Goal: Task Accomplishment & Management: Use online tool/utility

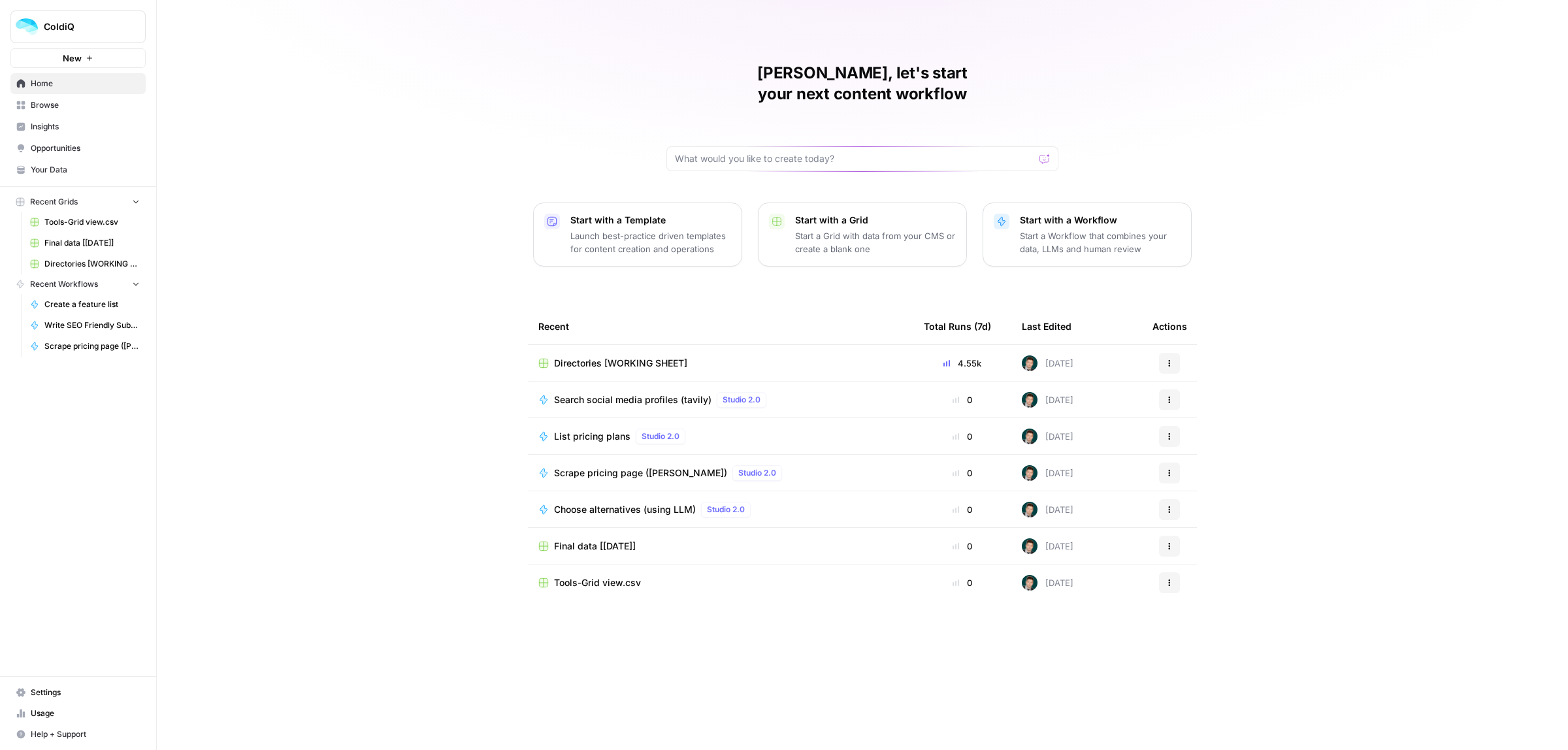
click at [624, 576] on span "Tools-Grid view.csv" at bounding box center [597, 582] width 87 height 13
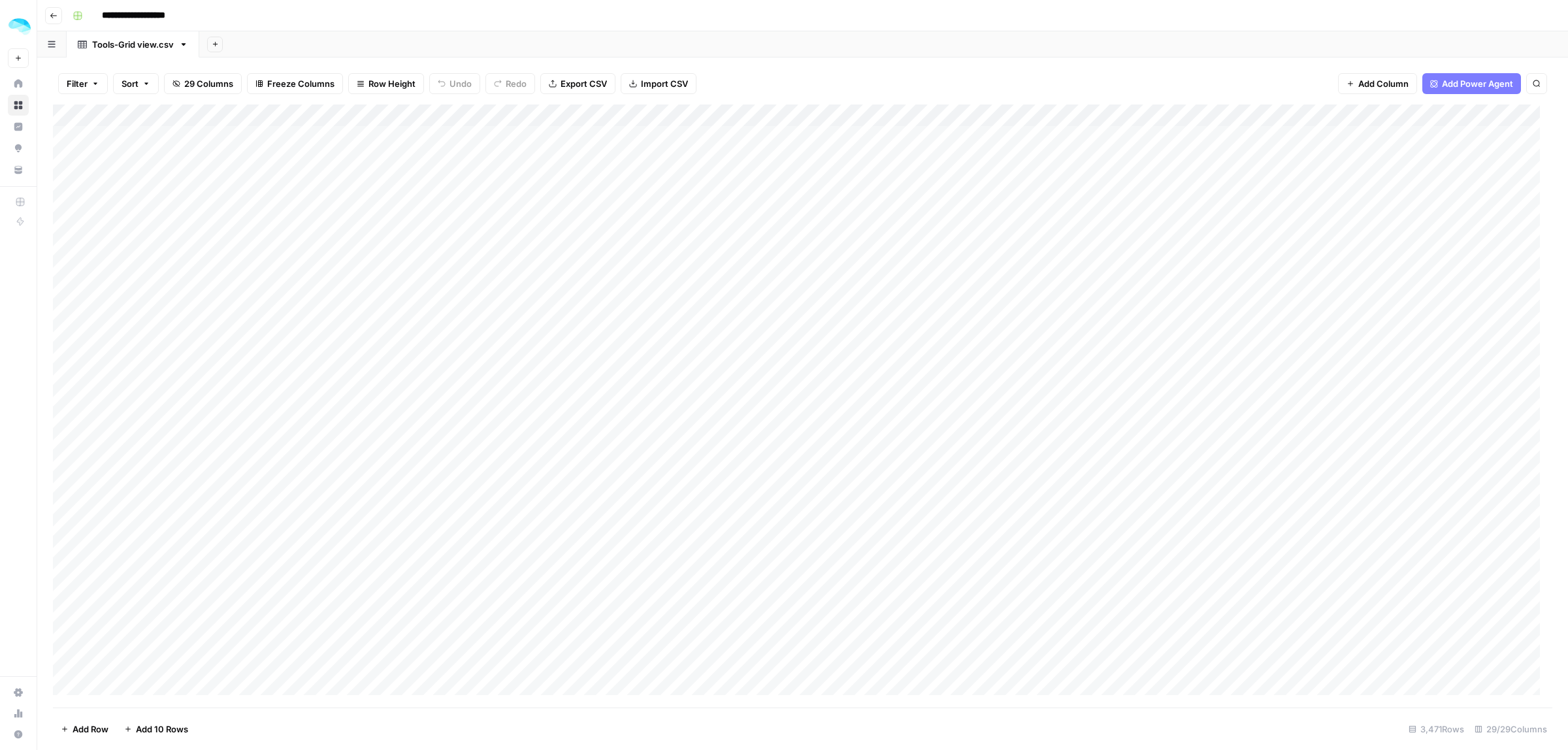
click at [50, 15] on icon "button" at bounding box center [53, 15] width 8 height 8
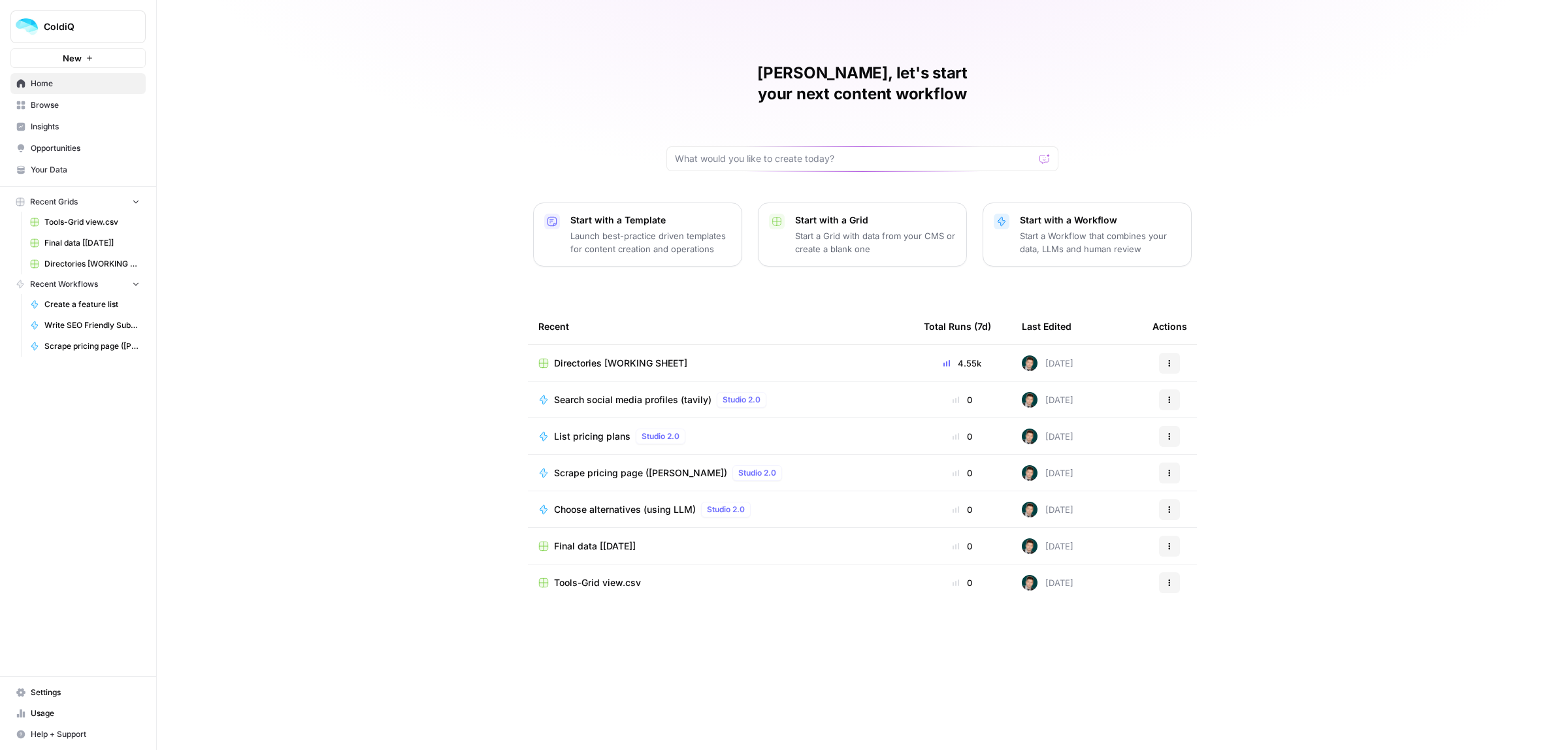
click at [44, 107] on span "Browse" at bounding box center [85, 105] width 109 height 12
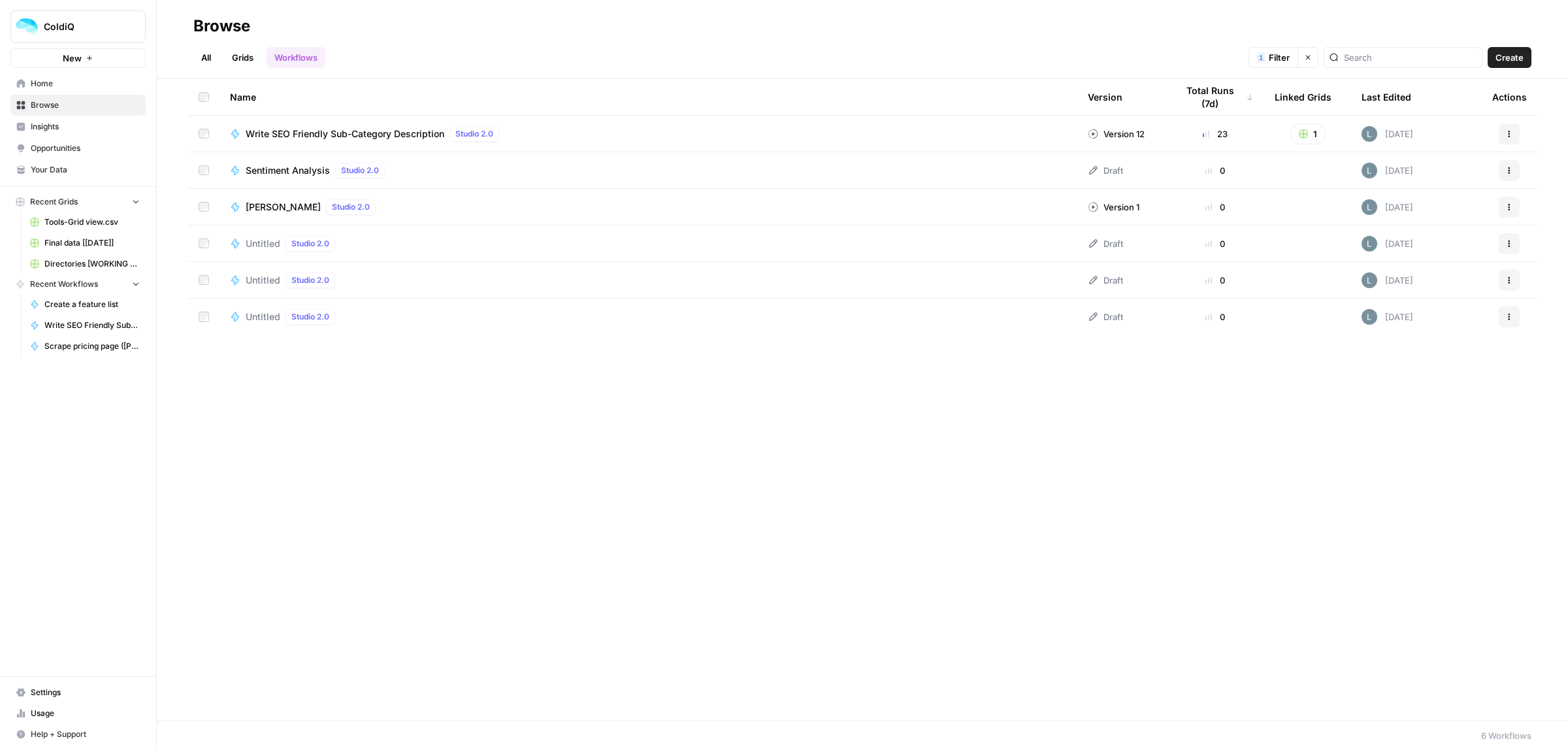
click at [240, 58] on link "Grids" at bounding box center [242, 58] width 37 height 21
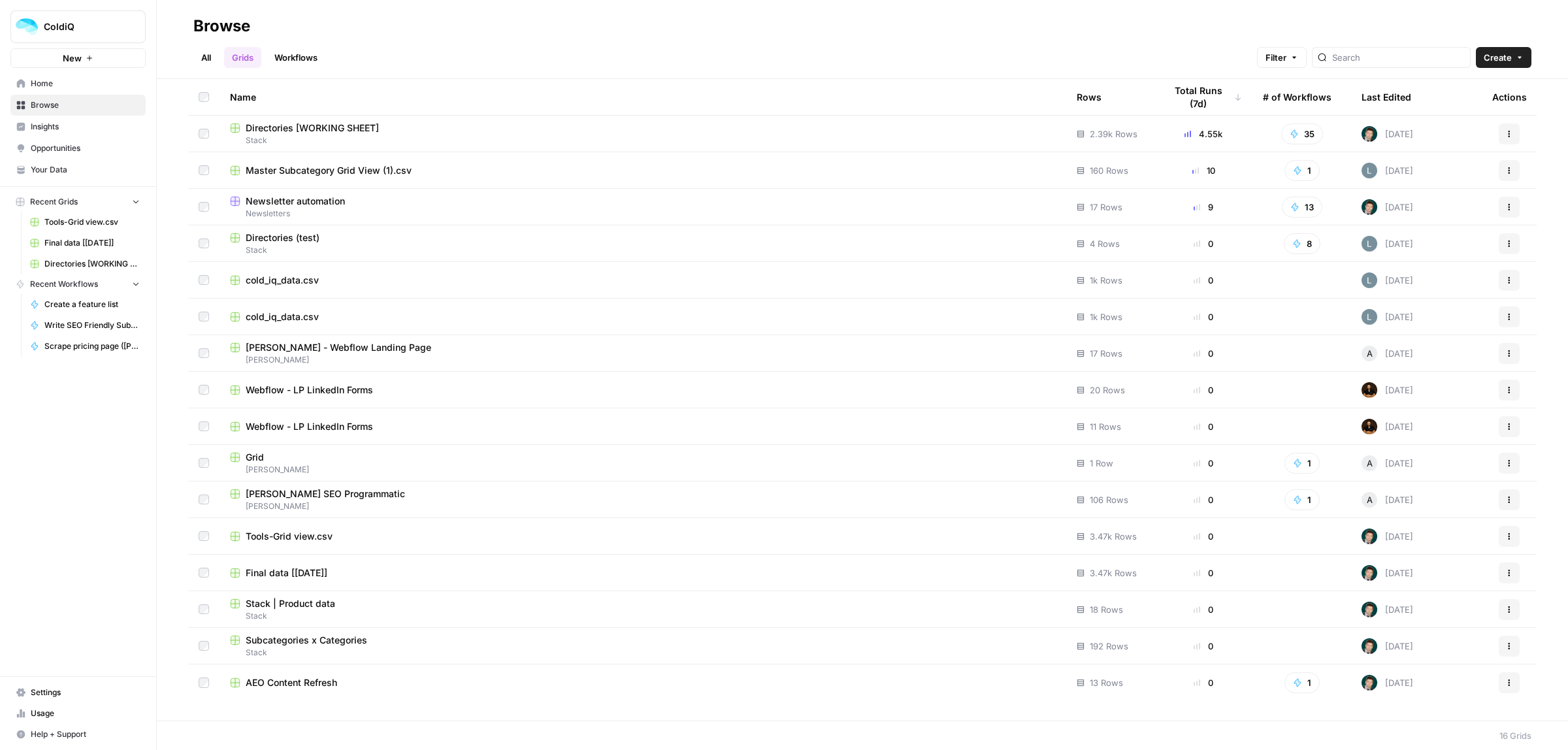
click at [265, 198] on span "Newsletter automation" at bounding box center [294, 201] width 99 height 13
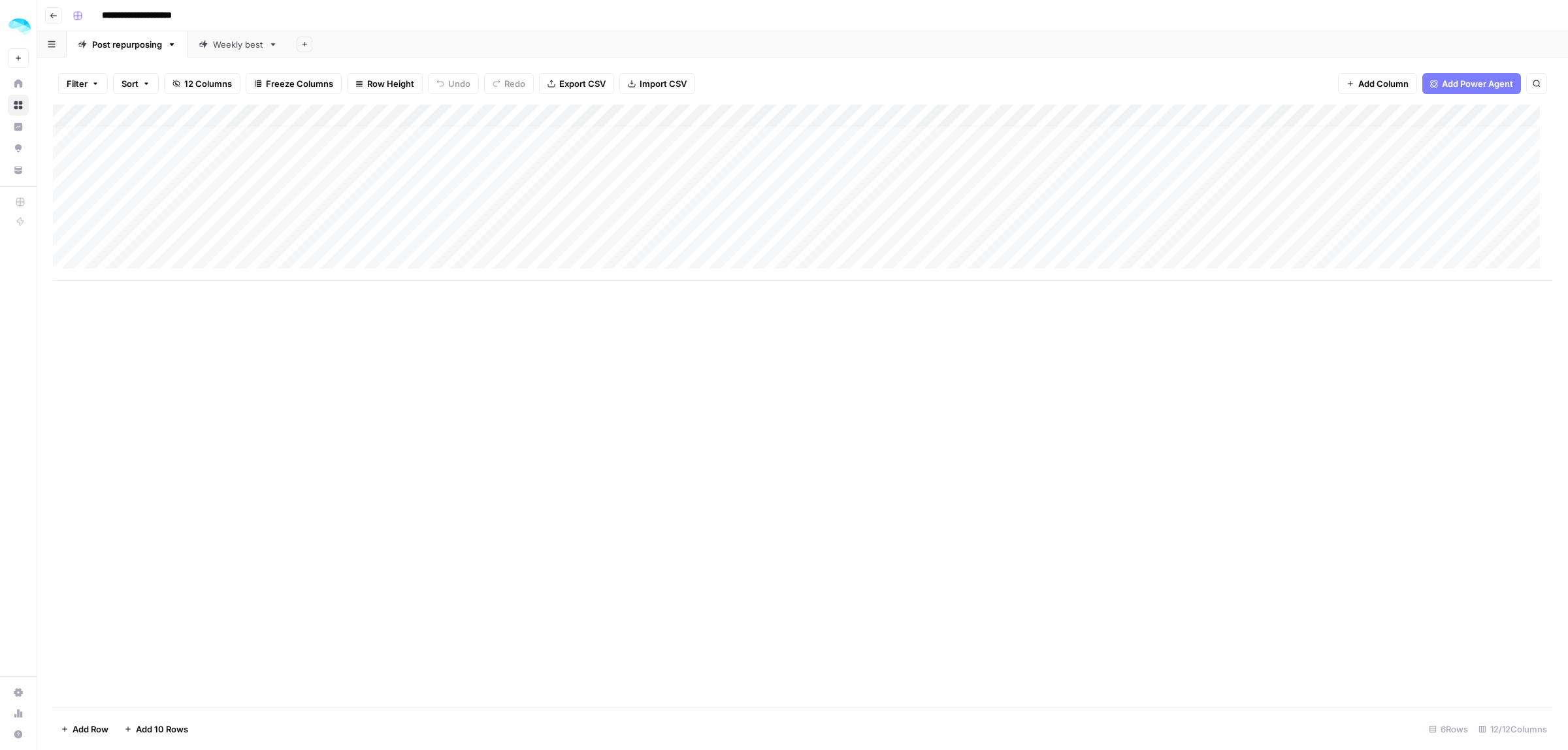
click at [131, 259] on div "Add Column" at bounding box center [802, 192] width 1499 height 177
click at [387, 356] on div "Add Column" at bounding box center [802, 406] width 1499 height 603
click at [240, 49] on div "Weekly best" at bounding box center [238, 44] width 50 height 13
click at [232, 213] on div "Add Column" at bounding box center [802, 313] width 1499 height 417
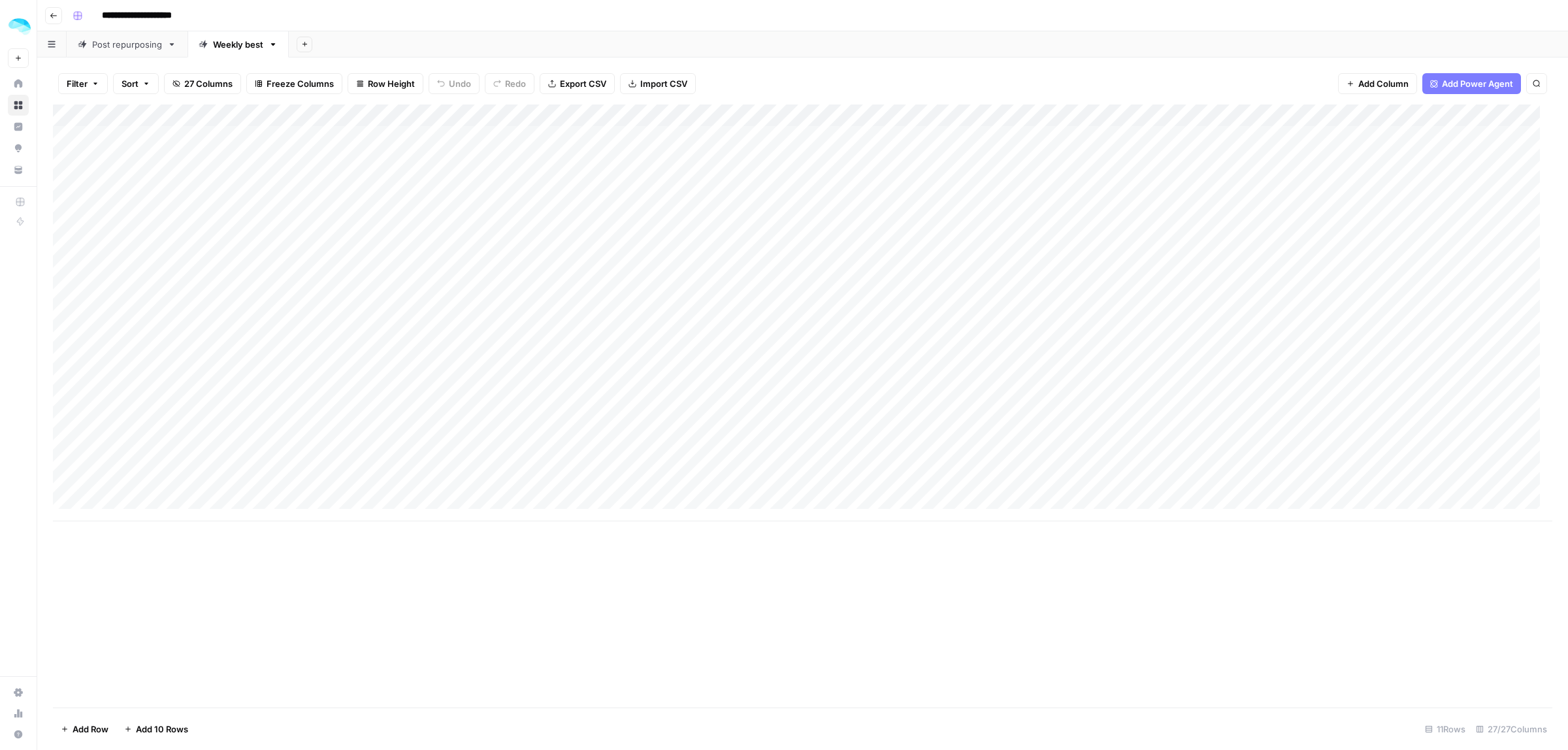
click at [232, 213] on div "Add Column" at bounding box center [802, 313] width 1499 height 417
type textarea "**********"
click at [428, 208] on div "Add Column" at bounding box center [802, 313] width 1499 height 417
click at [915, 204] on div "Add Column" at bounding box center [802, 313] width 1499 height 417
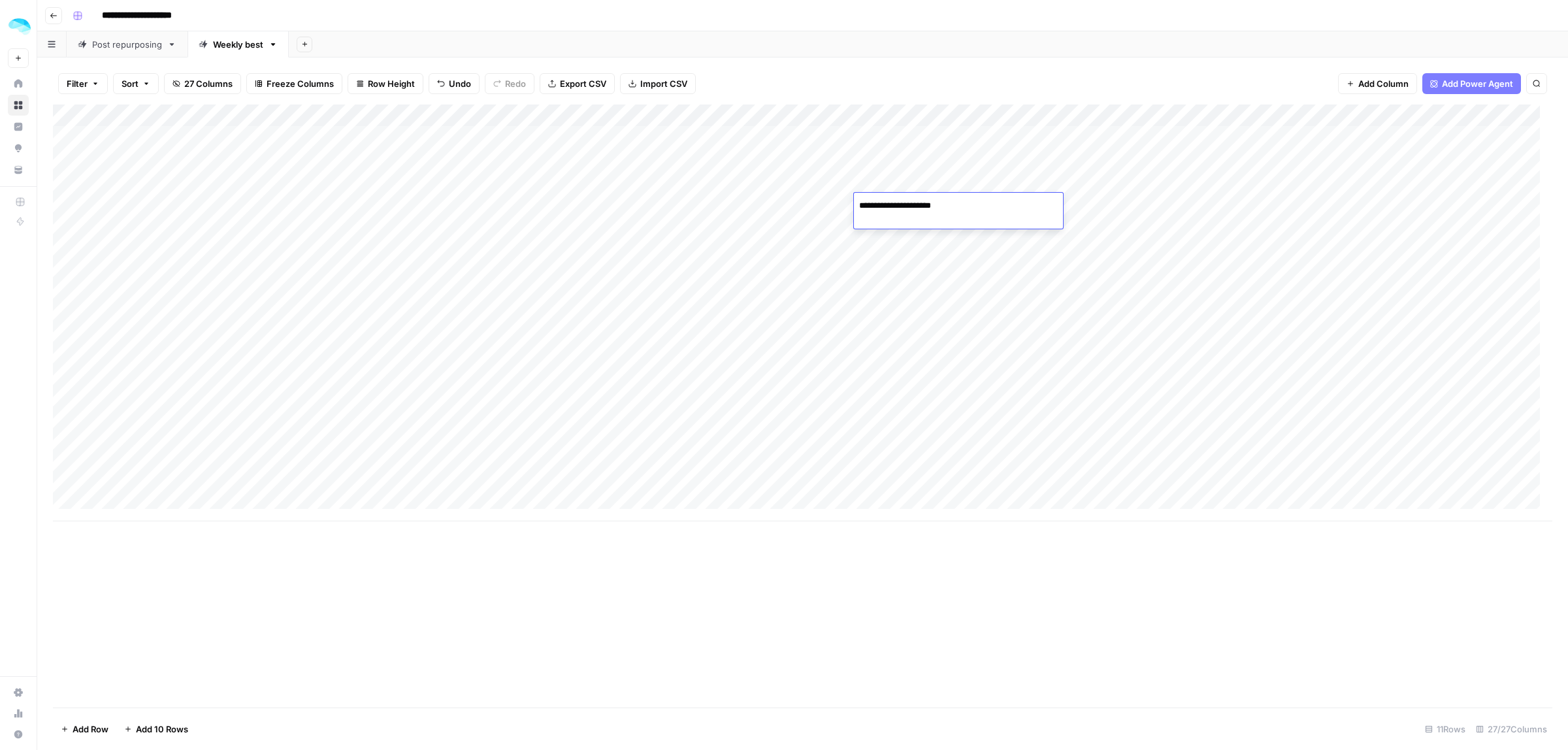
type textarea "**********"
click at [592, 213] on div "Add Column" at bounding box center [802, 313] width 1499 height 417
click at [975, 201] on div "Add Column" at bounding box center [802, 313] width 1499 height 417
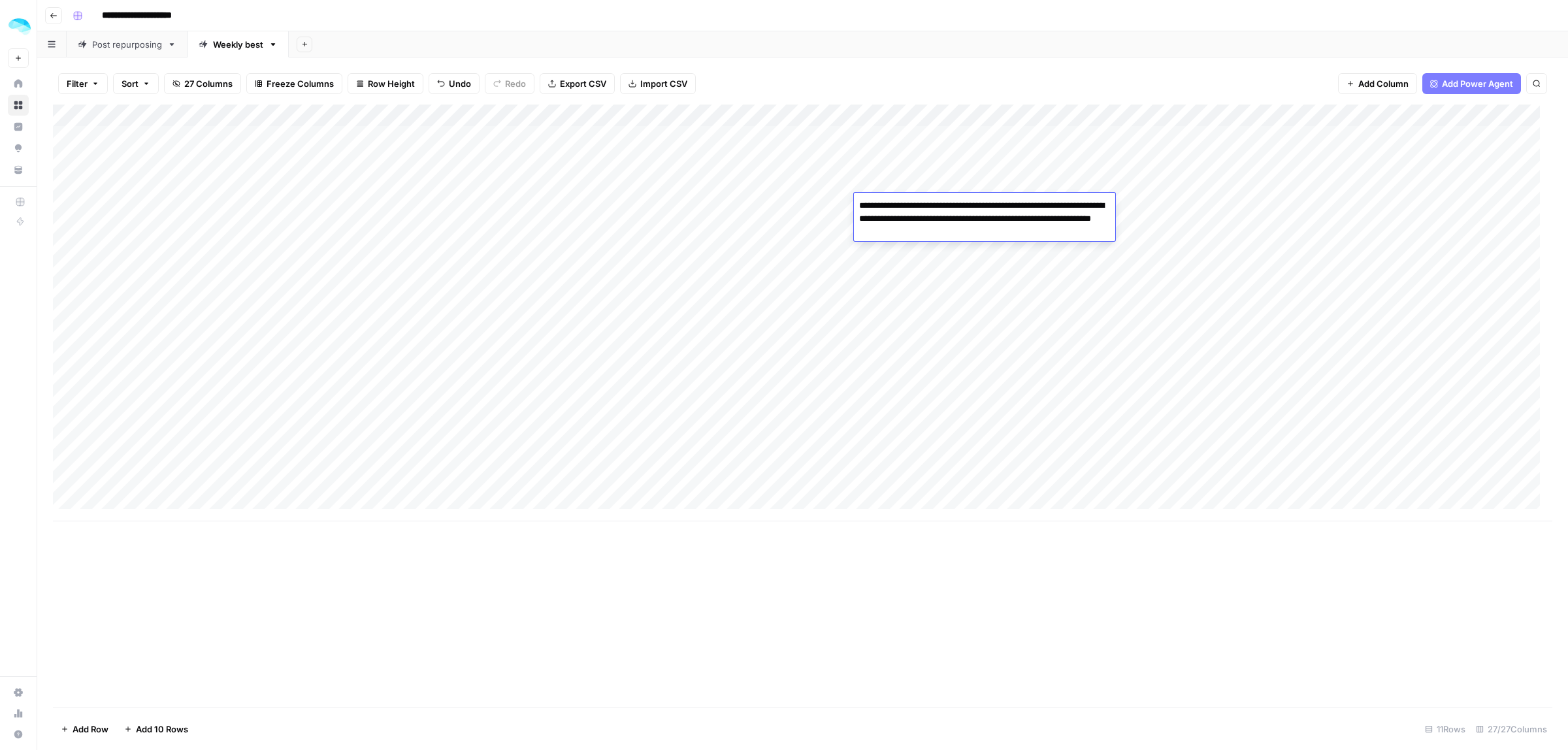
type textarea "**********"
click at [1135, 210] on div "Add Column" at bounding box center [802, 313] width 1499 height 417
click at [505, 201] on div "Add Column" at bounding box center [802, 313] width 1499 height 417
click at [592, 224] on div "Add Column" at bounding box center [802, 313] width 1499 height 417
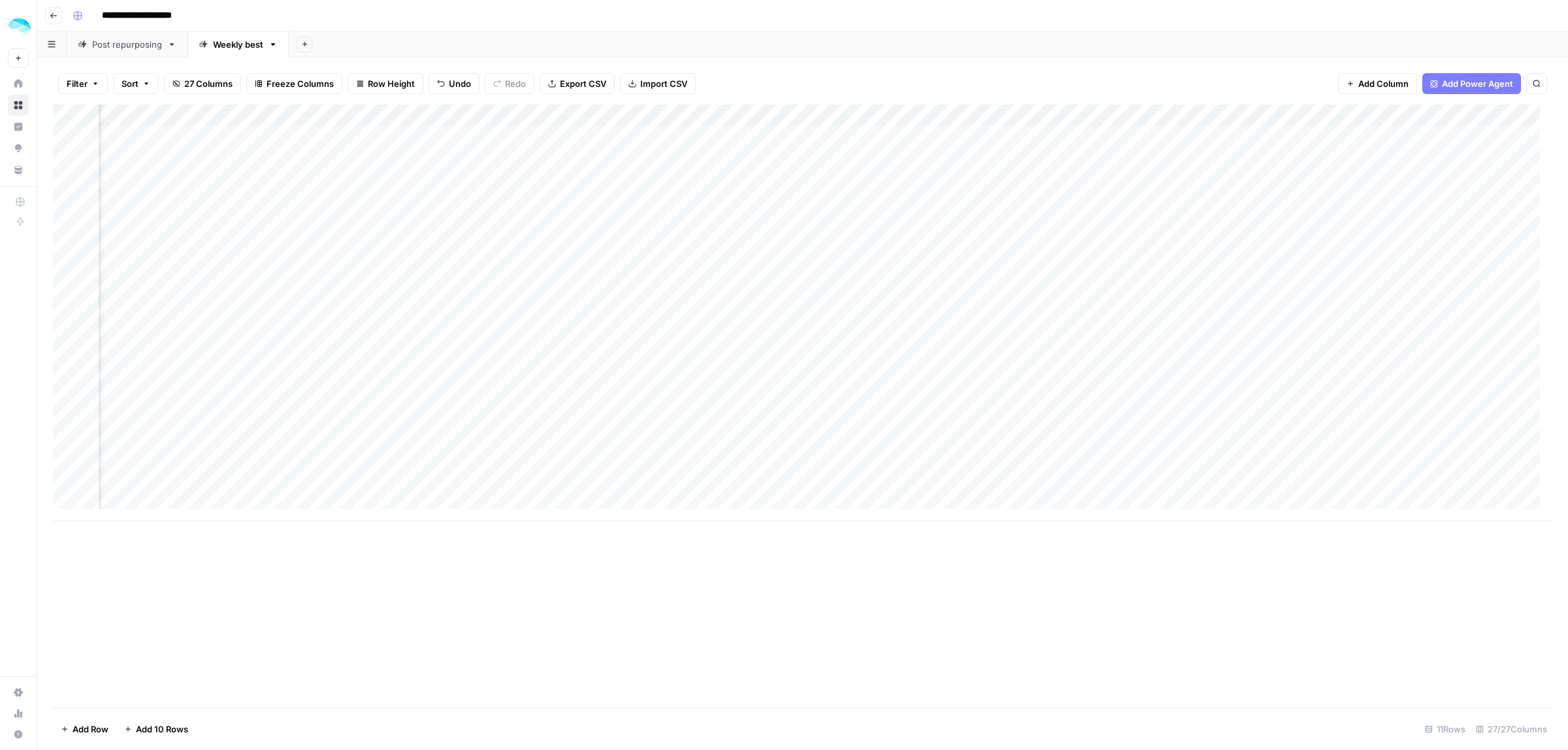
click at [592, 224] on div "Add Column" at bounding box center [802, 313] width 1499 height 417
type textarea "**********"
click at [820, 197] on div "Add Column" at bounding box center [802, 313] width 1499 height 417
click at [810, 204] on div "Add Column" at bounding box center [802, 313] width 1499 height 417
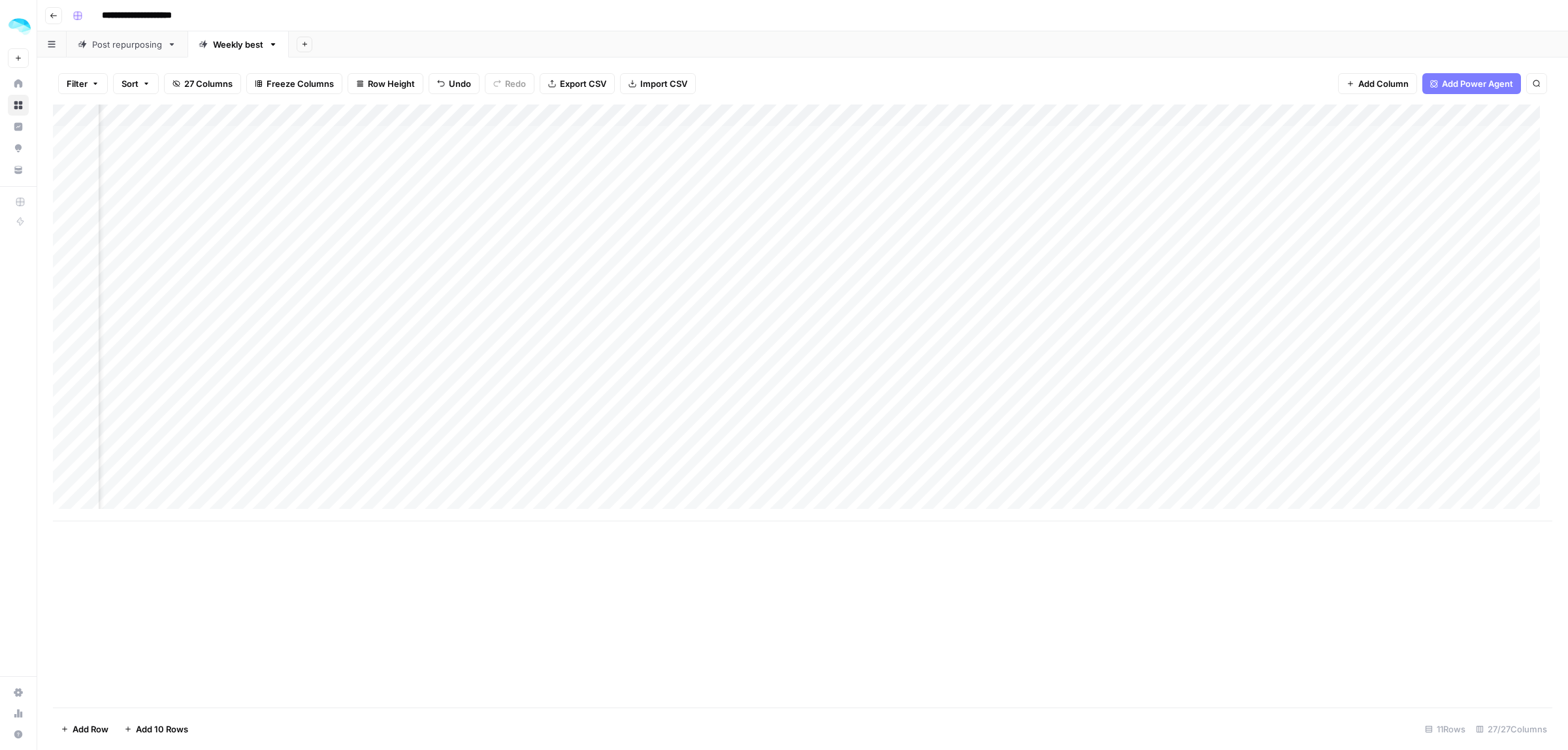
click at [912, 214] on div "Add Column" at bounding box center [802, 313] width 1499 height 417
type textarea "**********"
click at [1157, 209] on div "Add Column" at bounding box center [802, 313] width 1499 height 417
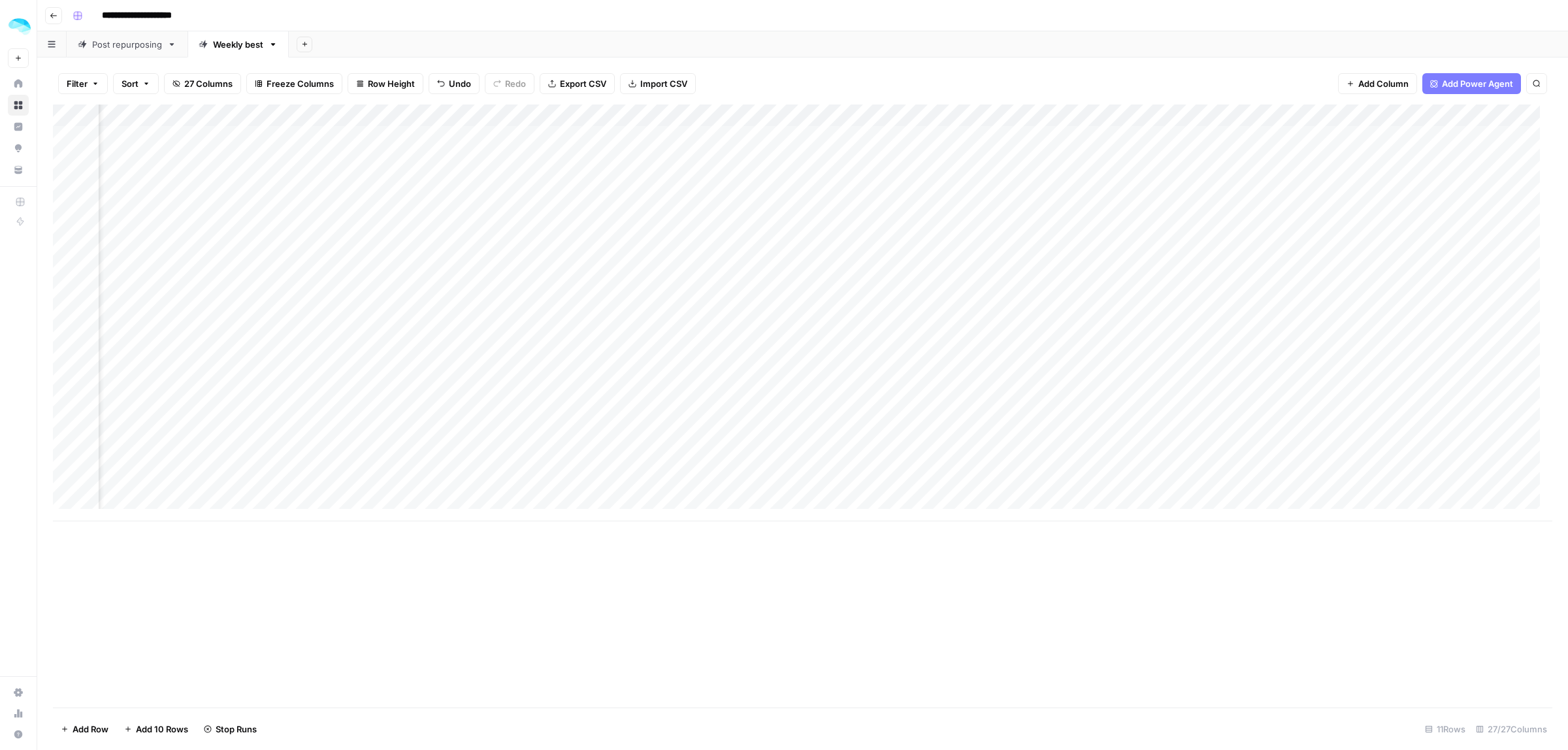
click at [412, 214] on div "Add Column" at bounding box center [802, 313] width 1499 height 417
click at [335, 204] on div "Add Column" at bounding box center [802, 313] width 1499 height 417
click at [435, 220] on div "Add Column" at bounding box center [802, 313] width 1499 height 417
type textarea "**********"
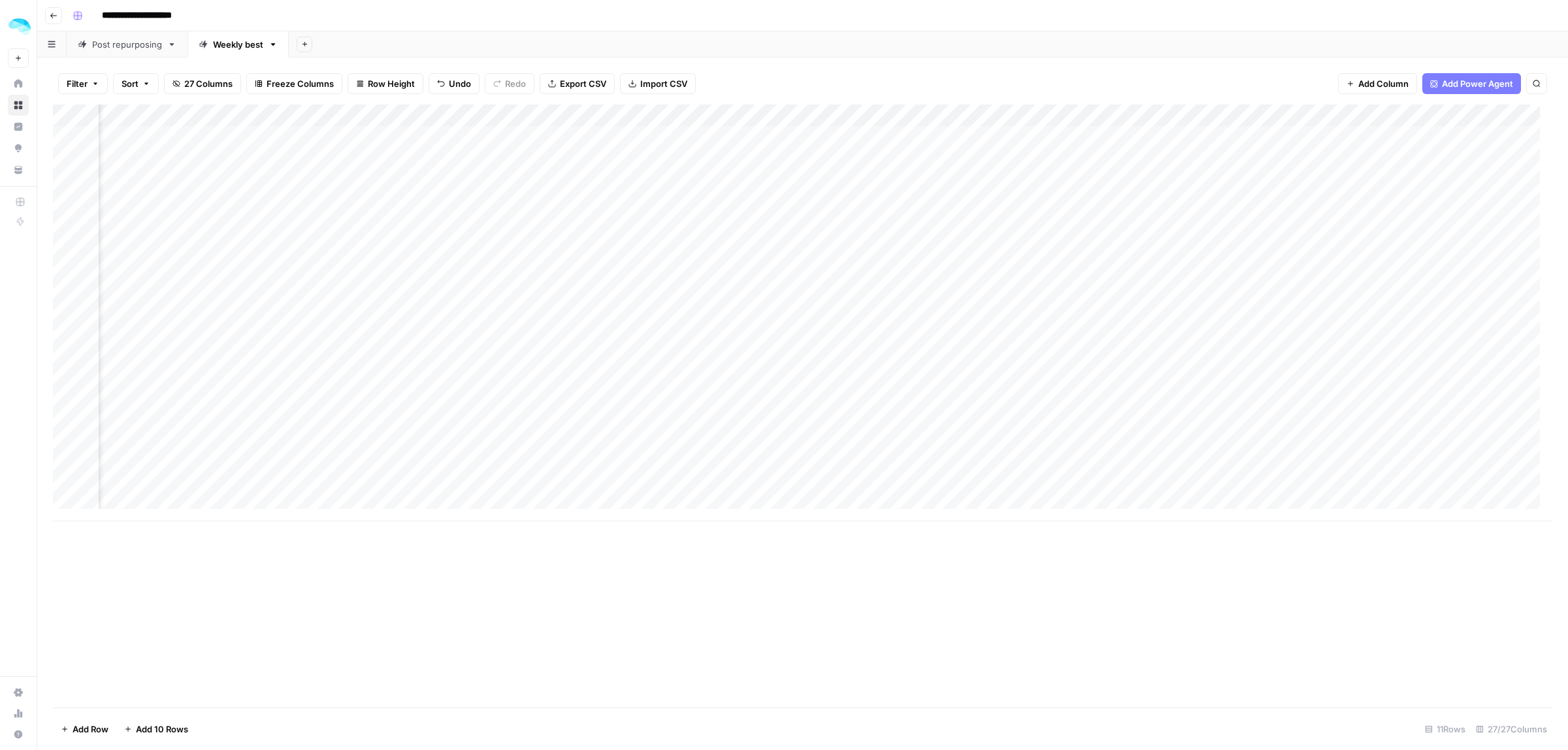
click at [697, 210] on div "Add Column" at bounding box center [802, 313] width 1499 height 417
click at [1279, 210] on div "Add Column" at bounding box center [802, 313] width 1499 height 417
click at [514, 204] on div "Add Column" at bounding box center [802, 313] width 1499 height 417
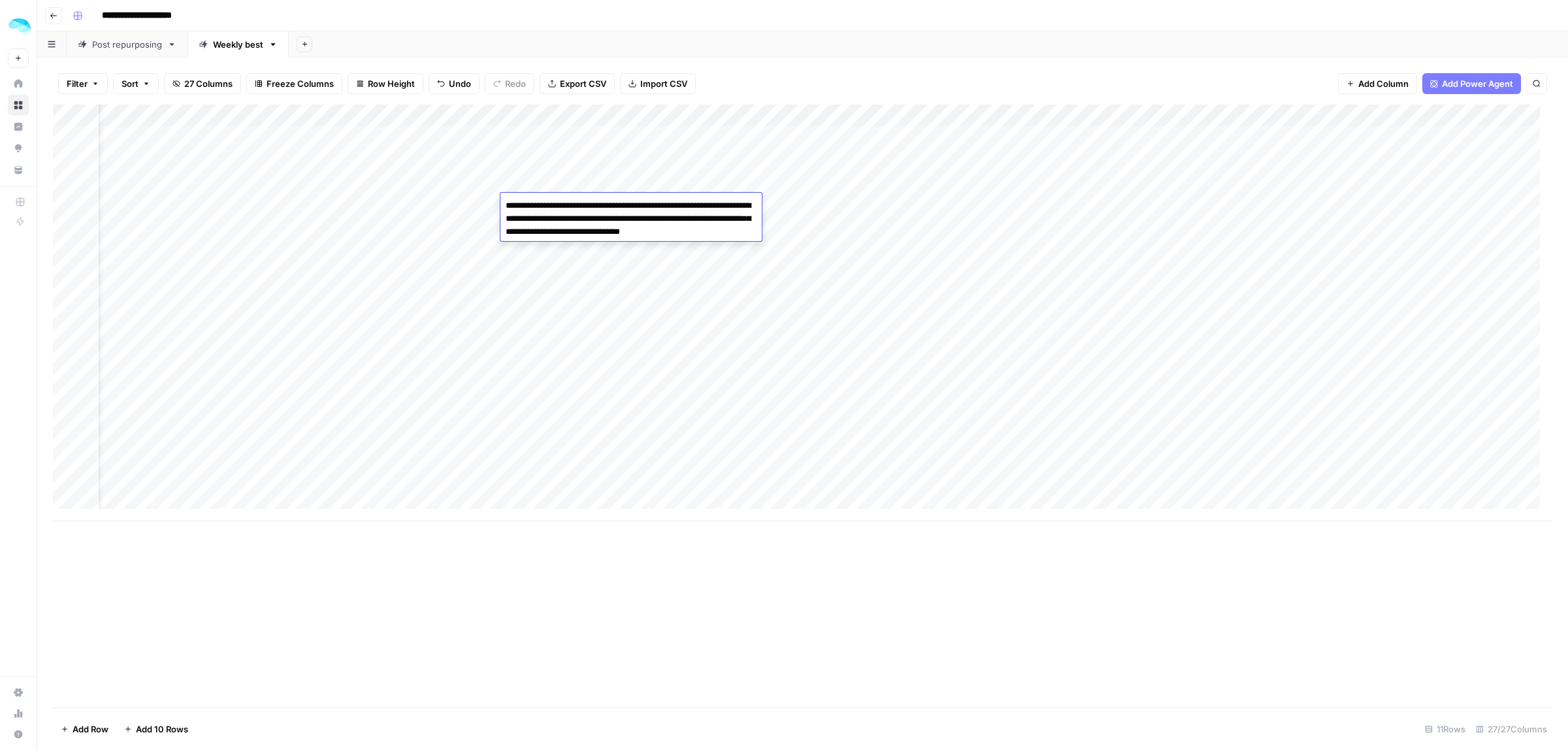
click at [873, 197] on div "Add Column" at bounding box center [802, 313] width 1499 height 417
click at [883, 214] on div "Add Column" at bounding box center [802, 313] width 1499 height 417
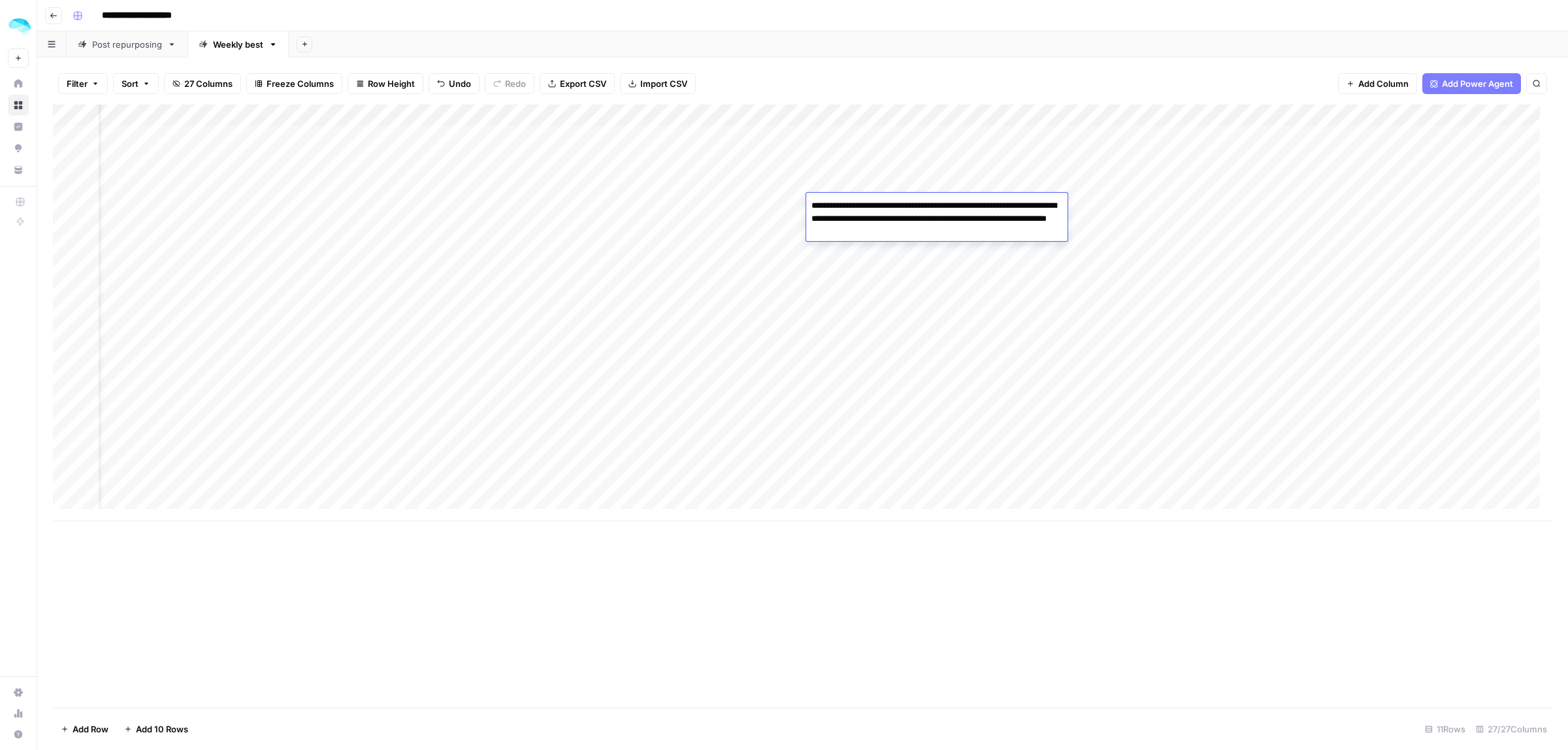
click at [1315, 217] on div "Add Column" at bounding box center [802, 313] width 1499 height 417
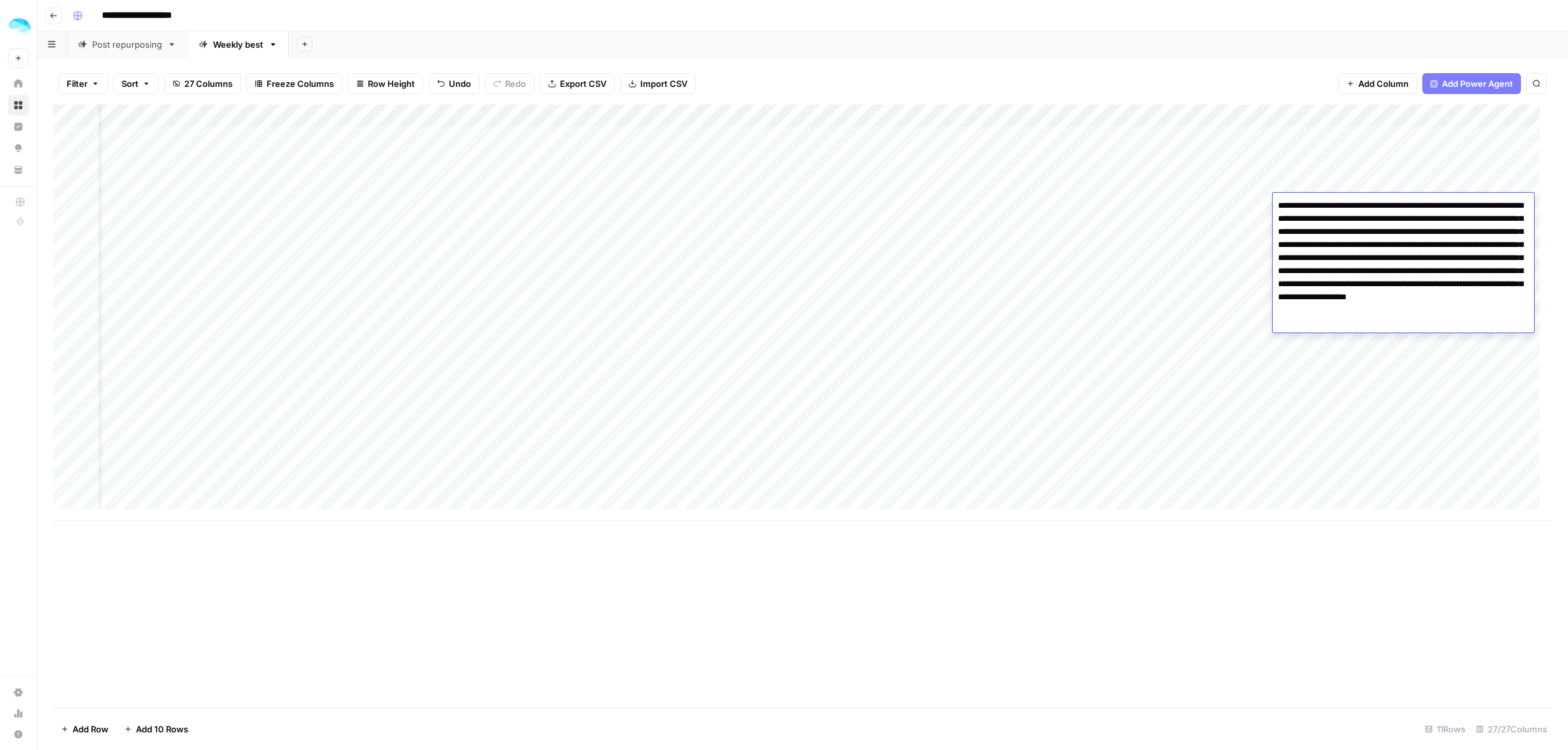
click at [853, 305] on div "Add Column" at bounding box center [802, 313] width 1499 height 417
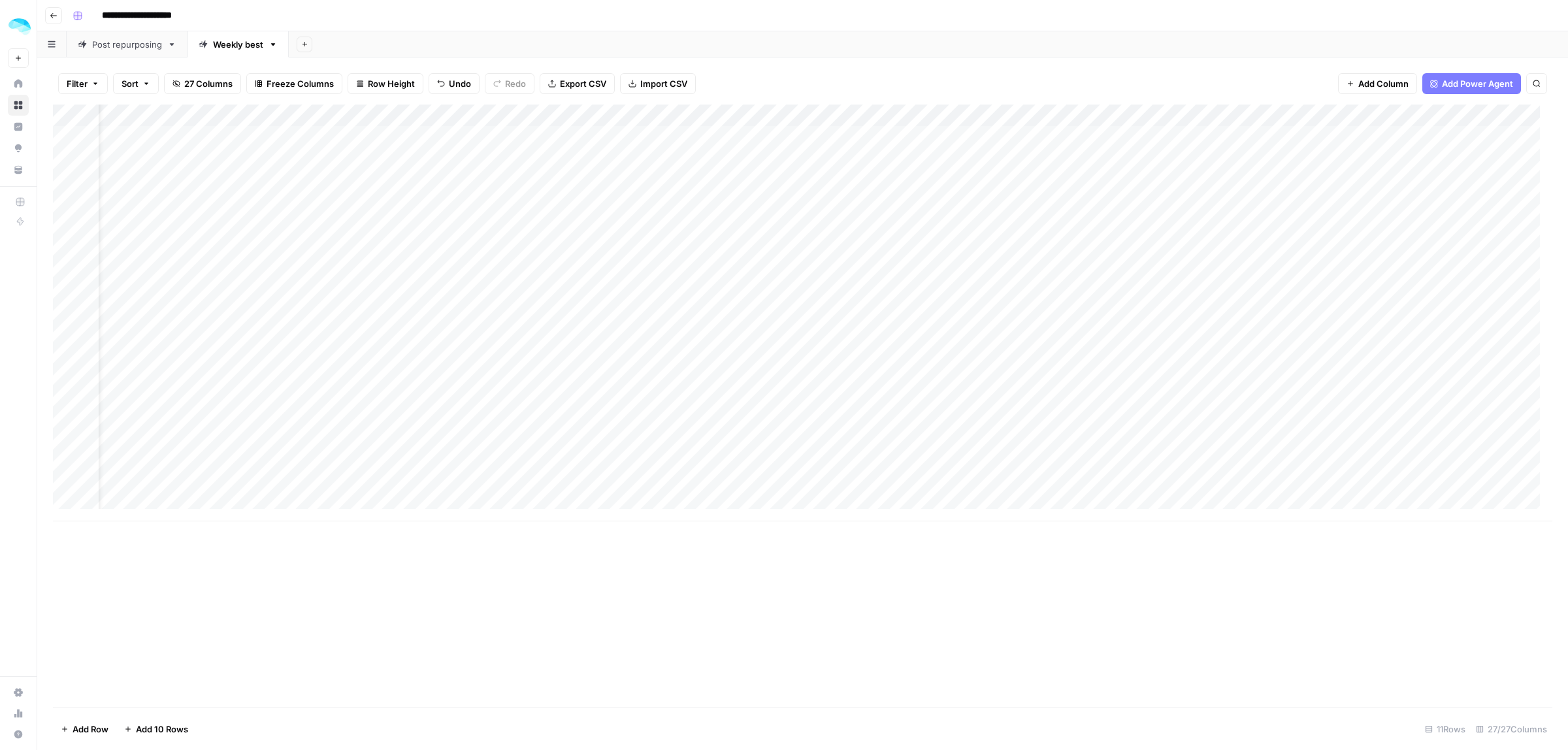
click at [871, 203] on div "Add Column" at bounding box center [802, 313] width 1499 height 417
click at [1341, 202] on div "Add Column" at bounding box center [802, 313] width 1499 height 417
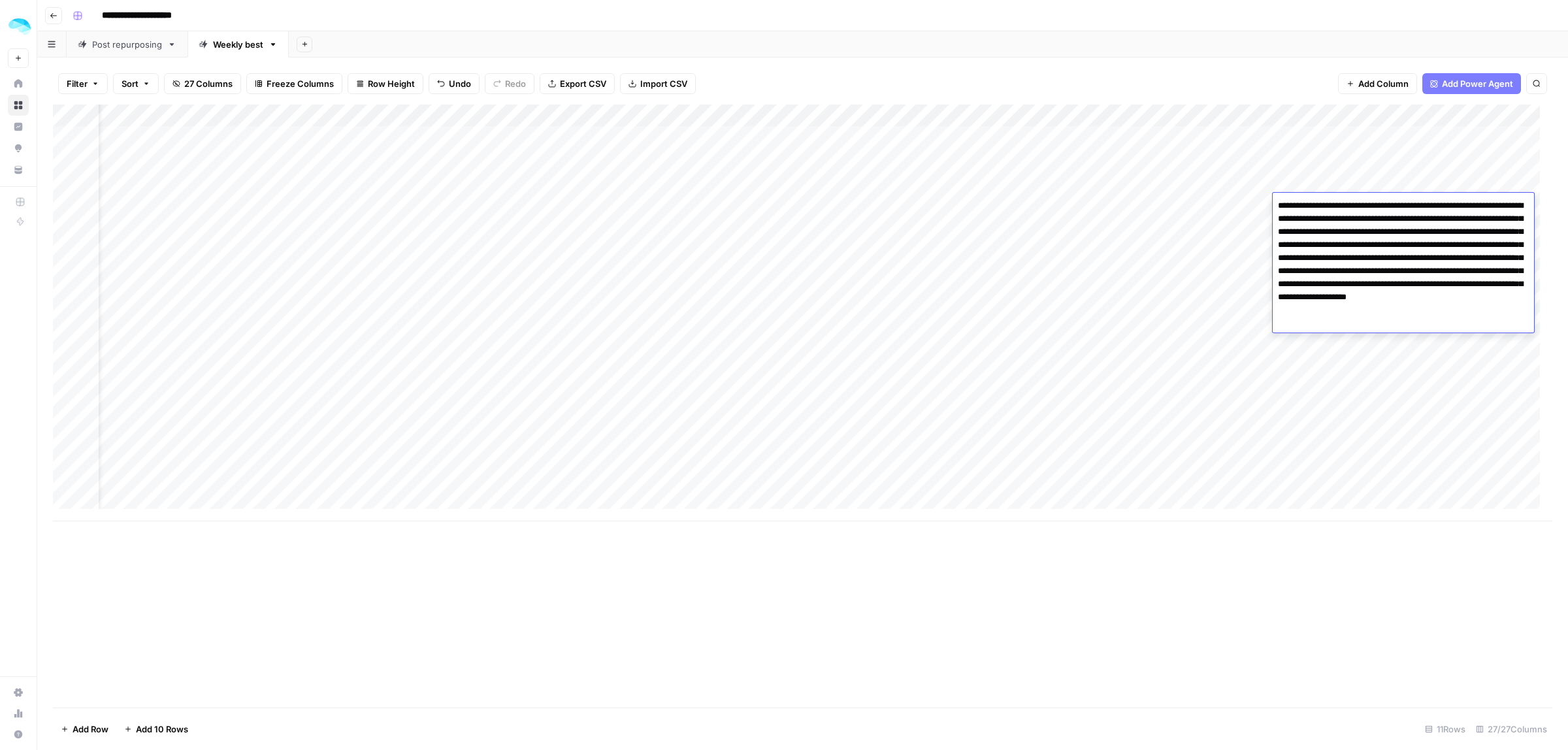
click at [1187, 464] on div "Add Column" at bounding box center [802, 313] width 1499 height 417
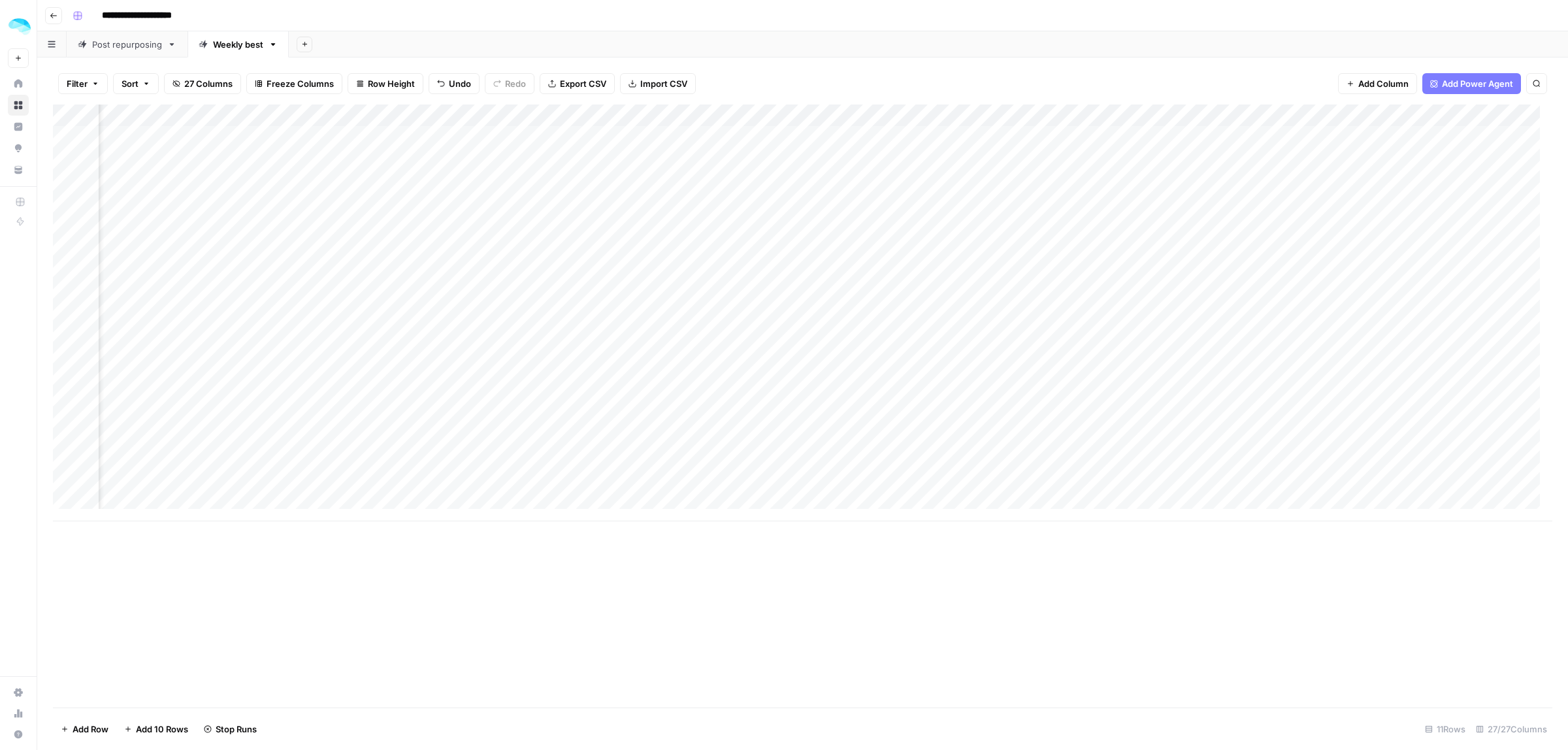
scroll to position [0, 1017]
click at [689, 206] on div "Add Column" at bounding box center [802, 313] width 1499 height 417
click at [1127, 220] on div "Add Column" at bounding box center [802, 313] width 1499 height 417
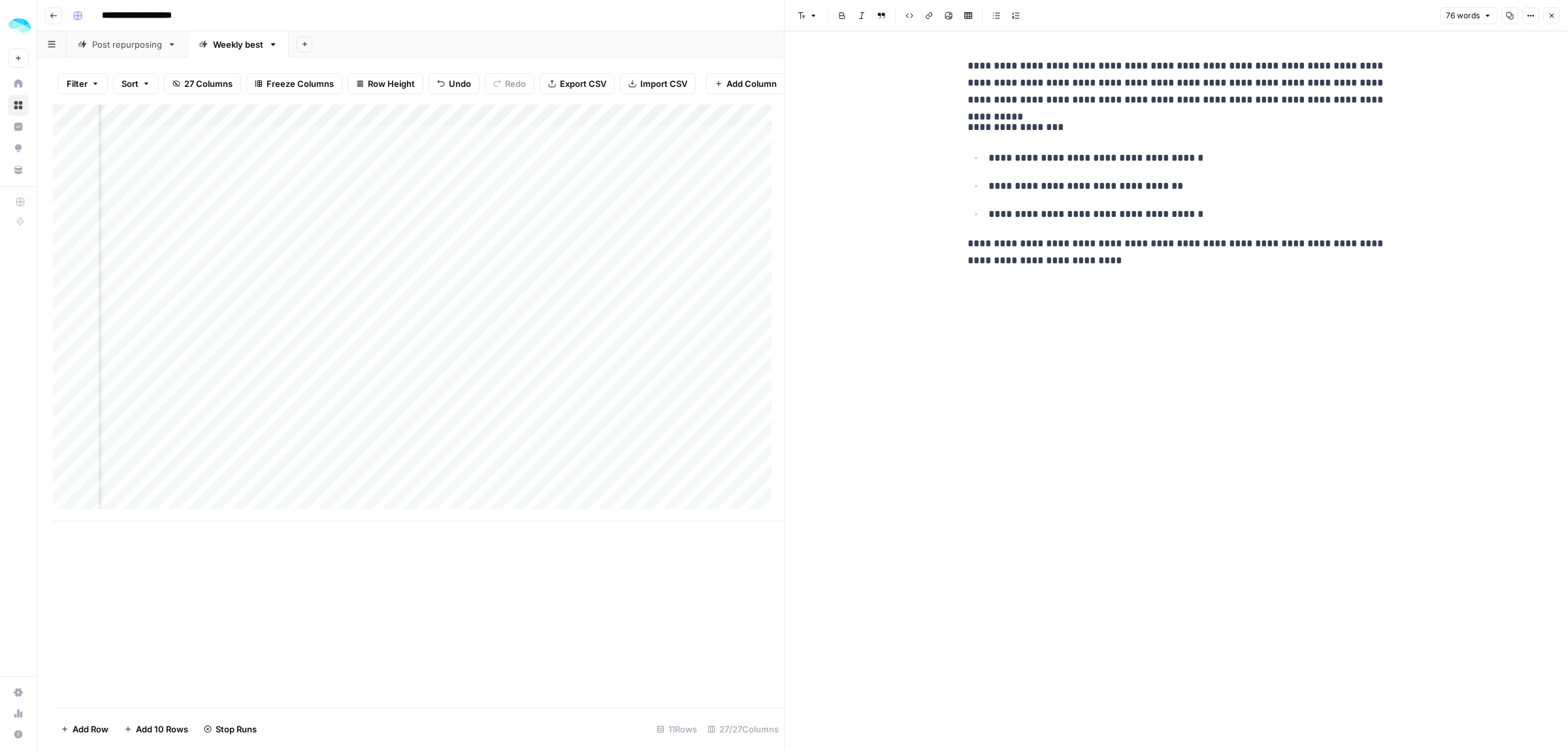
click at [1548, 16] on icon "button" at bounding box center [1551, 15] width 8 height 8
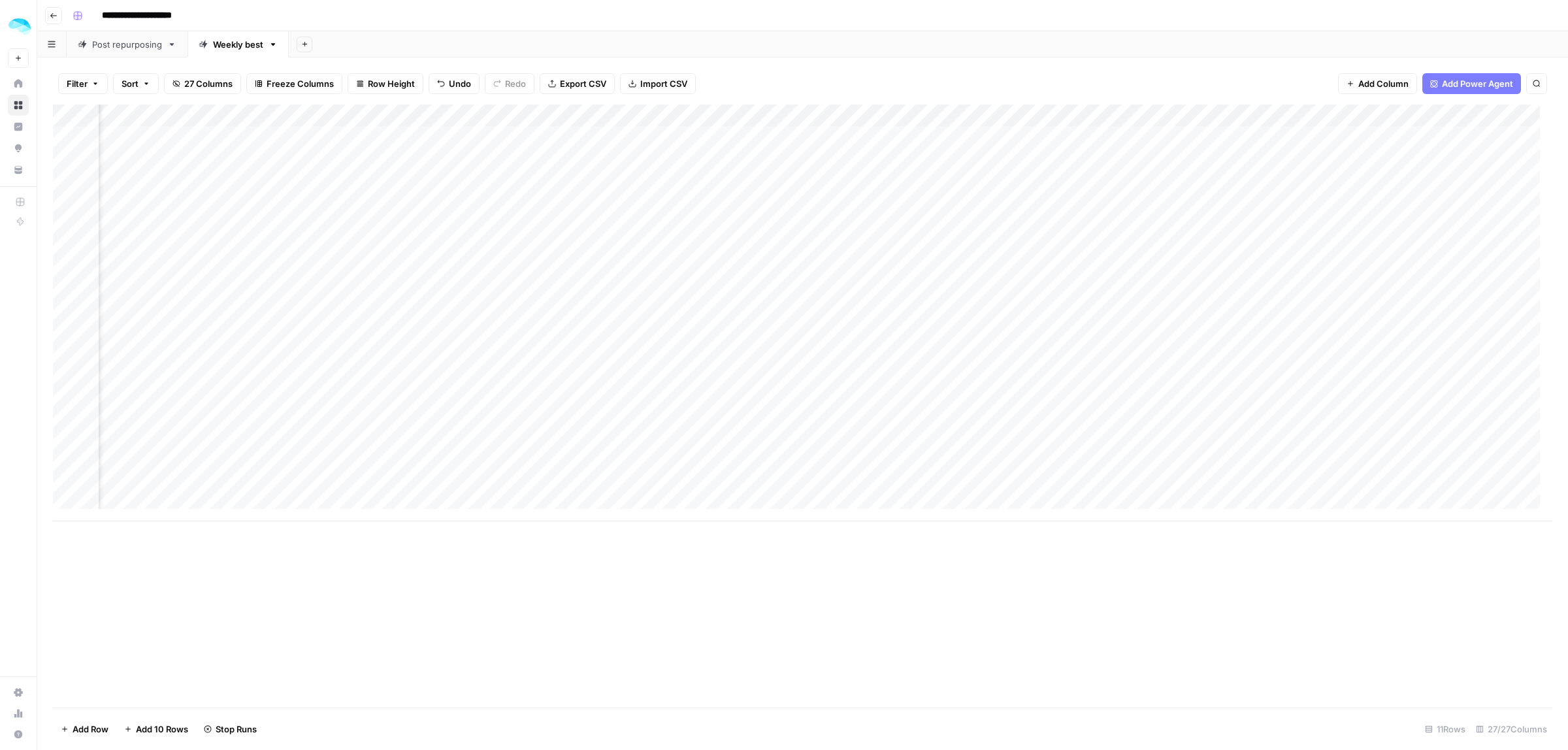
click at [1190, 113] on div "Add Column" at bounding box center [802, 313] width 1499 height 417
click at [1284, 180] on span "Text" at bounding box center [1277, 181] width 63 height 13
click at [1131, 207] on div "Add Column" at bounding box center [802, 313] width 1499 height 417
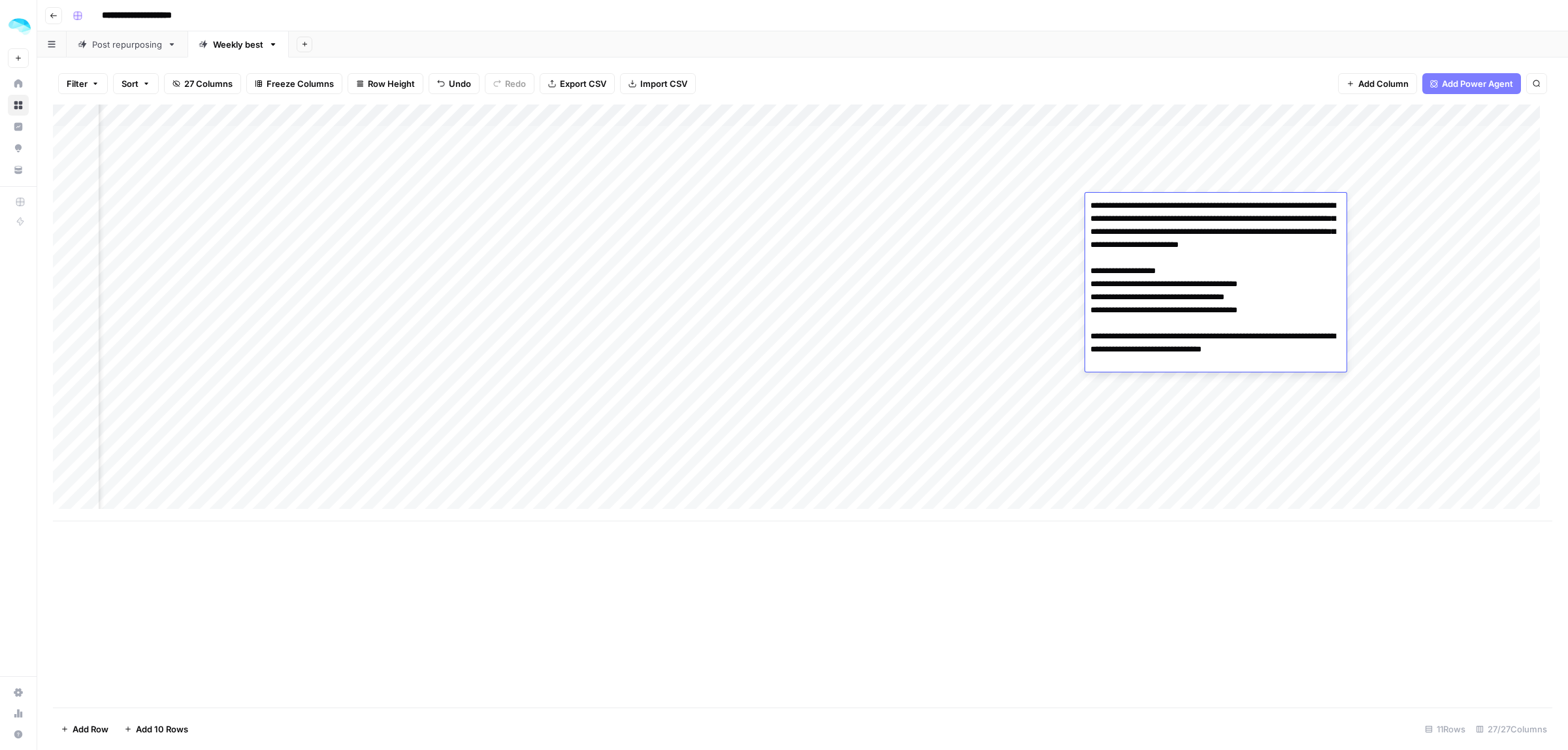
click at [1204, 573] on div "Add Column" at bounding box center [802, 406] width 1499 height 603
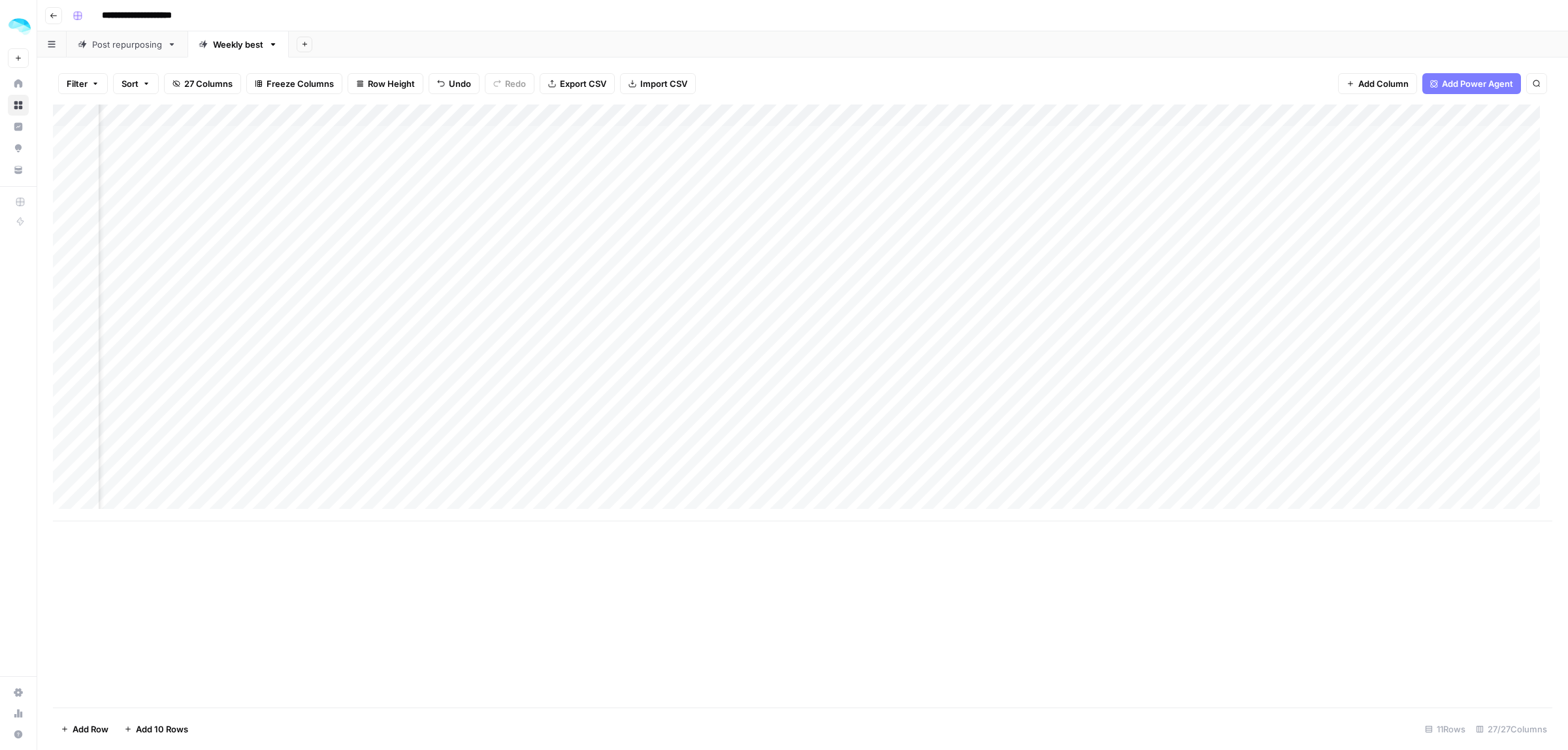
scroll to position [0, 1962]
click at [774, 207] on div "Add Column" at bounding box center [802, 313] width 1499 height 417
click at [903, 204] on div "Add Column" at bounding box center [802, 313] width 1499 height 417
click at [1317, 208] on div "Add Column" at bounding box center [802, 313] width 1499 height 417
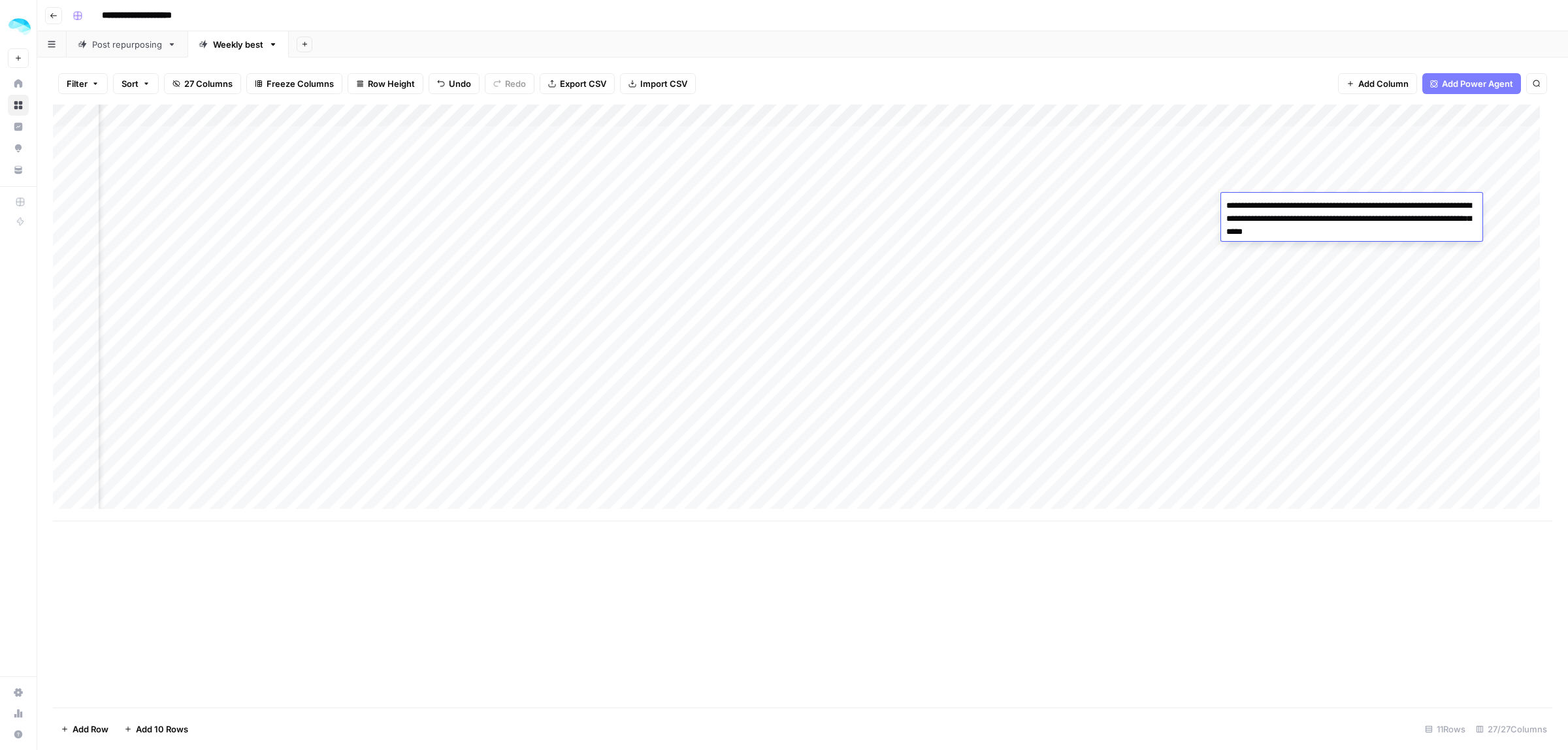
click at [1059, 569] on div "Add Column" at bounding box center [802, 406] width 1499 height 603
click at [886, 203] on div "Add Column" at bounding box center [802, 313] width 1499 height 417
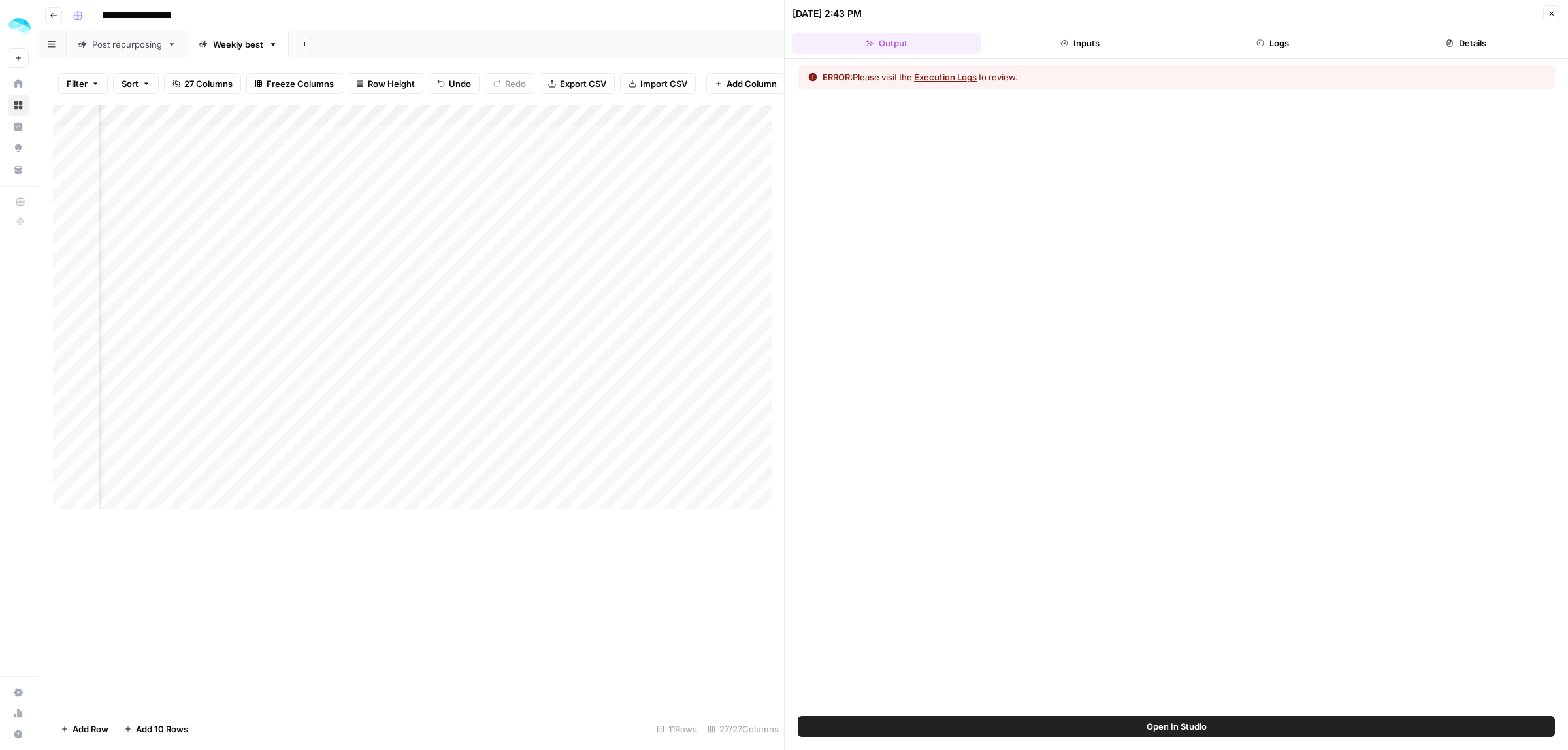
click at [1154, 38] on button "Inputs" at bounding box center [1080, 43] width 188 height 21
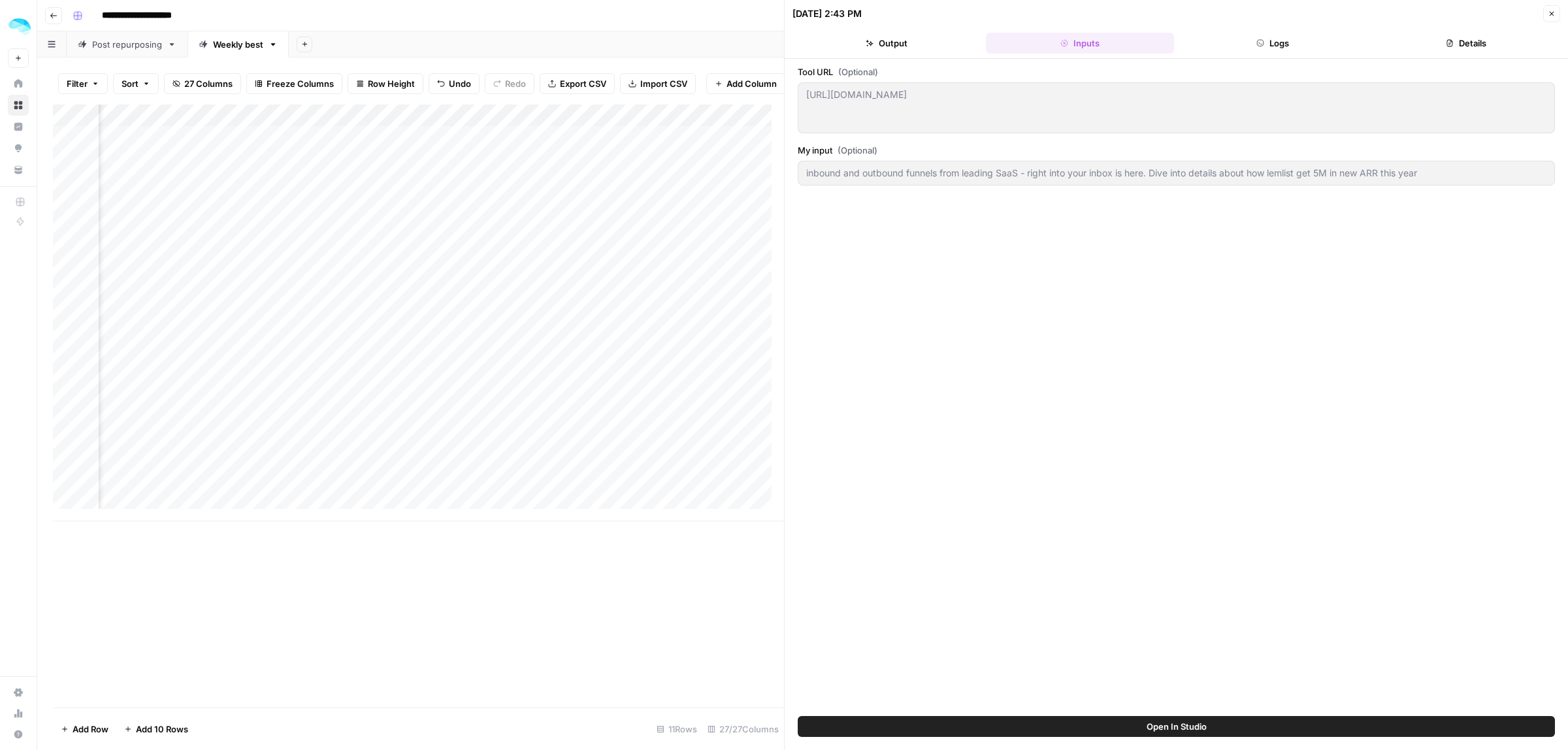
click at [1262, 41] on icon "button" at bounding box center [1261, 43] width 7 height 7
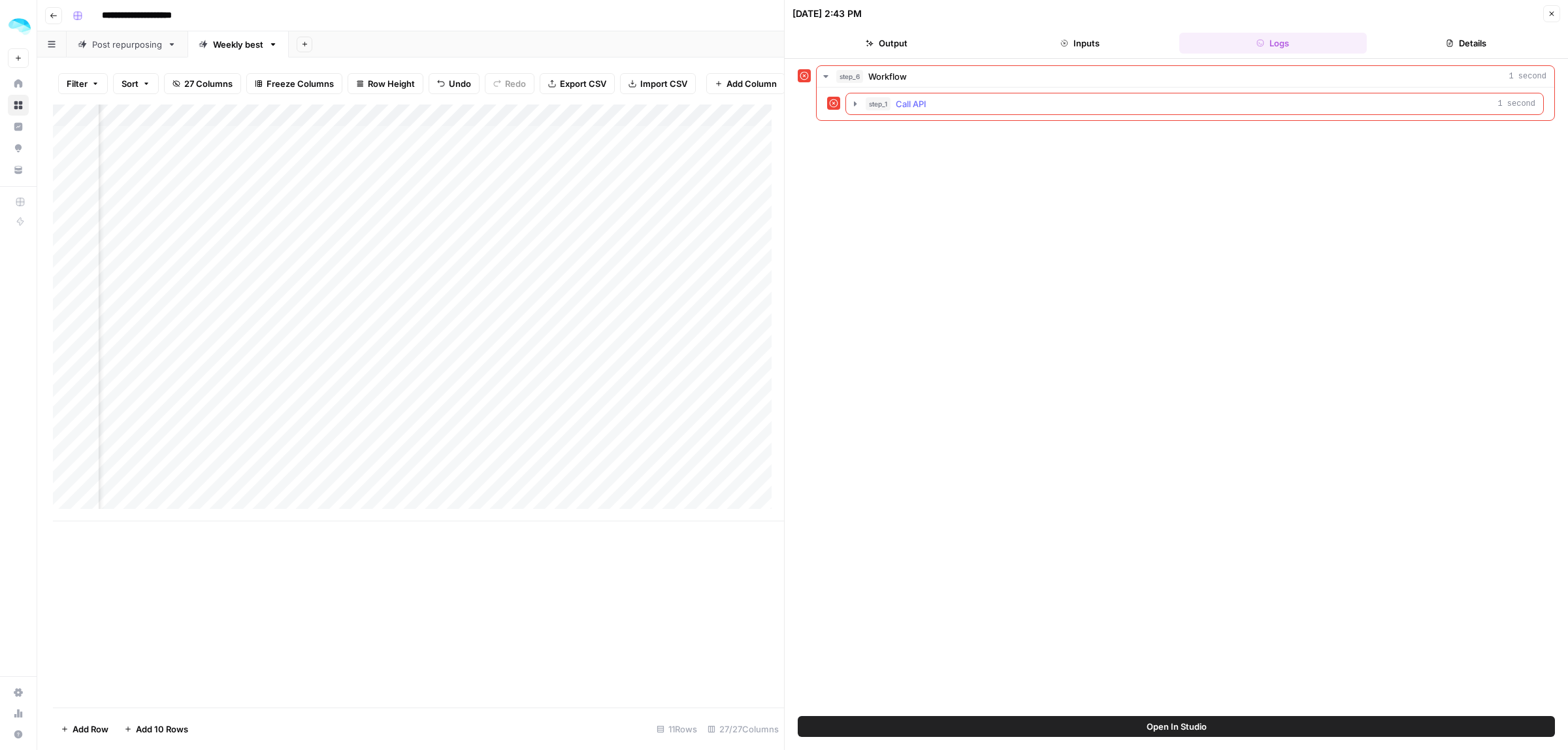
click at [857, 105] on icon "button" at bounding box center [855, 104] width 10 height 10
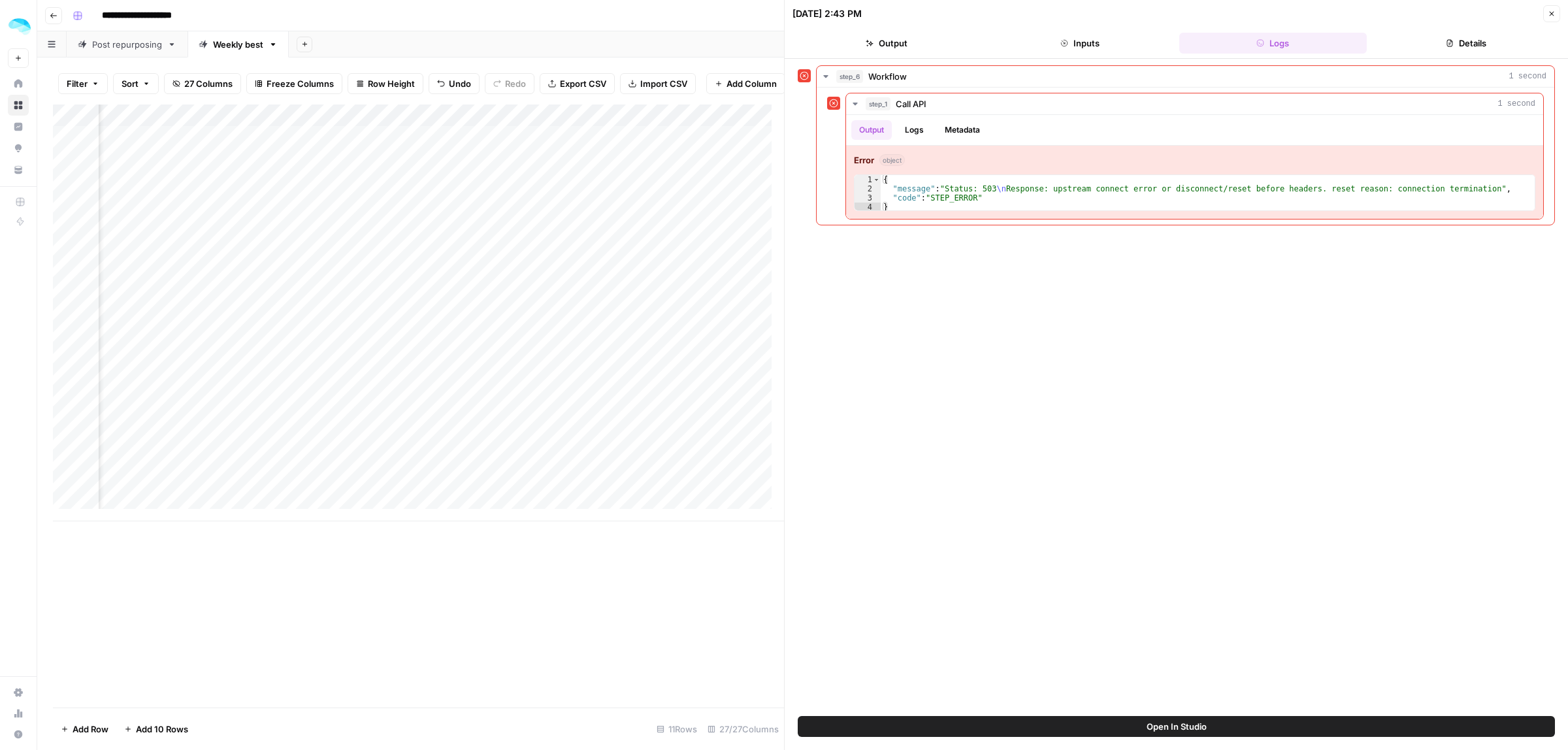
click at [644, 638] on div "Add Column" at bounding box center [418, 406] width 731 height 603
click at [1540, 11] on div "09/11/25 at 2:43 PM Close" at bounding box center [1175, 14] width 767 height 17
click at [1543, 11] on button "Close" at bounding box center [1552, 14] width 17 height 17
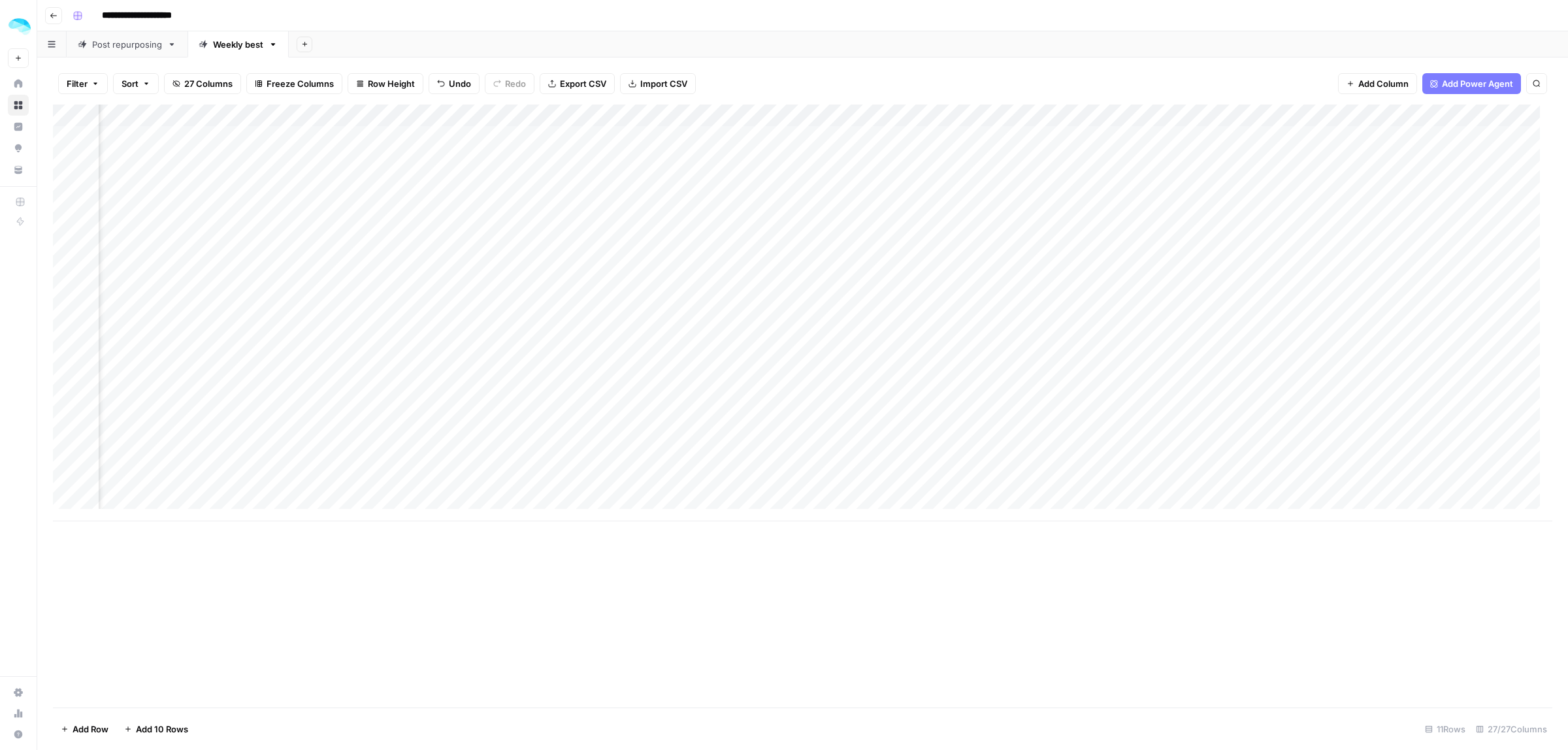
click at [371, 220] on div "Add Column" at bounding box center [802, 313] width 1499 height 417
drag, startPoint x: 354, startPoint y: 210, endPoint x: 544, endPoint y: 210, distance: 190.0
click at [544, 210] on body "**********" at bounding box center [784, 375] width 1568 height 750
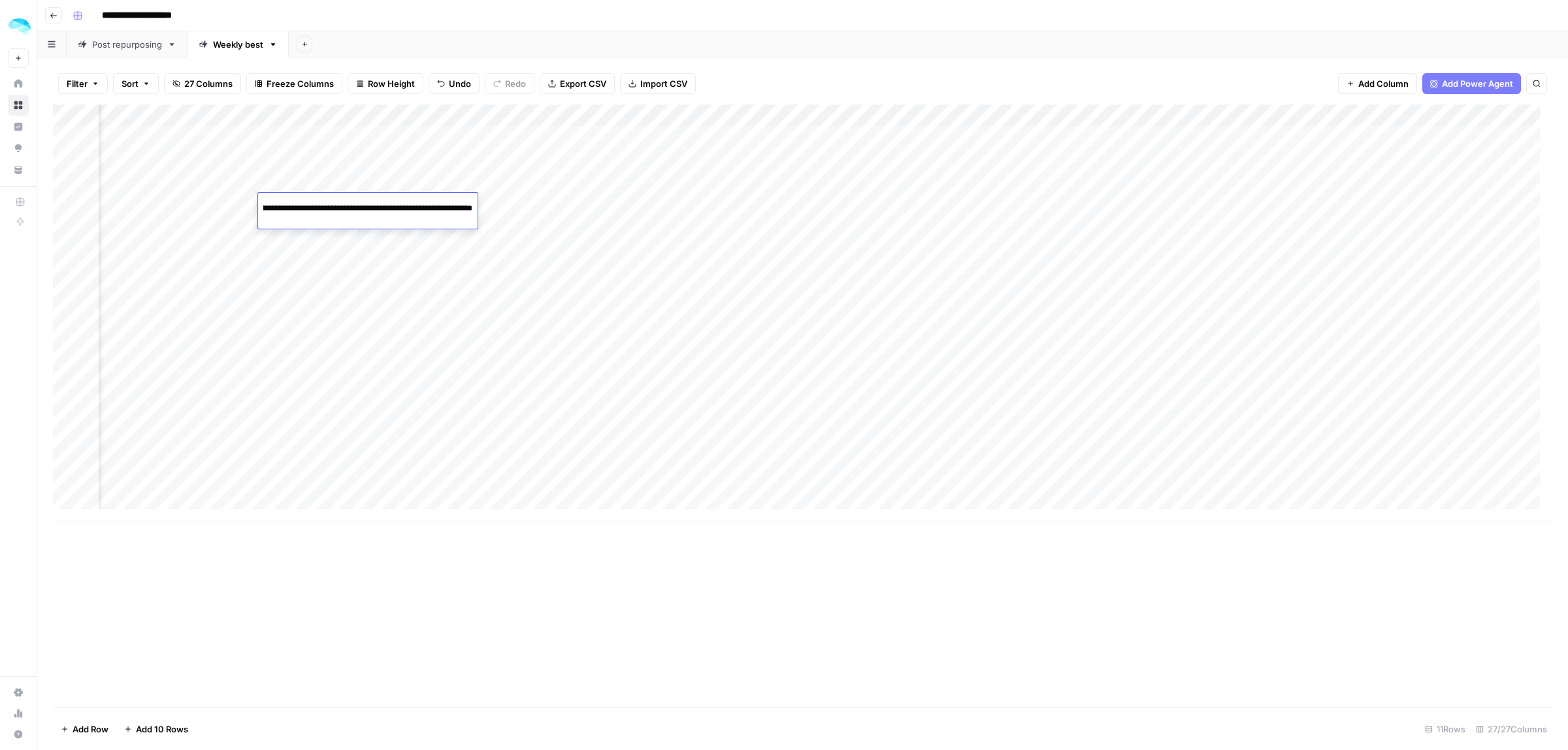
drag, startPoint x: 502, startPoint y: 209, endPoint x: 539, endPoint y: 209, distance: 37.0
click at [539, 209] on body "**********" at bounding box center [784, 375] width 1568 height 750
drag, startPoint x: 332, startPoint y: 206, endPoint x: 567, endPoint y: 207, distance: 235.0
click at [567, 207] on body "**********" at bounding box center [784, 375] width 1568 height 750
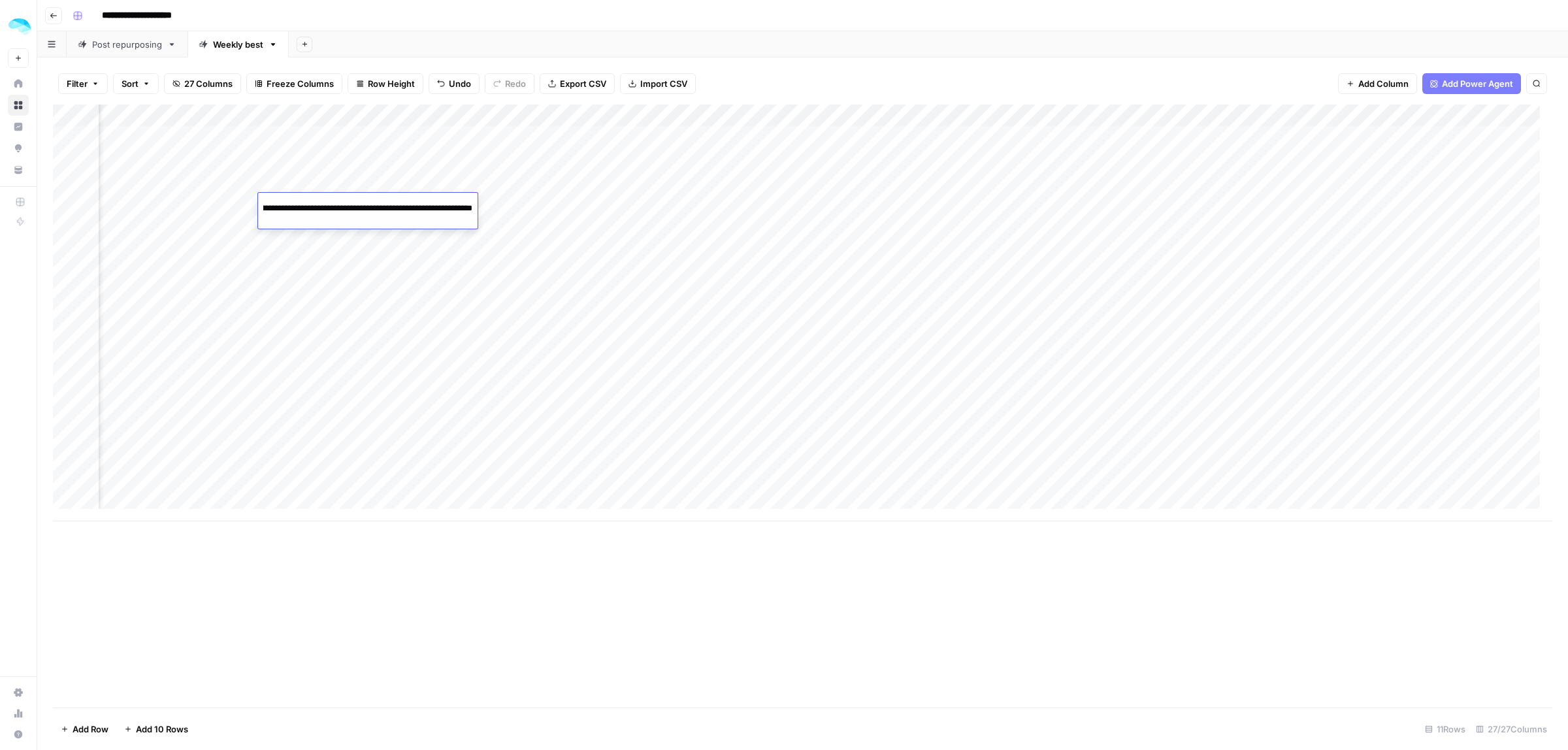
drag, startPoint x: 419, startPoint y: 210, endPoint x: 713, endPoint y: 215, distance: 294.0
click at [710, 214] on body "**********" at bounding box center [784, 375] width 1568 height 750
type input "**********"
drag, startPoint x: 338, startPoint y: 202, endPoint x: 264, endPoint y: 202, distance: 74.0
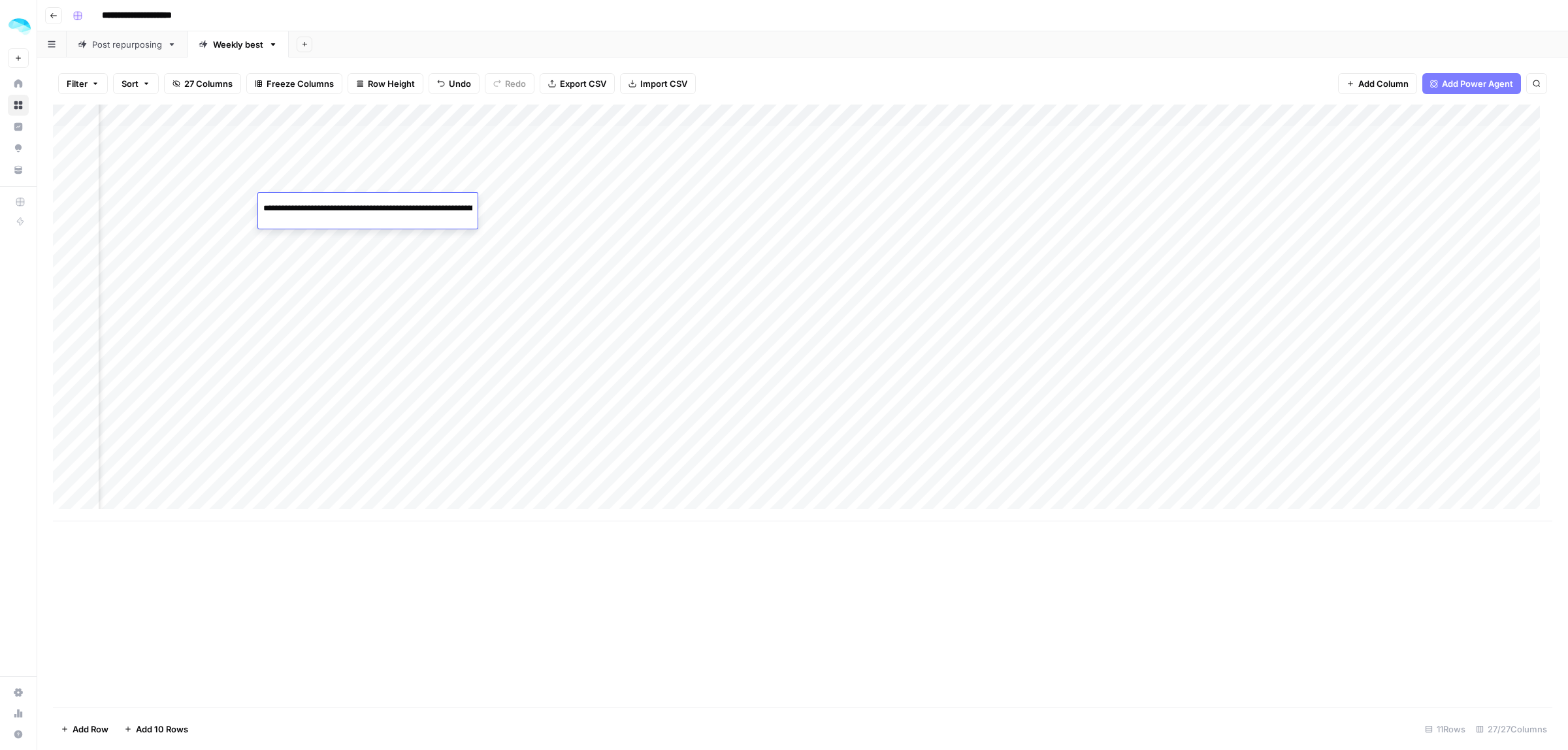
click at [264, 202] on input "**********" at bounding box center [368, 209] width 209 height 15
click at [507, 617] on div "Add Column" at bounding box center [802, 406] width 1499 height 603
click at [905, 204] on div "Add Column" at bounding box center [802, 313] width 1499 height 417
click at [889, 118] on div "Add Column" at bounding box center [802, 313] width 1499 height 417
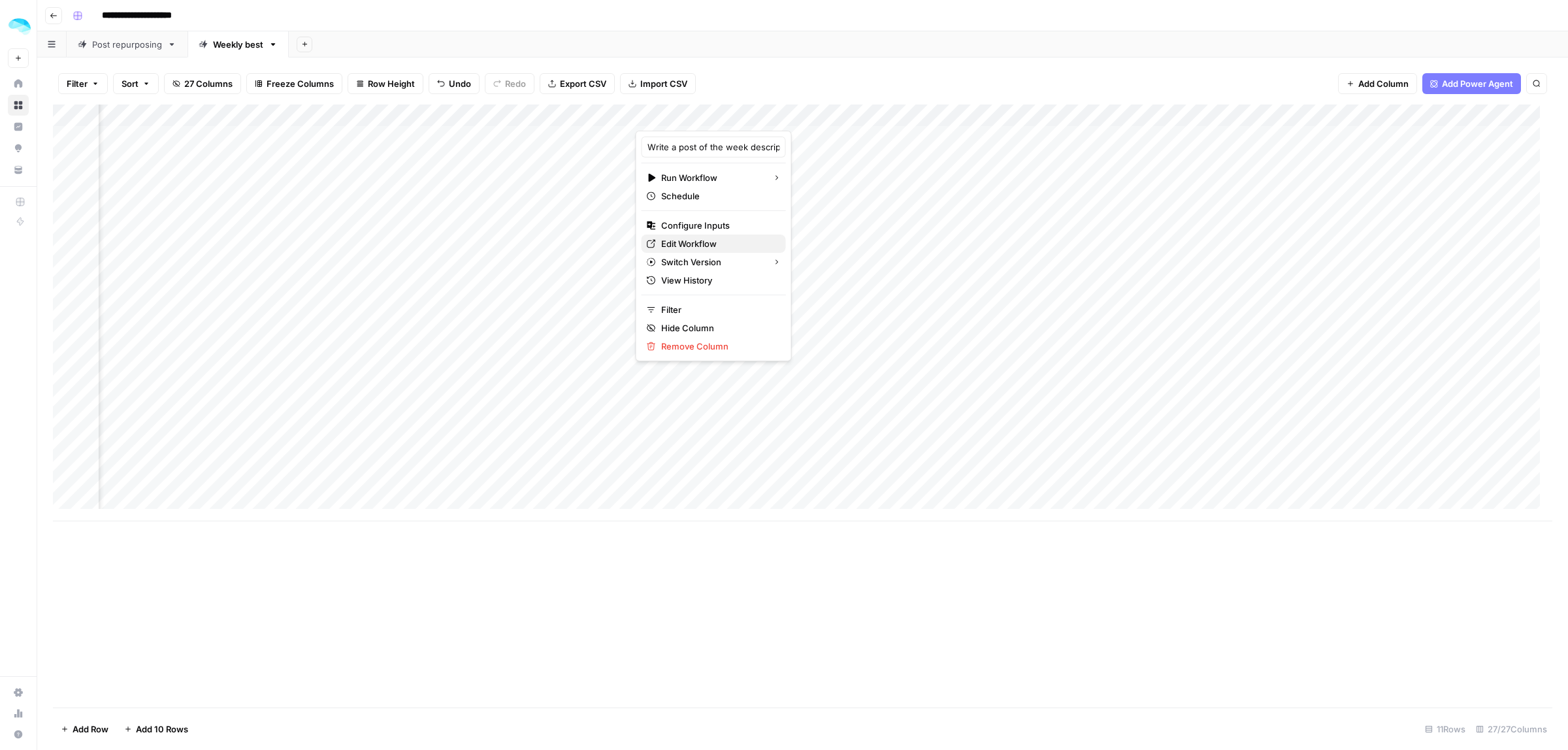
click at [716, 242] on span "Edit Workflow" at bounding box center [718, 243] width 115 height 13
click at [1189, 563] on div "Add Column" at bounding box center [802, 406] width 1499 height 603
click at [846, 211] on div "Add Column" at bounding box center [802, 313] width 1499 height 417
click at [1335, 213] on div "Add Column" at bounding box center [802, 313] width 1499 height 417
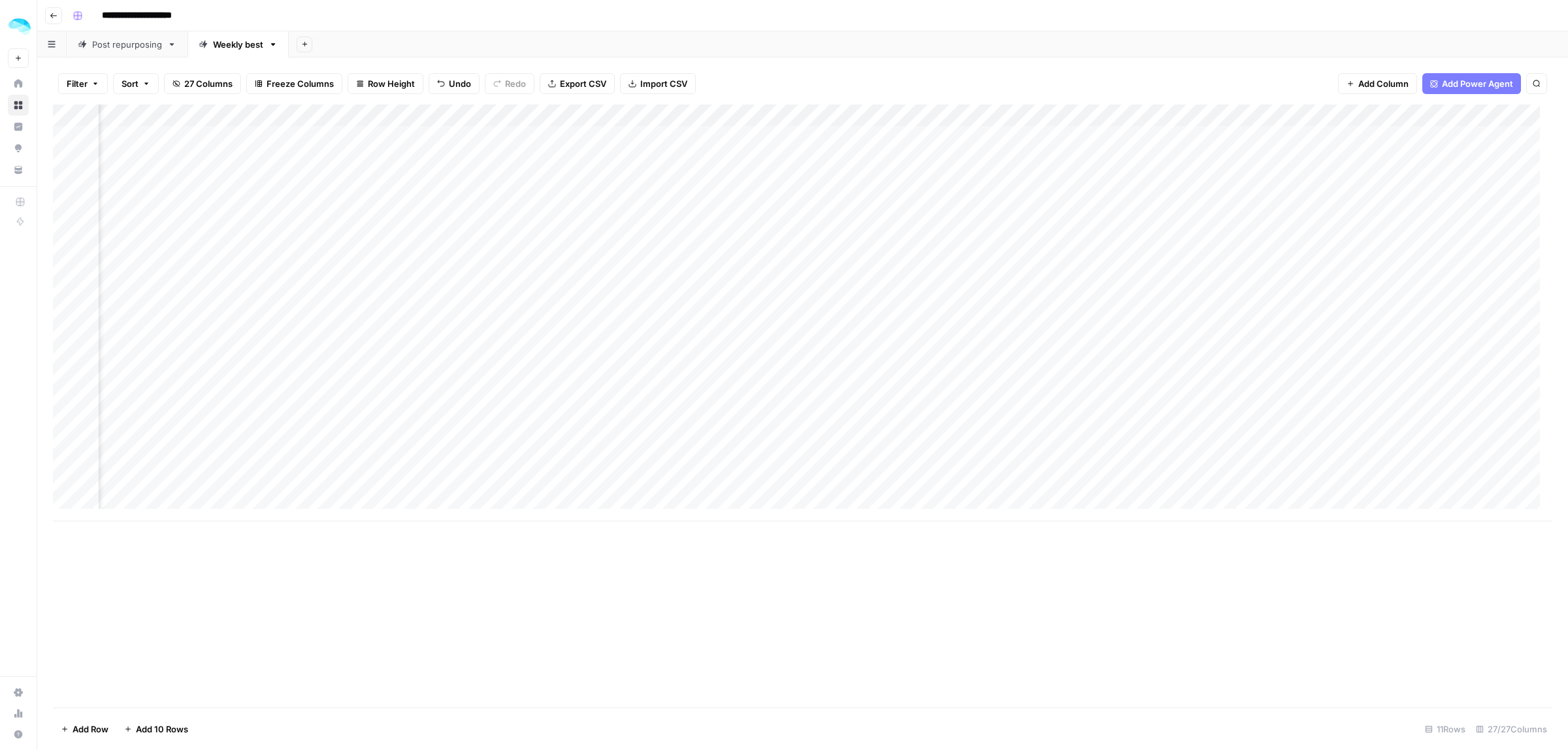
click at [1335, 213] on div "Add Column" at bounding box center [802, 313] width 1499 height 417
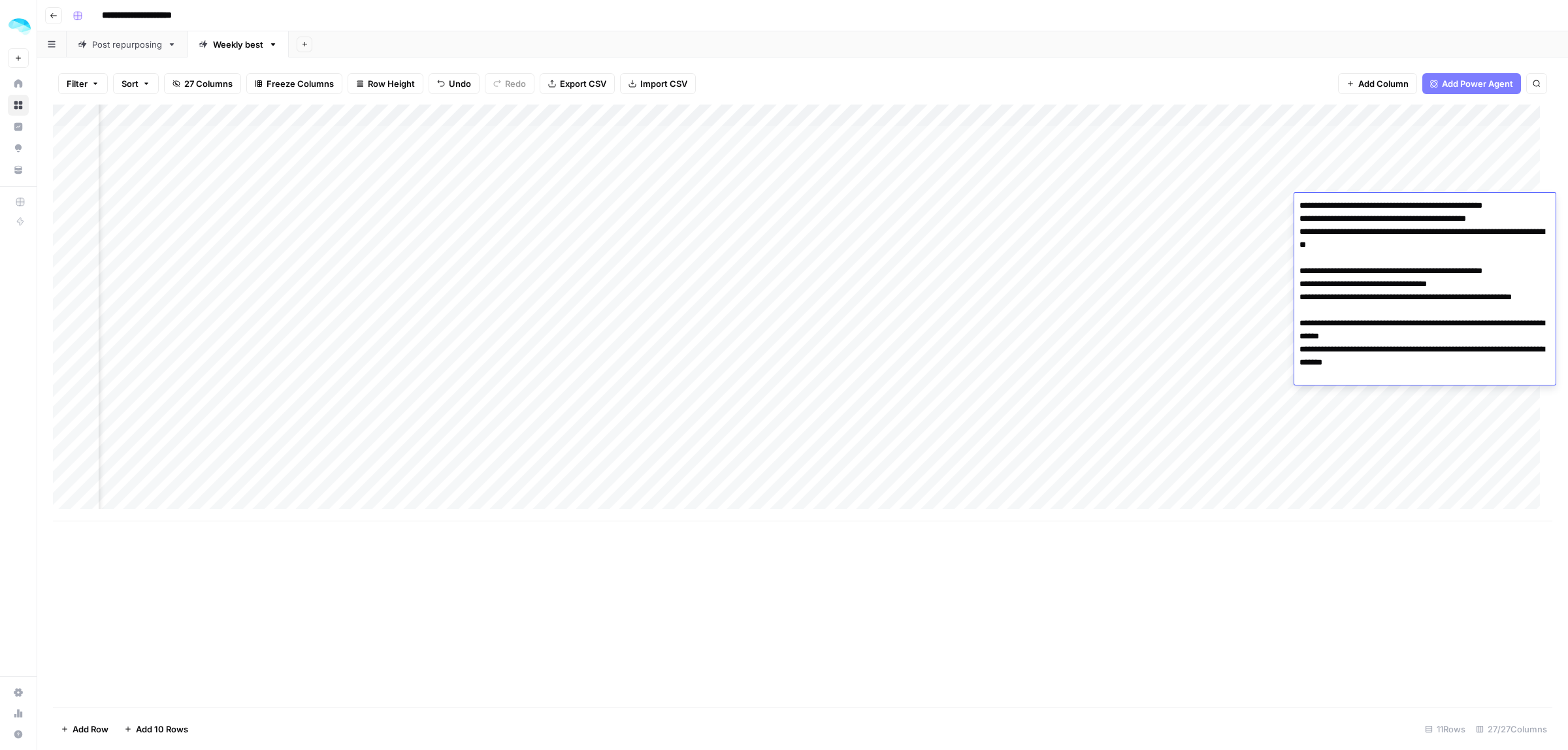
click at [1051, 628] on div "Add Column" at bounding box center [802, 406] width 1499 height 603
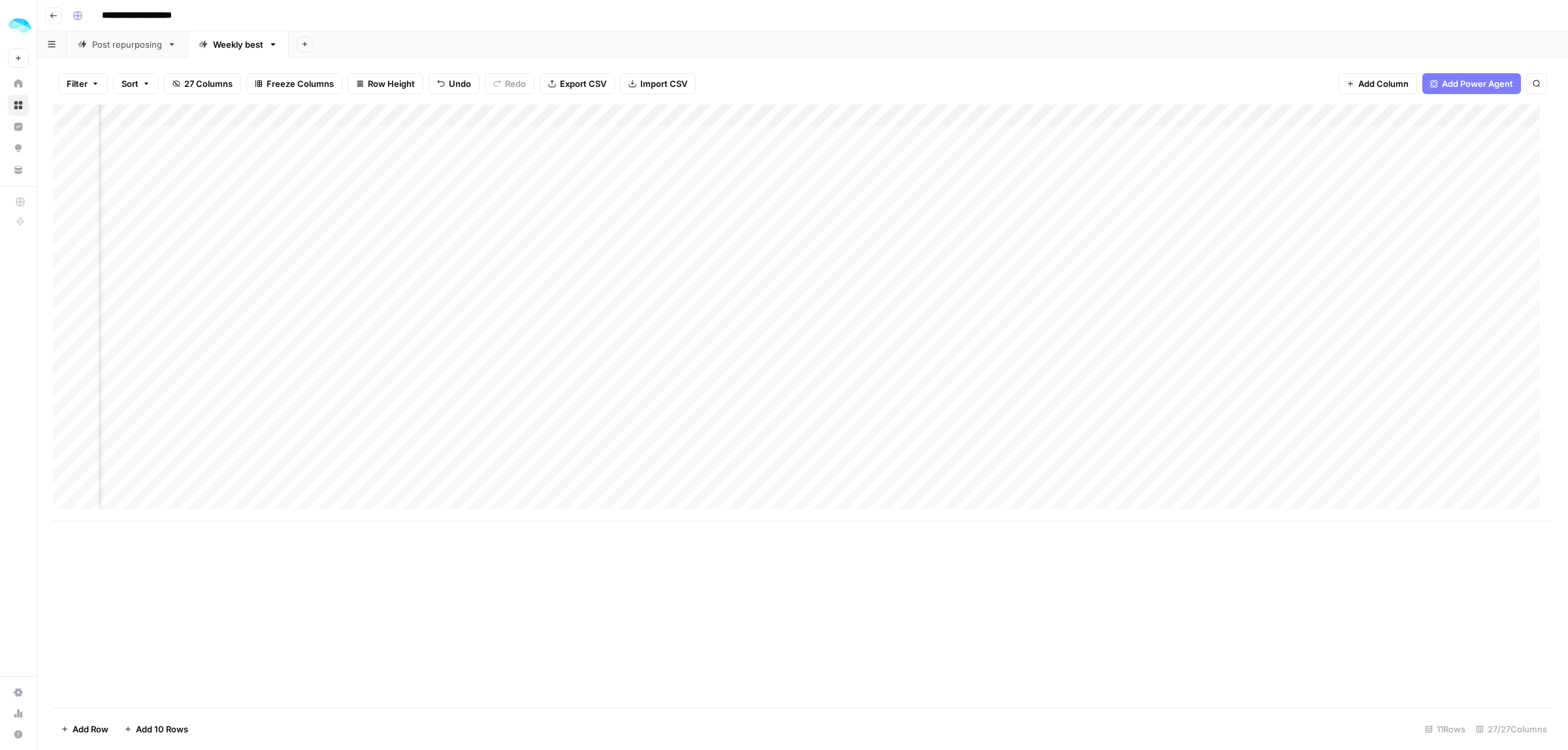
scroll to position [0, 3627]
click at [709, 214] on div "Add Column" at bounding box center [802, 313] width 1499 height 417
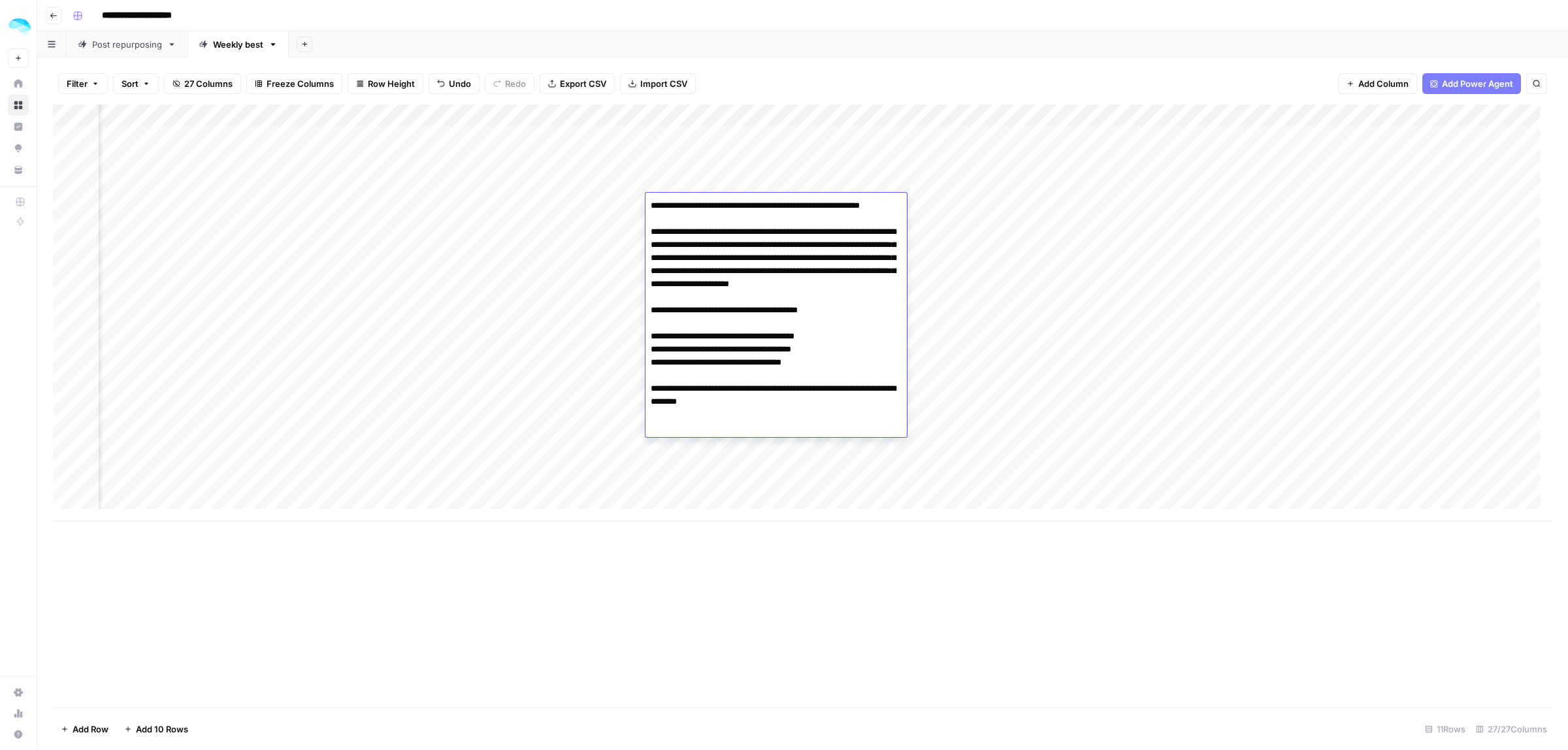
click at [985, 502] on div "Add Column" at bounding box center [802, 313] width 1499 height 417
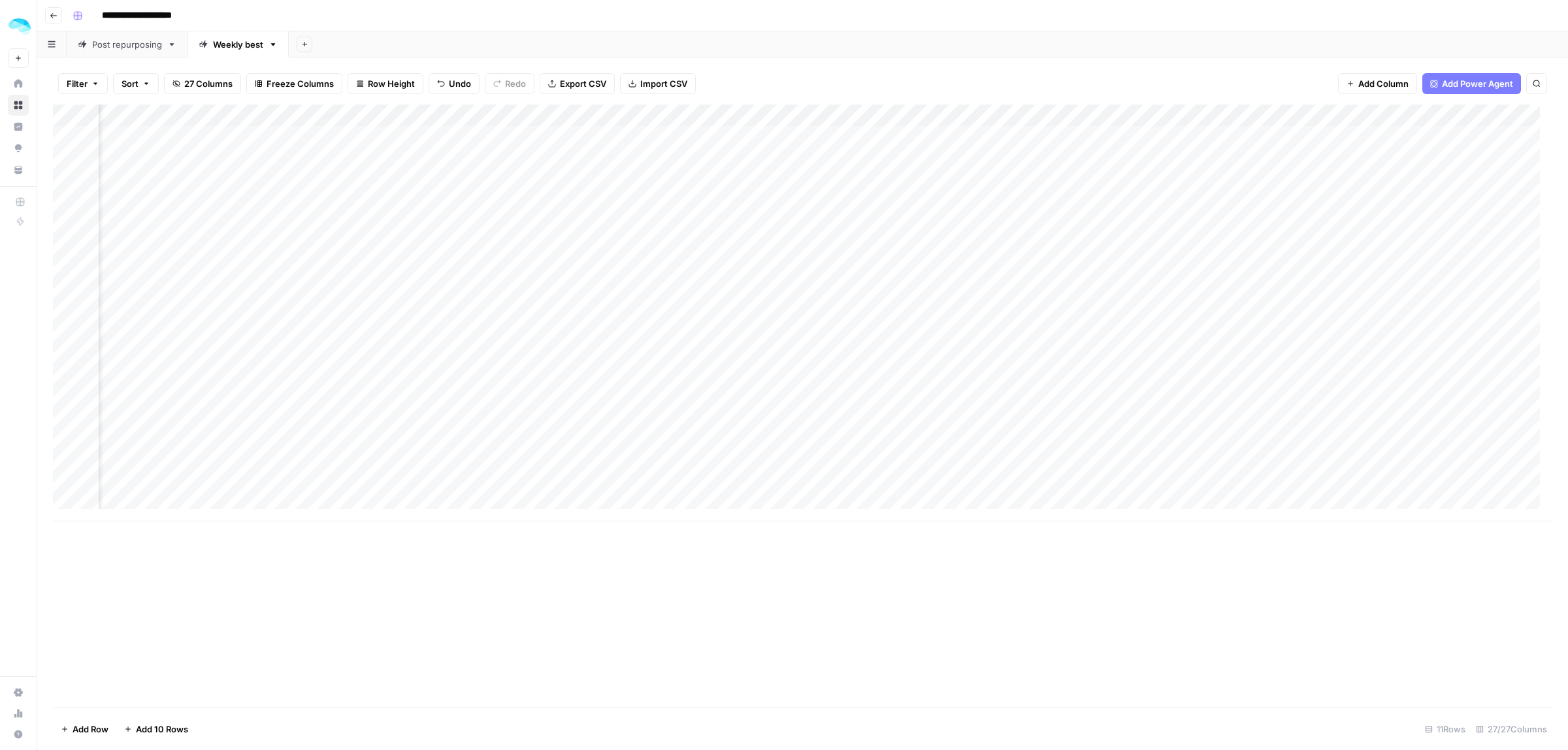
click at [348, 203] on div "Add Column" at bounding box center [802, 313] width 1499 height 417
click at [275, 199] on div "Add Column" at bounding box center [802, 329] width 1499 height 450
click at [282, 199] on div "Add Column" at bounding box center [802, 329] width 1499 height 450
click at [334, 588] on div "Add Column" at bounding box center [802, 406] width 1499 height 603
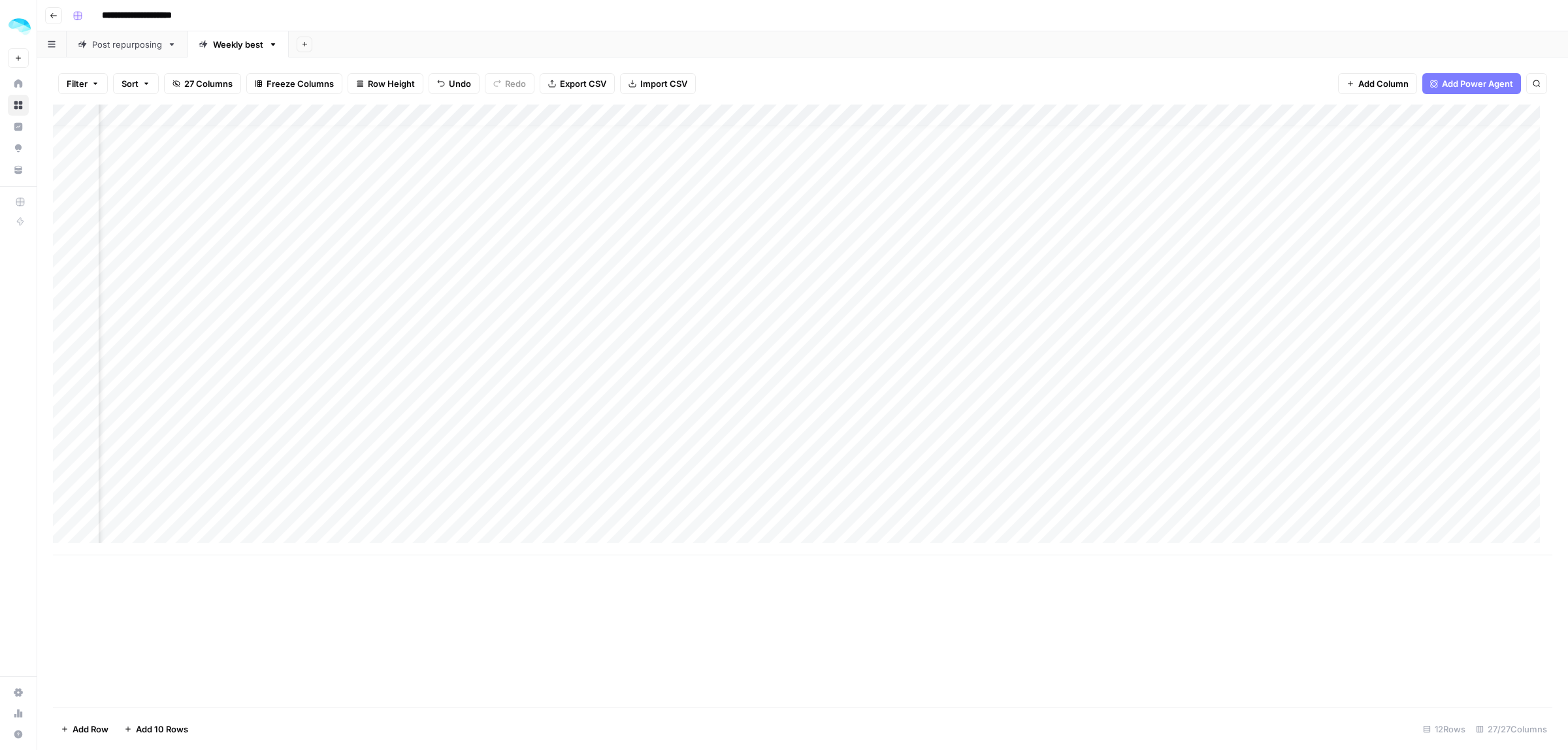
scroll to position [12, 824]
click at [661, 201] on div "Add Column" at bounding box center [802, 329] width 1499 height 450
click at [751, 200] on input "**********" at bounding box center [723, 196] width 209 height 15
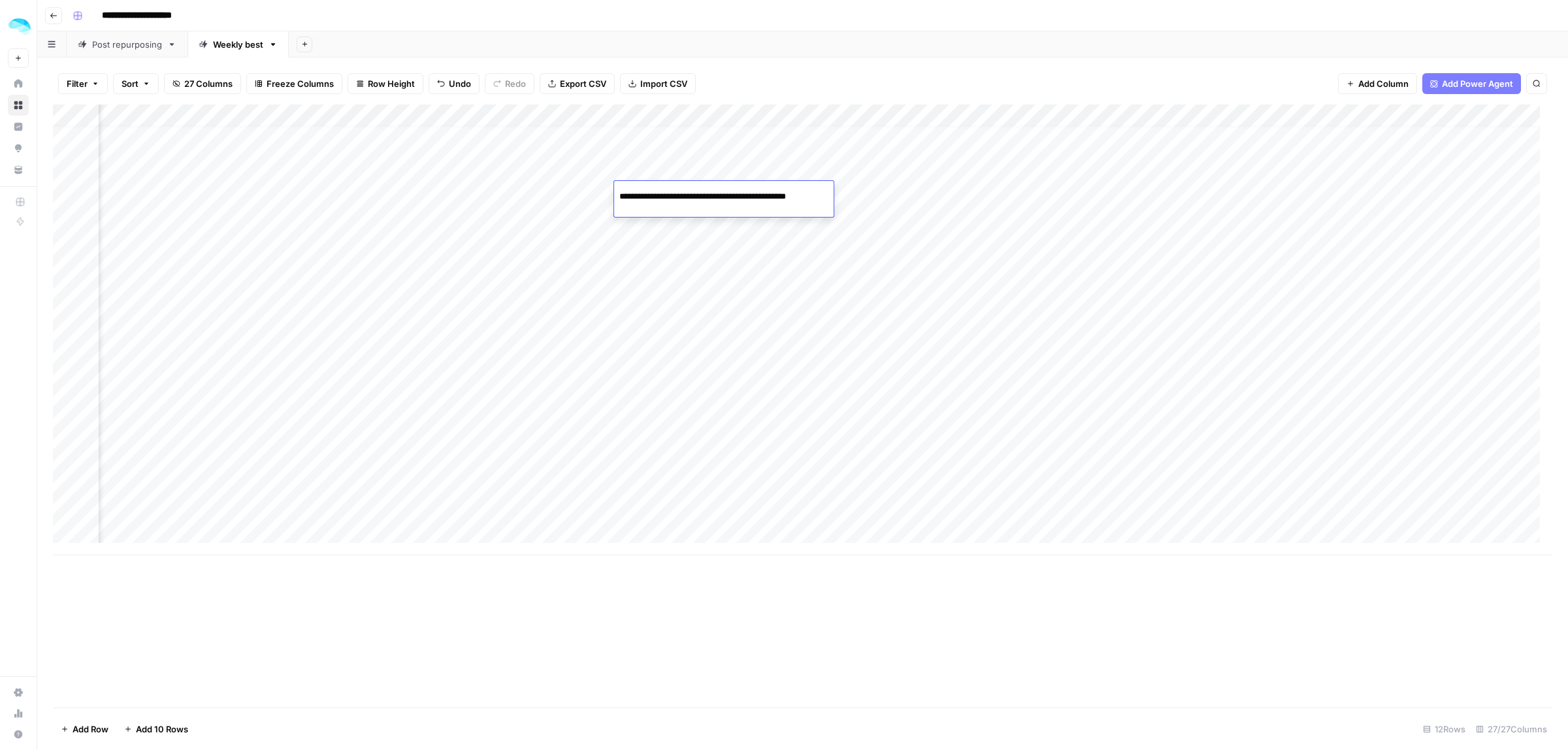
scroll to position [0, 0]
drag, startPoint x: 769, startPoint y: 194, endPoint x: 586, endPoint y: 191, distance: 183.0
click at [586, 191] on body "**********" at bounding box center [784, 375] width 1568 height 750
click at [659, 616] on div "Add Column" at bounding box center [802, 406] width 1499 height 603
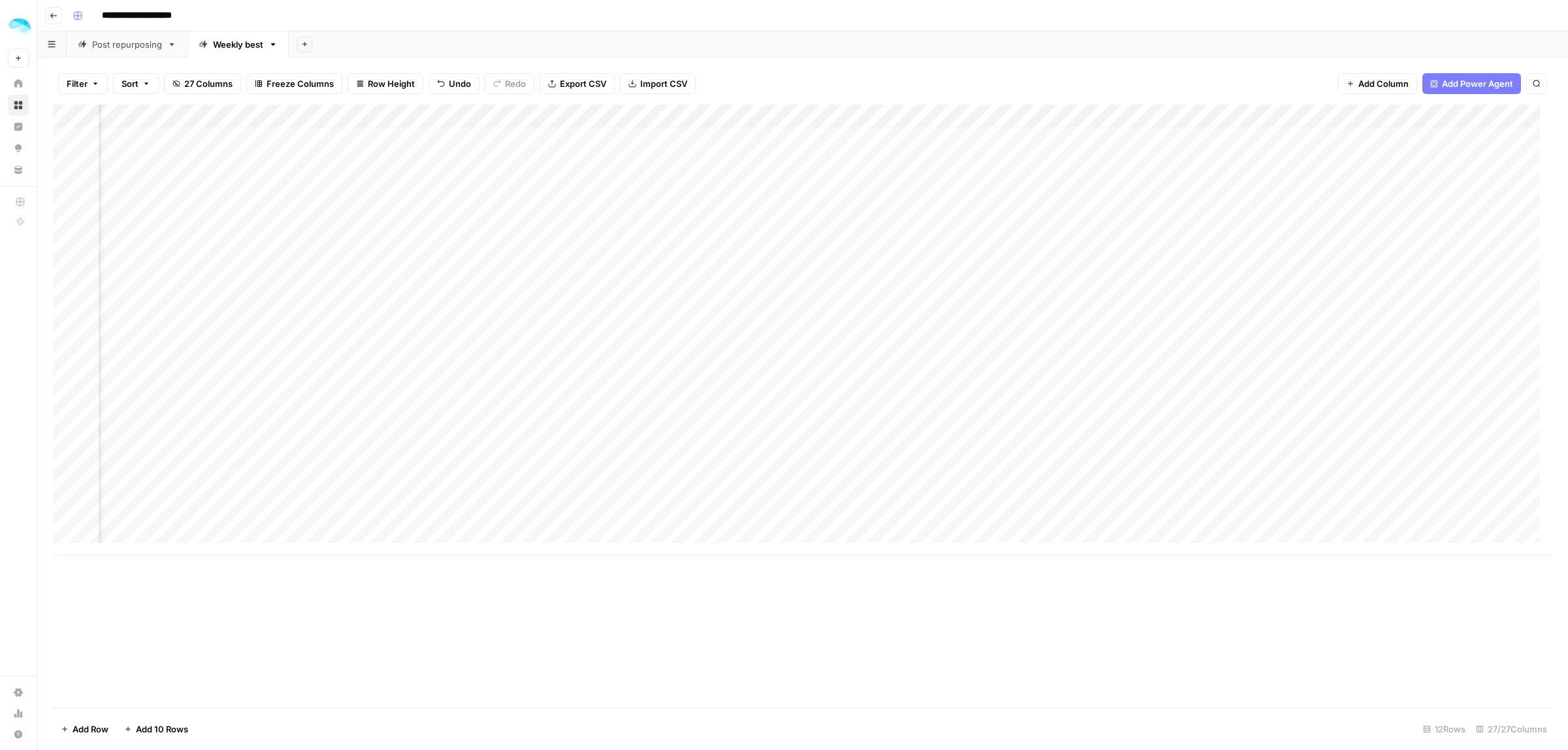
click at [770, 194] on div "Add Column" at bounding box center [802, 329] width 1499 height 450
click at [1279, 189] on div "Add Column" at bounding box center [802, 329] width 1499 height 450
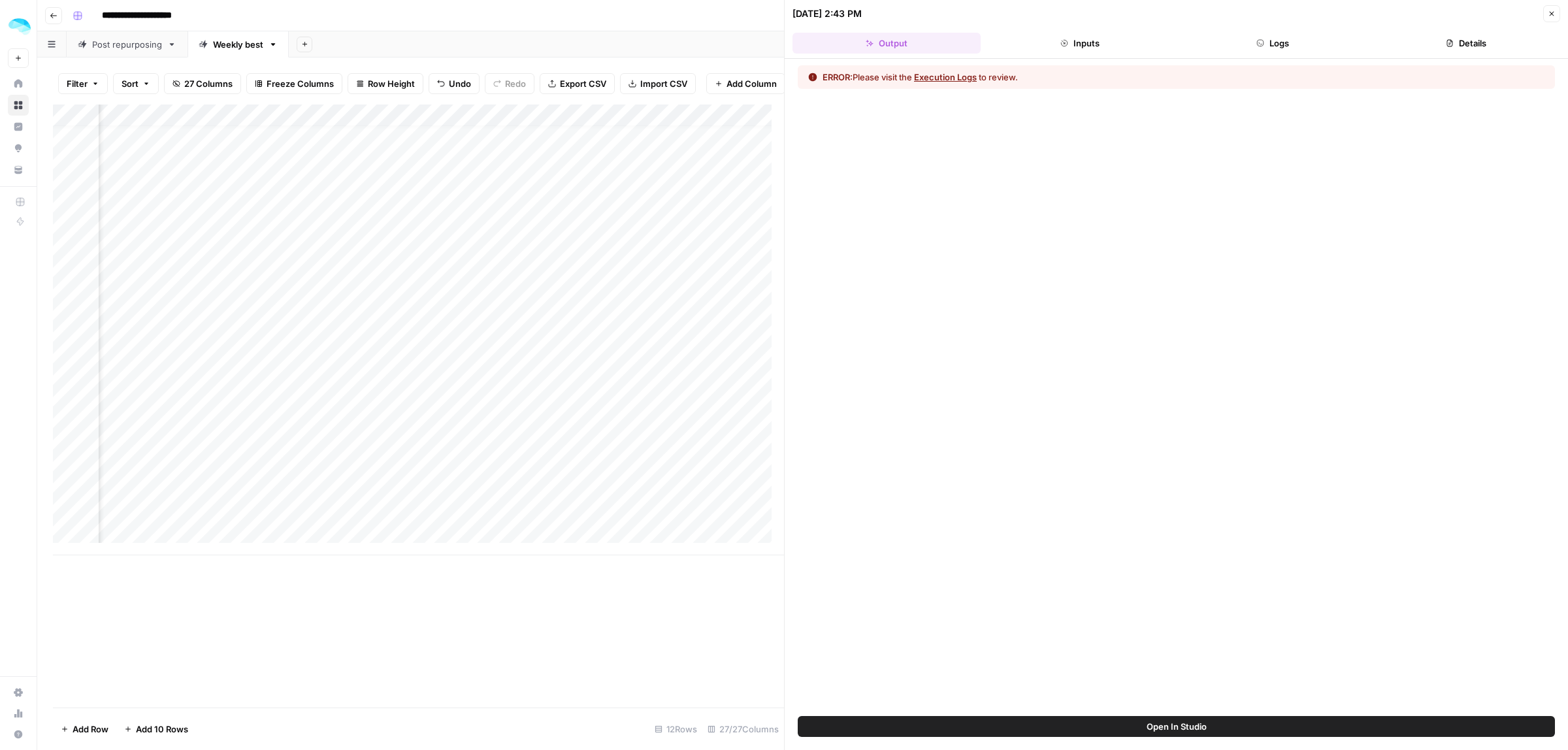
click at [1548, 15] on icon "button" at bounding box center [1551, 13] width 8 height 8
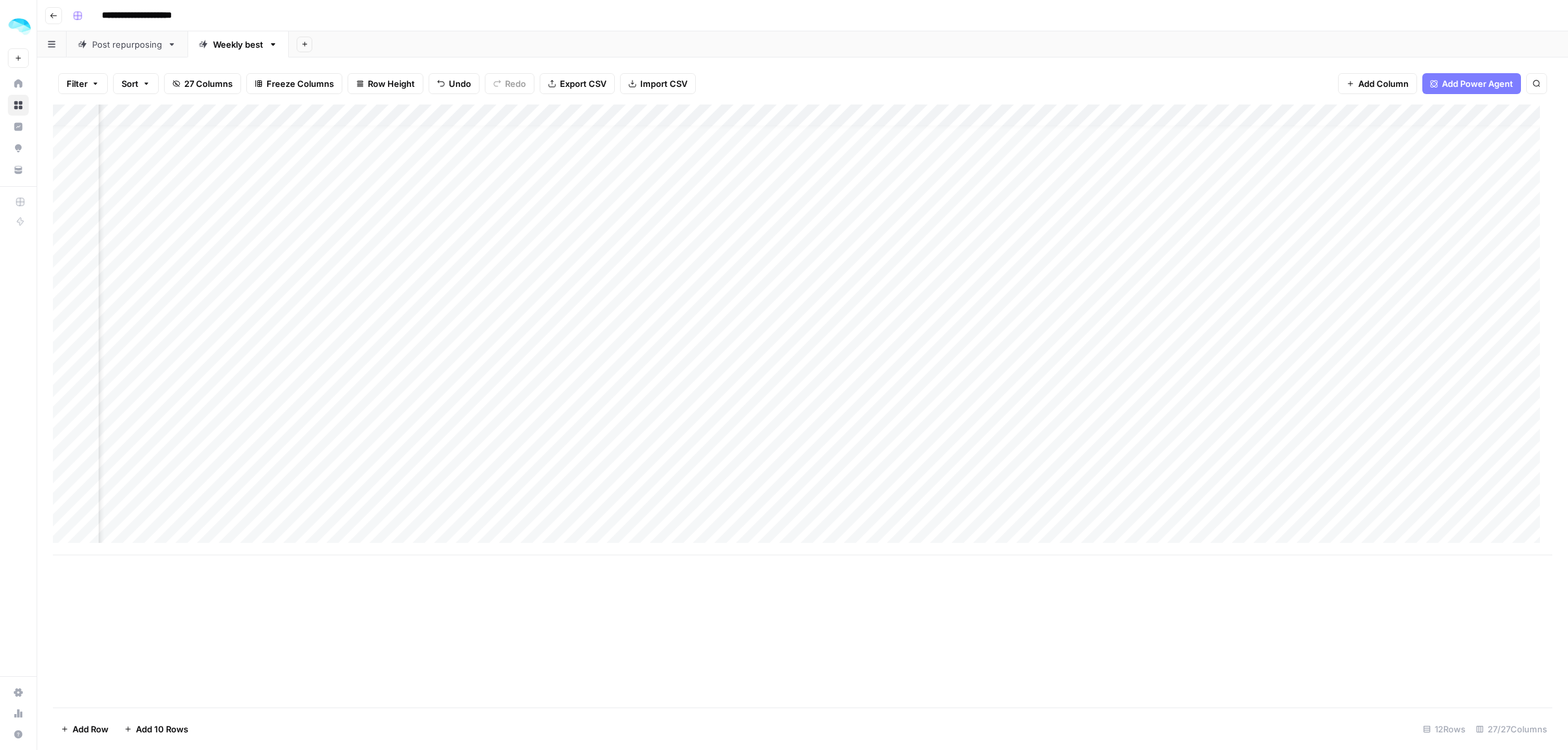
click at [1286, 115] on div "Add Column" at bounding box center [802, 329] width 1499 height 450
click at [1083, 239] on span "Edit Workflow" at bounding box center [1113, 243] width 115 height 13
click at [907, 194] on div "Add Column" at bounding box center [802, 329] width 1499 height 450
copy body "**********"
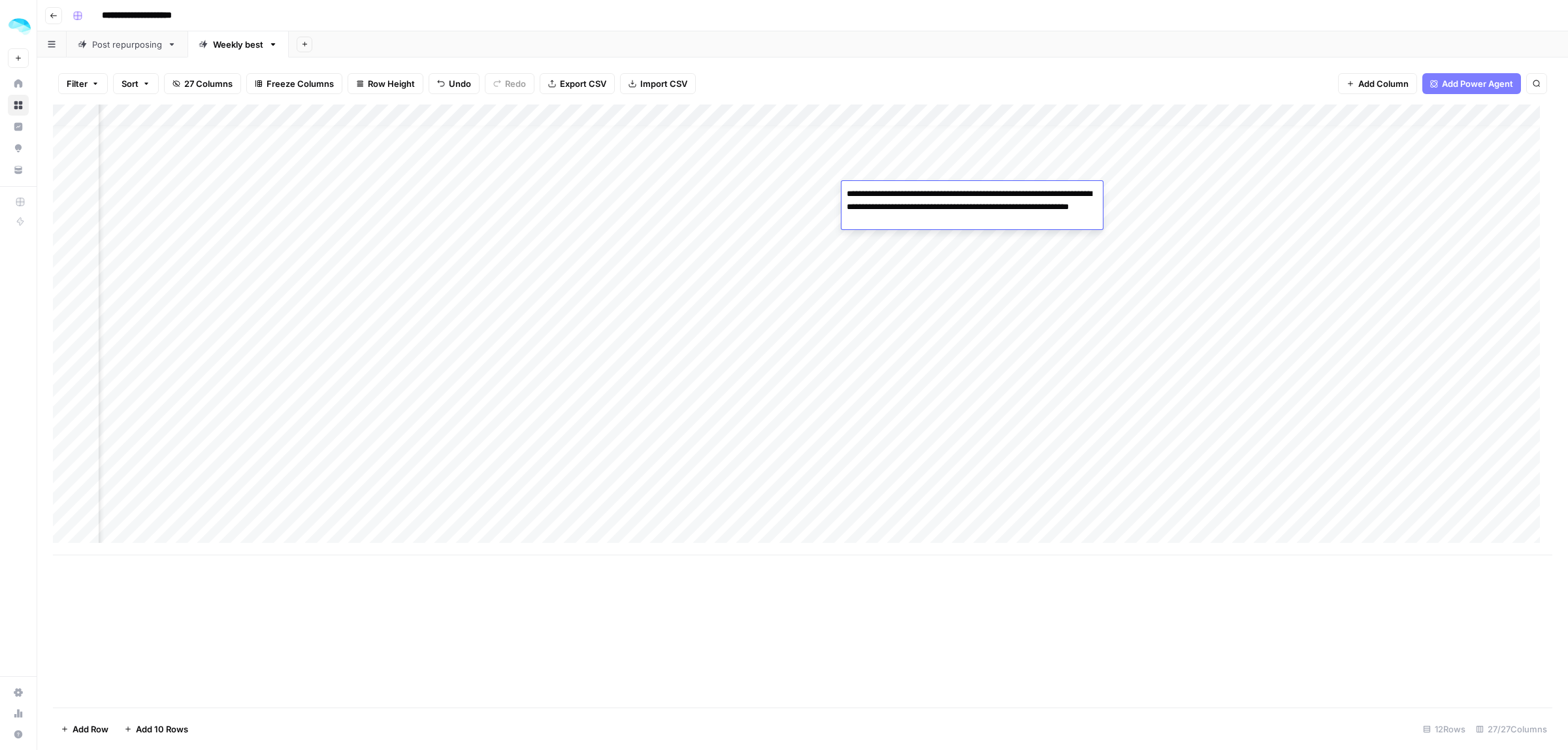
click at [952, 195] on textarea "**********" at bounding box center [971, 208] width 261 height 45
click at [691, 200] on div "Add Column" at bounding box center [802, 329] width 1499 height 450
click at [768, 180] on div "Add Column" at bounding box center [802, 329] width 1499 height 450
click at [772, 194] on div "Add Column" at bounding box center [802, 329] width 1499 height 450
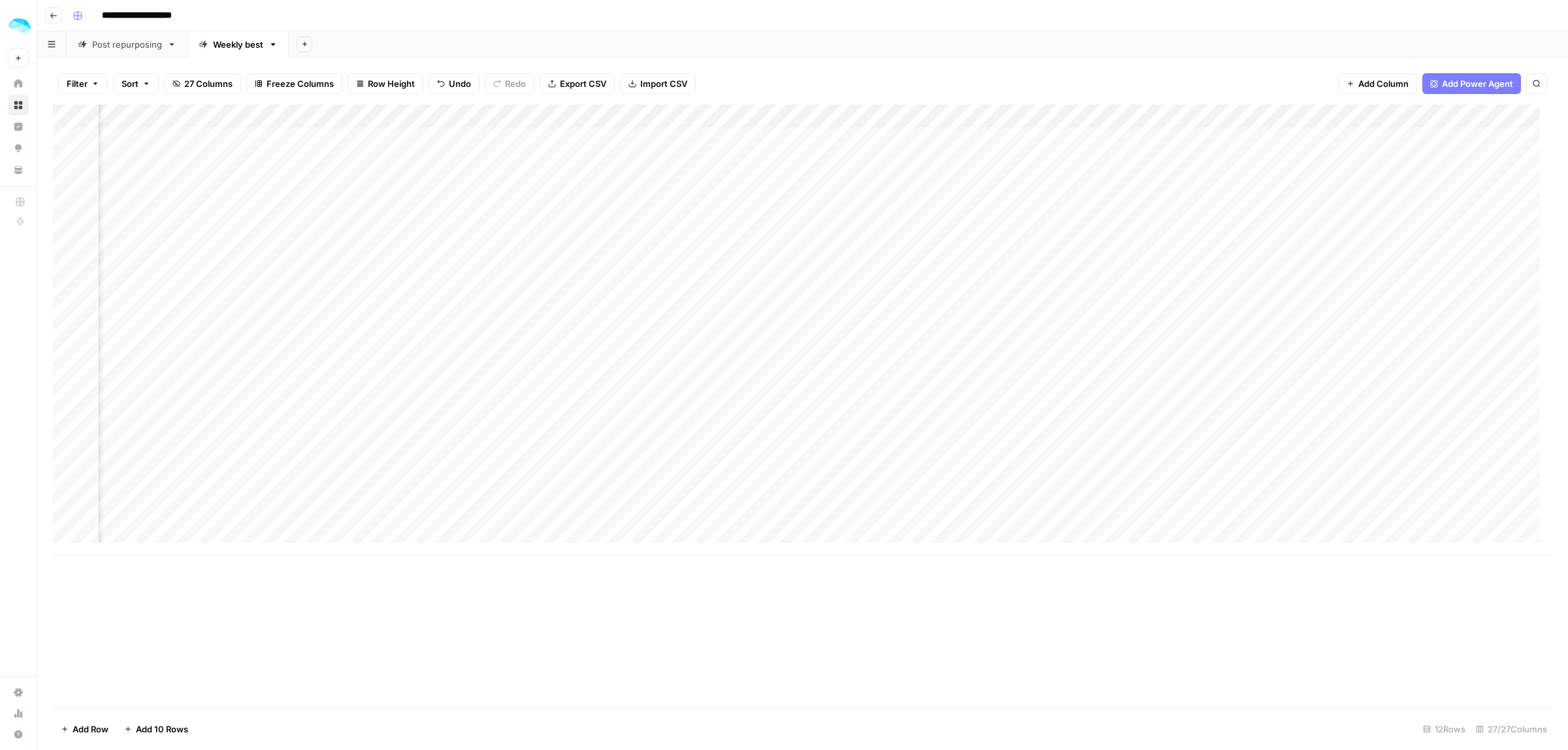
click at [772, 194] on div "Add Column" at bounding box center [802, 329] width 1499 height 450
drag, startPoint x: 782, startPoint y: 193, endPoint x: 947, endPoint y: 190, distance: 165.0
click at [947, 190] on body "**********" at bounding box center [784, 375] width 1568 height 750
click at [863, 196] on input "**********" at bounding box center [763, 196] width 209 height 15
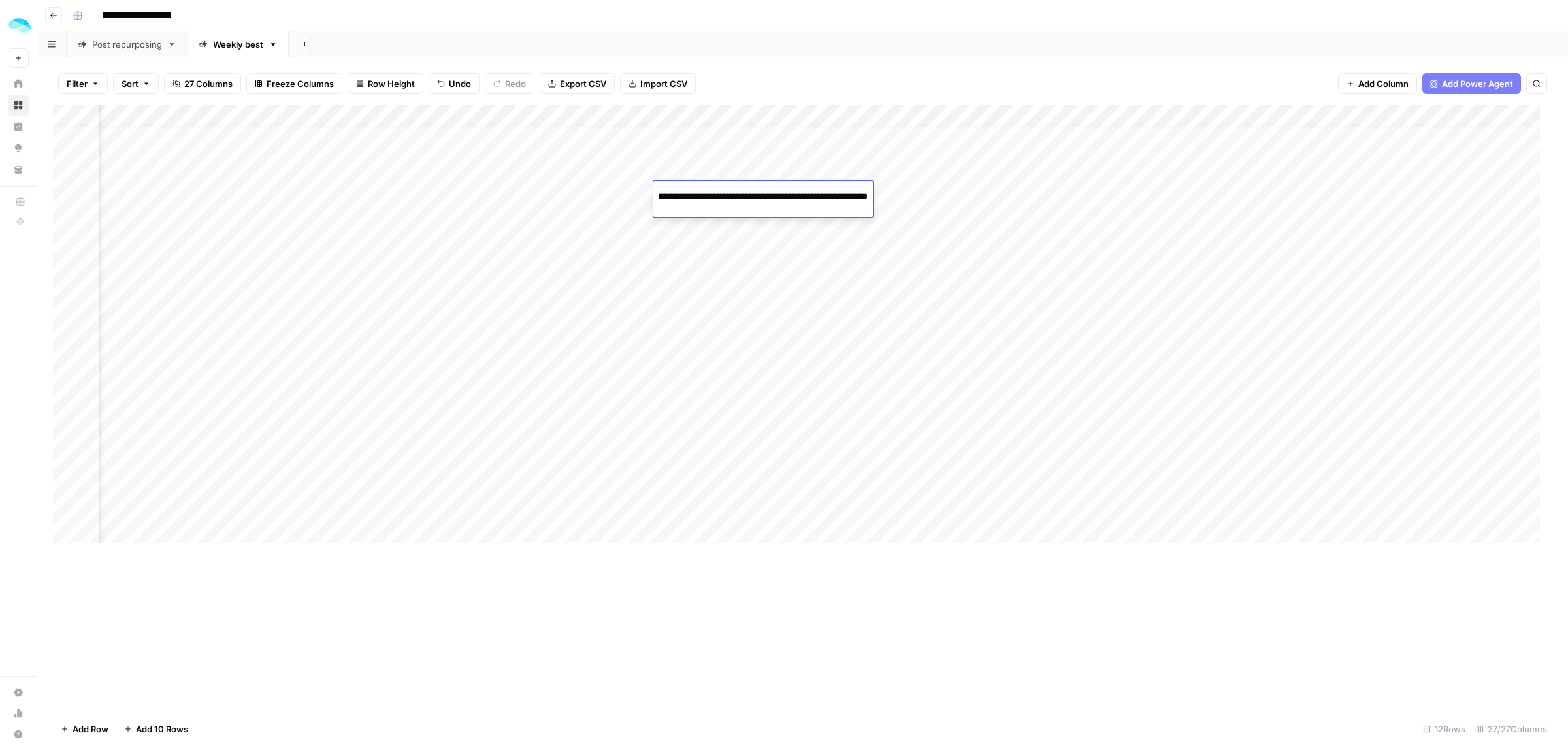
scroll to position [0, 289]
click at [720, 189] on input "**********" at bounding box center [763, 196] width 209 height 15
click at [728, 197] on input "**********" at bounding box center [763, 196] width 209 height 15
paste input "**********"
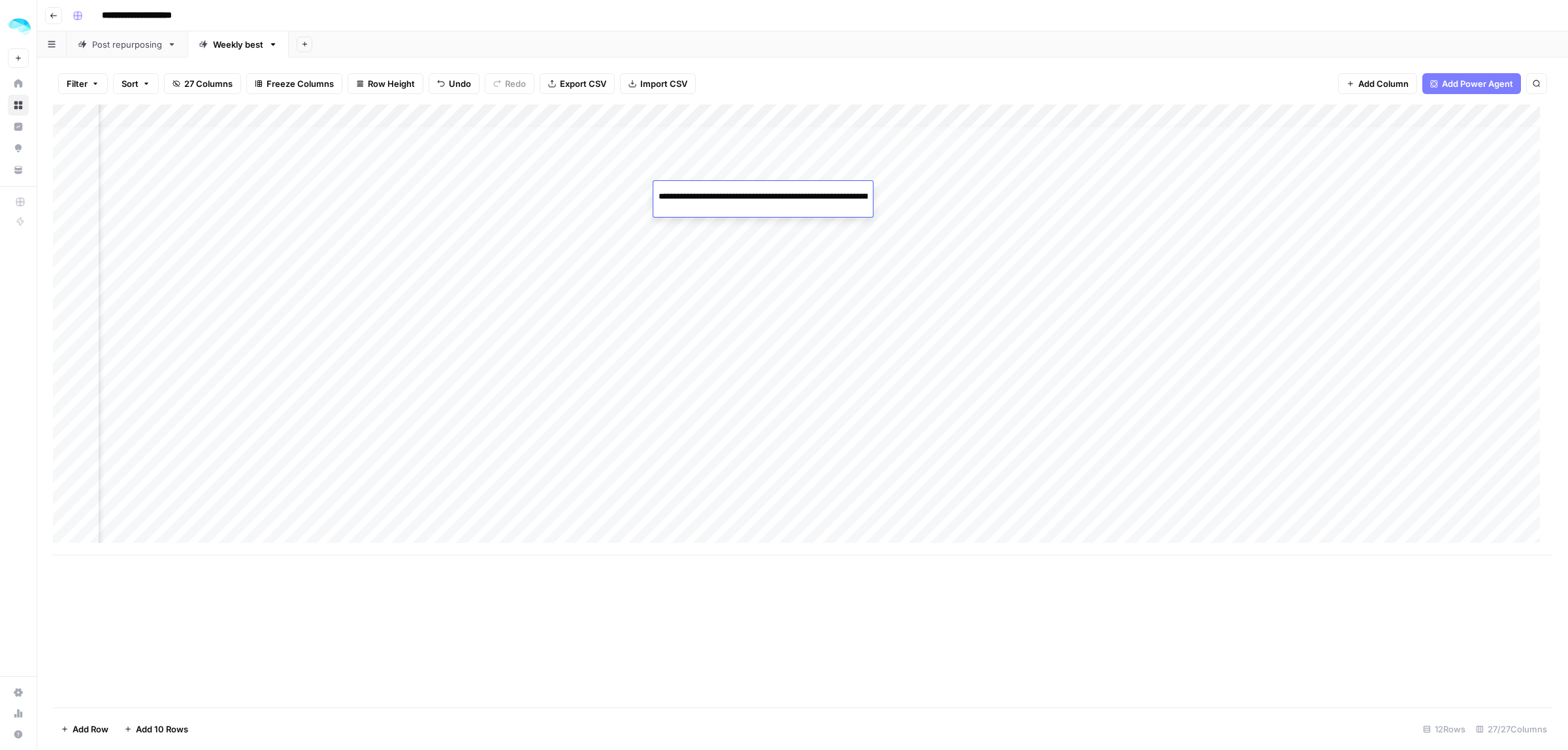
type input "**********"
click at [1297, 191] on div "Add Column" at bounding box center [802, 329] width 1499 height 450
click at [786, 203] on div "Add Column" at bounding box center [802, 329] width 1499 height 450
click at [829, 190] on div "Add Column" at bounding box center [802, 329] width 1499 height 450
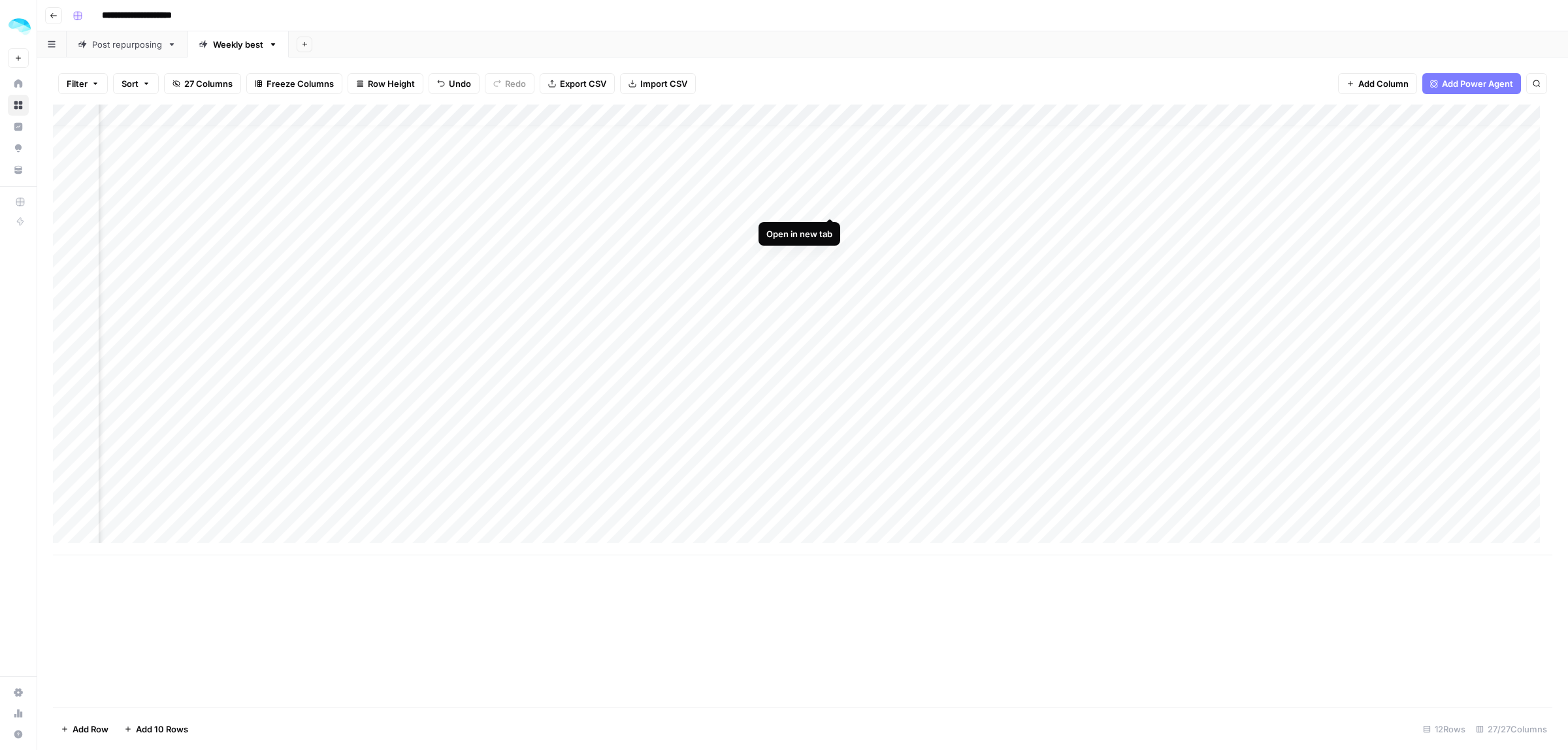
click at [829, 194] on div "Add Column" at bounding box center [802, 329] width 1499 height 450
click at [727, 208] on div "Add Column" at bounding box center [802, 329] width 1499 height 450
click at [727, 207] on div "**********" at bounding box center [763, 199] width 220 height 36
click at [761, 191] on input "**********" at bounding box center [763, 196] width 209 height 15
paste input "**********"
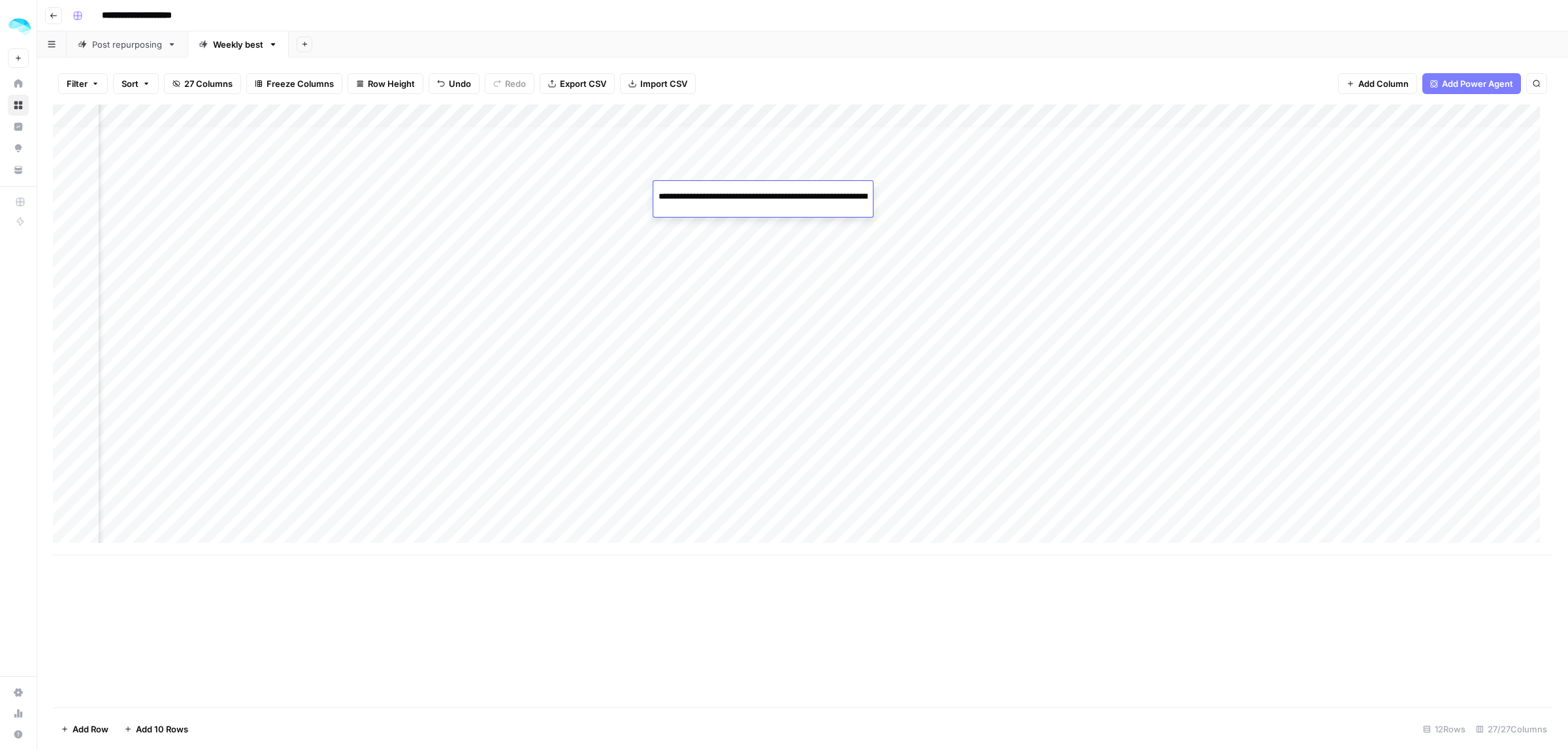
type input "**********"
click at [1300, 191] on div "Add Column" at bounding box center [802, 329] width 1499 height 450
click at [325, 206] on div "Add Column" at bounding box center [802, 329] width 1499 height 450
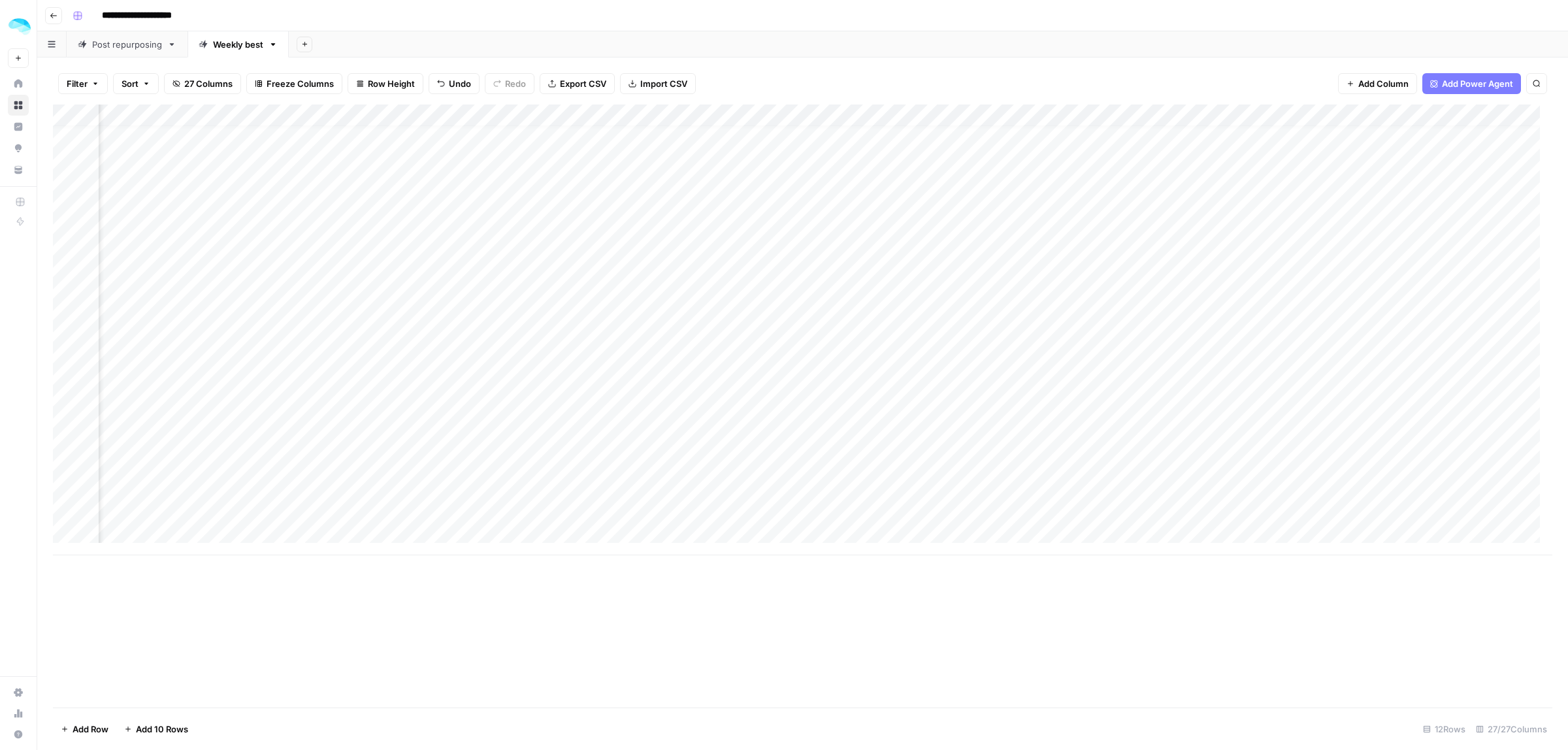
click at [325, 206] on div "Add Column" at bounding box center [802, 329] width 1499 height 450
click at [380, 194] on input at bounding box center [309, 196] width 209 height 15
click at [346, 201] on input at bounding box center [309, 196] width 209 height 15
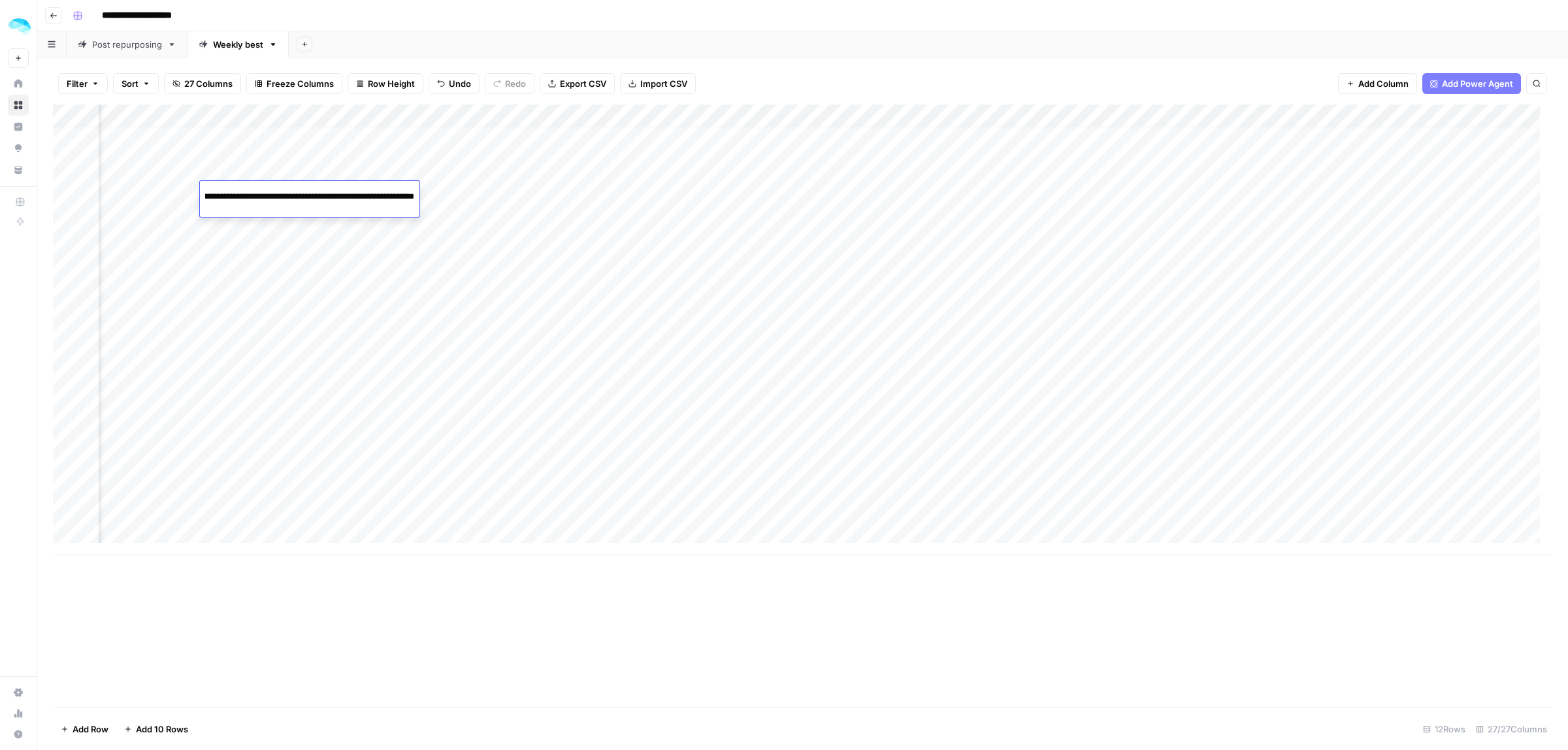
click at [346, 201] on input at bounding box center [309, 196] width 209 height 15
paste input
type input "**********"
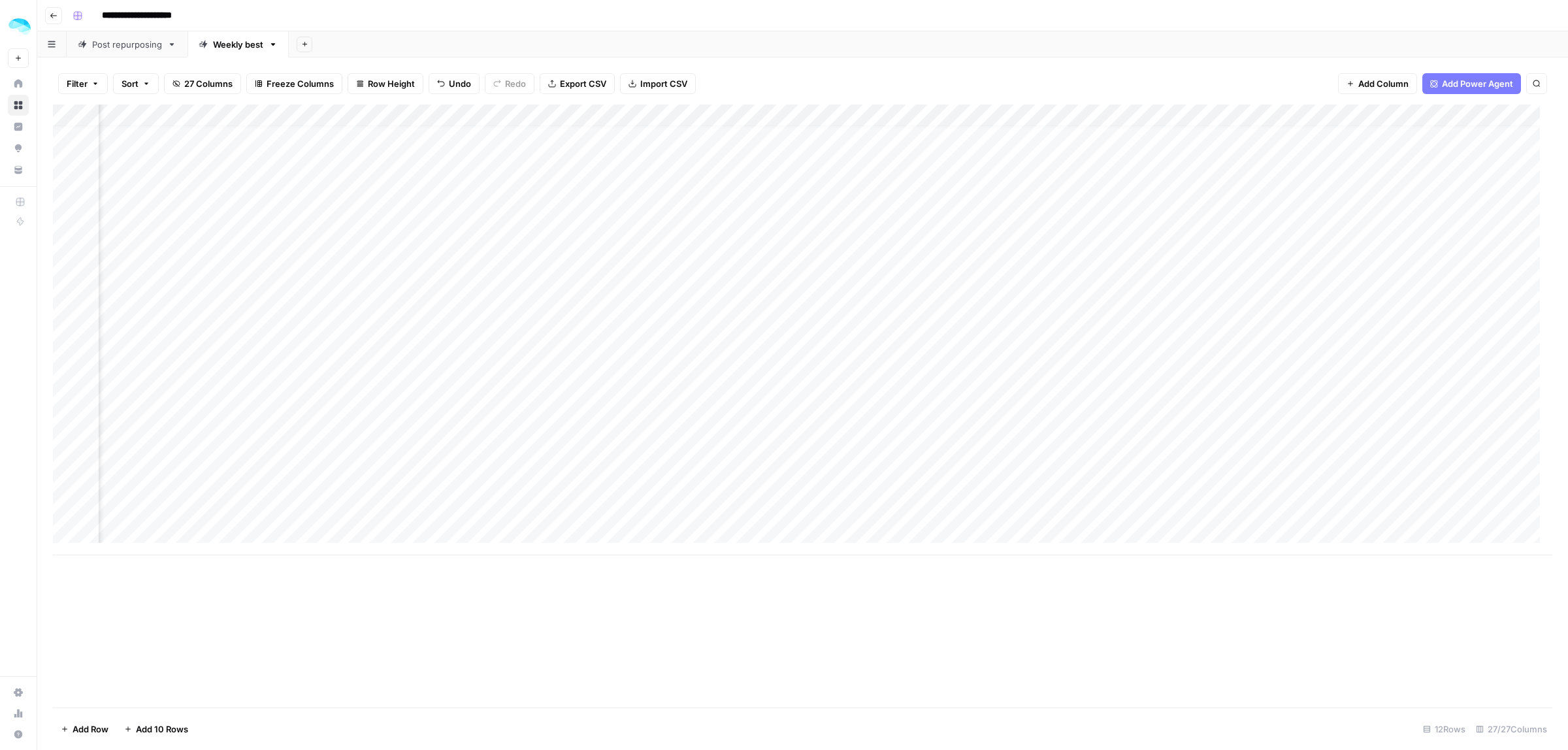
click at [847, 191] on div "Add Column" at bounding box center [802, 329] width 1499 height 450
click at [449, 198] on div "Add Column" at bounding box center [802, 329] width 1499 height 450
copy body "**********"
click at [454, 218] on textarea "**********" at bounding box center [518, 208] width 261 height 45
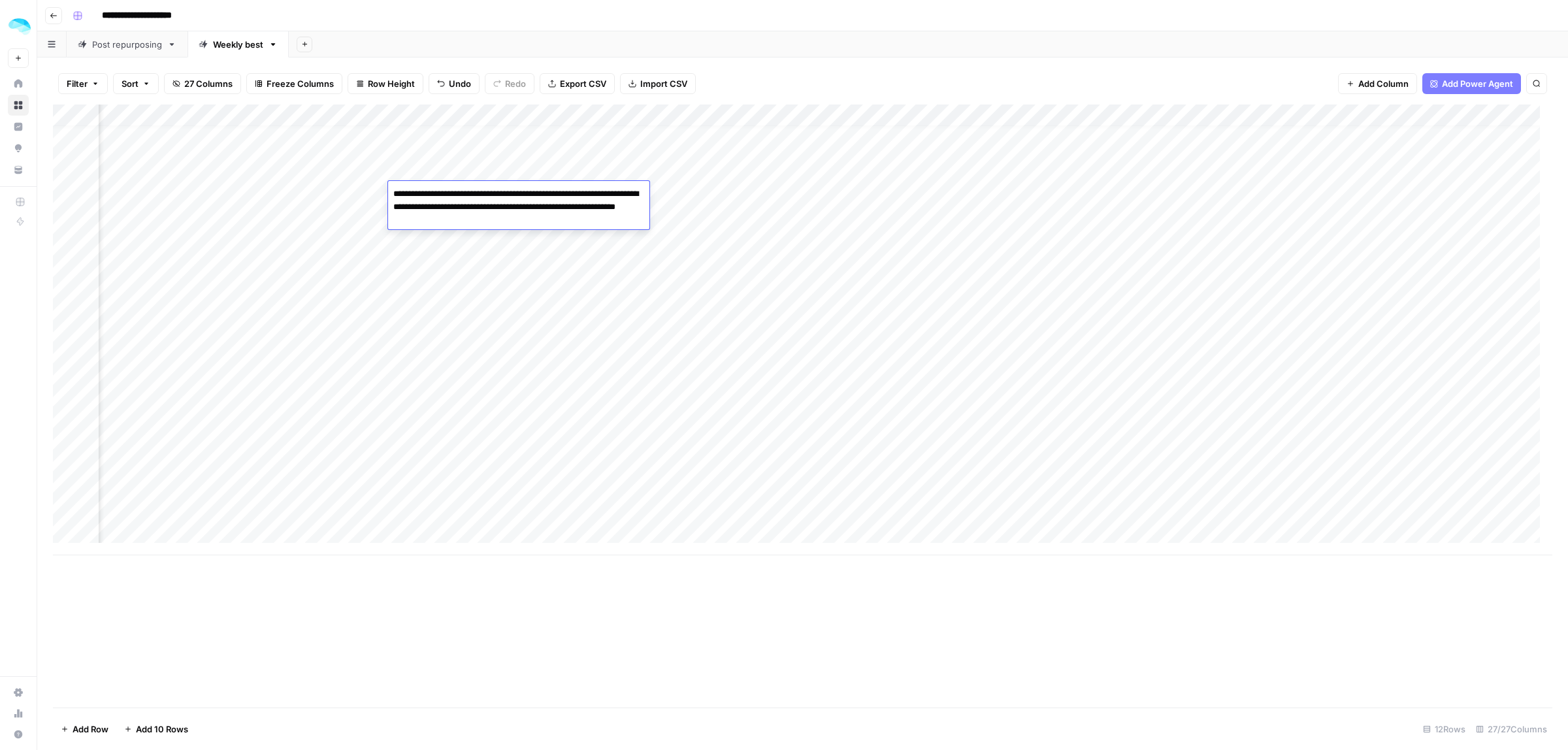
click at [874, 692] on div "Add Column" at bounding box center [802, 406] width 1499 height 603
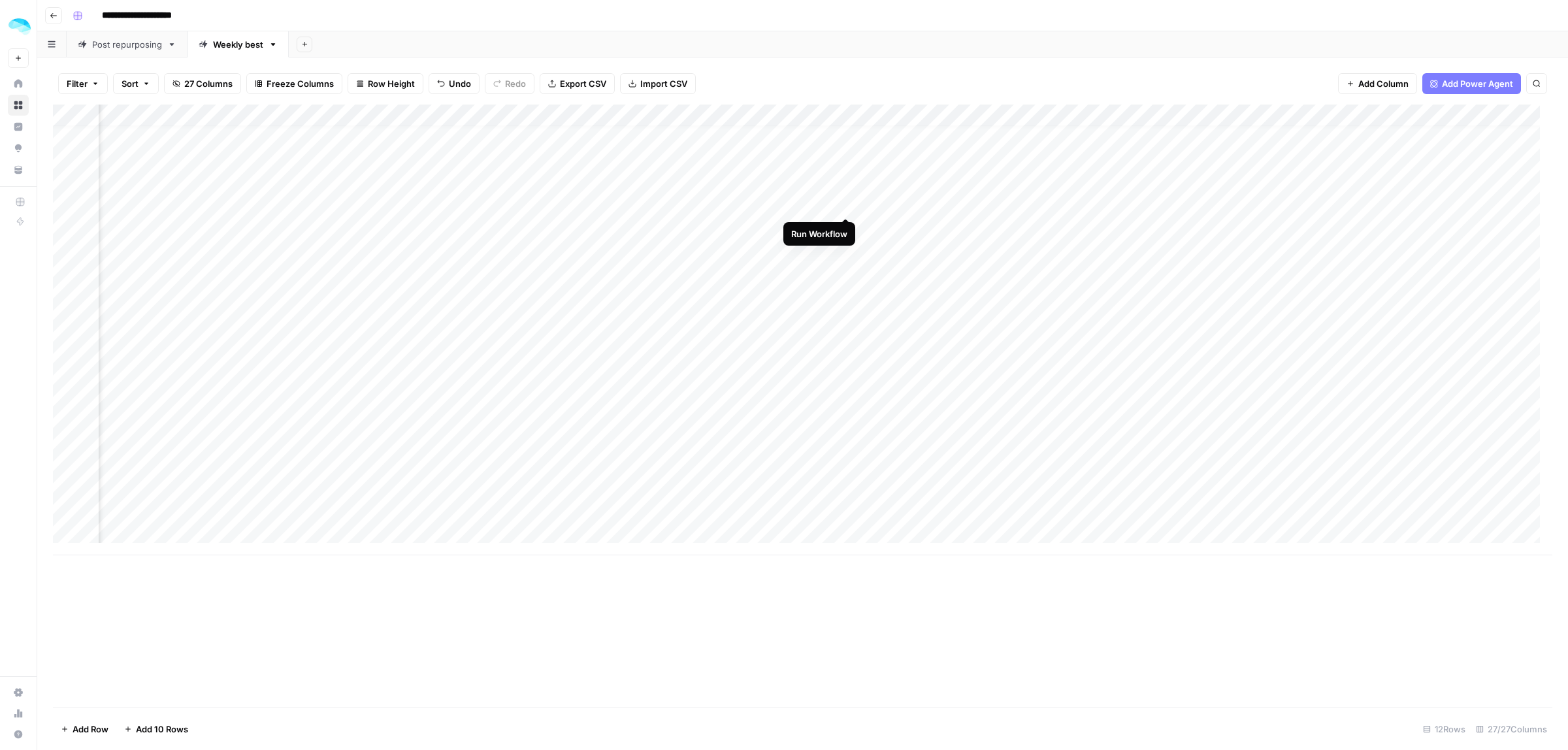
click at [849, 188] on div "Add Column" at bounding box center [802, 329] width 1499 height 450
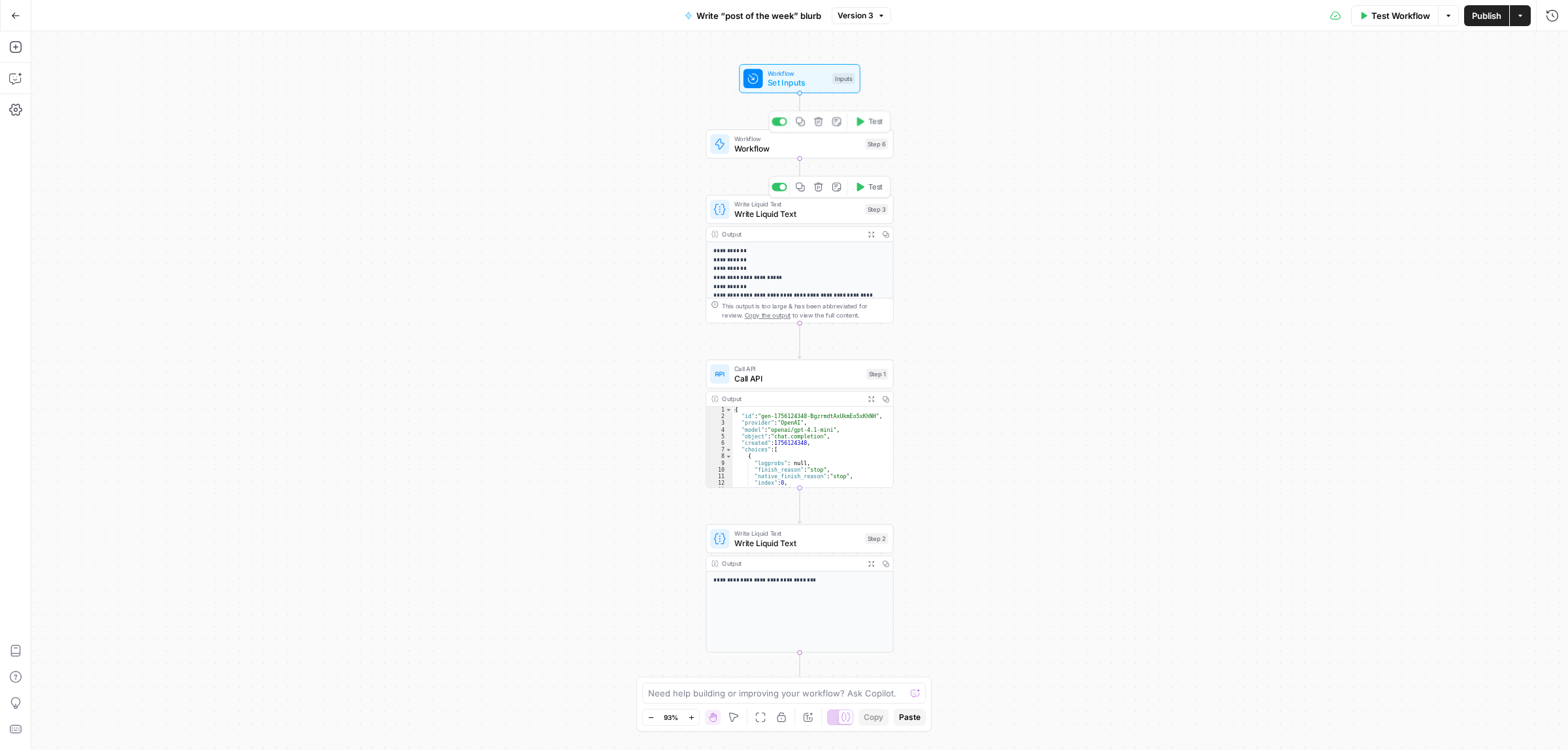
click at [761, 147] on span "Workflow" at bounding box center [797, 148] width 126 height 12
type input "Scrape the tool page (jina)"
click at [772, 383] on span "Call API" at bounding box center [798, 378] width 127 height 12
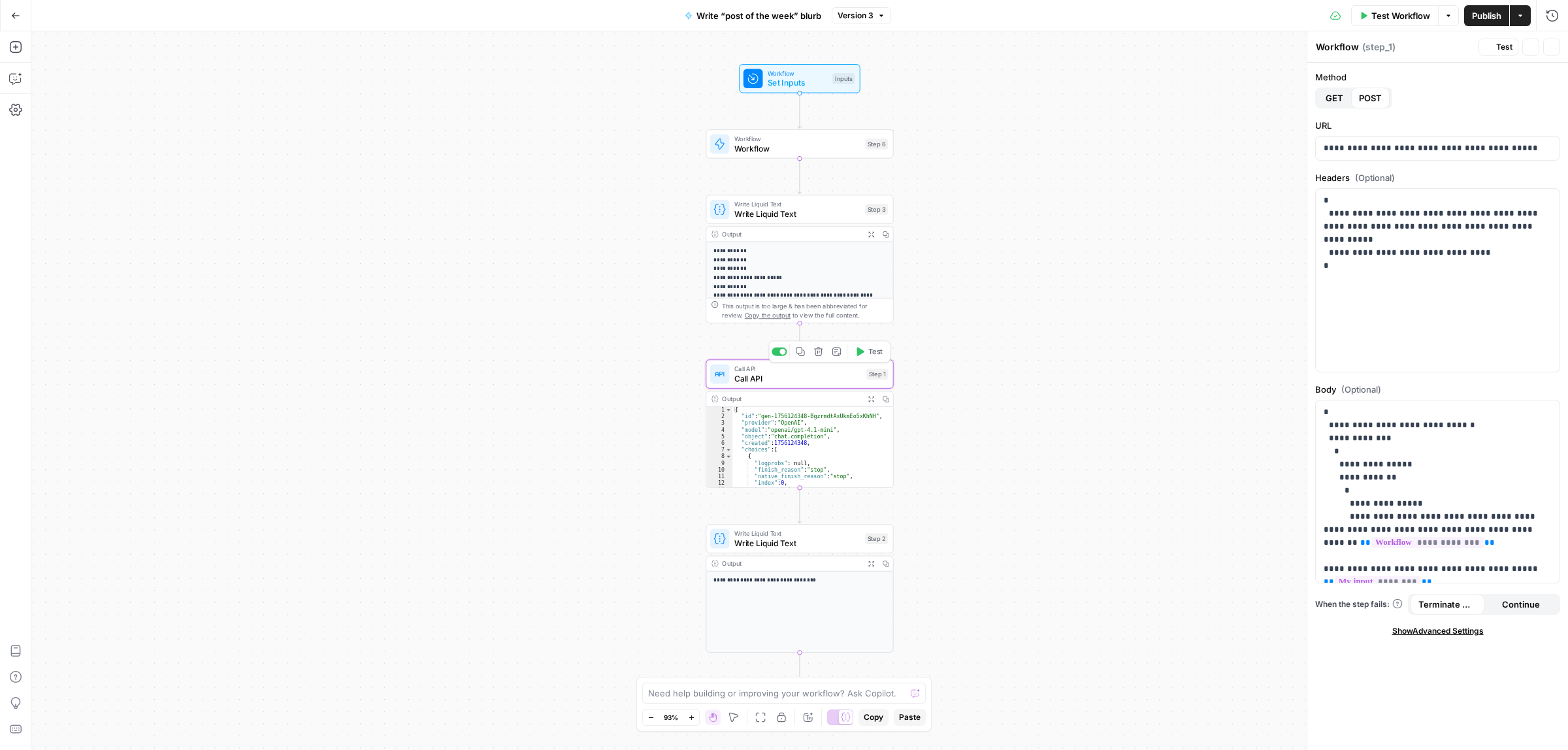
type textarea "Call API"
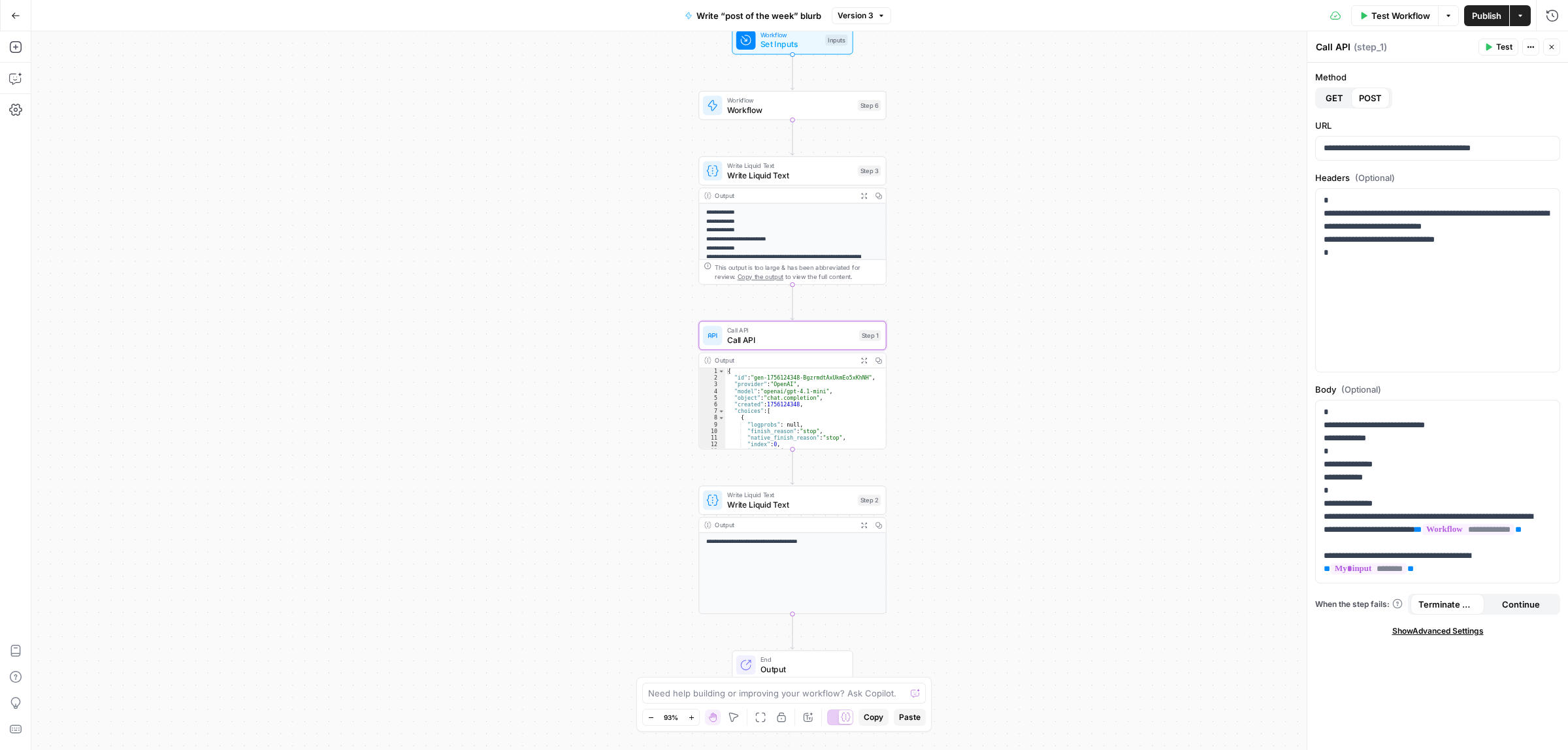
drag, startPoint x: 1119, startPoint y: 518, endPoint x: 1104, endPoint y: 451, distance: 68.7
click at [1104, 451] on div "**********" at bounding box center [799, 390] width 1536 height 718
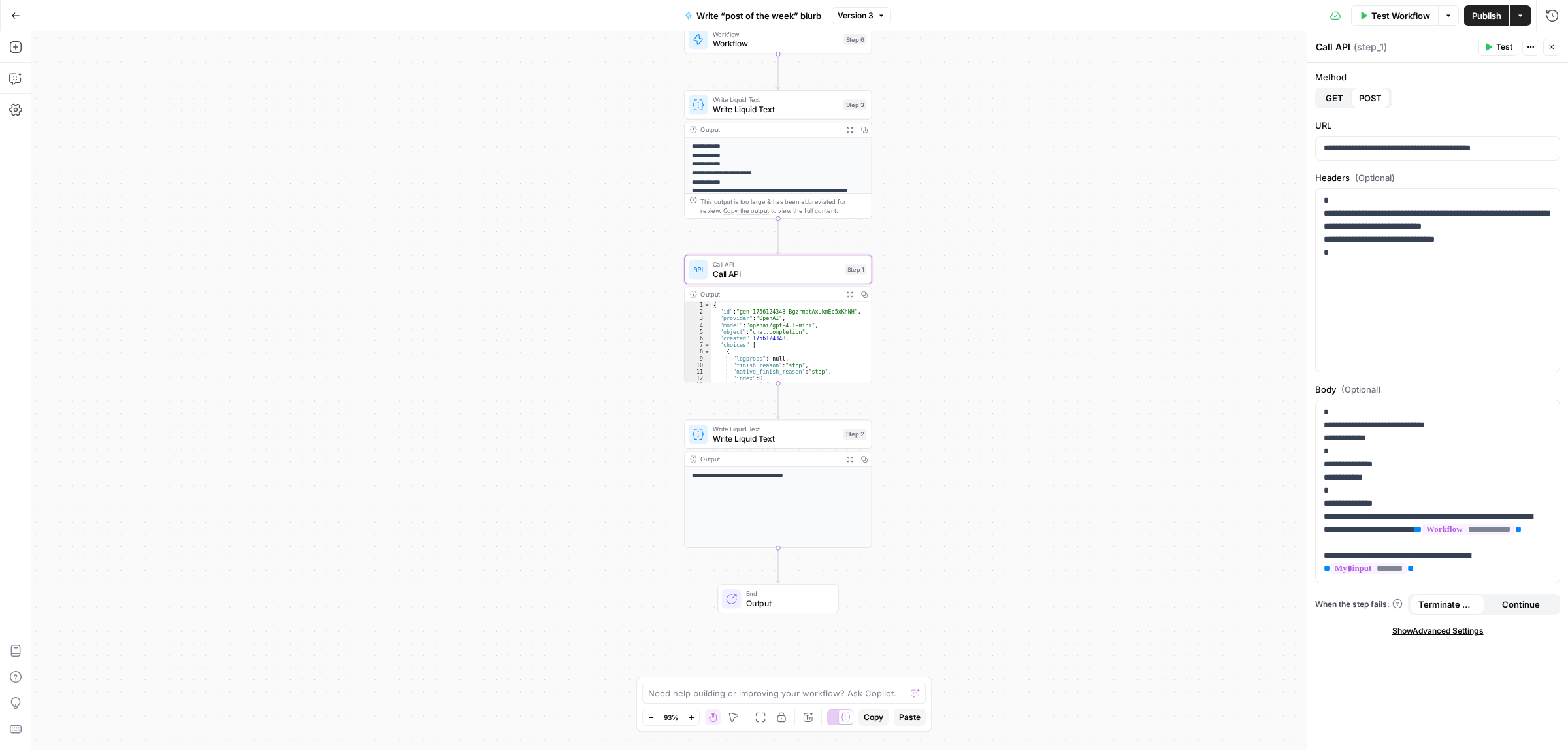
click at [770, 440] on span "Write Liquid Text" at bounding box center [776, 438] width 126 height 12
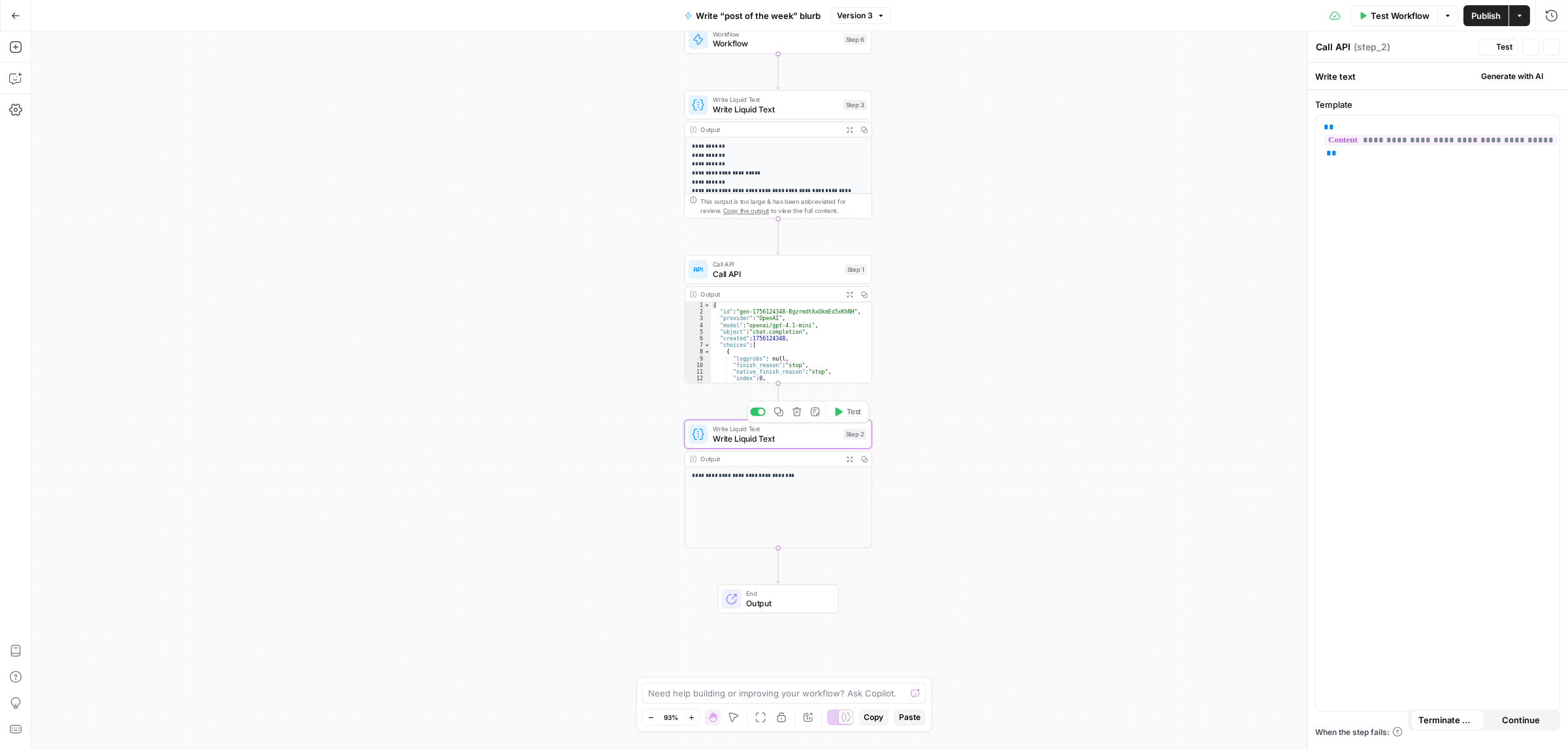
type textarea "Write Liquid Text"
click at [772, 288] on div "Output Expand Output Copy" at bounding box center [778, 294] width 186 height 15
drag, startPoint x: 1059, startPoint y: 124, endPoint x: 1004, endPoint y: 63, distance: 82.1
click at [1030, 344] on div "**********" at bounding box center [799, 390] width 1536 height 718
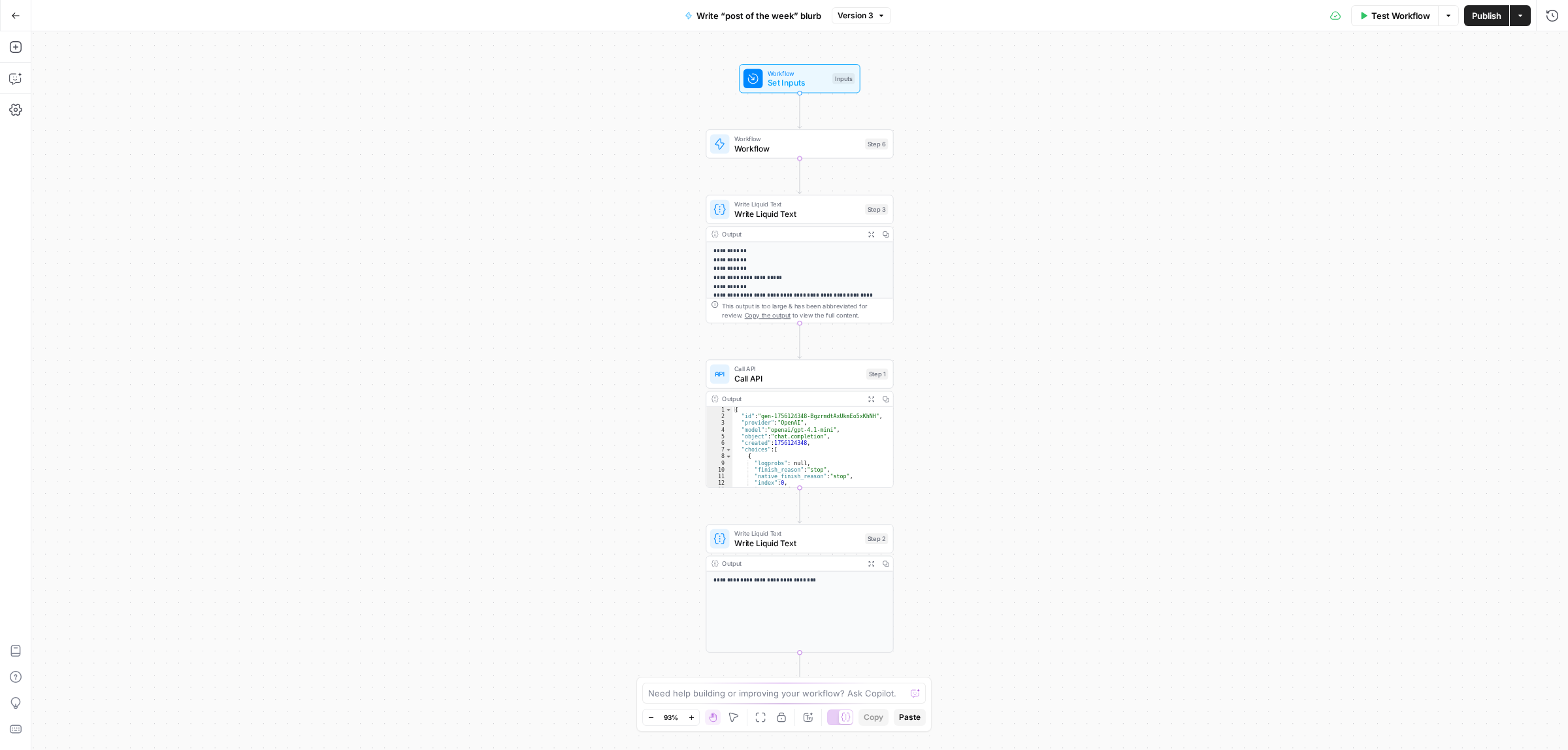
click at [812, 78] on span "Set Inputs" at bounding box center [797, 84] width 60 height 12
click at [1379, 112] on div at bounding box center [1445, 105] width 226 height 25
click at [1393, 9] on span "Test Workflow" at bounding box center [1400, 15] width 59 height 13
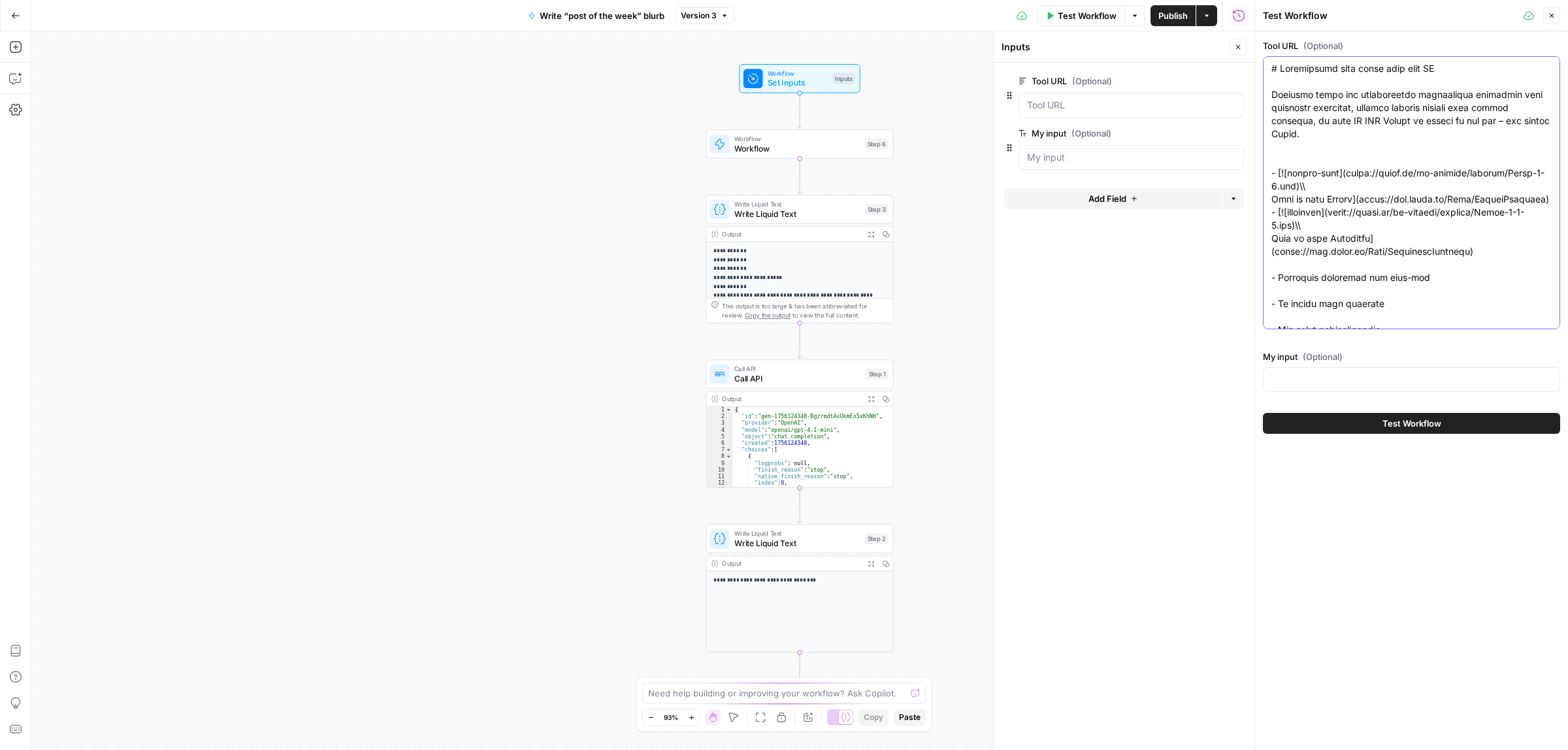
click at [1314, 369] on div at bounding box center [1410, 379] width 297 height 25
paste input "https://www.linkedin.com/posts/michel-lieben_lemlists-sales-team-closed-5000000…"
type input "https://www.linkedin.com/posts/michel-lieben_lemlists-sales-team-closed-5000000…"
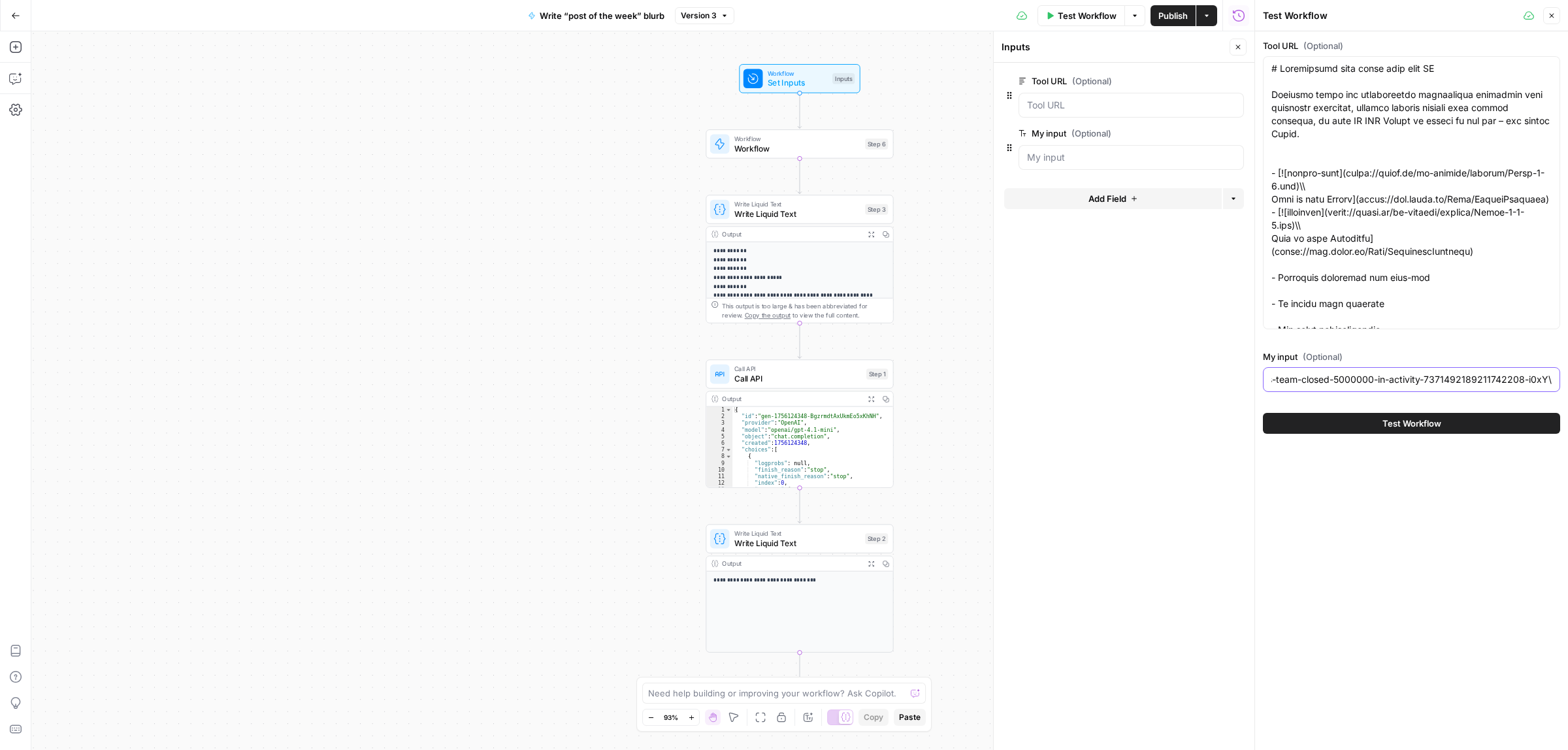
scroll to position [0, 0]
paste textarea "inbound and outbound funnels from leading SaaS - right into your inbox is here.…"
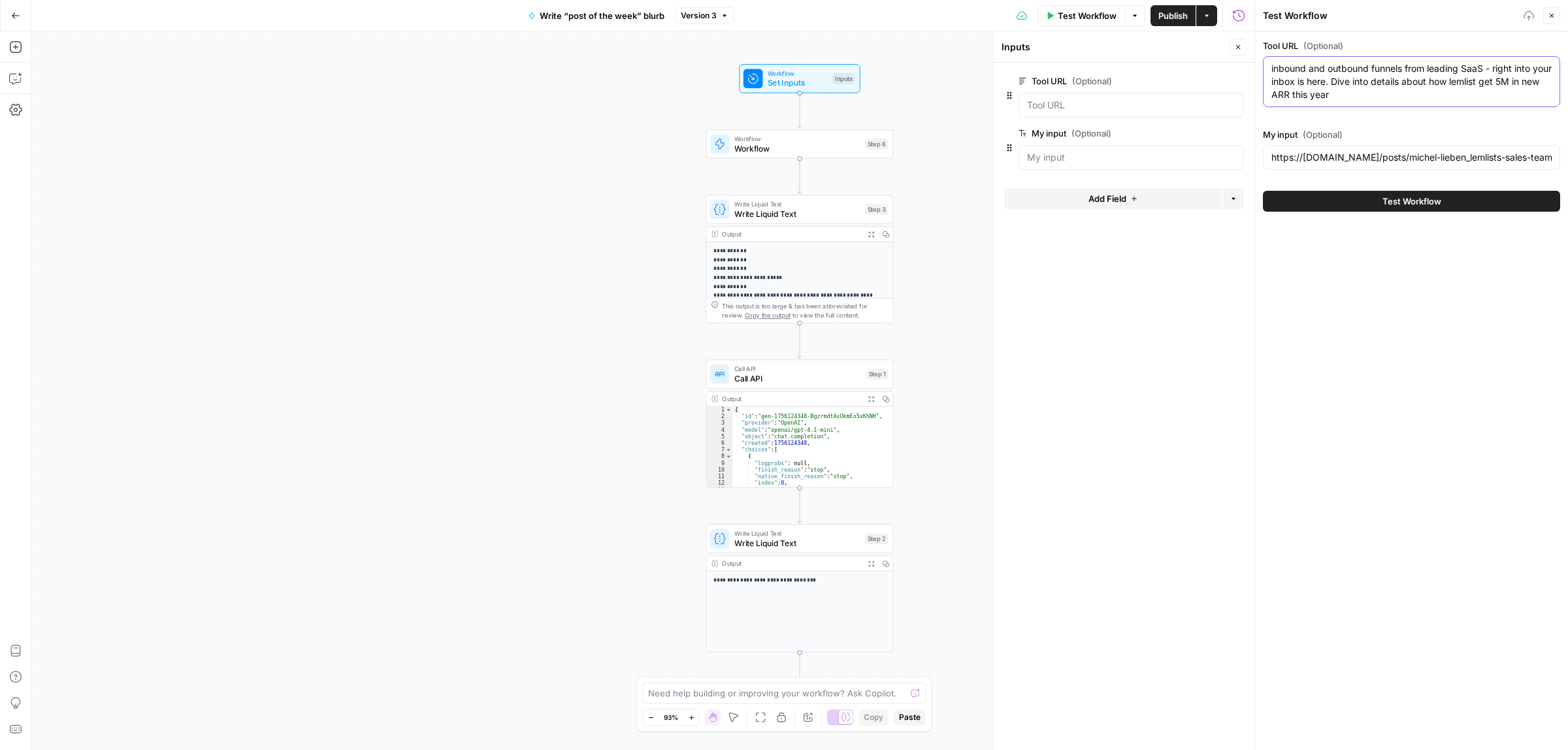
type textarea "inbound and outbound funnels from leading SaaS - right into your inbox is here.…"
click at [1422, 190] on div "Test Workflow" at bounding box center [1410, 201] width 297 height 36
click at [1422, 194] on button "Test Workflow" at bounding box center [1410, 201] width 297 height 21
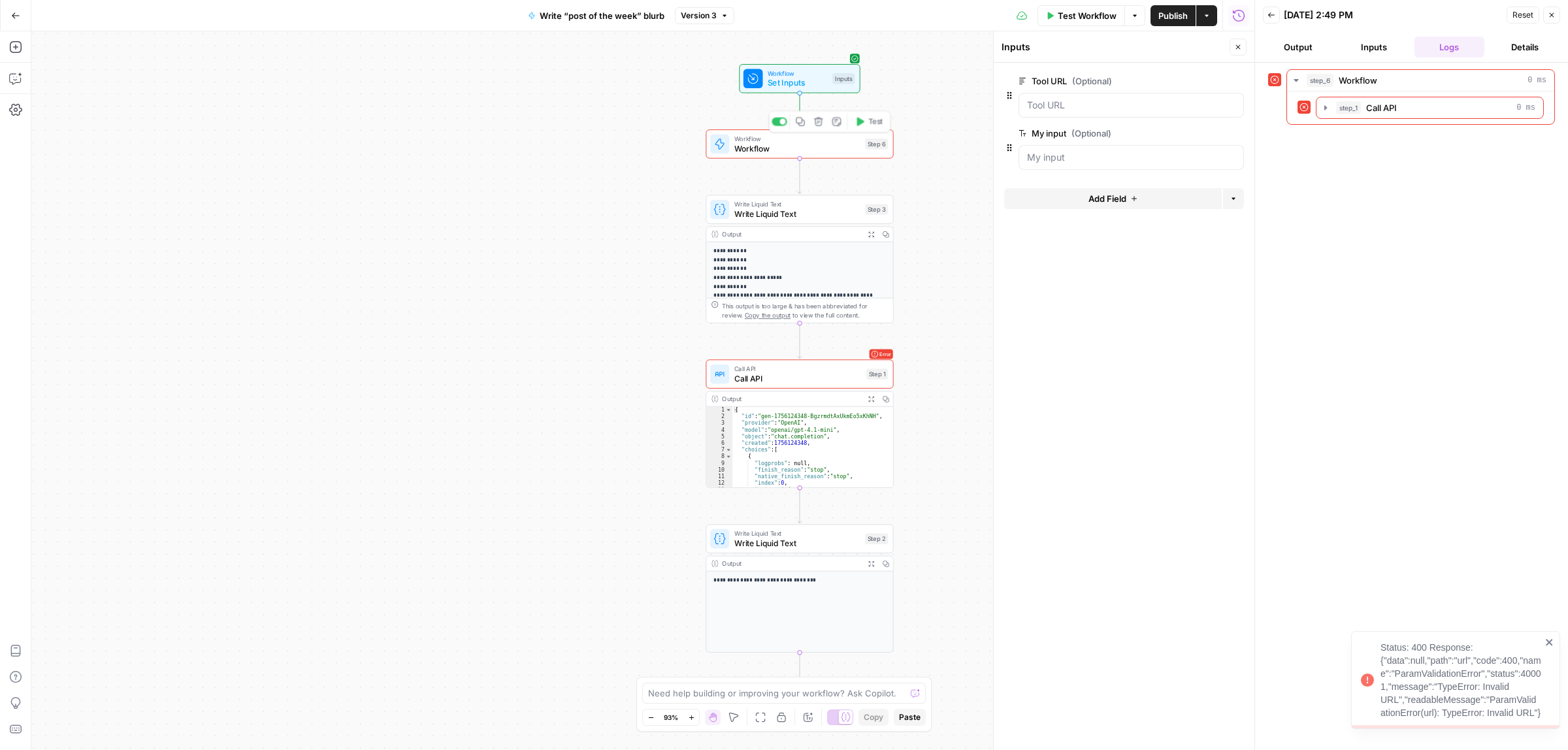
click at [823, 152] on span "Workflow" at bounding box center [797, 148] width 126 height 12
type textarea "Workflow"
type input "Scrape the tool page (jina)"
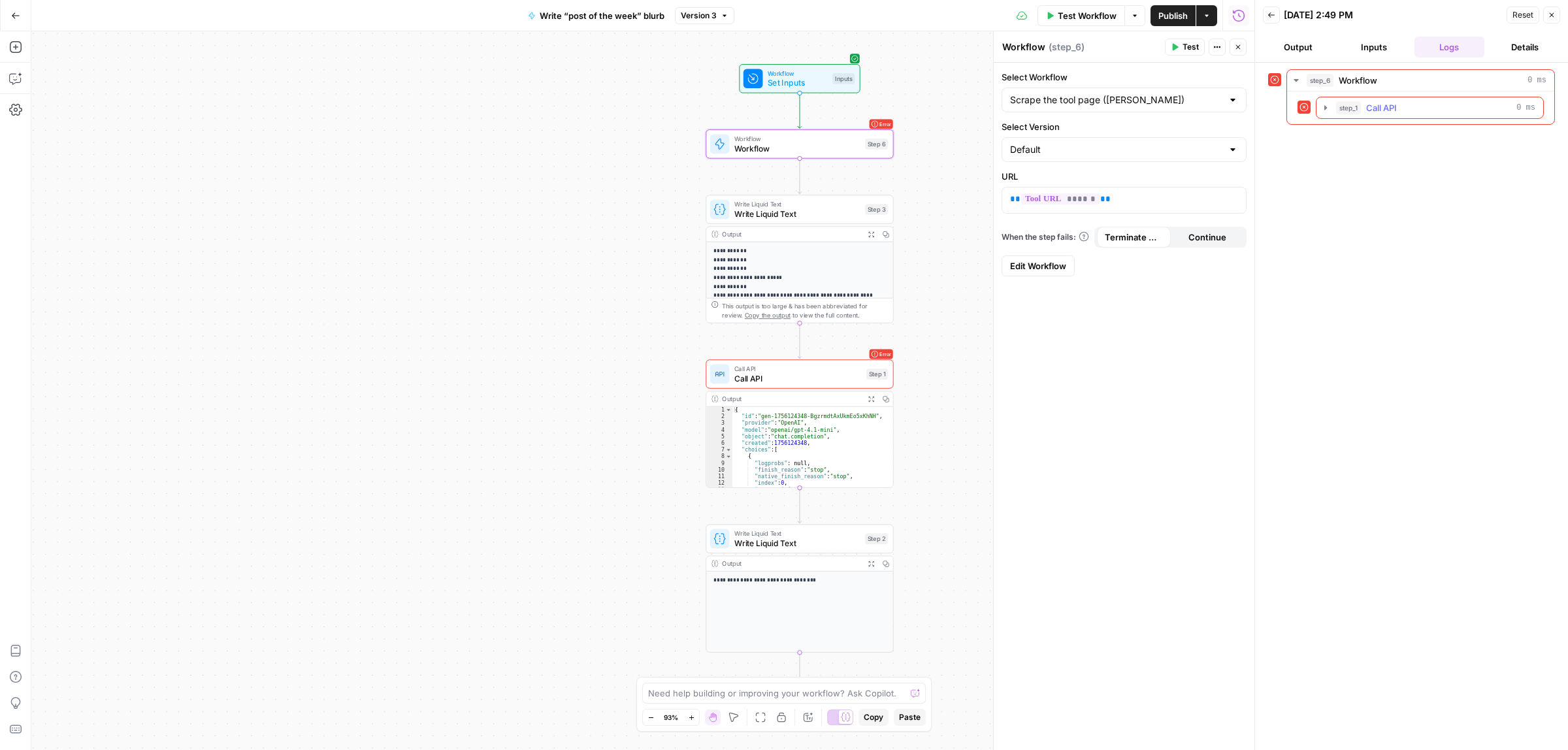
click at [1329, 109] on icon "button" at bounding box center [1325, 108] width 10 height 10
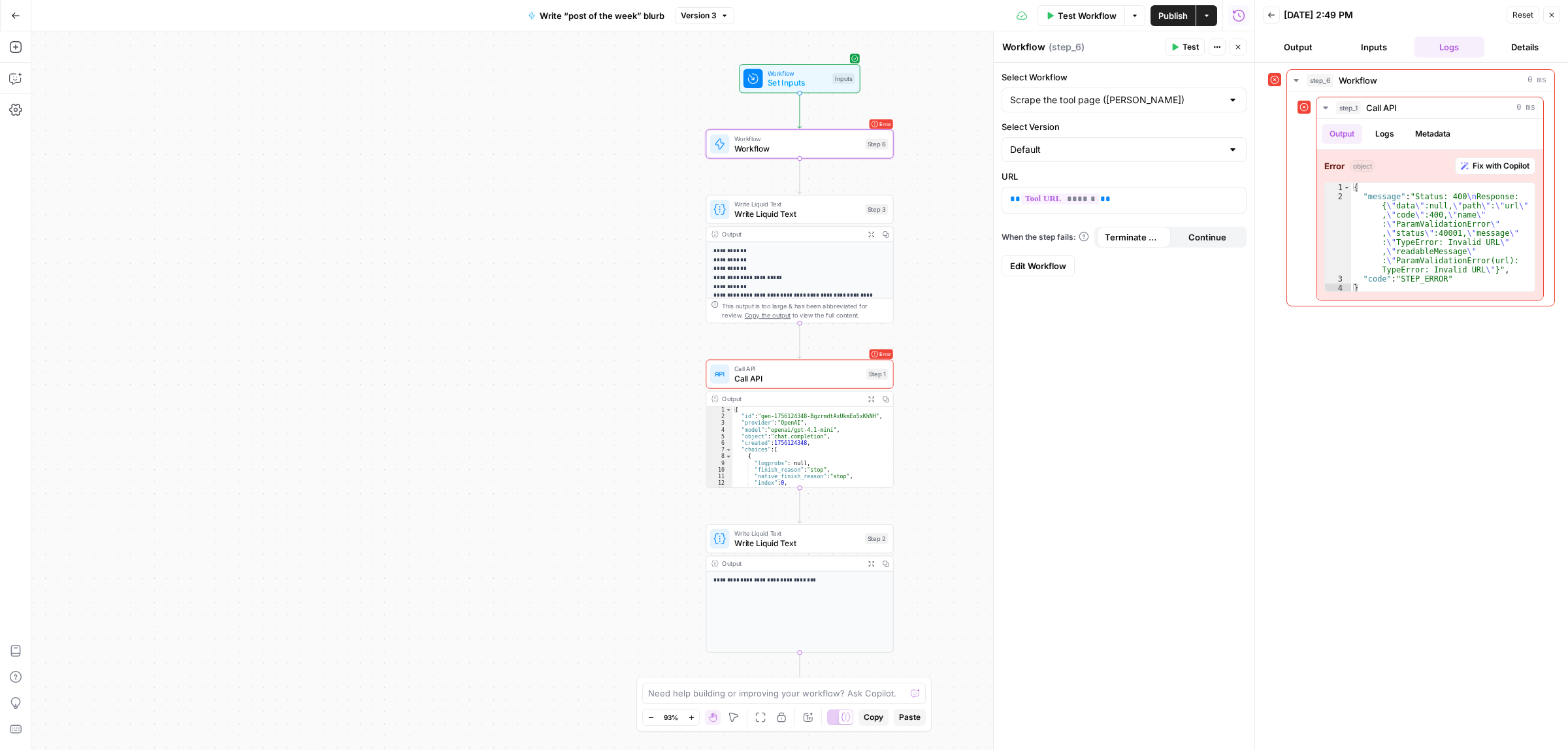
click at [1082, 17] on span "Test Workflow" at bounding box center [1087, 15] width 59 height 13
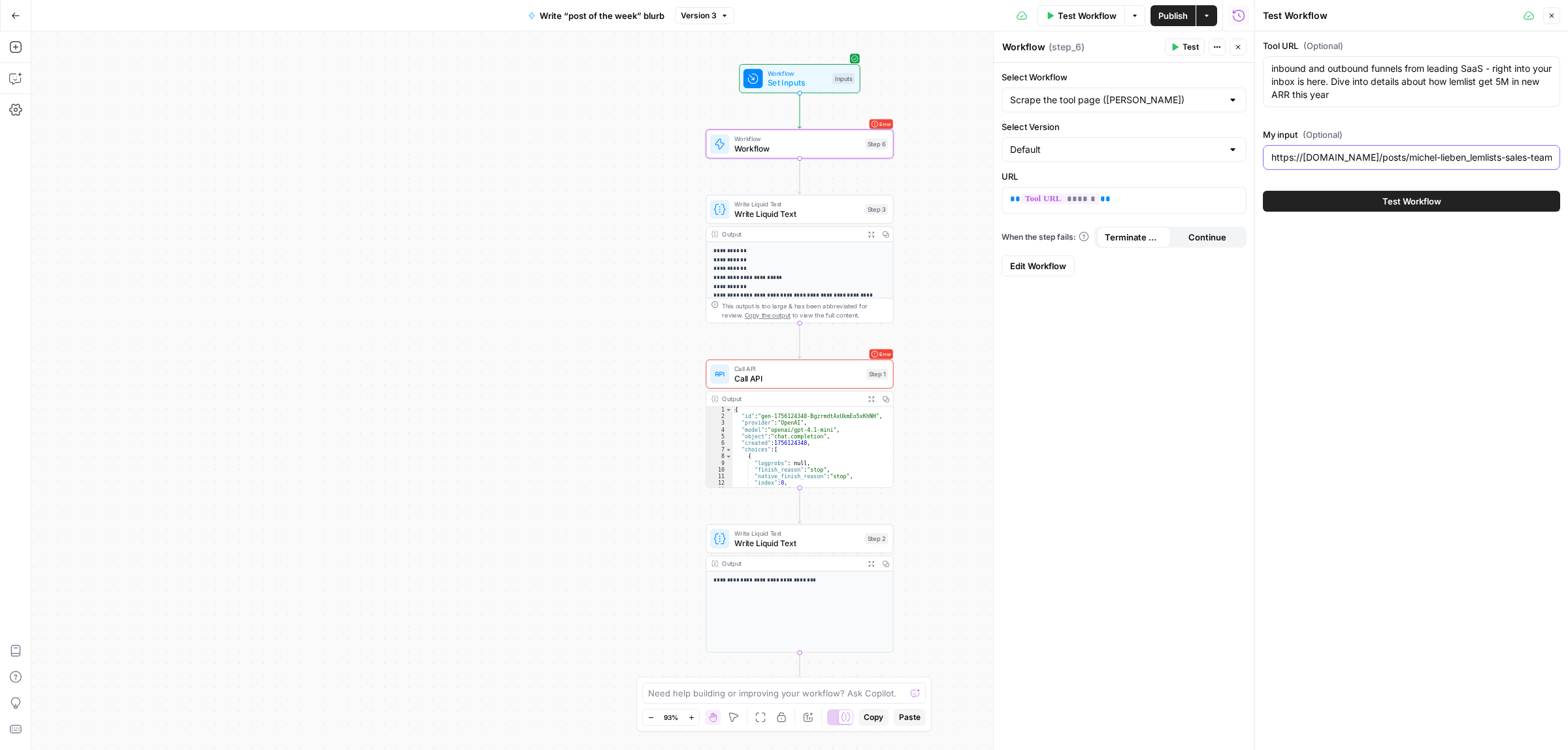
click at [1373, 154] on input "https://www.linkedin.com/posts/michel-lieben_lemlists-sales-team-closed-5000000…" at bounding box center [1410, 157] width 280 height 13
paste input "text"
type input "https://www.linkedin.com/posts/michel-lieben_lemlists-sales-team-closed-5000000…"
click at [1382, 202] on span "Test Workflow" at bounding box center [1411, 201] width 59 height 13
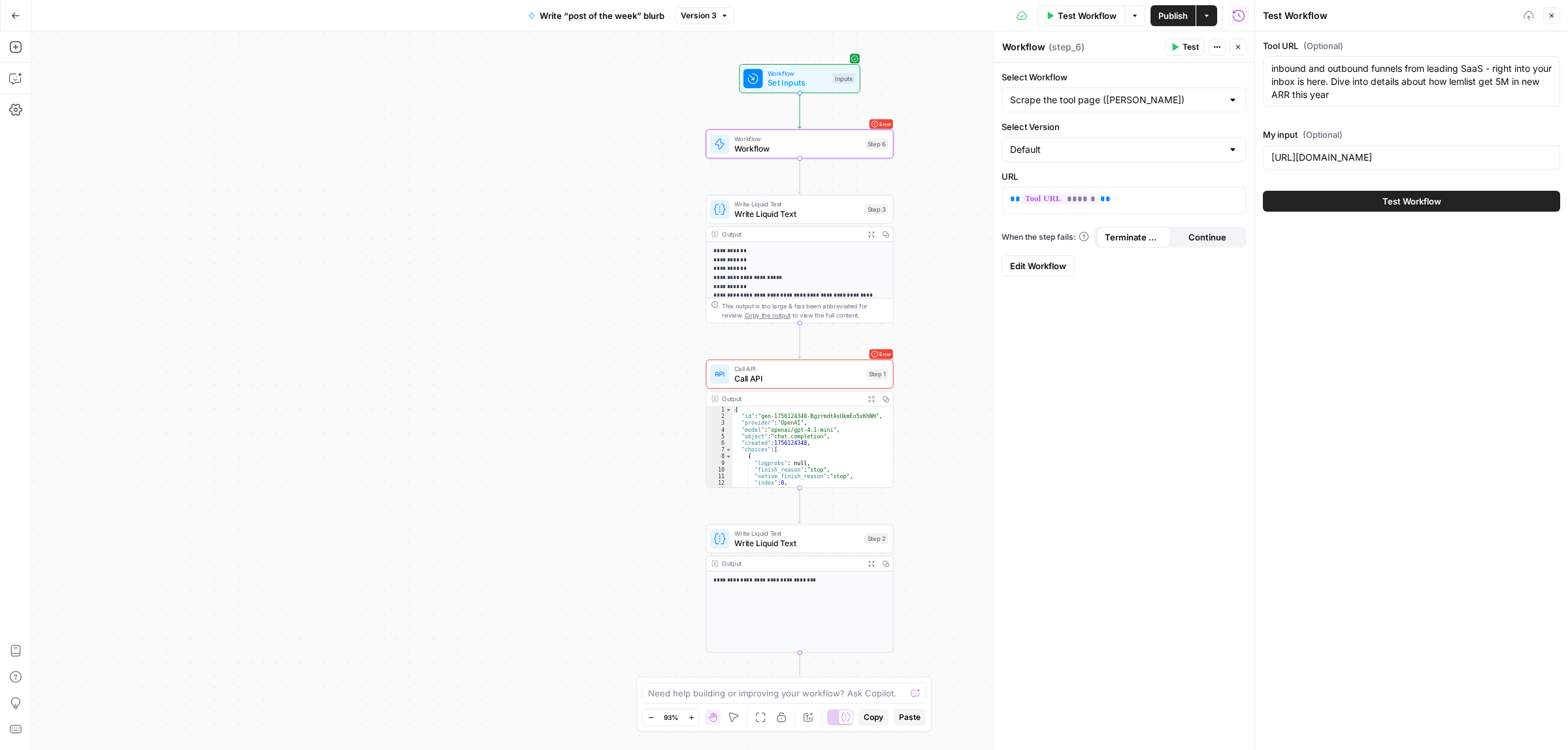
scroll to position [0, 0]
drag, startPoint x: 1381, startPoint y: 202, endPoint x: 1396, endPoint y: 207, distance: 15.8
click at [1396, 207] on span "Test Workflow" at bounding box center [1411, 201] width 59 height 13
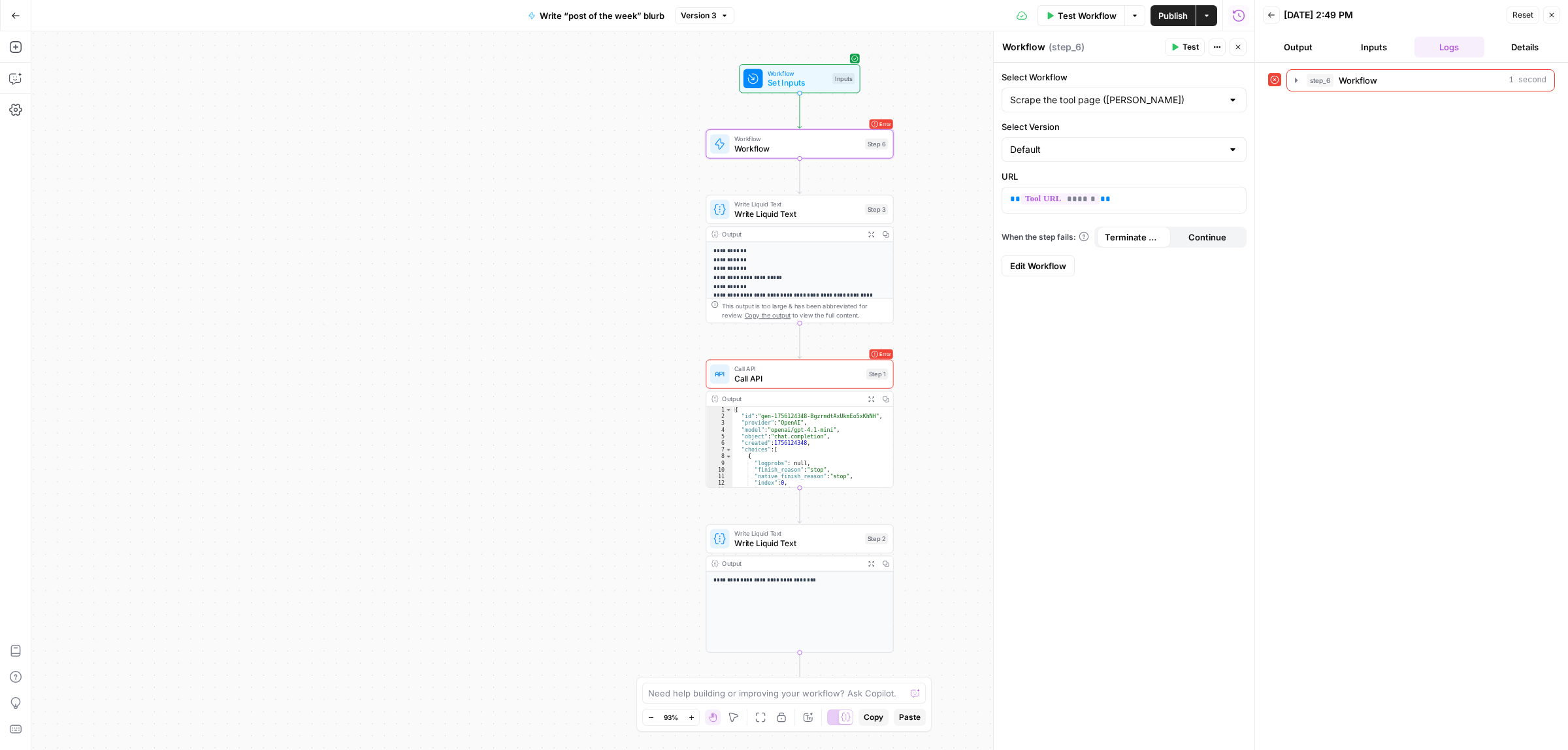
click at [813, 88] on span "Set Inputs" at bounding box center [797, 84] width 60 height 12
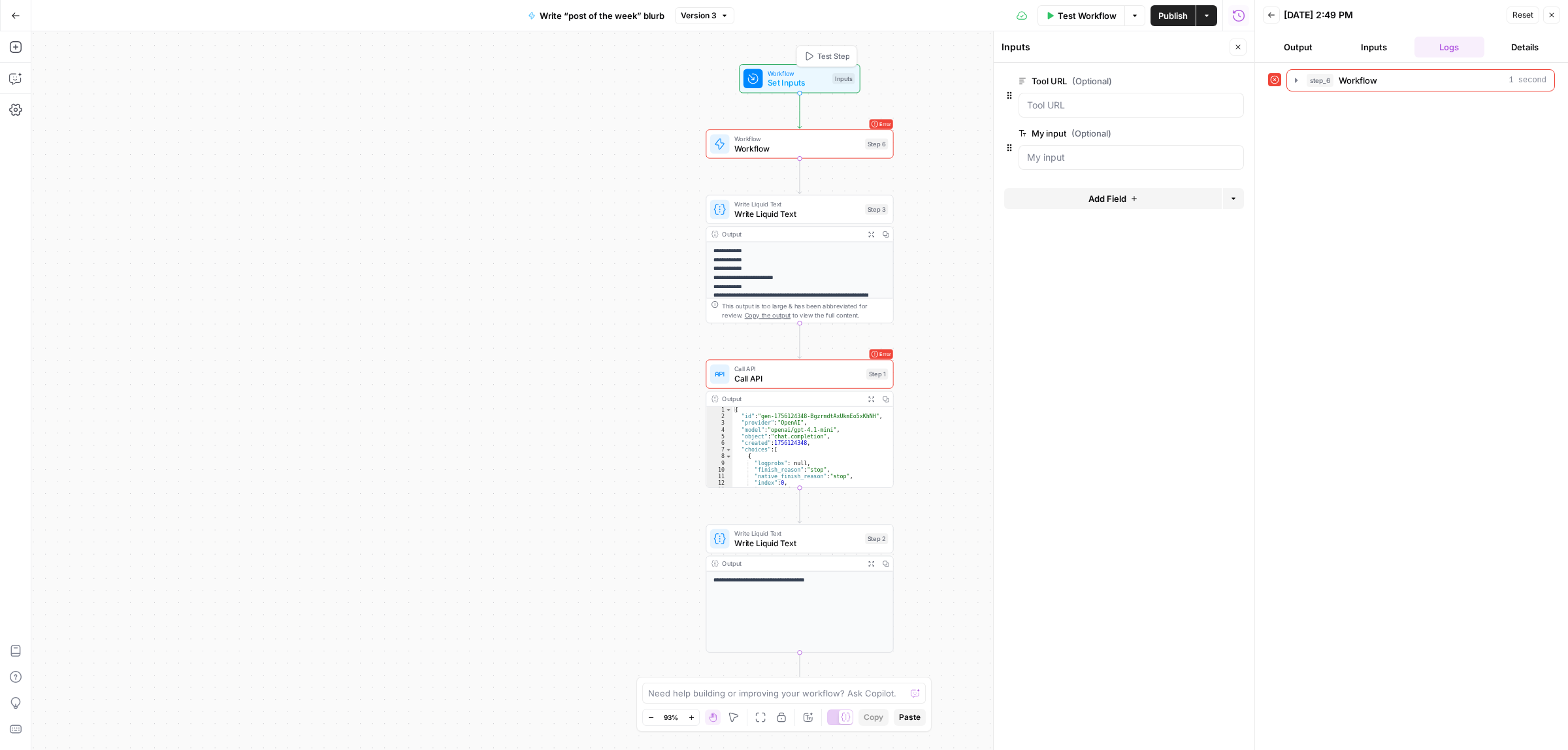
click at [805, 72] on span "Workflow" at bounding box center [797, 73] width 60 height 9
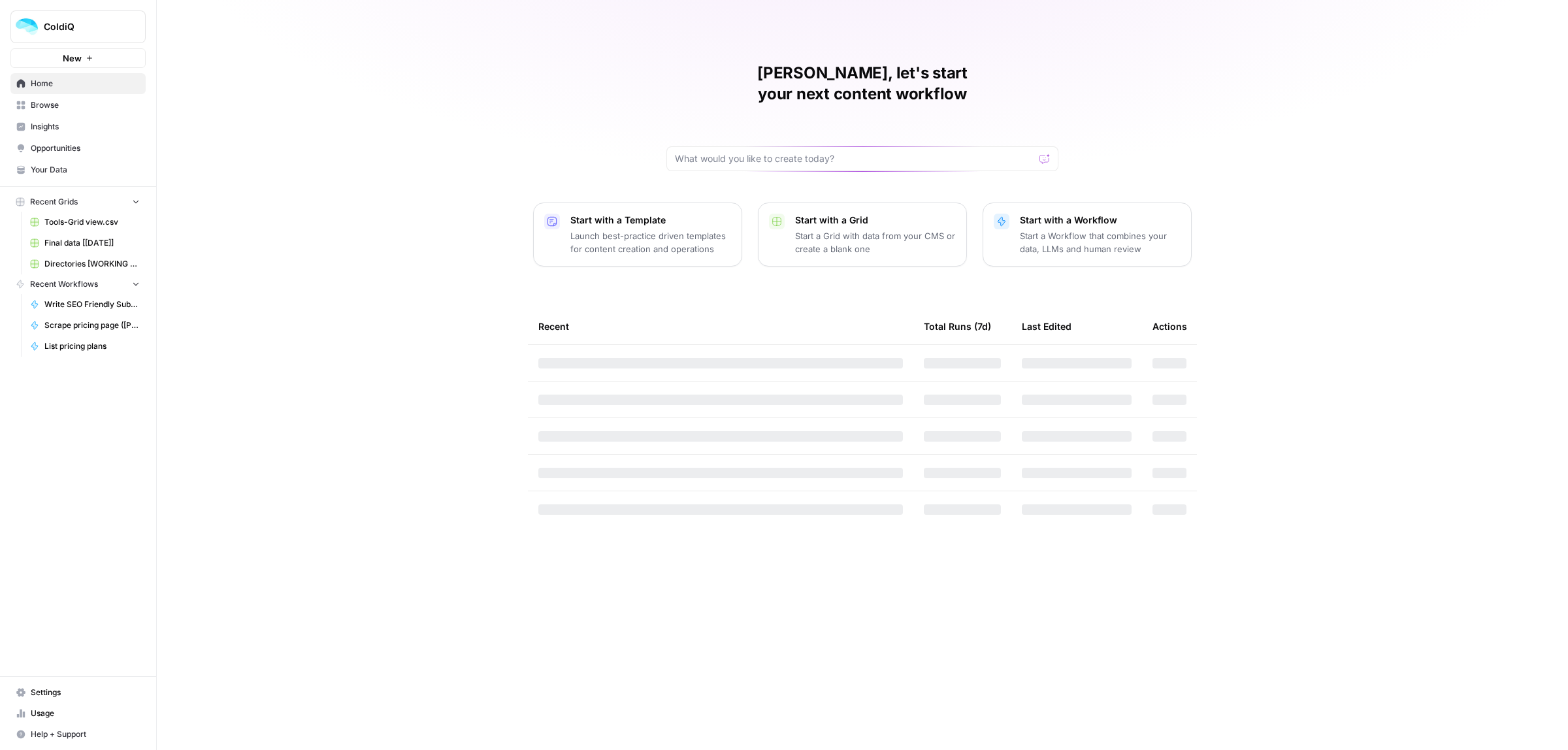
click at [44, 107] on span "Browse" at bounding box center [85, 105] width 109 height 12
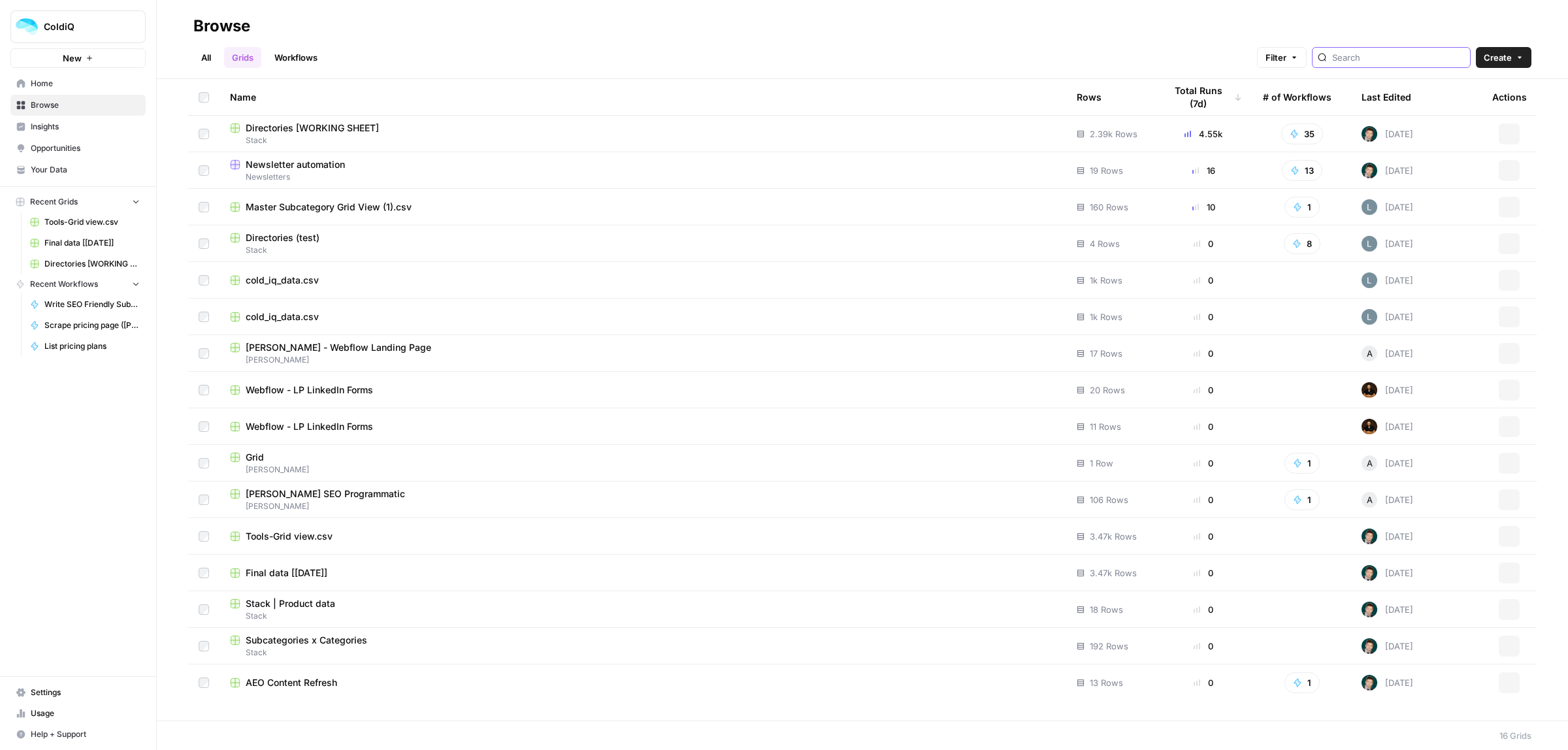
click at [1400, 59] on input "search" at bounding box center [1398, 57] width 133 height 13
click at [291, 57] on link "Workflows" at bounding box center [296, 58] width 59 height 21
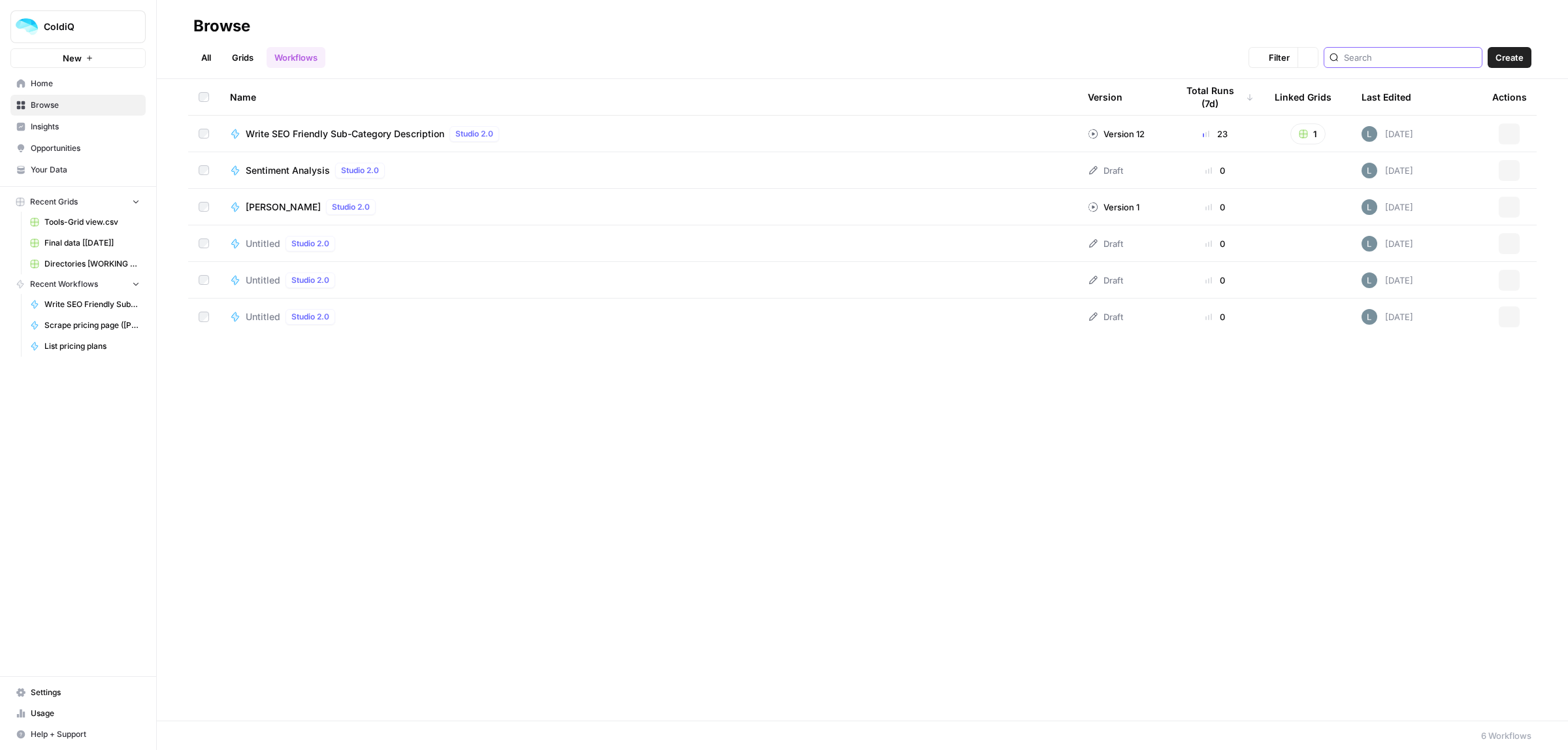
click at [1365, 56] on input "search" at bounding box center [1410, 57] width 133 height 13
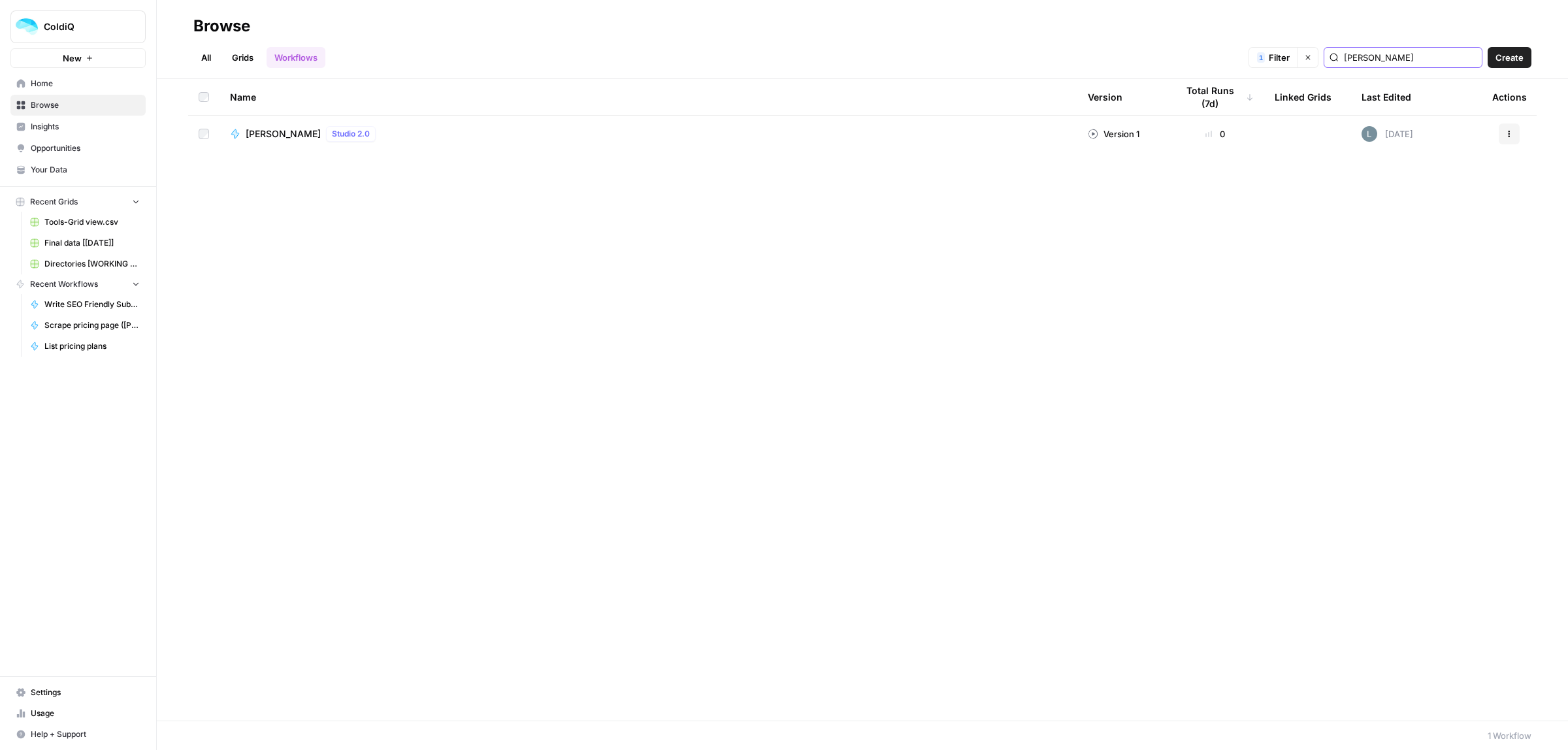
drag, startPoint x: 1414, startPoint y: 59, endPoint x: 1298, endPoint y: 59, distance: 116.0
click at [0, 0] on div "1 Filter Clear filters jina" at bounding box center [0, 0] width 0 height 0
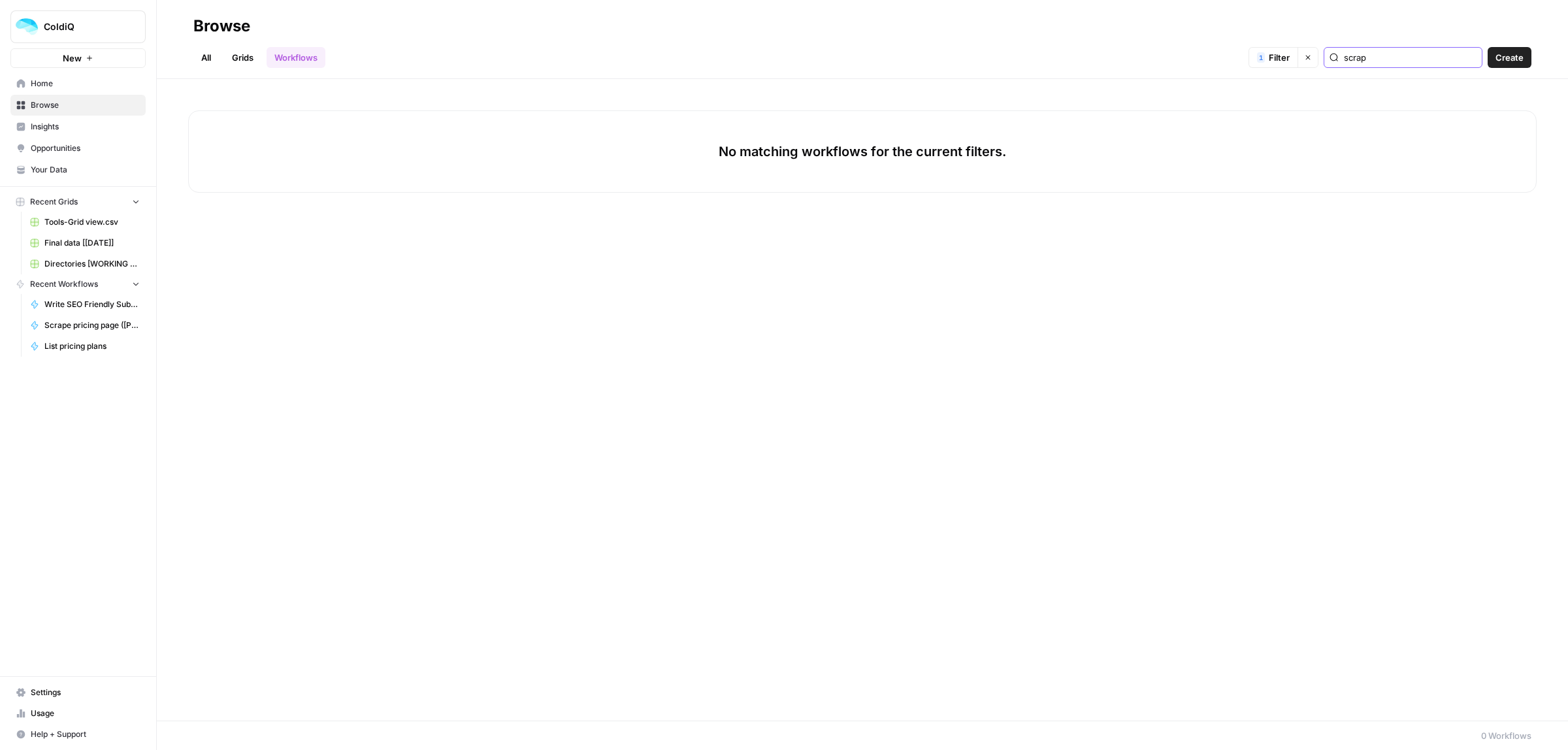
type input "scrap"
click at [1311, 57] on icon "button" at bounding box center [1307, 57] width 8 height 8
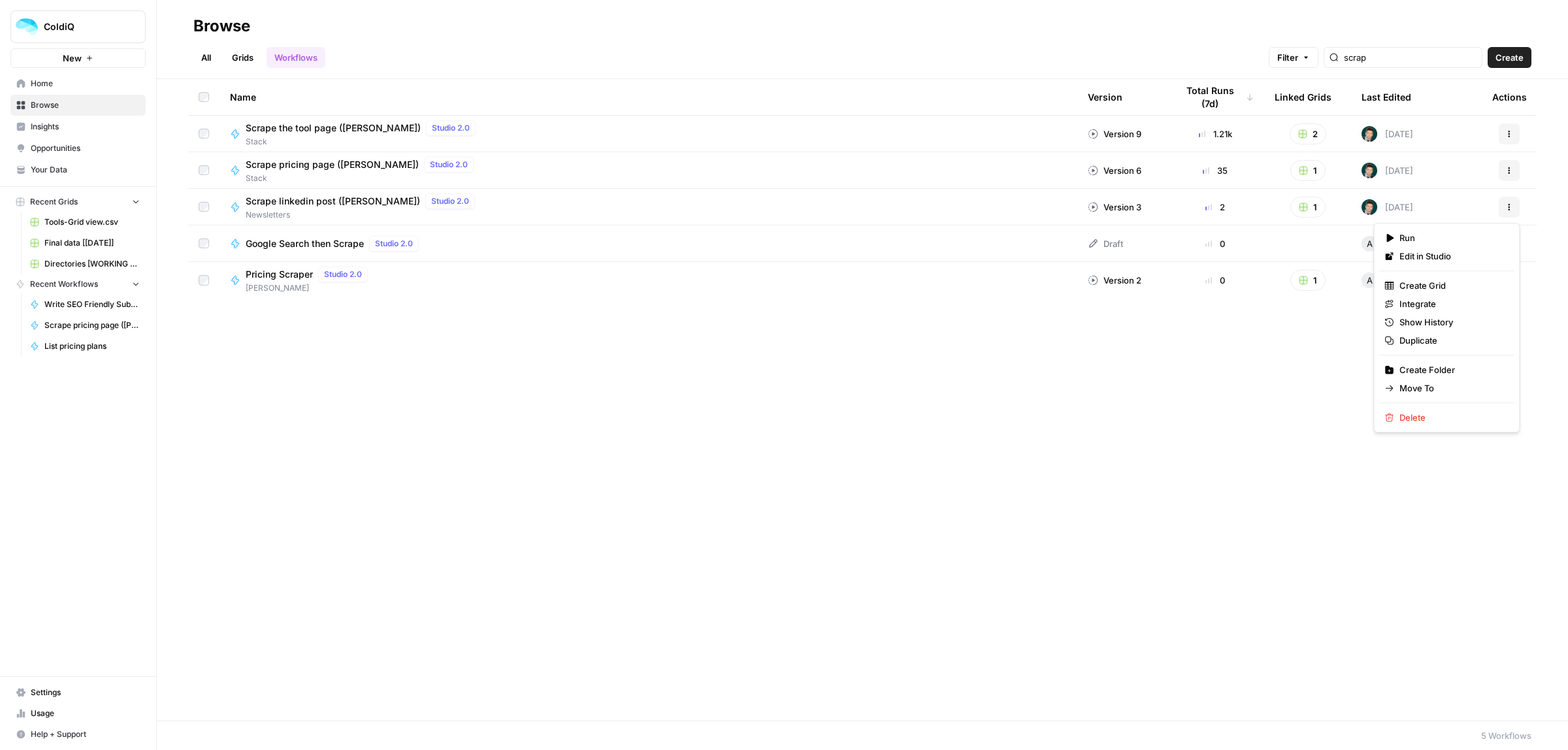
click at [1513, 210] on button "Actions" at bounding box center [1509, 207] width 21 height 21
click at [697, 85] on div "Name" at bounding box center [648, 97] width 837 height 36
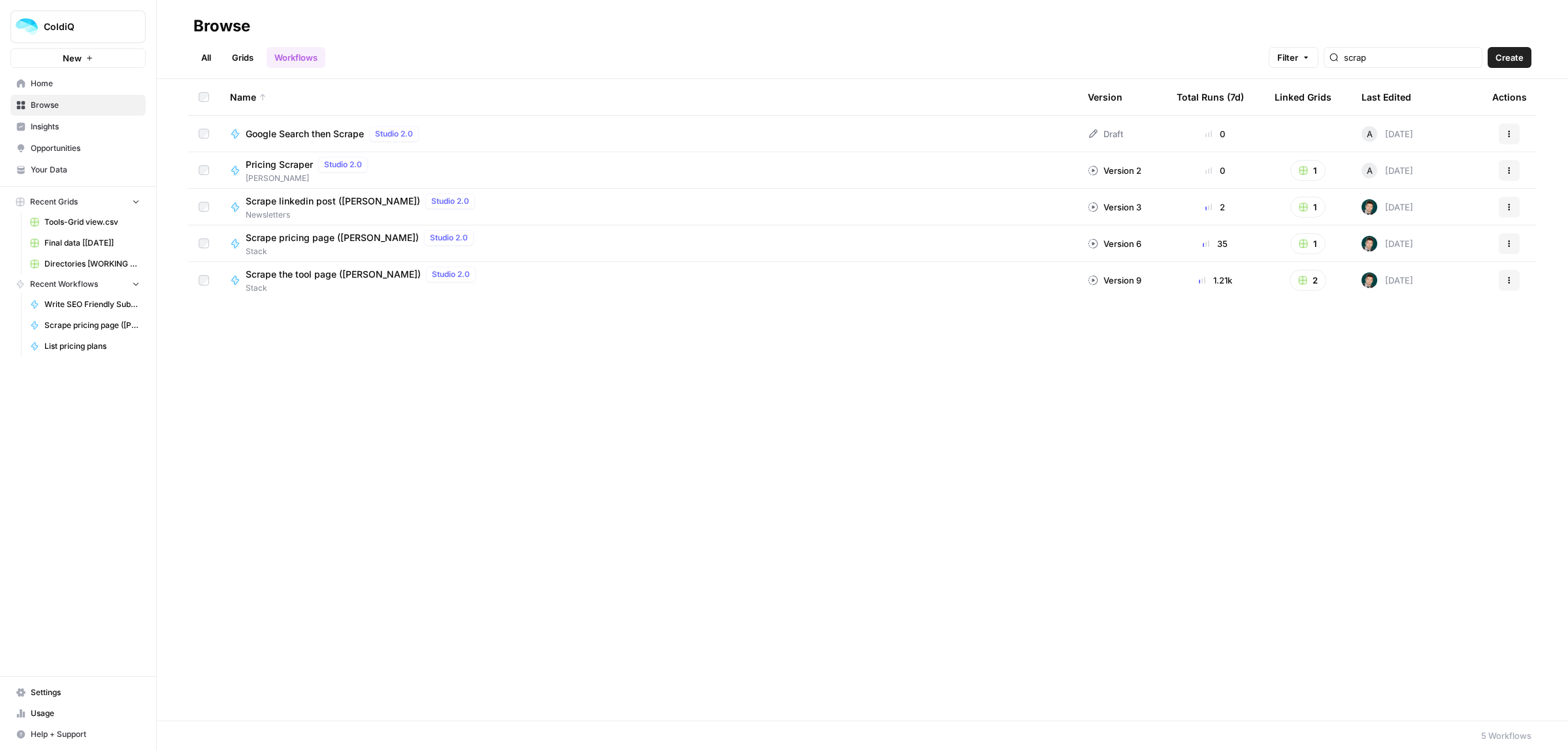
click at [1505, 282] on icon "button" at bounding box center [1509, 280] width 8 height 8
click at [1434, 333] on span "Edit in Studio" at bounding box center [1451, 330] width 104 height 13
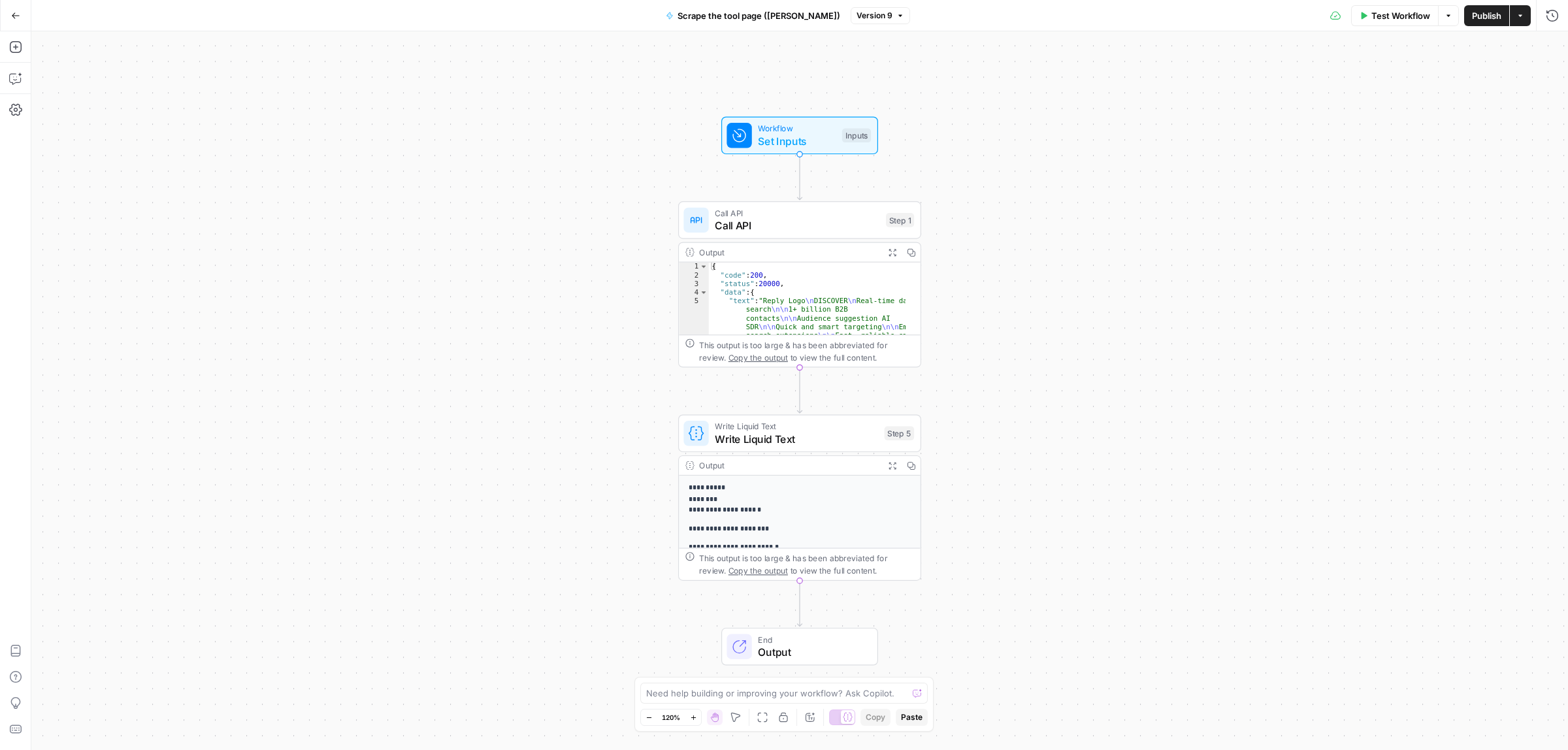
click at [810, 229] on span "Call API" at bounding box center [796, 226] width 164 height 15
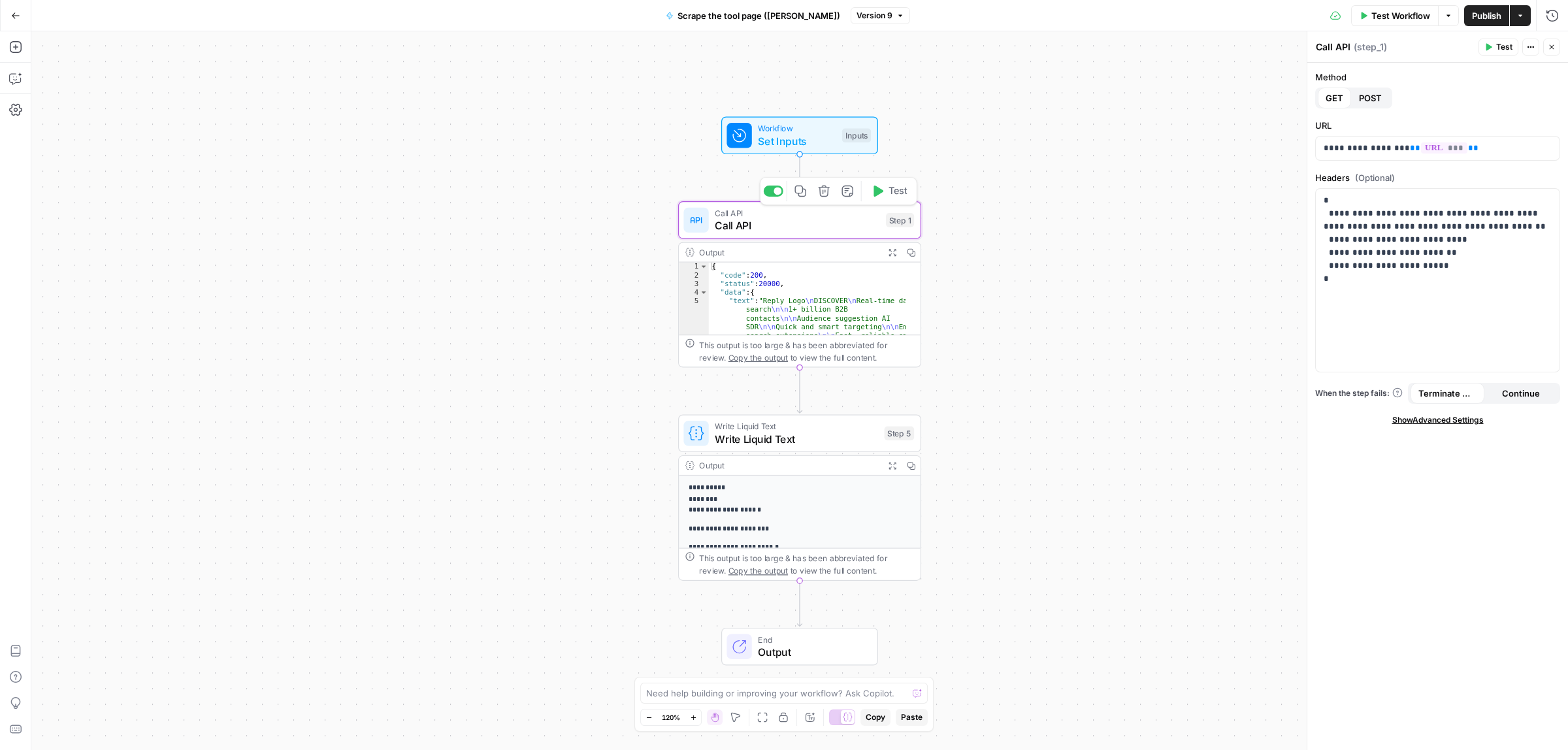
click at [800, 418] on div "Copy step Delete step Add Note Test" at bounding box center [838, 404] width 158 height 28
click at [790, 445] on span "Write Liquid Text" at bounding box center [796, 439] width 164 height 15
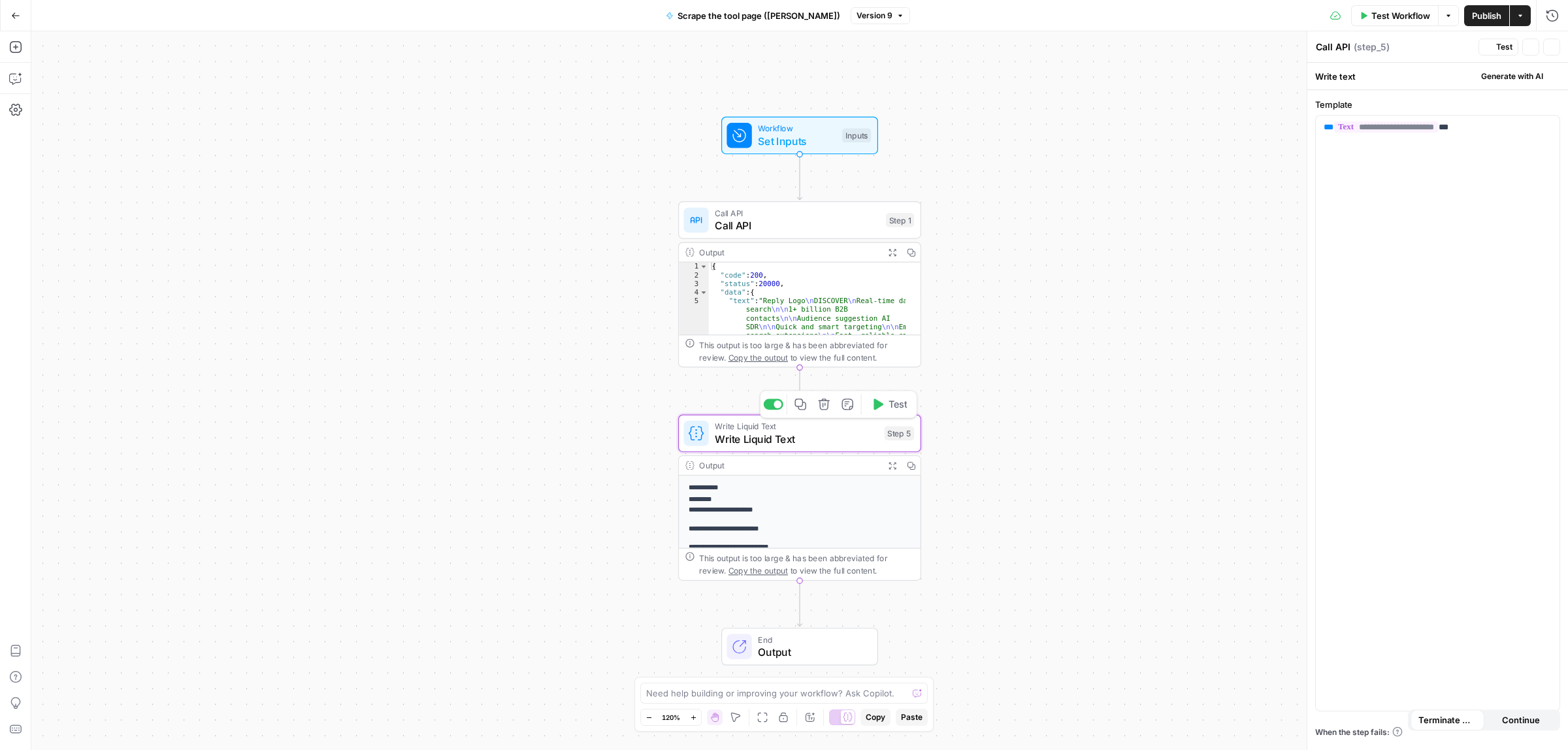
type textarea "Write Liquid Text"
click at [1403, 16] on span "Test Workflow" at bounding box center [1400, 15] width 59 height 13
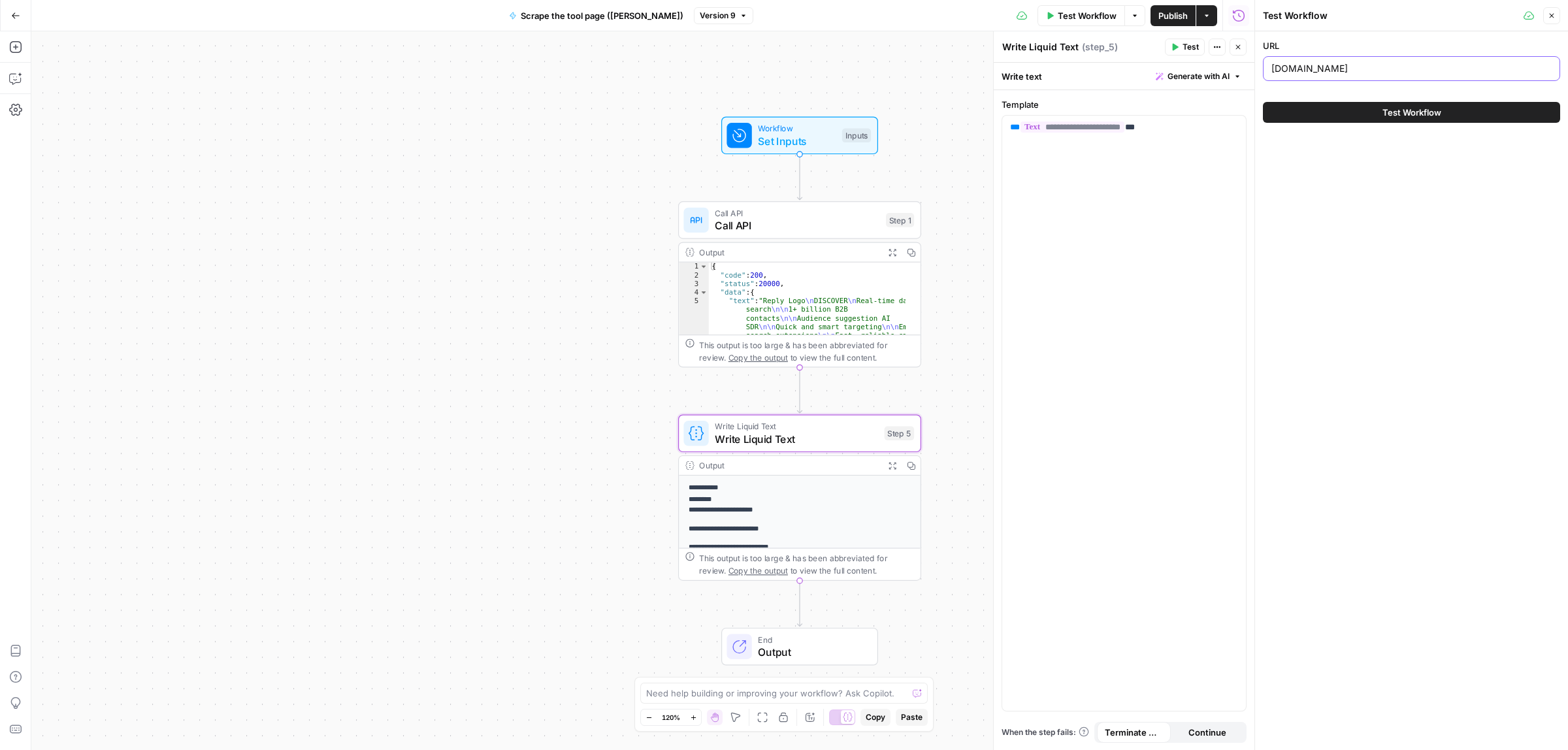
click at [1331, 71] on input "reply.io" at bounding box center [1410, 68] width 280 height 13
paste input "[URL][DOMAIN_NAME]"
type input "[URL][DOMAIN_NAME]"
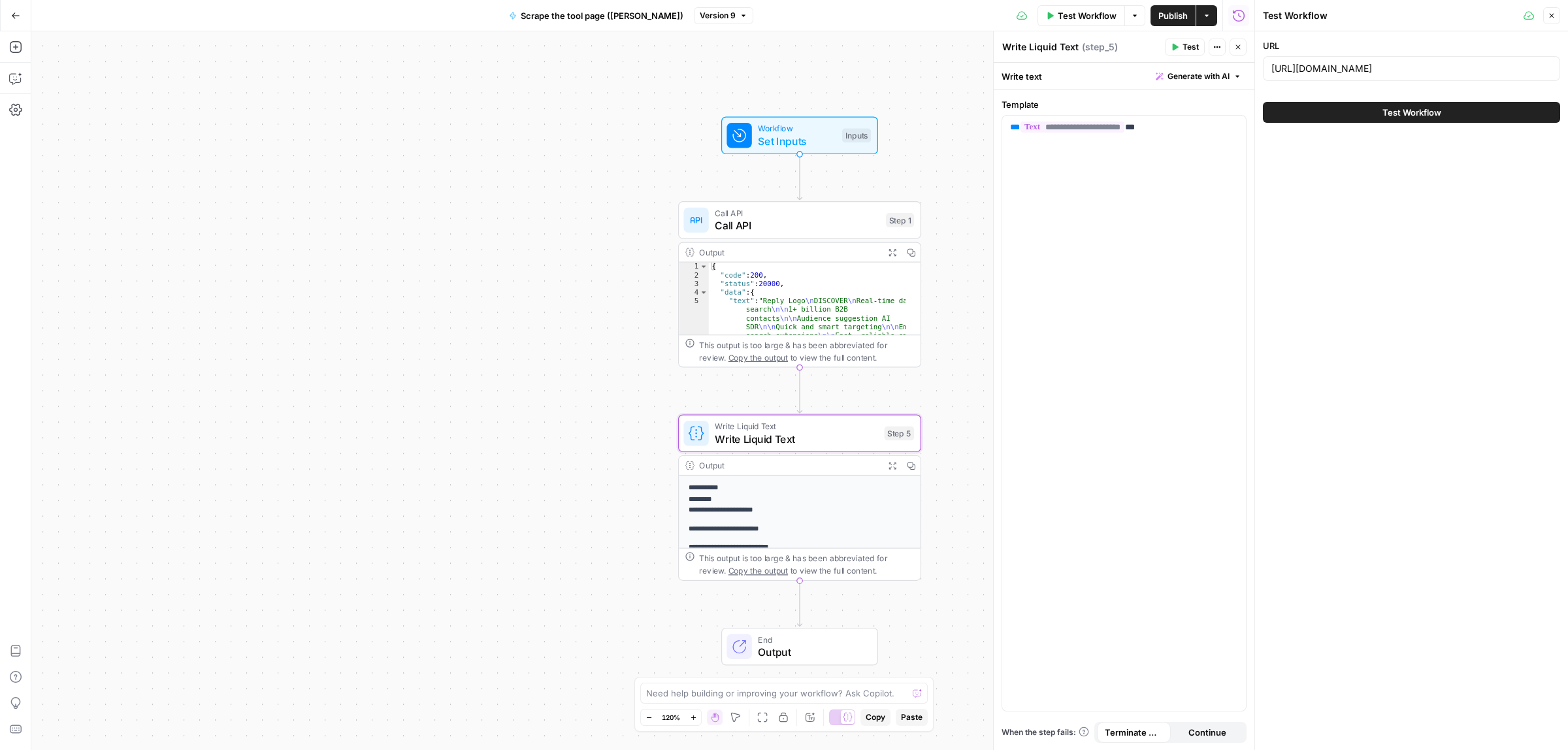
click at [1353, 115] on button "Test Workflow" at bounding box center [1410, 112] width 297 height 21
click at [1400, 109] on span "Test Workflow" at bounding box center [1411, 112] width 59 height 13
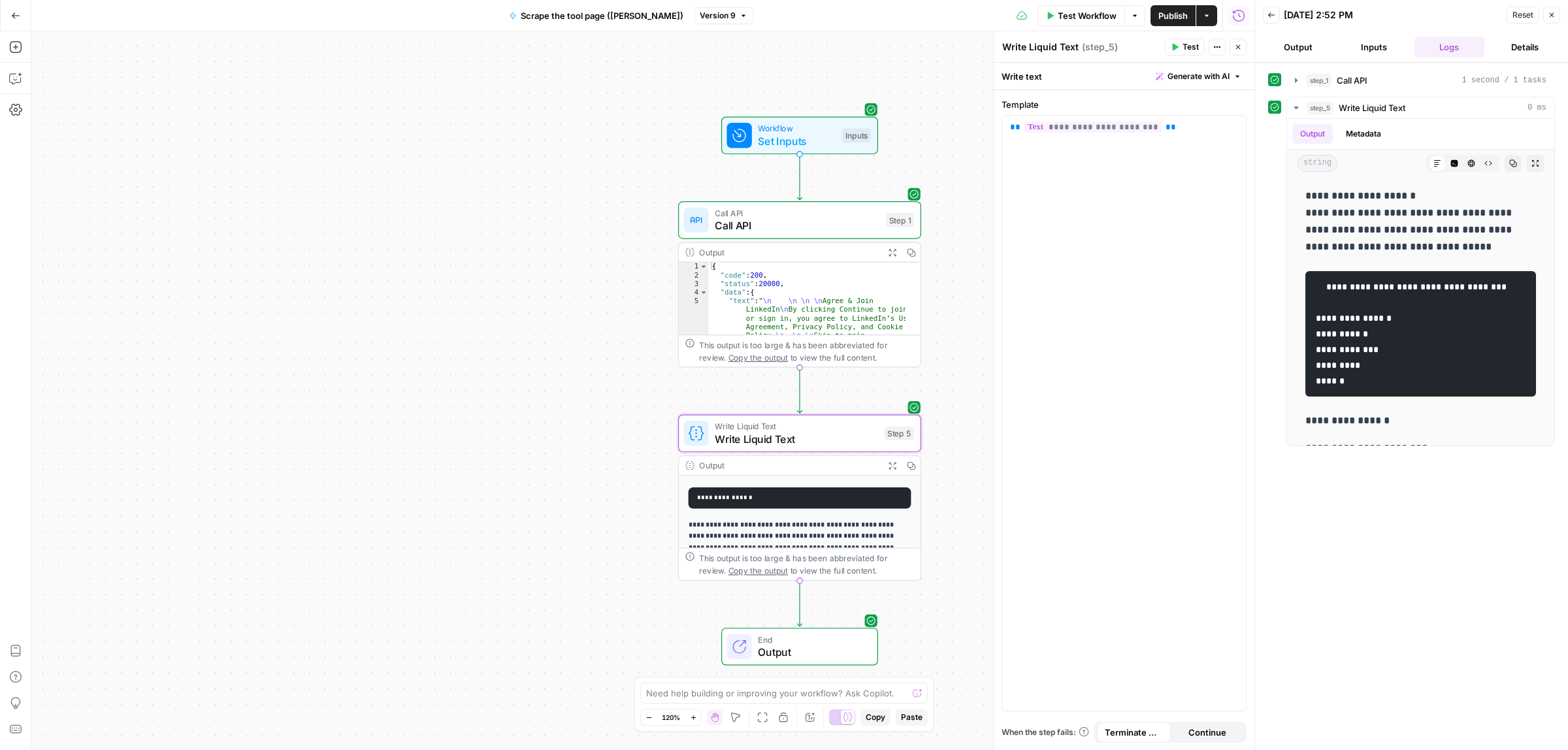
scroll to position [93, 0]
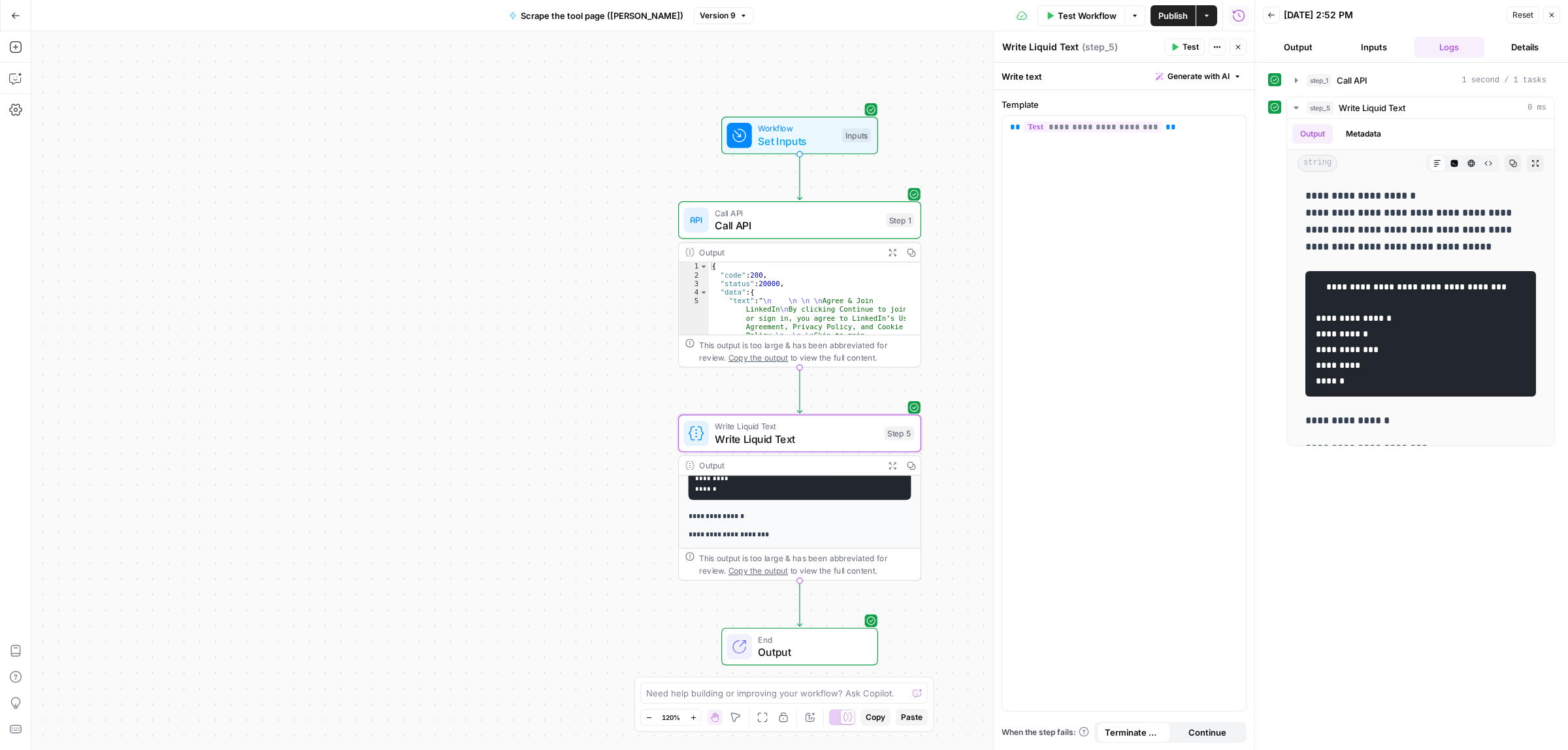
click at [892, 466] on icon "button" at bounding box center [892, 465] width 7 height 7
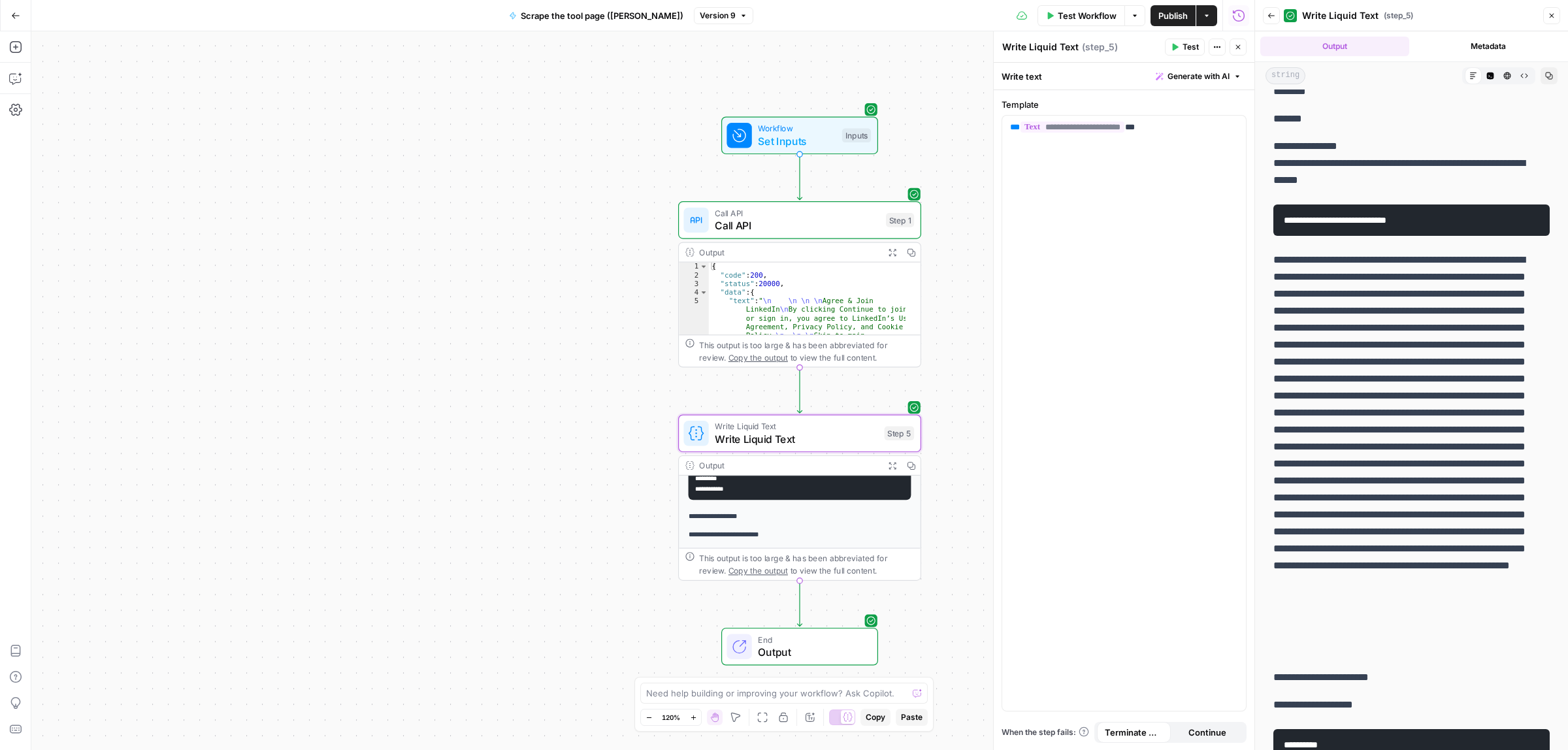
scroll to position [1714, 0]
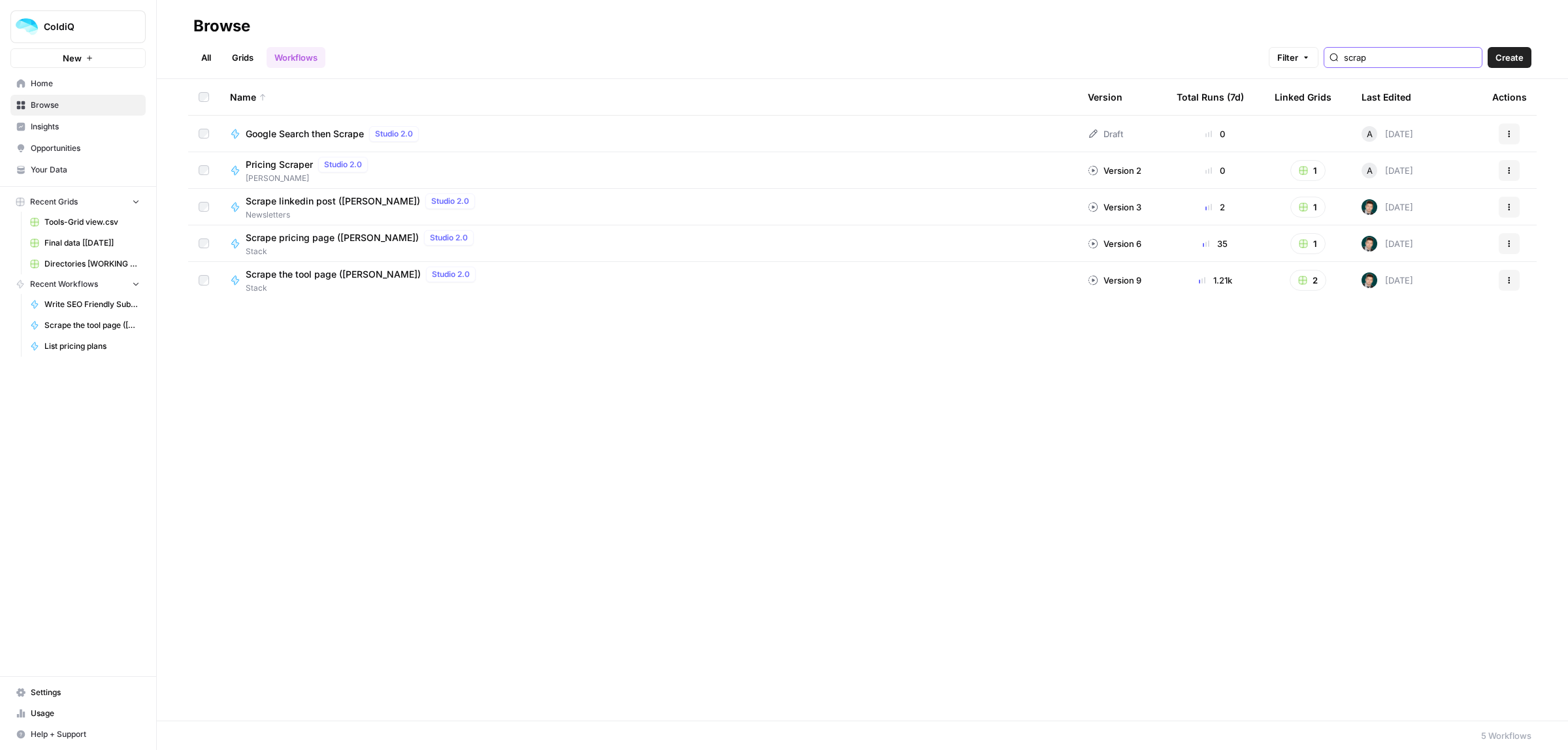
drag, startPoint x: 1368, startPoint y: 55, endPoint x: 1326, endPoint y: 54, distance: 42.0
click at [0, 0] on div "Filter scrap" at bounding box center [0, 0] width 0 height 0
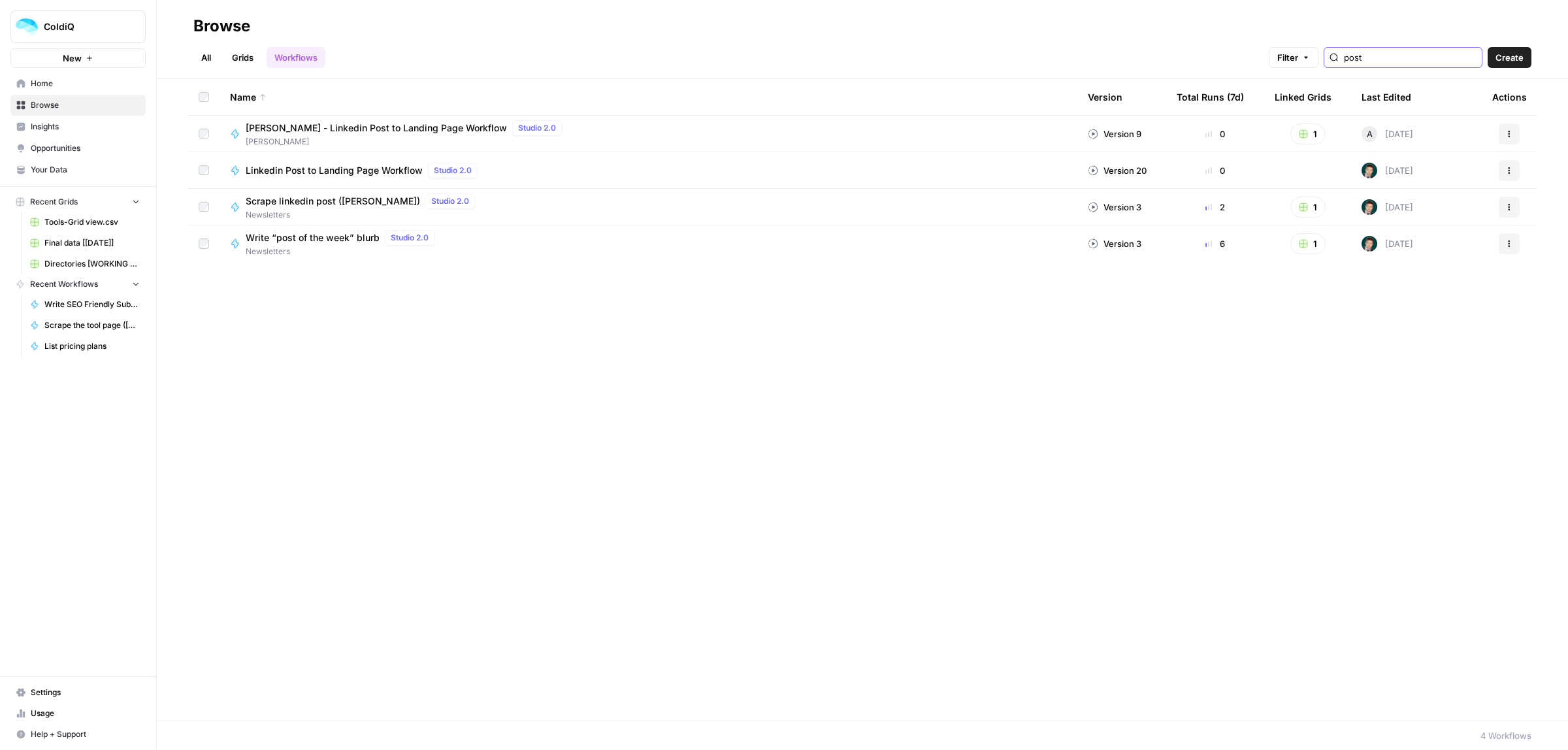
type input "post"
click at [1505, 242] on icon "button" at bounding box center [1509, 243] width 8 height 8
click at [1416, 297] on span "Edit in Studio" at bounding box center [1451, 293] width 104 height 13
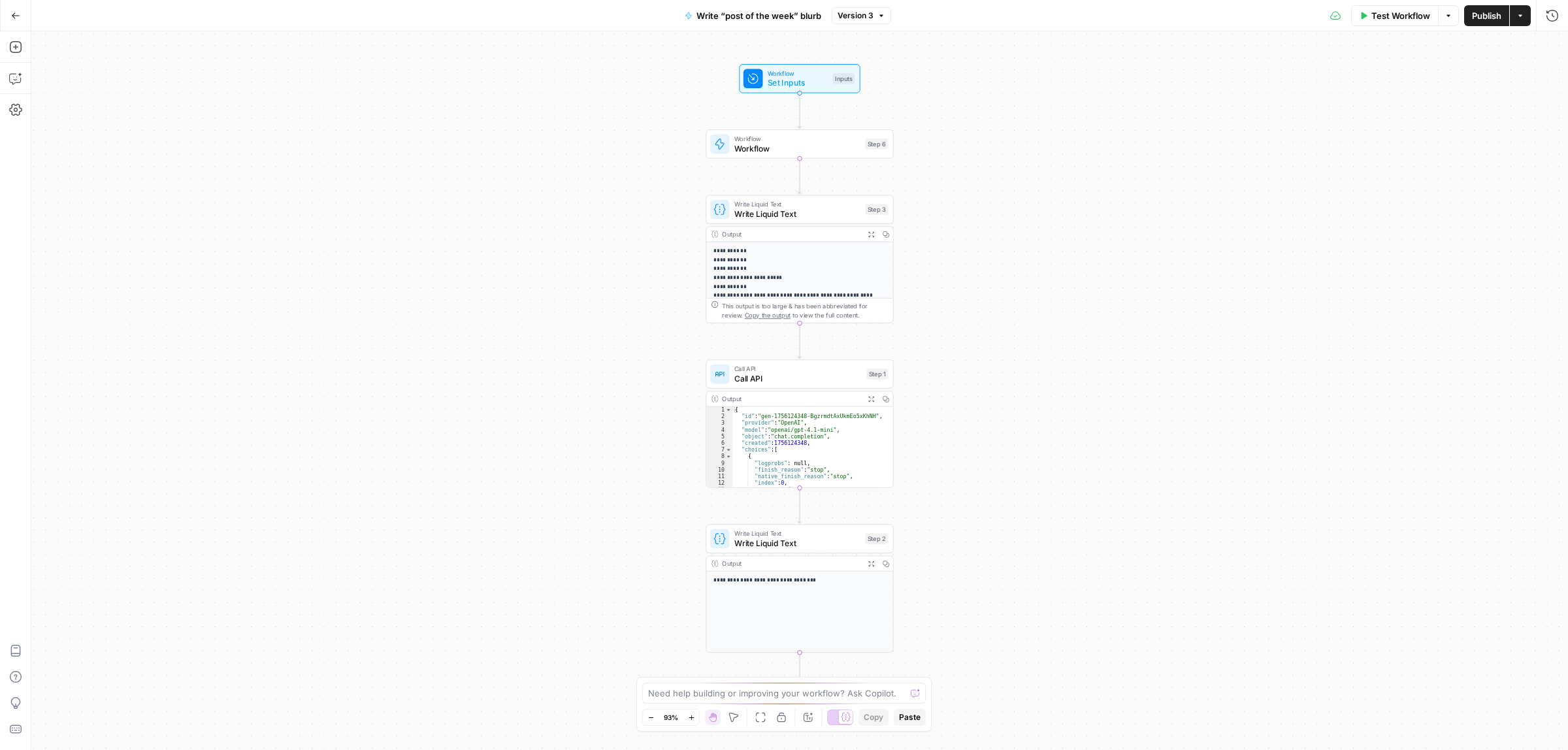
click at [789, 153] on span "Workflow" at bounding box center [797, 148] width 126 height 12
click at [1549, 198] on icon "button" at bounding box center [1547, 200] width 7 height 7
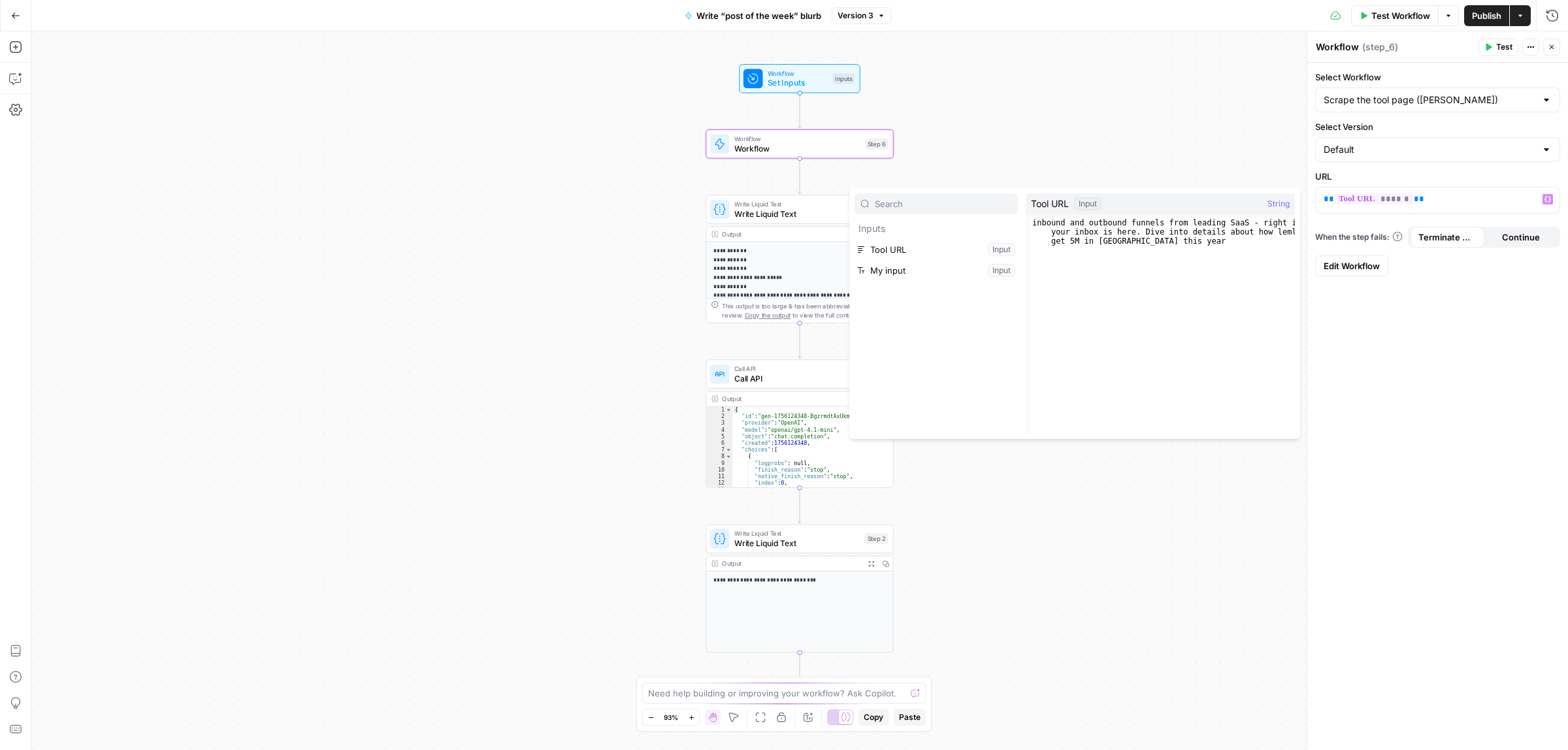
click at [1424, 360] on div "Select Workflow Scrape the tool page (jina) Select Version Default URL ** *****…" at bounding box center [1437, 406] width 261 height 688
click at [803, 208] on span "Write Liquid Text" at bounding box center [797, 214] width 126 height 12
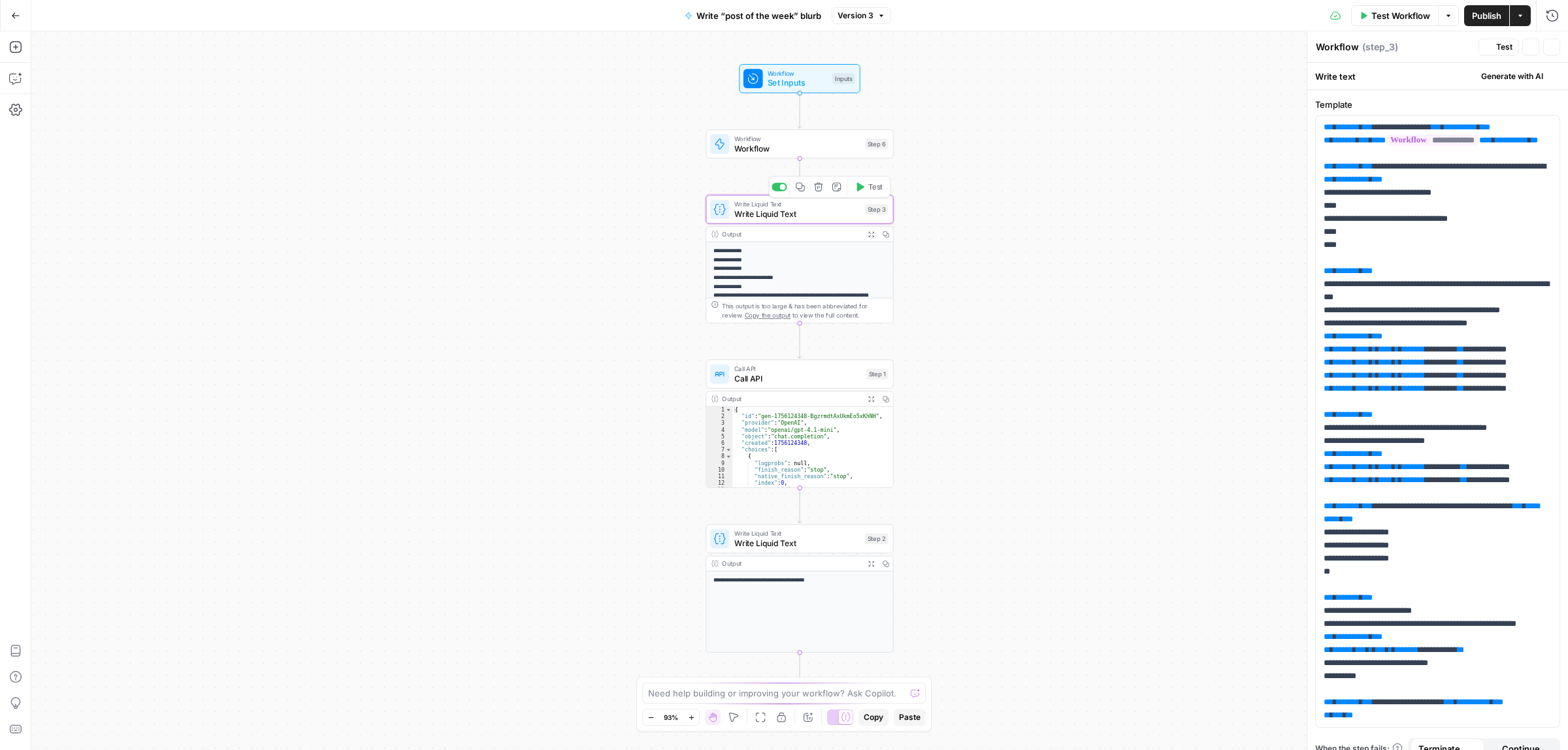
type textarea "Write Liquid Text"
click at [1405, 15] on span "Test Workflow" at bounding box center [1400, 15] width 59 height 13
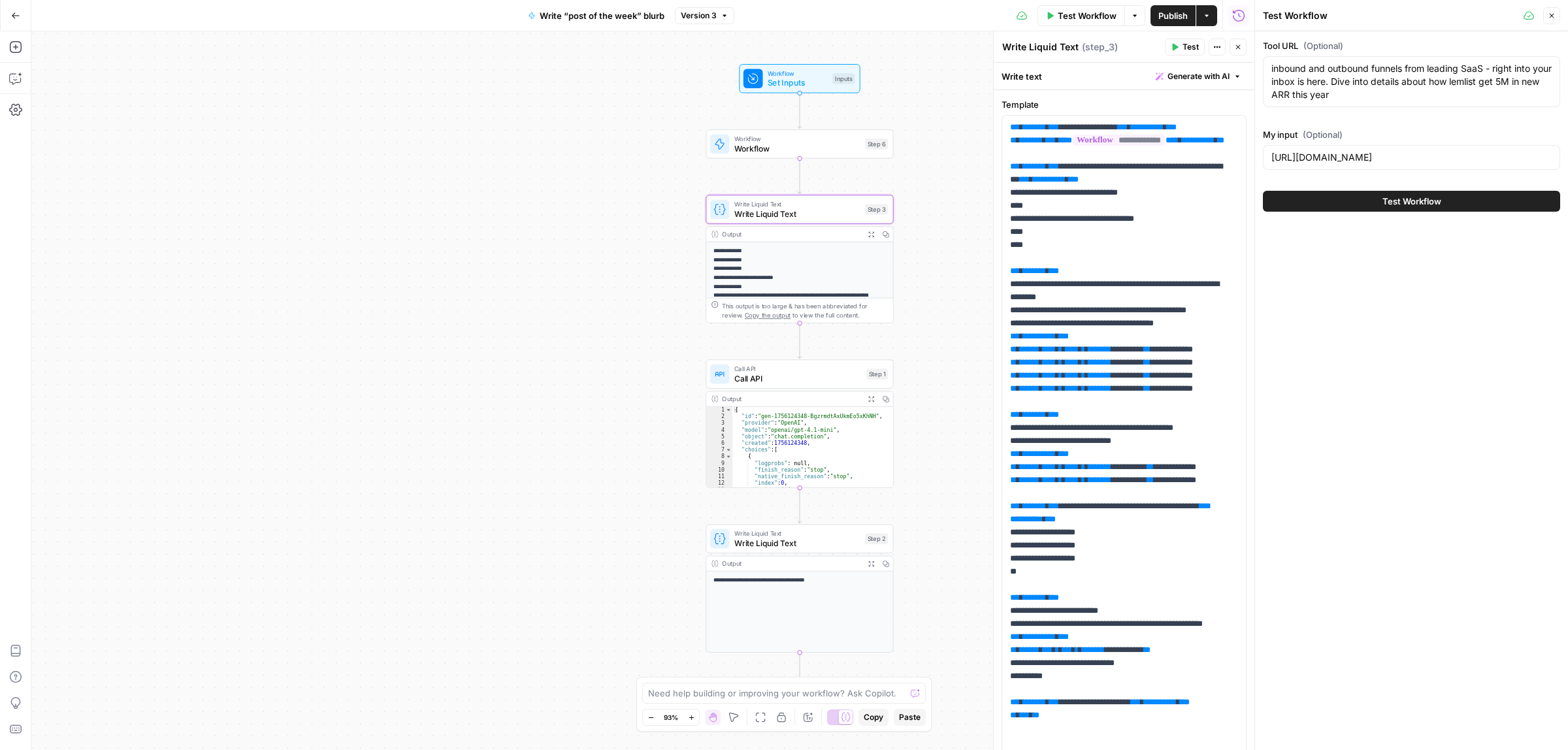
click at [1335, 150] on div "https://www.linkedin.com/posts/michel-lieben_lemlists-sales-team-closed-5000000…" at bounding box center [1410, 157] width 297 height 25
paste input "/"
type input "https://www.linkedin.com/posts/michel-lieben_lemlists-sales-team-closed-5000000…"
click at [1352, 203] on button "Test Workflow" at bounding box center [1410, 201] width 297 height 21
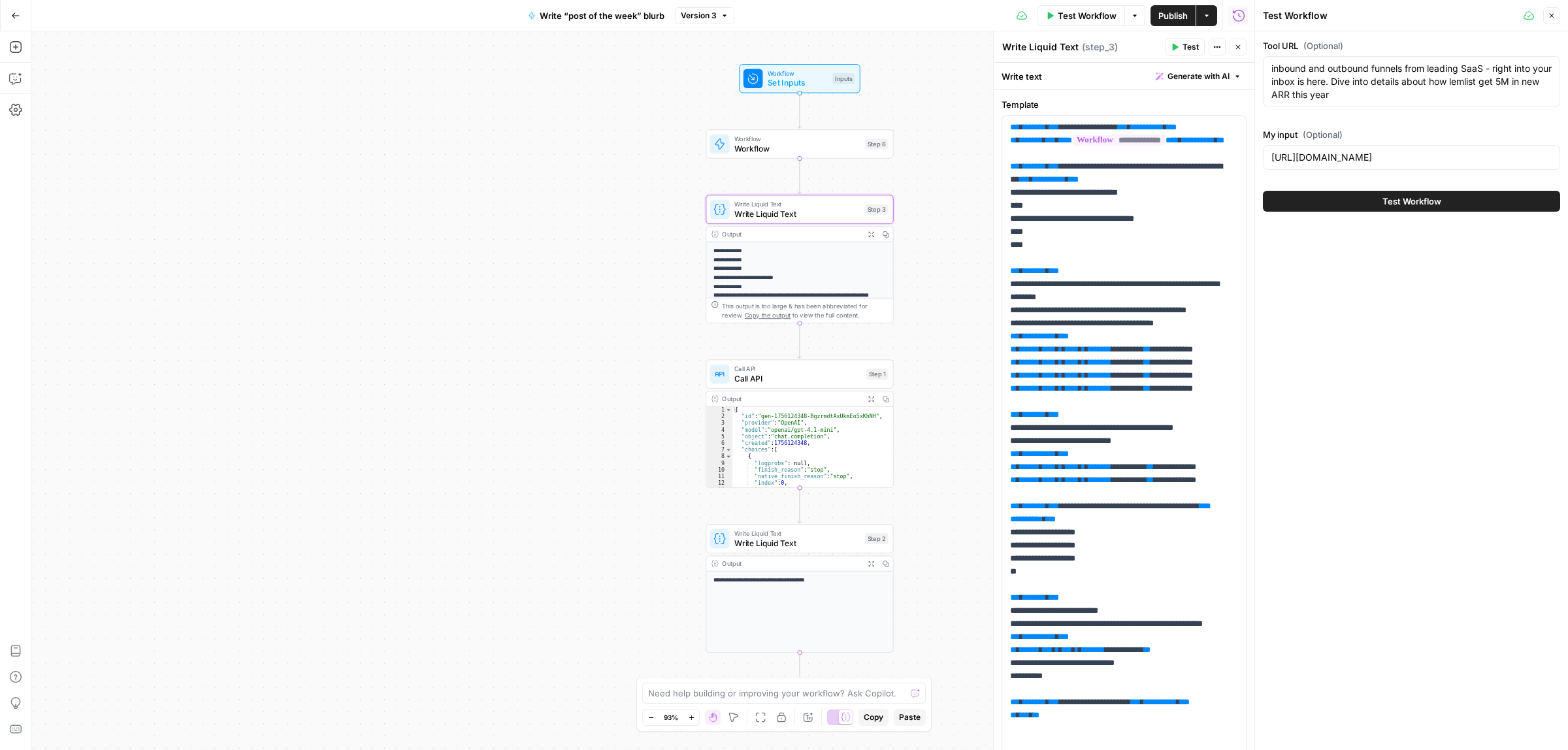
scroll to position [0, 0]
click at [1406, 214] on div "Test Workflow" at bounding box center [1410, 201] width 297 height 36
click at [1419, 203] on span "Test Workflow" at bounding box center [1411, 201] width 59 height 13
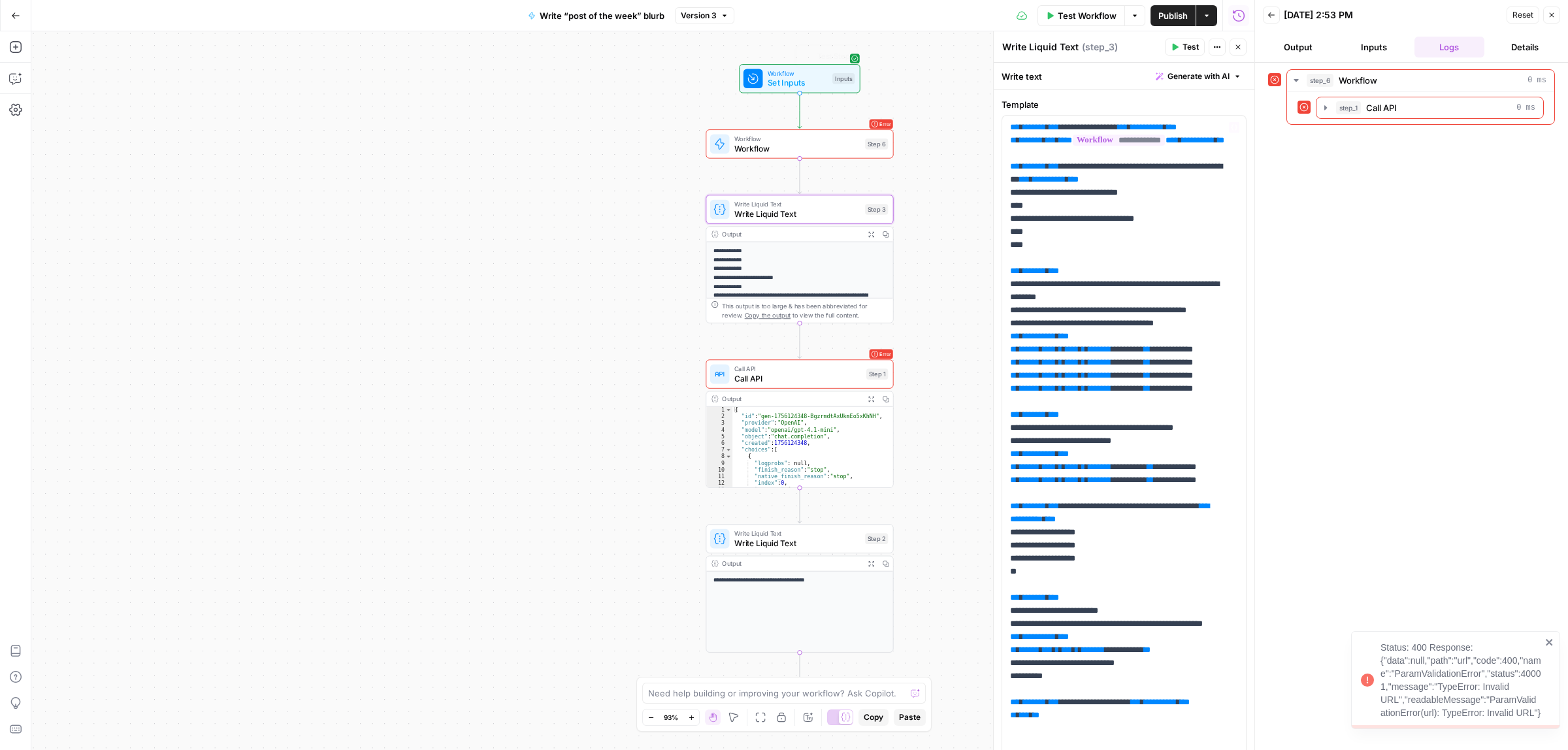
click at [796, 139] on span "Workflow" at bounding box center [797, 139] width 126 height 9
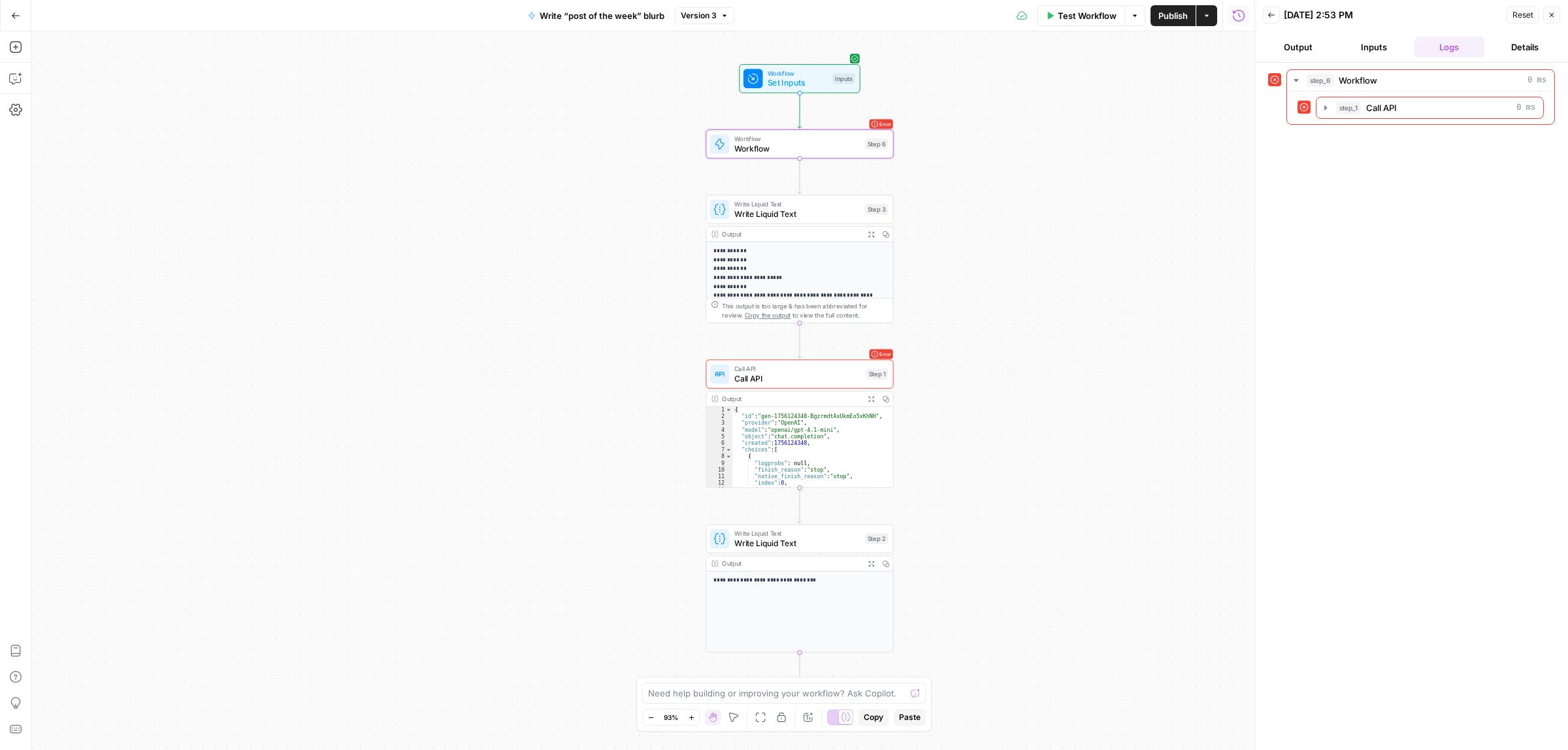
type textarea "Workflow"
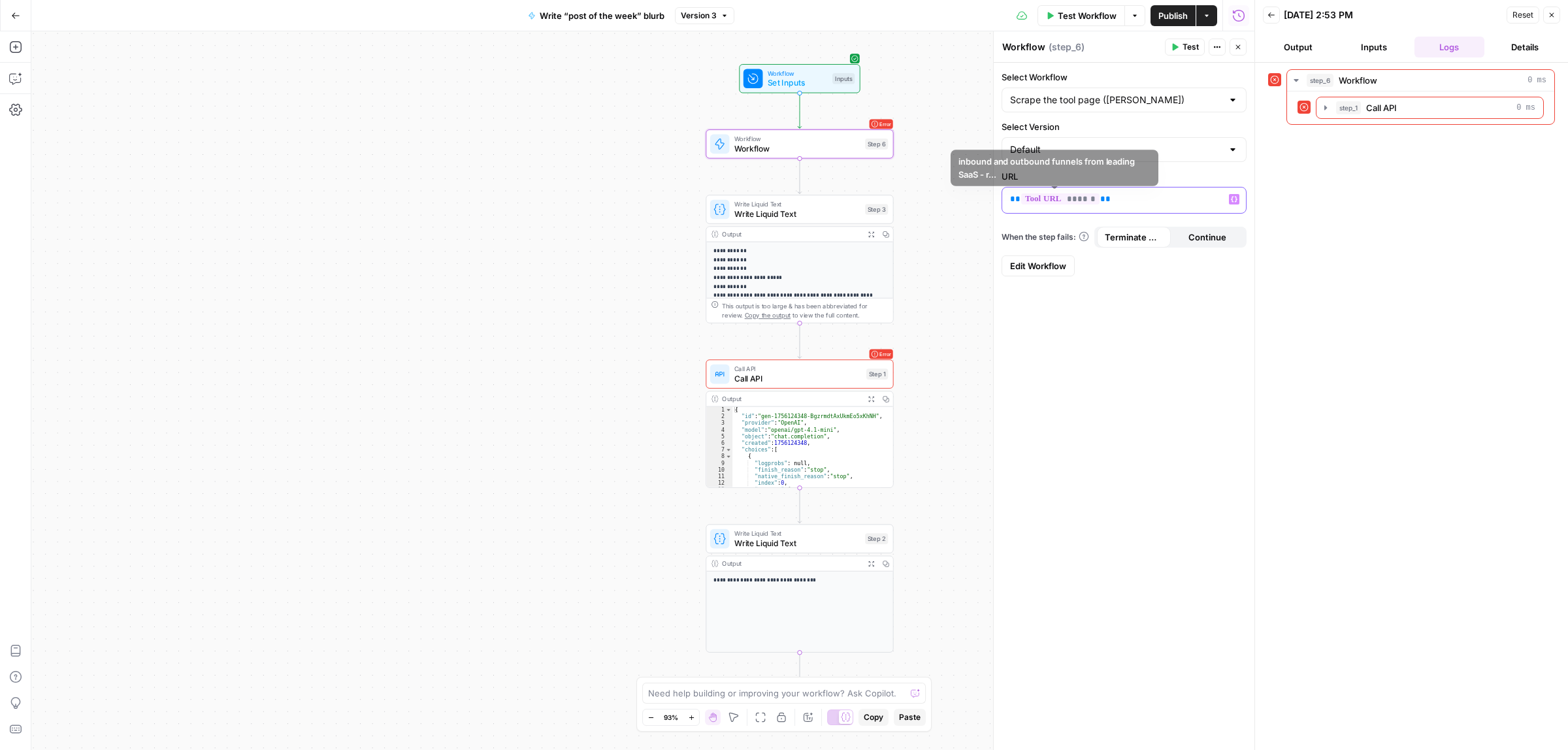
drag, startPoint x: 1125, startPoint y: 202, endPoint x: 993, endPoint y: 203, distance: 132.0
click at [993, 203] on div "Workflow Workflow ( step_6 ) Test Actions Close Select Workflow Scrape the tool…" at bounding box center [1123, 390] width 261 height 719
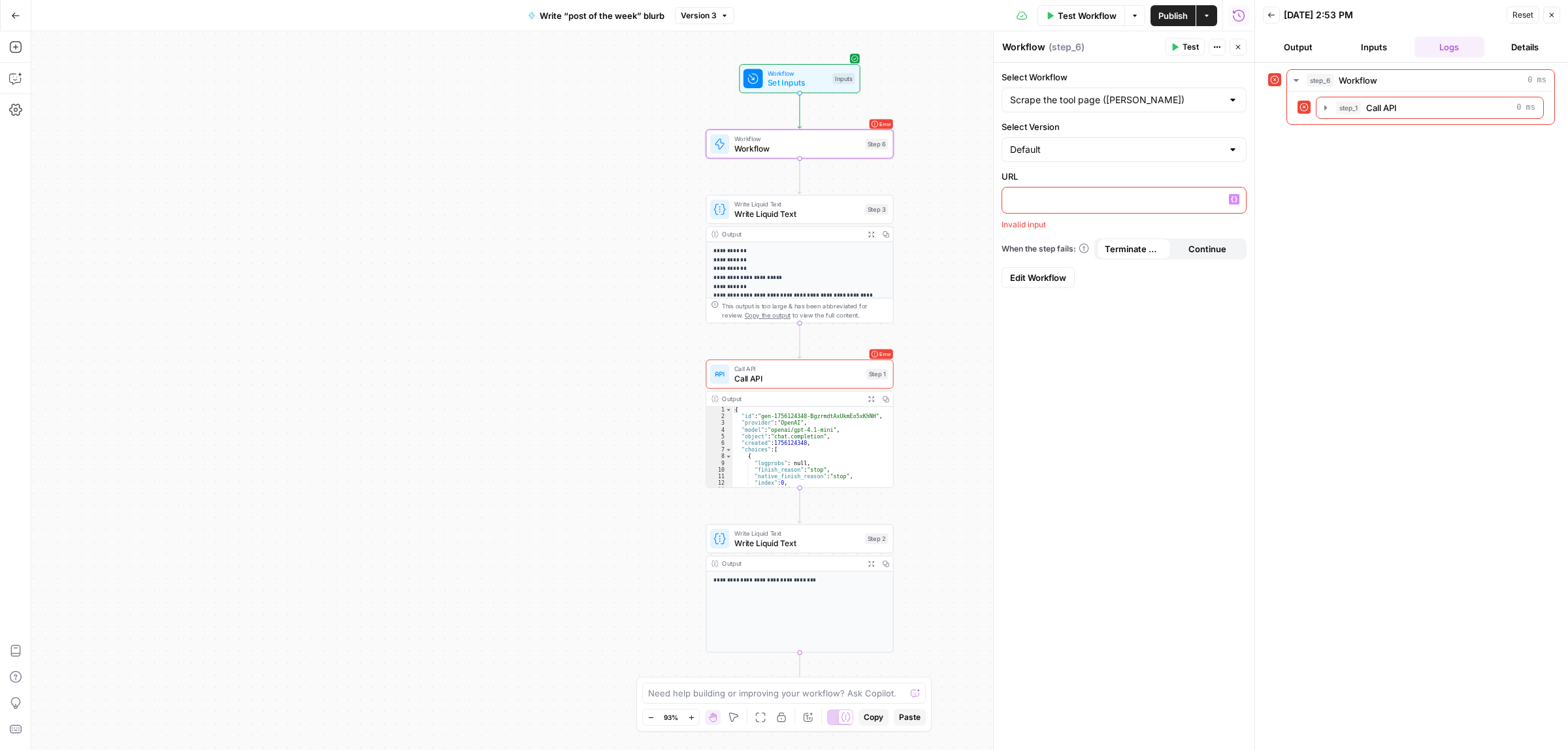
click at [1235, 196] on icon "button" at bounding box center [1234, 200] width 7 height 7
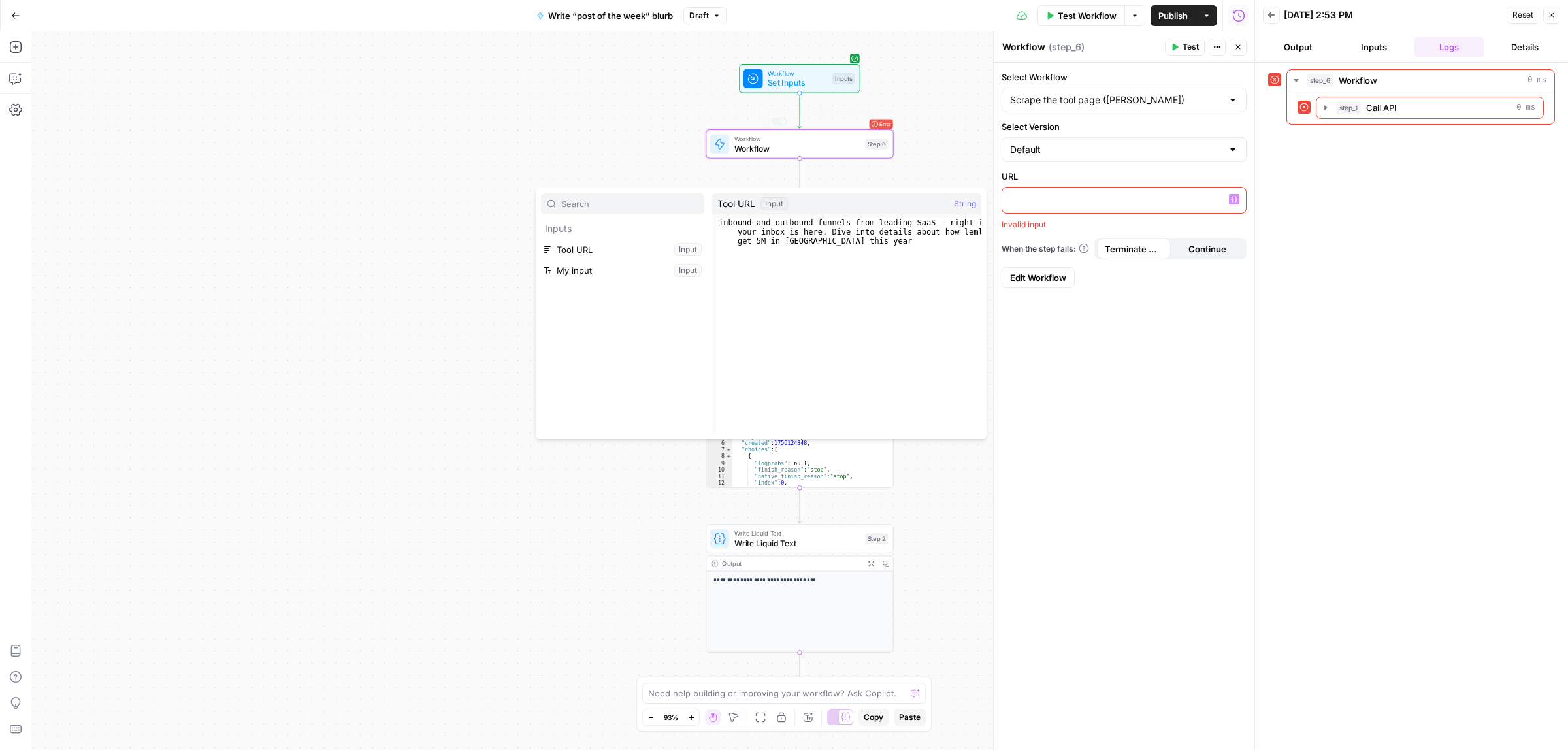
click at [915, 109] on div "**********" at bounding box center [642, 390] width 1223 height 718
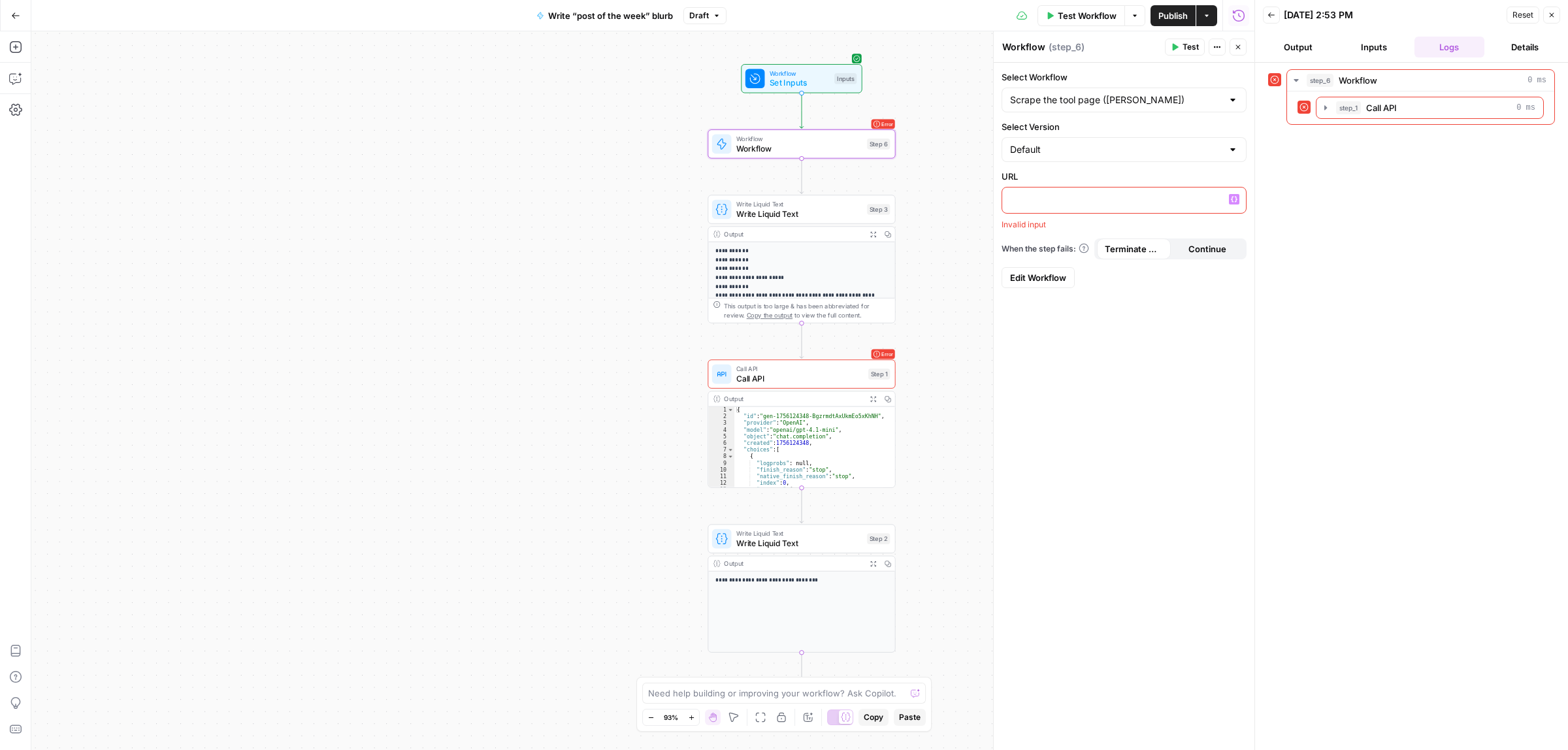
click at [792, 87] on span "Set Inputs" at bounding box center [800, 84] width 60 height 12
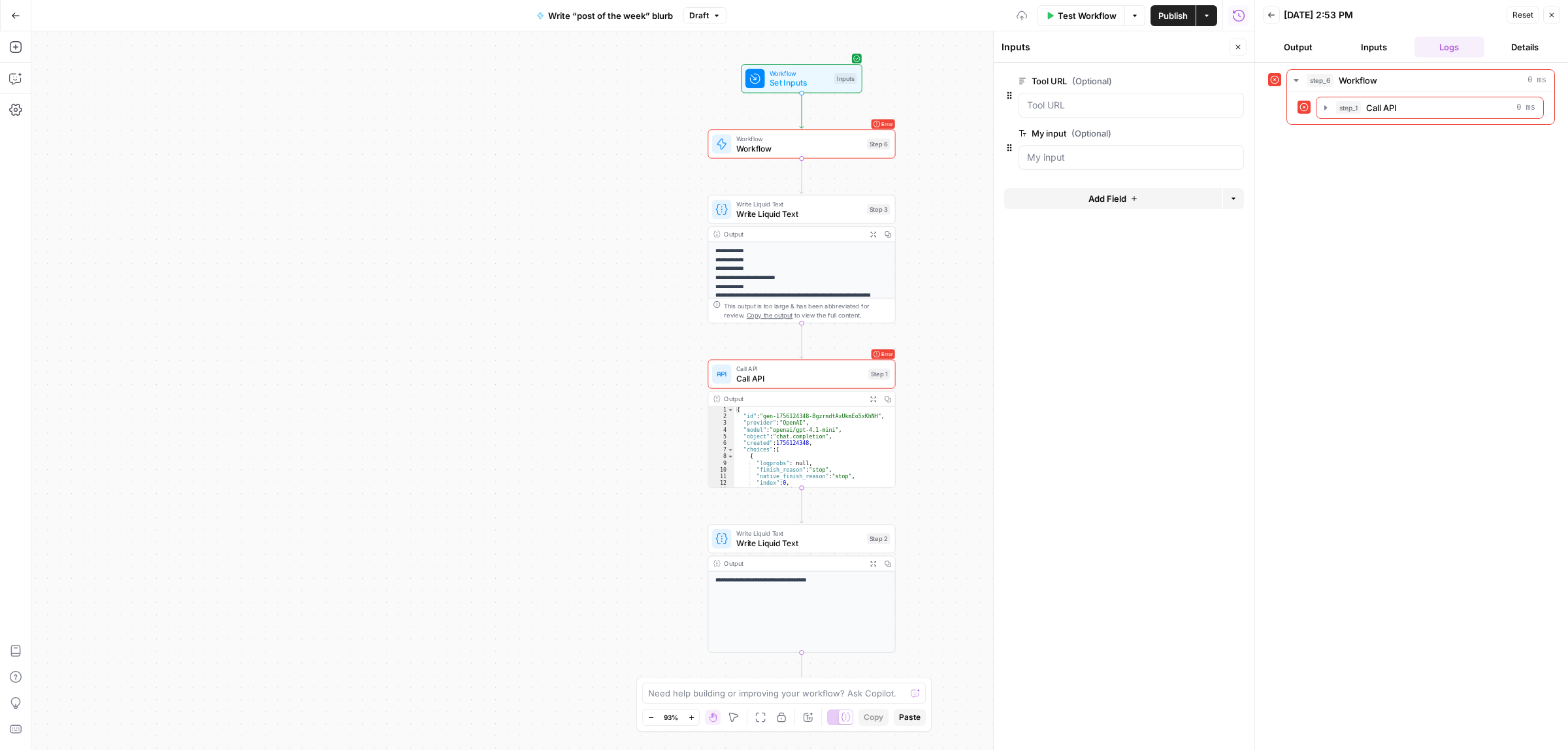
click at [1071, 15] on span "Test Workflow" at bounding box center [1087, 15] width 59 height 13
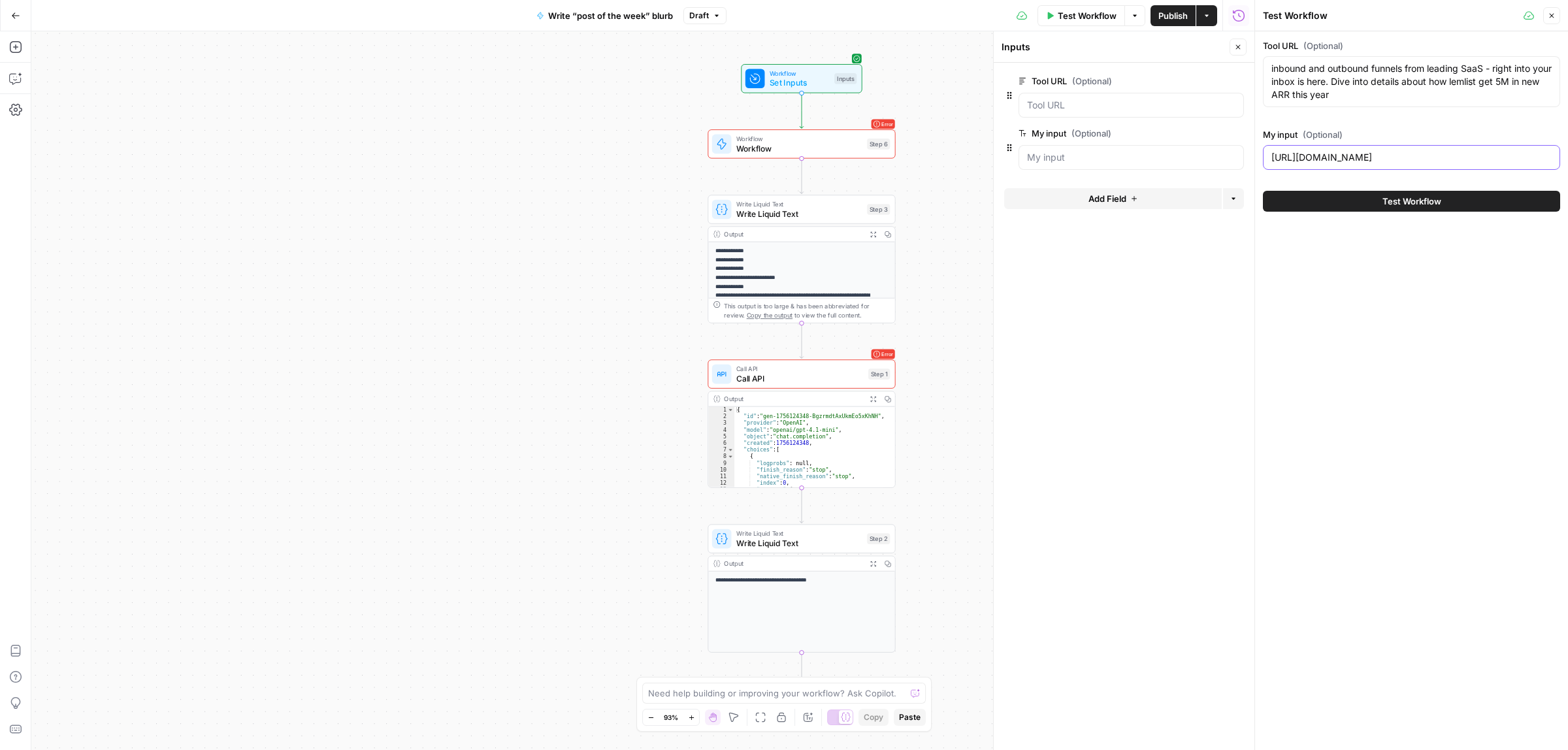
click at [1360, 158] on input "https://www.linkedin.com/posts/michel-lieben_lemlists-sales-team-closed-5000000…" at bounding box center [1410, 157] width 280 height 13
click at [1362, 74] on textarea "inbound and outbound funnels from leading SaaS - right into your inbox is here.…" at bounding box center [1410, 82] width 280 height 40
paste textarea "https://www.linkedin.com/posts/michel-lieben_lemlists-sales-team-closed-5000000…"
type textarea "https://www.linkedin.com/posts/michel-lieben_lemlists-sales-team-closed-5000000…"
click at [1215, 80] on icon "button" at bounding box center [1217, 81] width 7 height 7
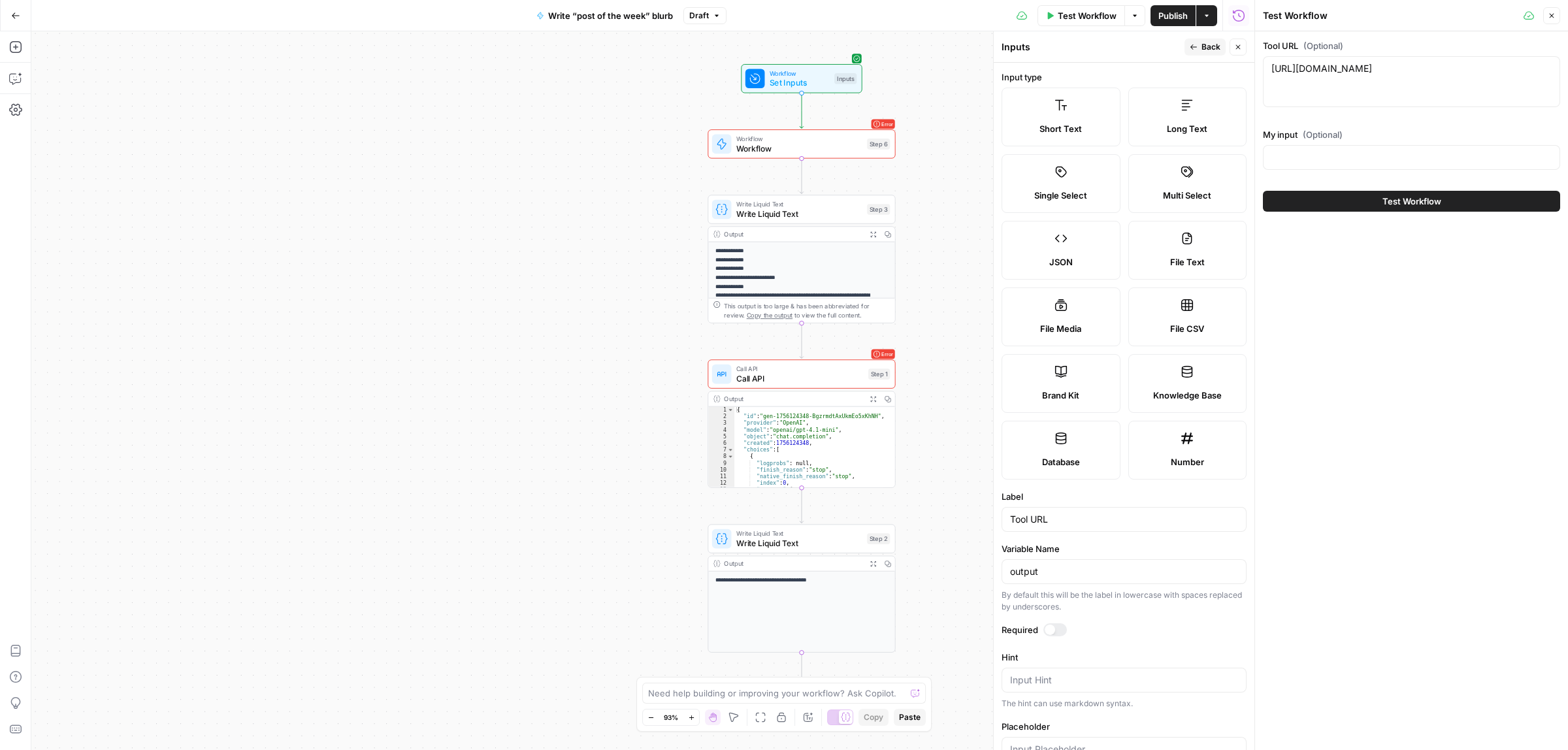
click at [1054, 106] on icon at bounding box center [1060, 105] width 13 height 13
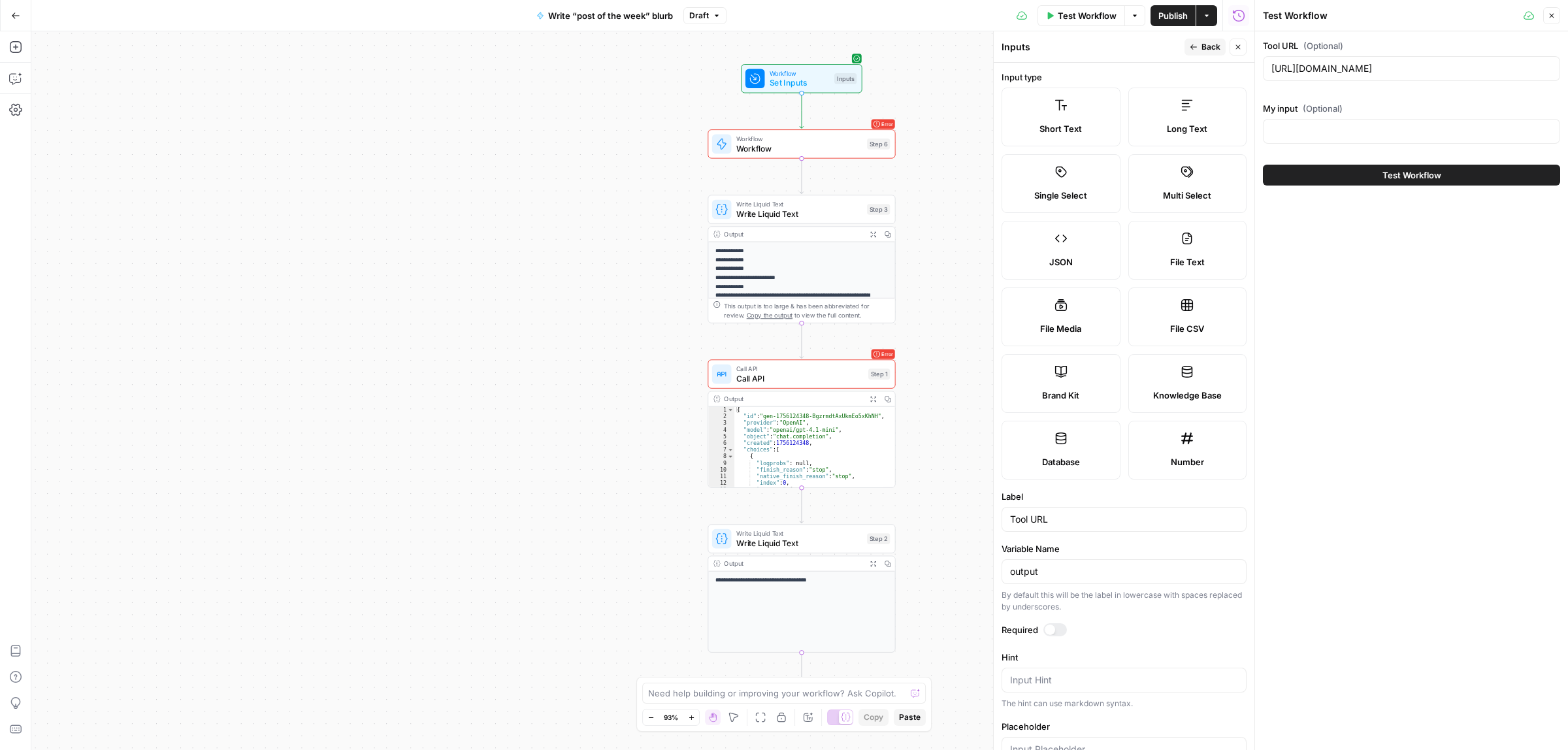
click at [1201, 44] on span "Back" at bounding box center [1211, 47] width 19 height 12
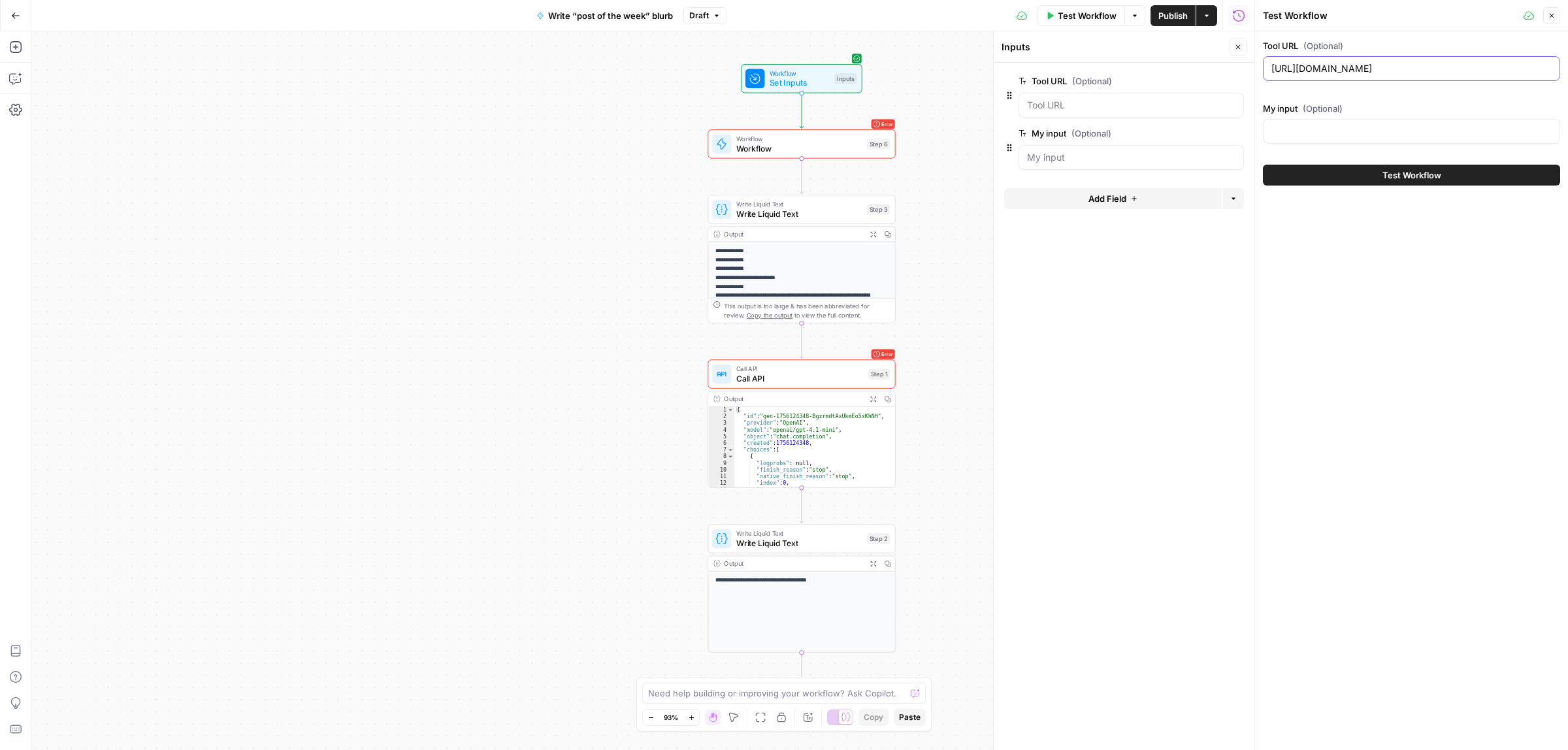
click at [1328, 65] on input "https://www.linkedin.com/posts/michel-lieben_lemlists-sales-team-closed-5000000…" at bounding box center [1410, 68] width 280 height 13
click at [1321, 131] on input "My input (Optional)" at bounding box center [1410, 131] width 280 height 13
paste input "inbound and outbound funnels from leading SaaS - right into your inbox is here.…"
type input "inbound and outbound funnels from leading SaaS - right into your inbox is here.…"
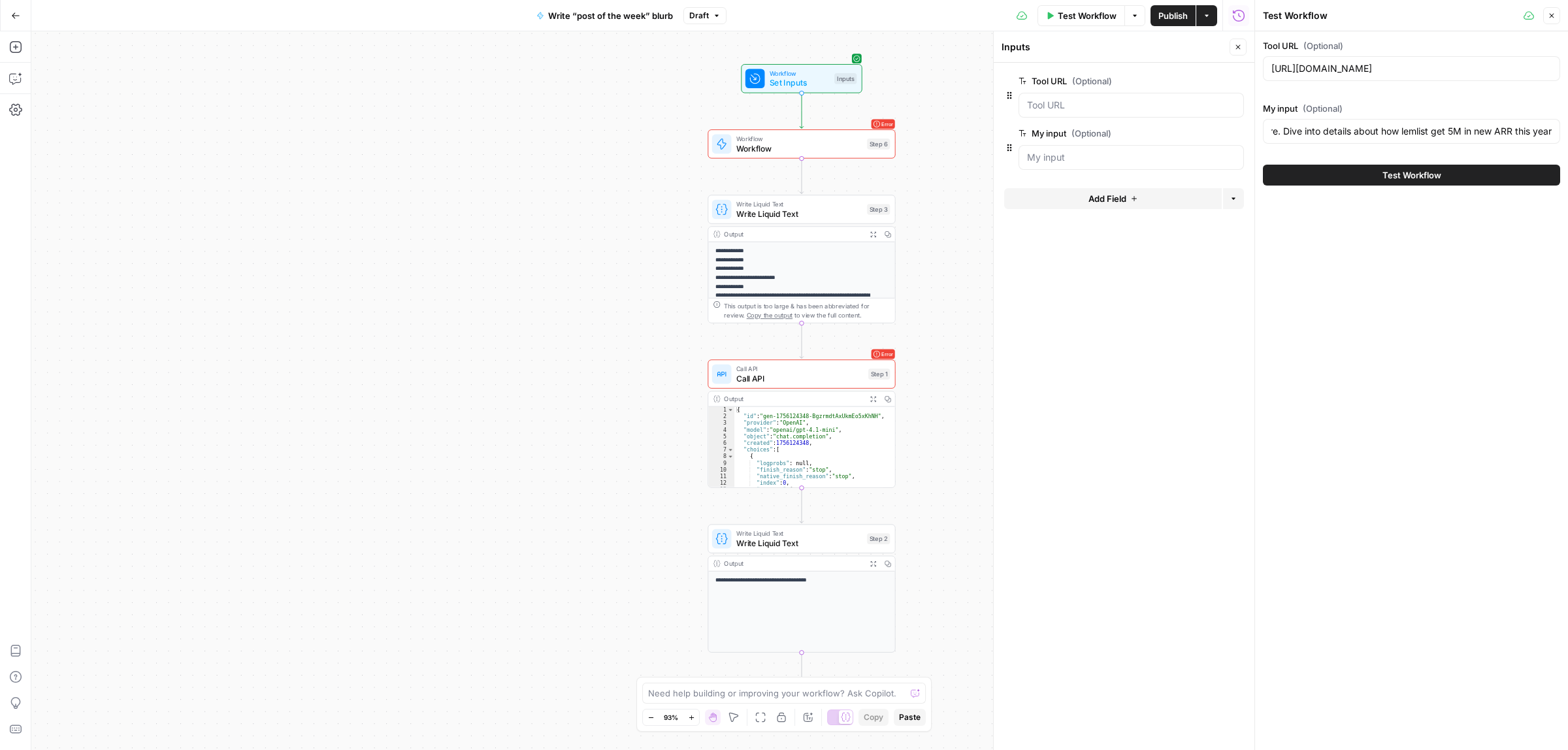
click at [1339, 182] on button "Test Workflow" at bounding box center [1410, 175] width 297 height 21
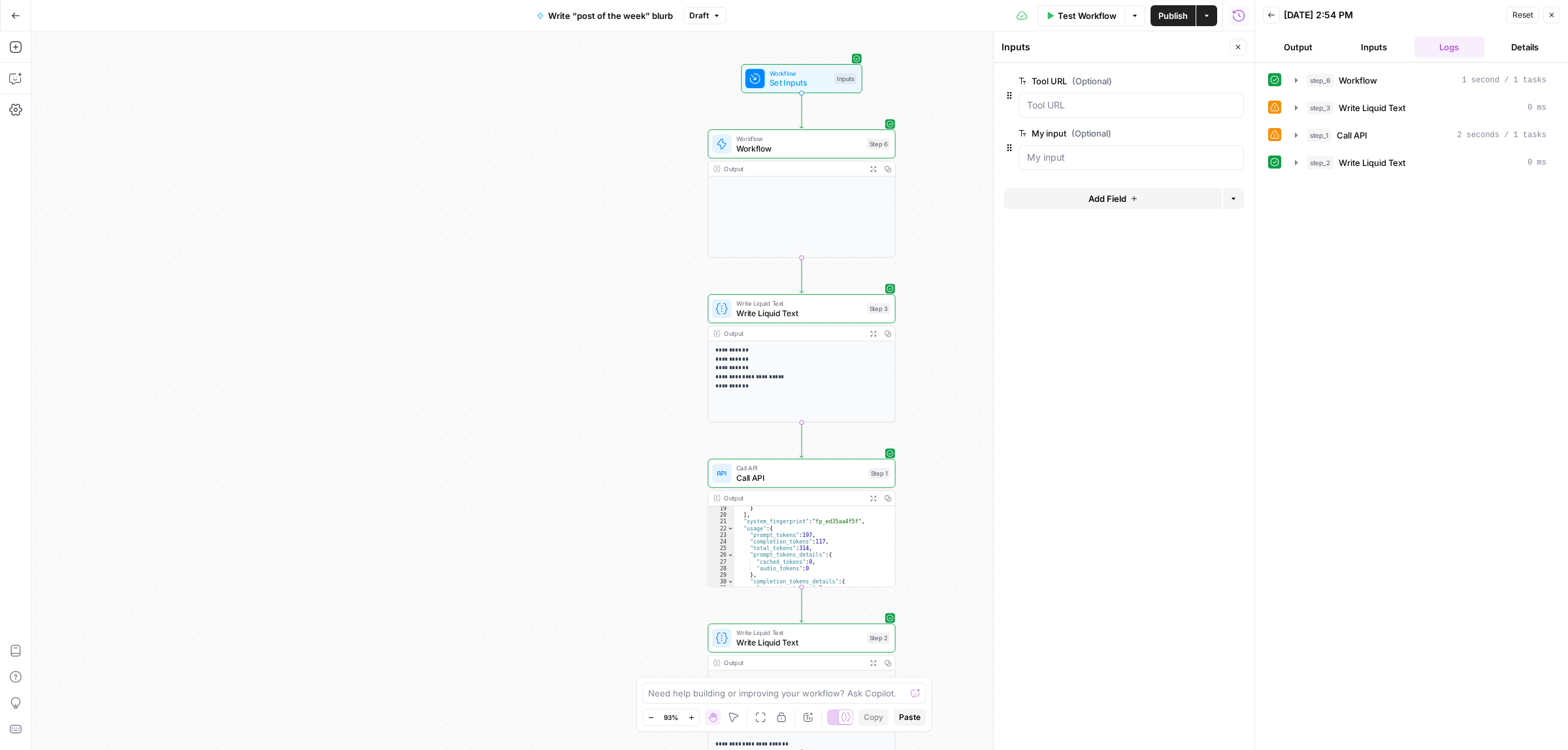
scroll to position [272, 0]
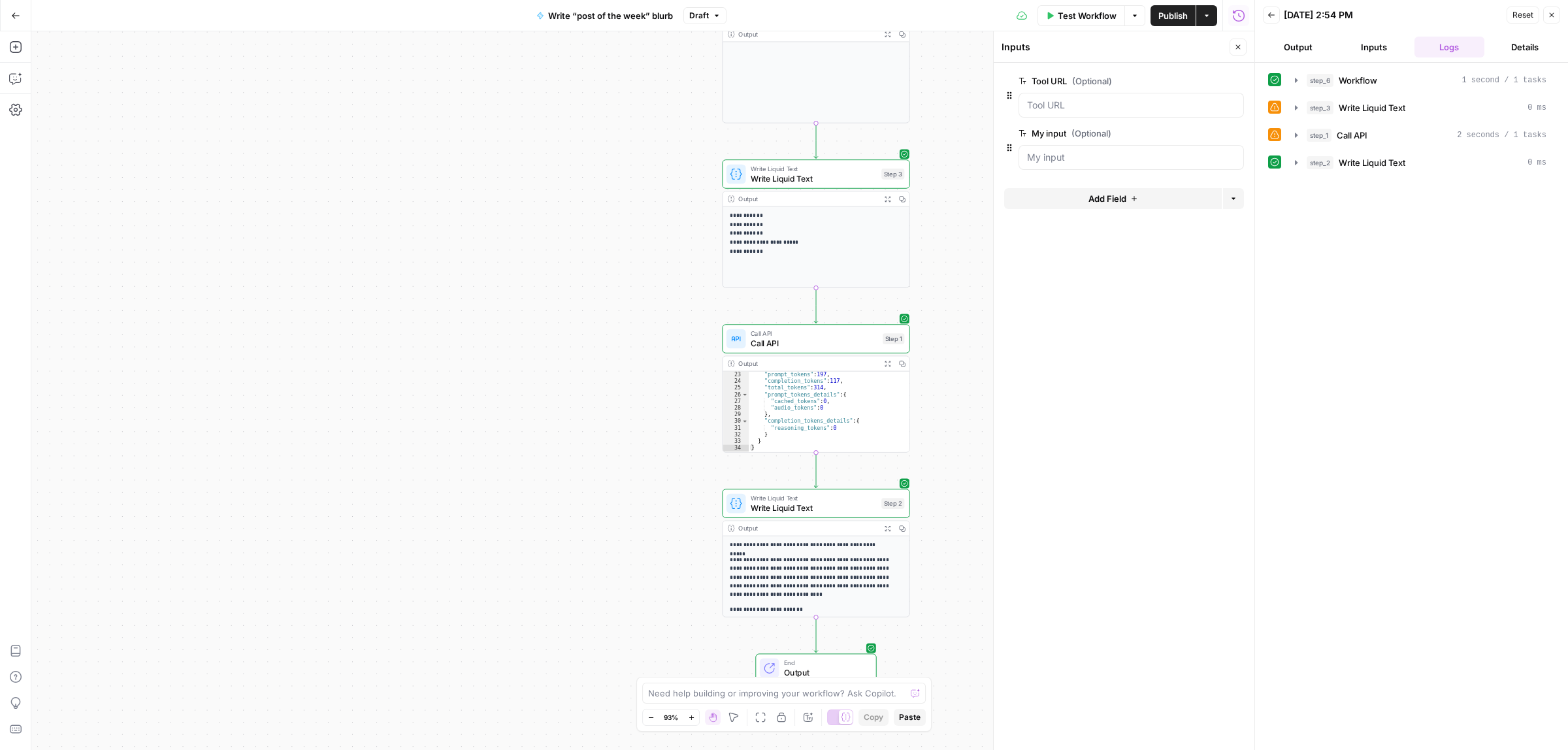
drag, startPoint x: 908, startPoint y: 618, endPoint x: 911, endPoint y: 453, distance: 165.0
click at [931, 431] on div "**********" at bounding box center [642, 390] width 1223 height 718
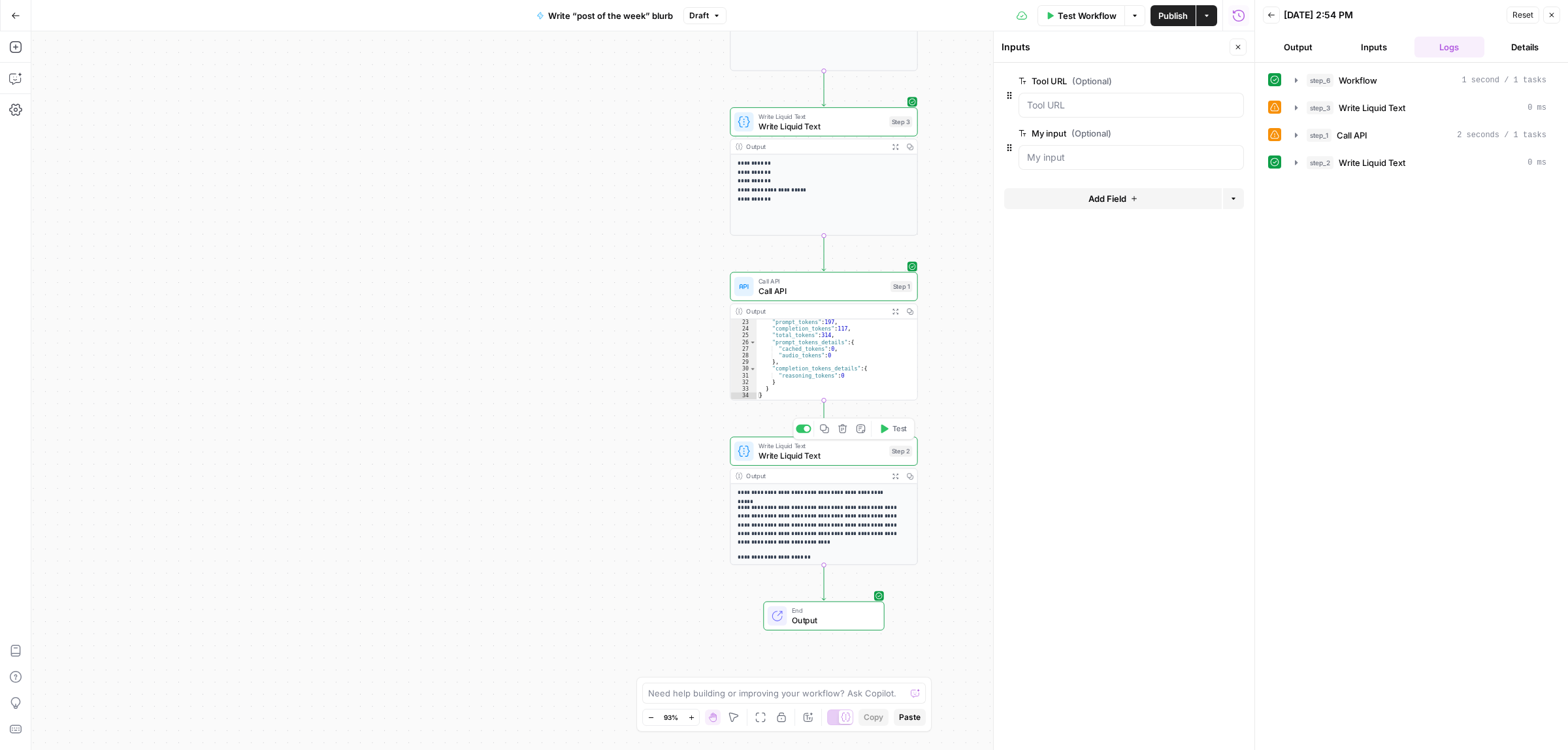
click at [893, 474] on icon "button" at bounding box center [895, 475] width 5 height 5
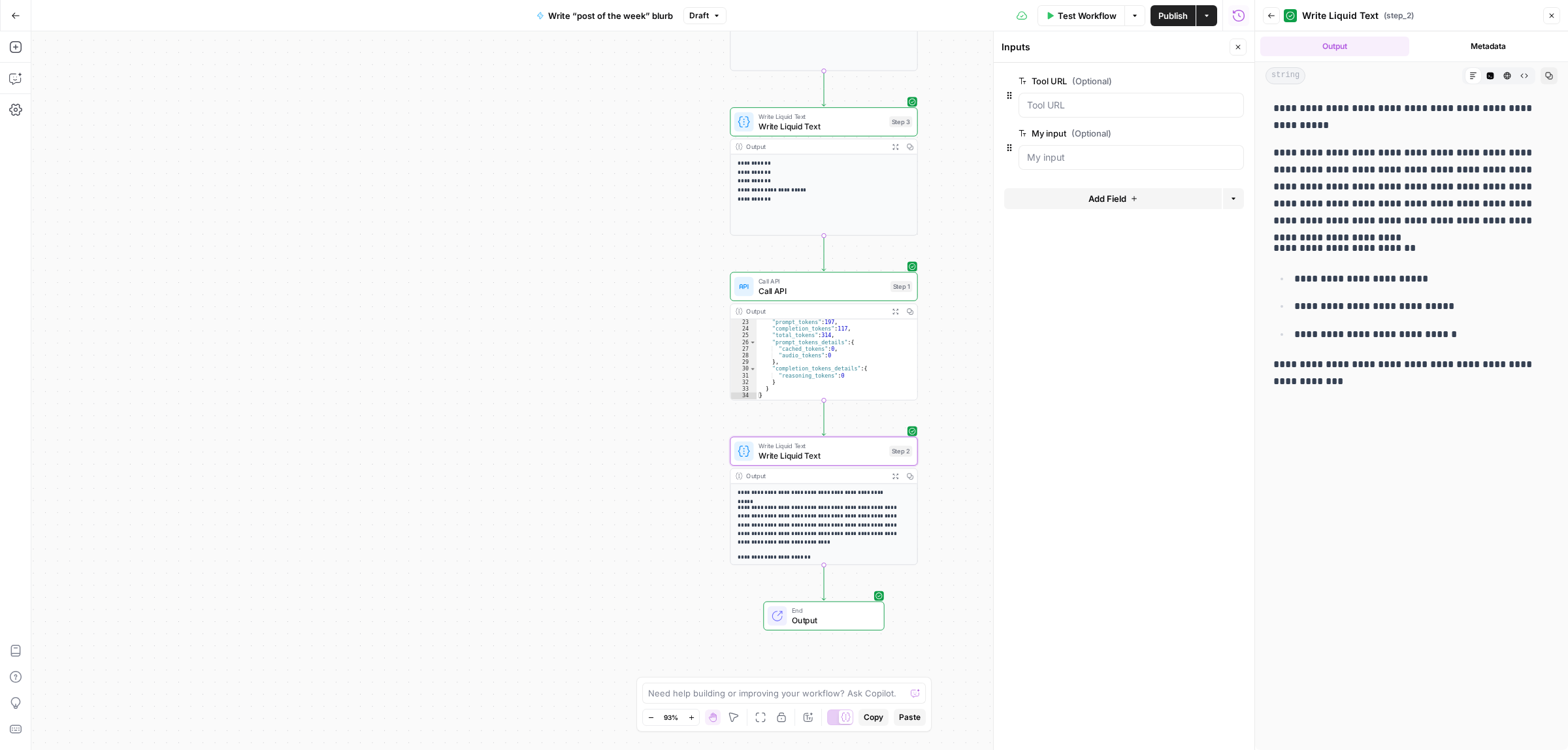
drag, startPoint x: 1327, startPoint y: 387, endPoint x: 1274, endPoint y: 99, distance: 292.8
click at [1274, 99] on div "**********" at bounding box center [1410, 245] width 292 height 301
copy div "**********"
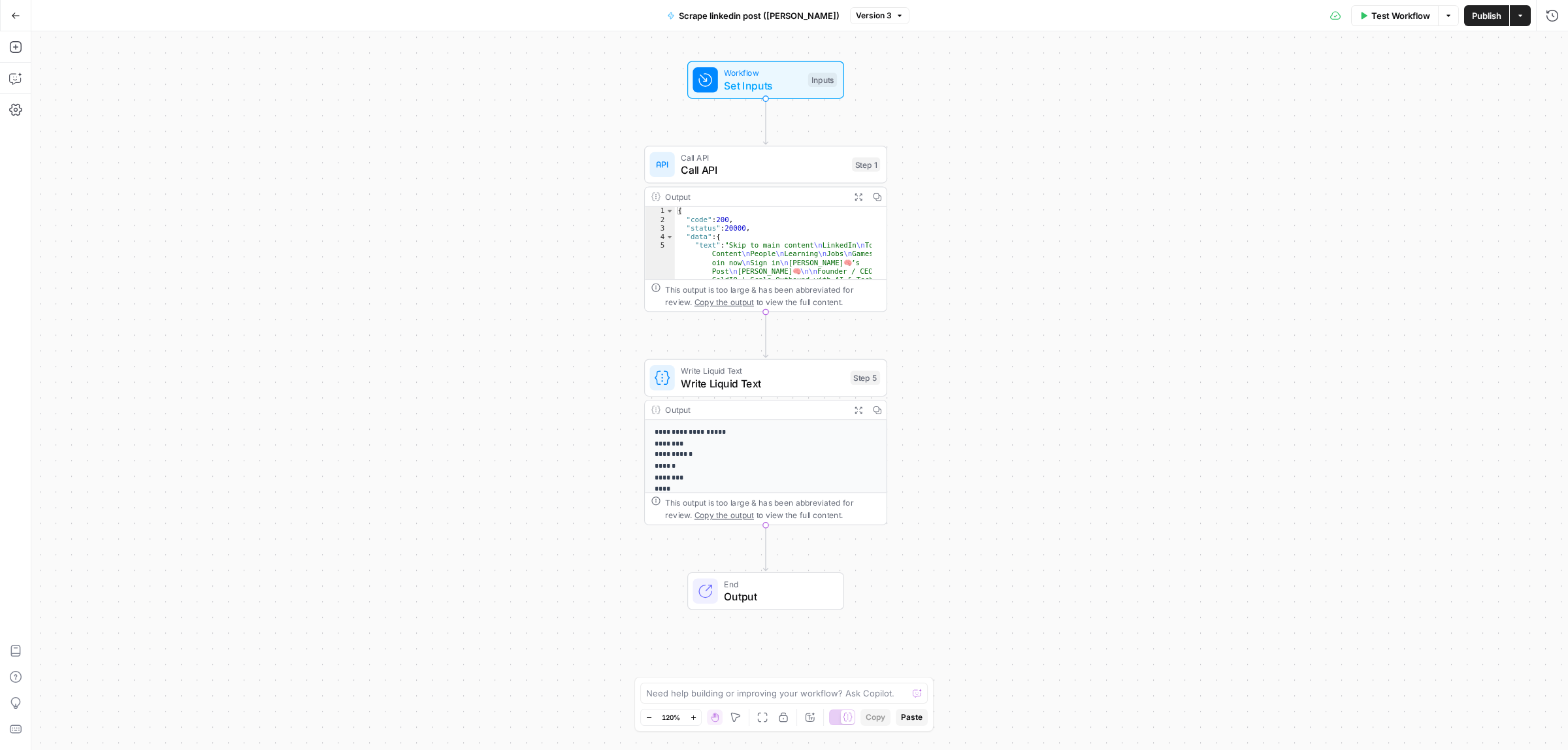
drag, startPoint x: 1060, startPoint y: 406, endPoint x: 1026, endPoint y: 367, distance: 51.7
click at [1026, 367] on div "Workflow Set Inputs Inputs Call API Call API Step 1 Output Expand Output Copy 1…" at bounding box center [799, 390] width 1536 height 718
click at [740, 154] on div "Call API Call API Step 1 Copy step Delete step Add Note Test" at bounding box center [765, 169] width 243 height 38
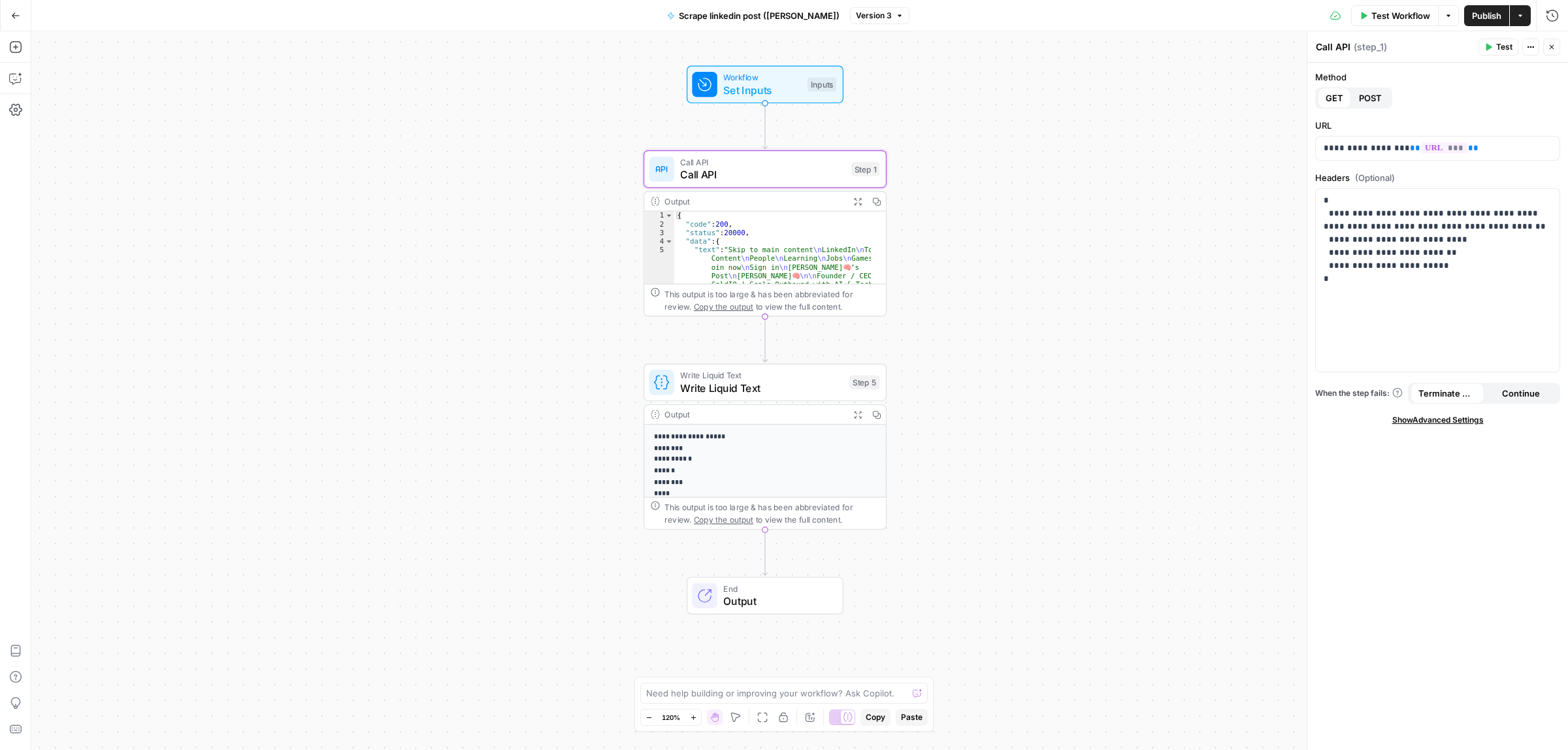
click at [1390, 12] on span "Test Workflow" at bounding box center [1400, 15] width 59 height 13
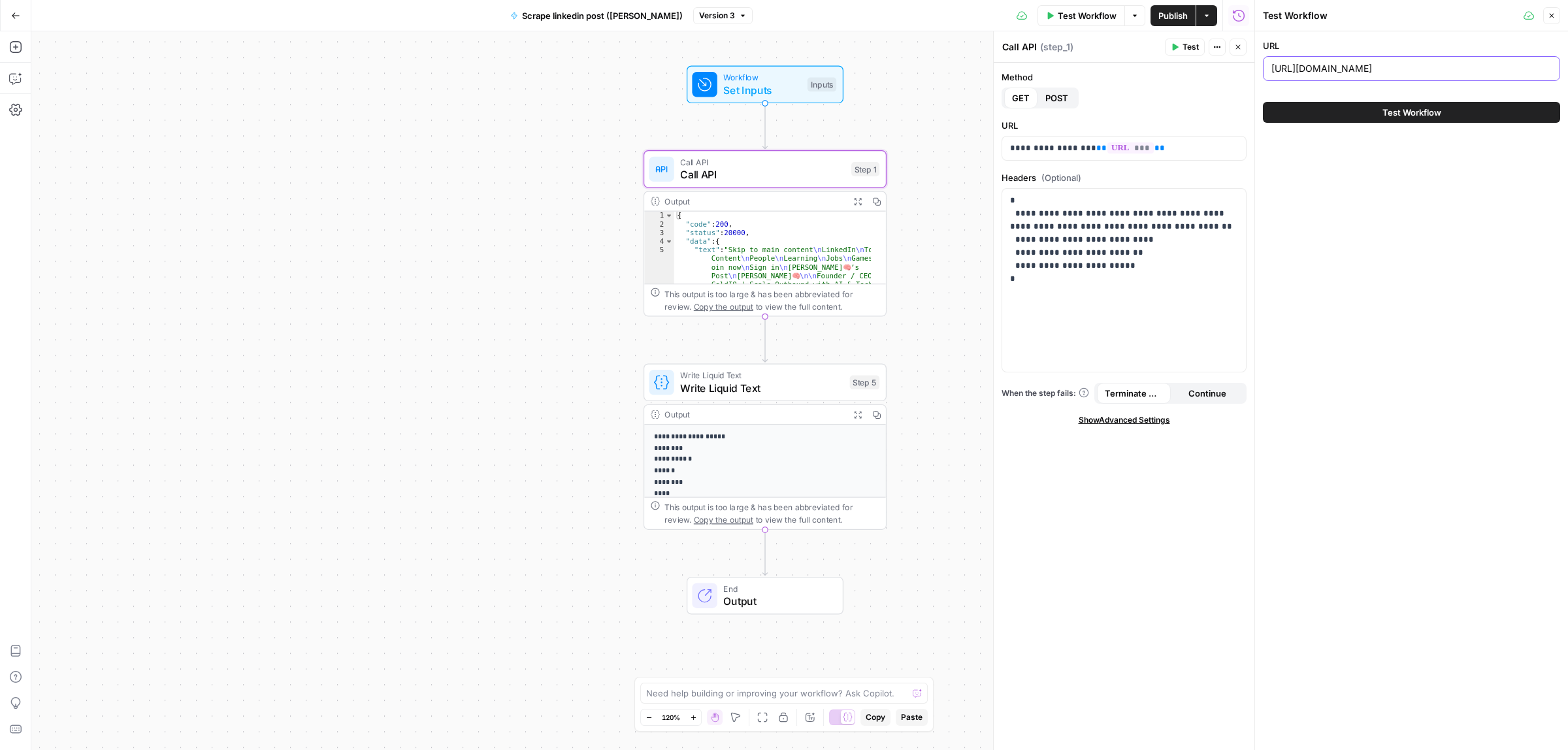
click at [1347, 64] on input "https://www.linkedin.com/posts/michel-lieben_b2b-data-sources-2025-ugcPost-7365…" at bounding box center [1410, 68] width 280 height 13
paste input "lemlists-sales-team-closed-5000000-in-activity-7371492189211742208-i0xY/"
type input "https://www.linkedin.com/posts/michel-lieben_lemlists-sales-team-closed-5000000…"
click at [1376, 116] on button "Test Workflow" at bounding box center [1410, 112] width 297 height 21
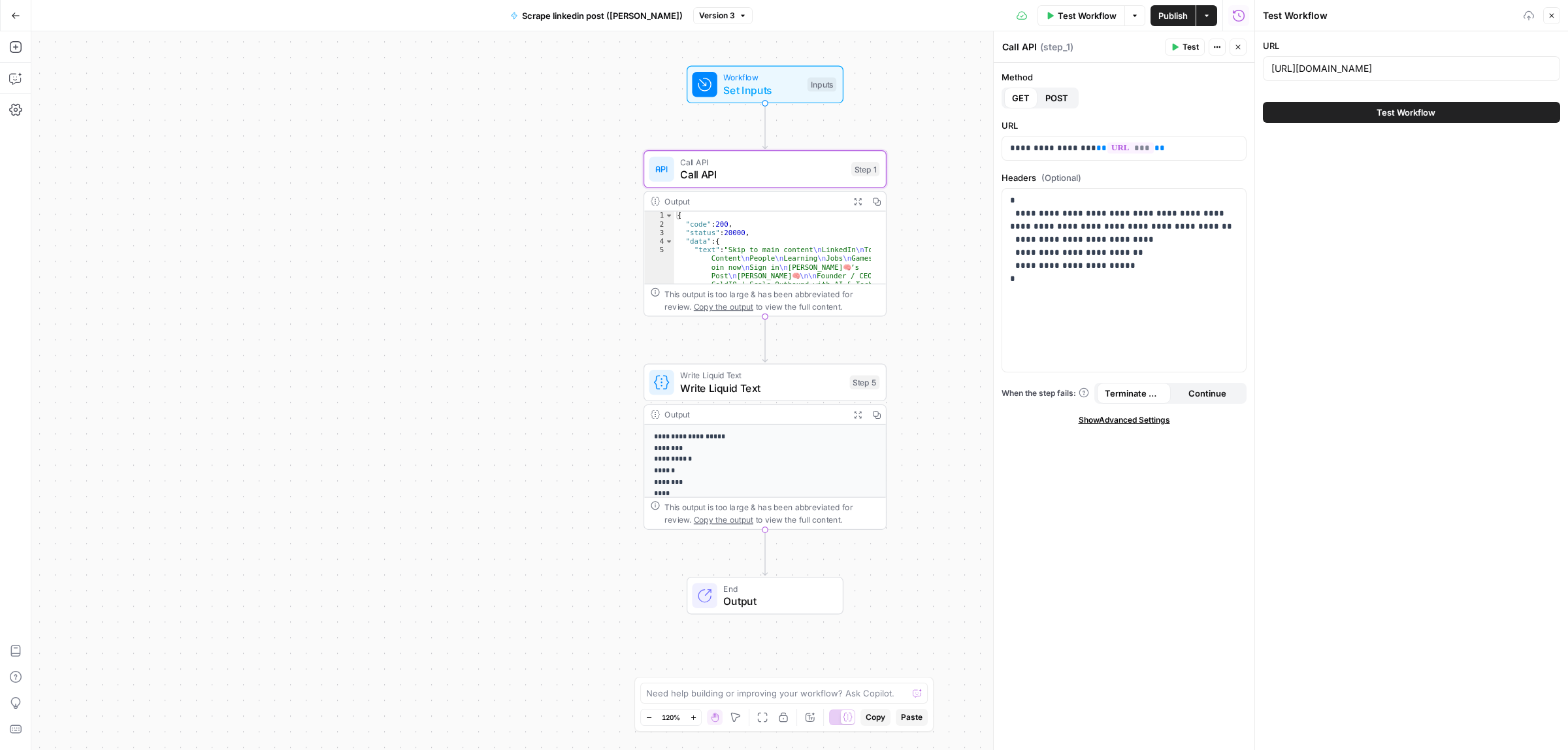
scroll to position [0, 0]
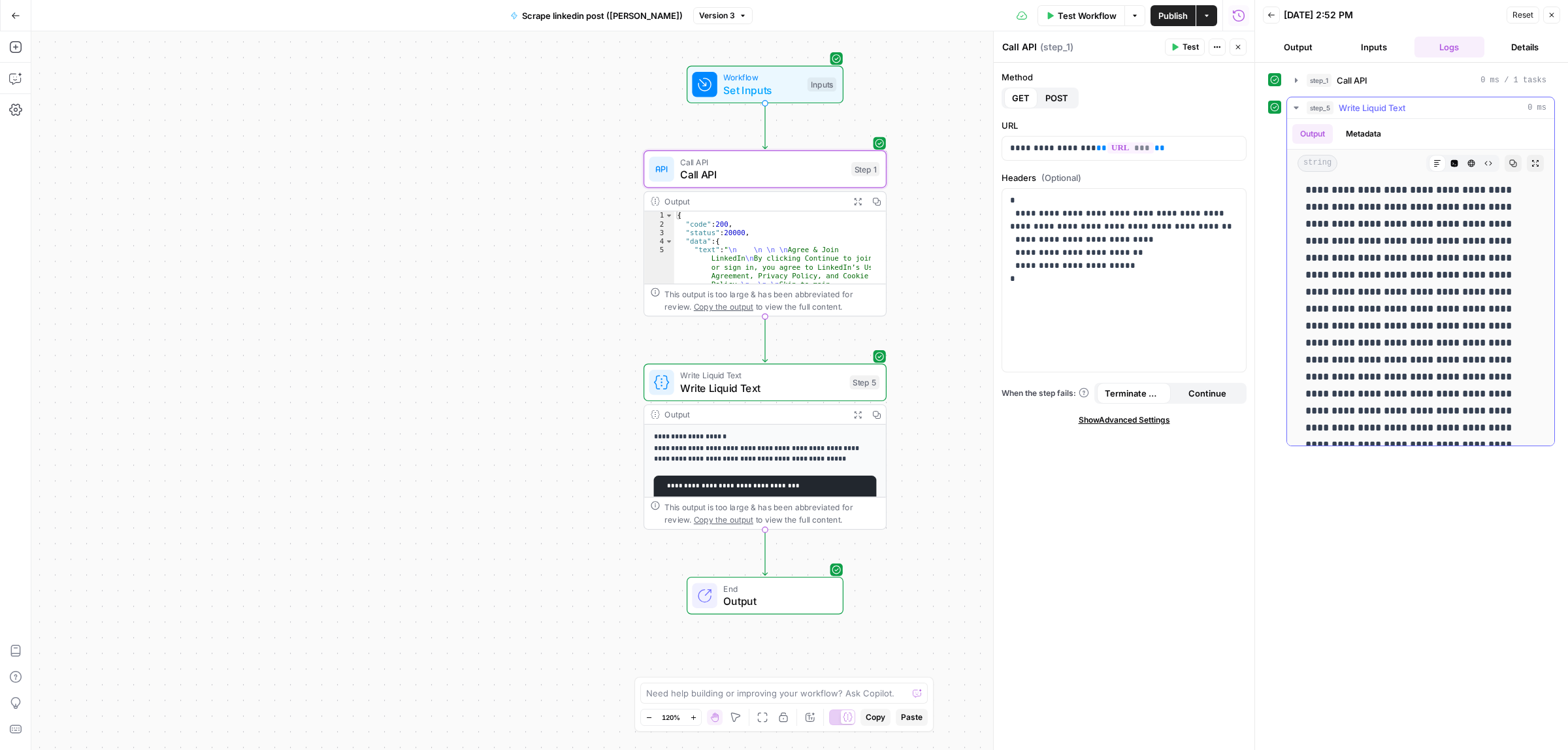
scroll to position [2123, 0]
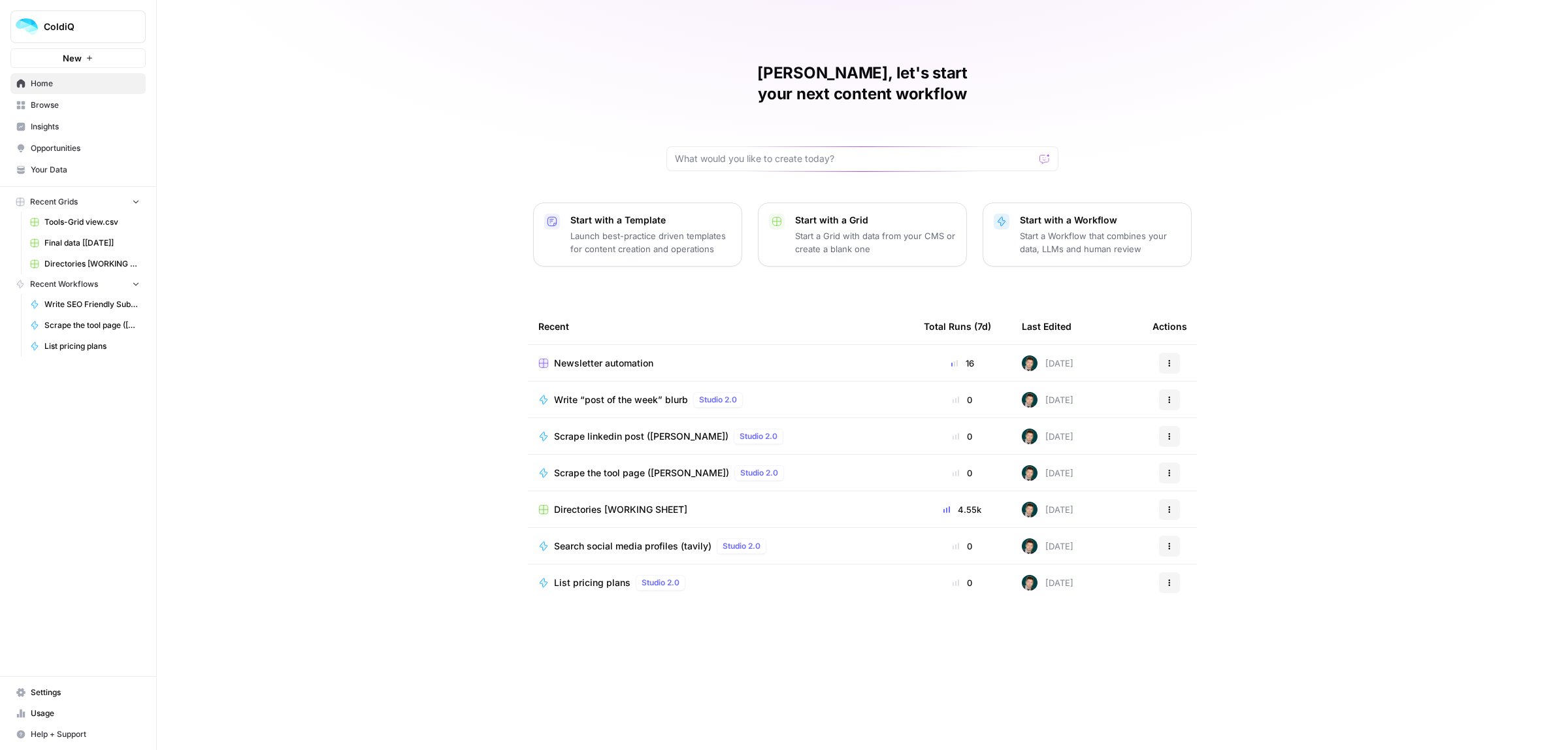
click at [619, 345] on td "Newsletter automation" at bounding box center [721, 363] width 386 height 36
click at [606, 353] on td "Newsletter automation" at bounding box center [721, 363] width 386 height 36
click at [605, 350] on td "Newsletter automation" at bounding box center [721, 363] width 386 height 36
click at [604, 356] on span "Newsletter automation" at bounding box center [603, 363] width 99 height 13
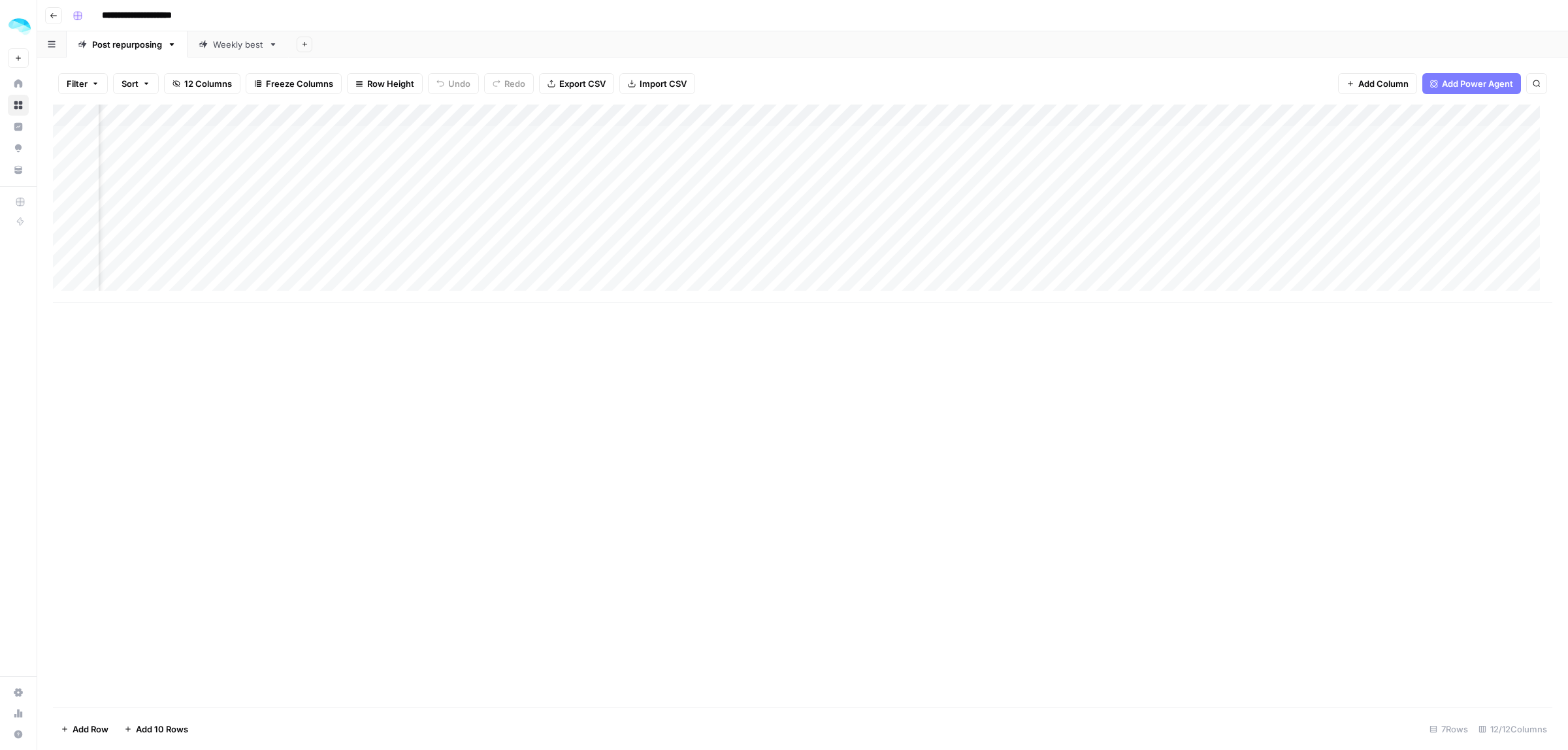
scroll to position [0, 481]
click at [502, 268] on div "Add Column" at bounding box center [802, 203] width 1499 height 199
click at [606, 270] on div "Add Column" at bounding box center [802, 203] width 1499 height 199
click at [218, 38] on div "Weekly best" at bounding box center [238, 44] width 50 height 13
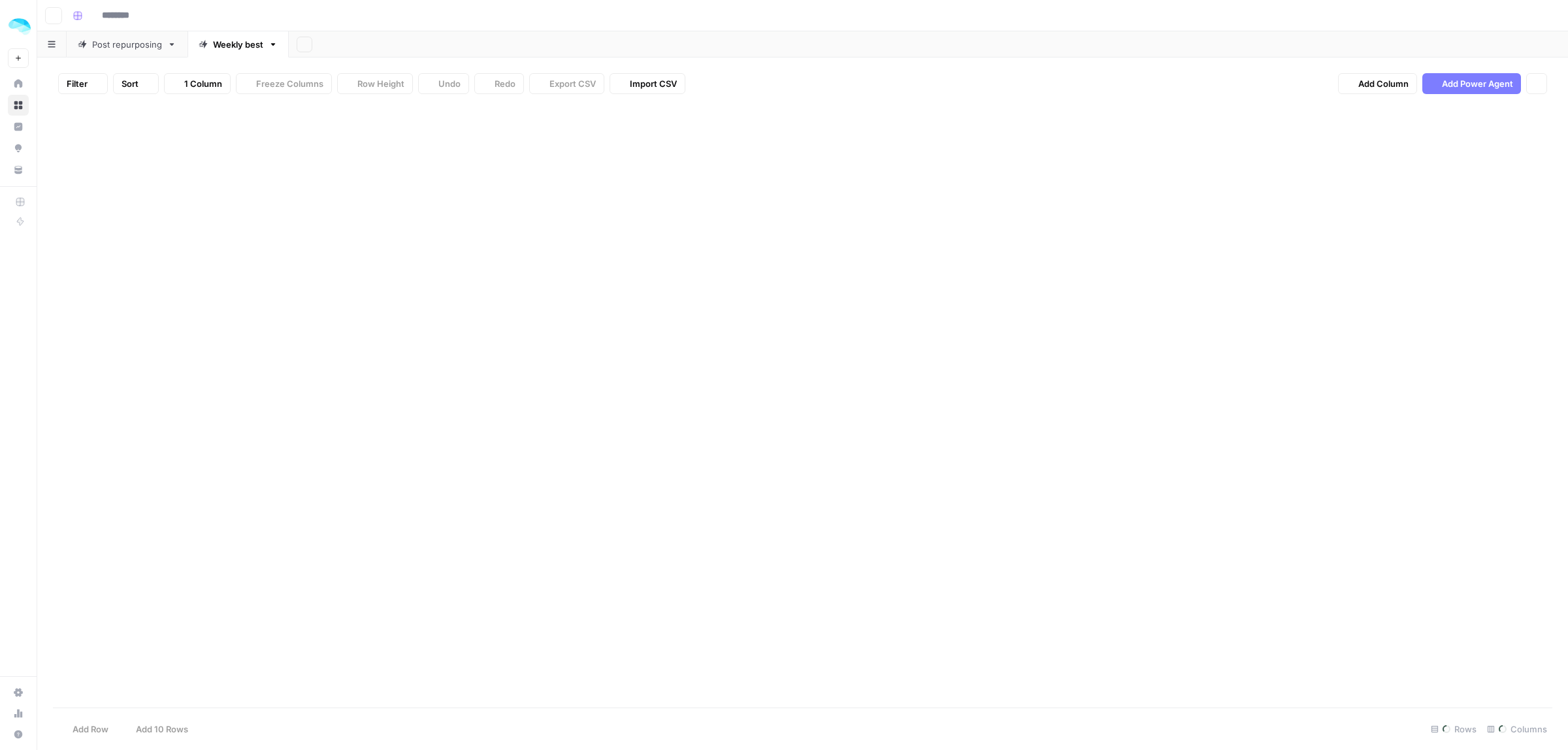
type input "**********"
click at [801, 203] on div "Add Column" at bounding box center [802, 329] width 1499 height 450
click at [1200, 203] on div "Add Column" at bounding box center [802, 329] width 1499 height 450
click at [1002, 210] on div "Add Column" at bounding box center [802, 329] width 1499 height 450
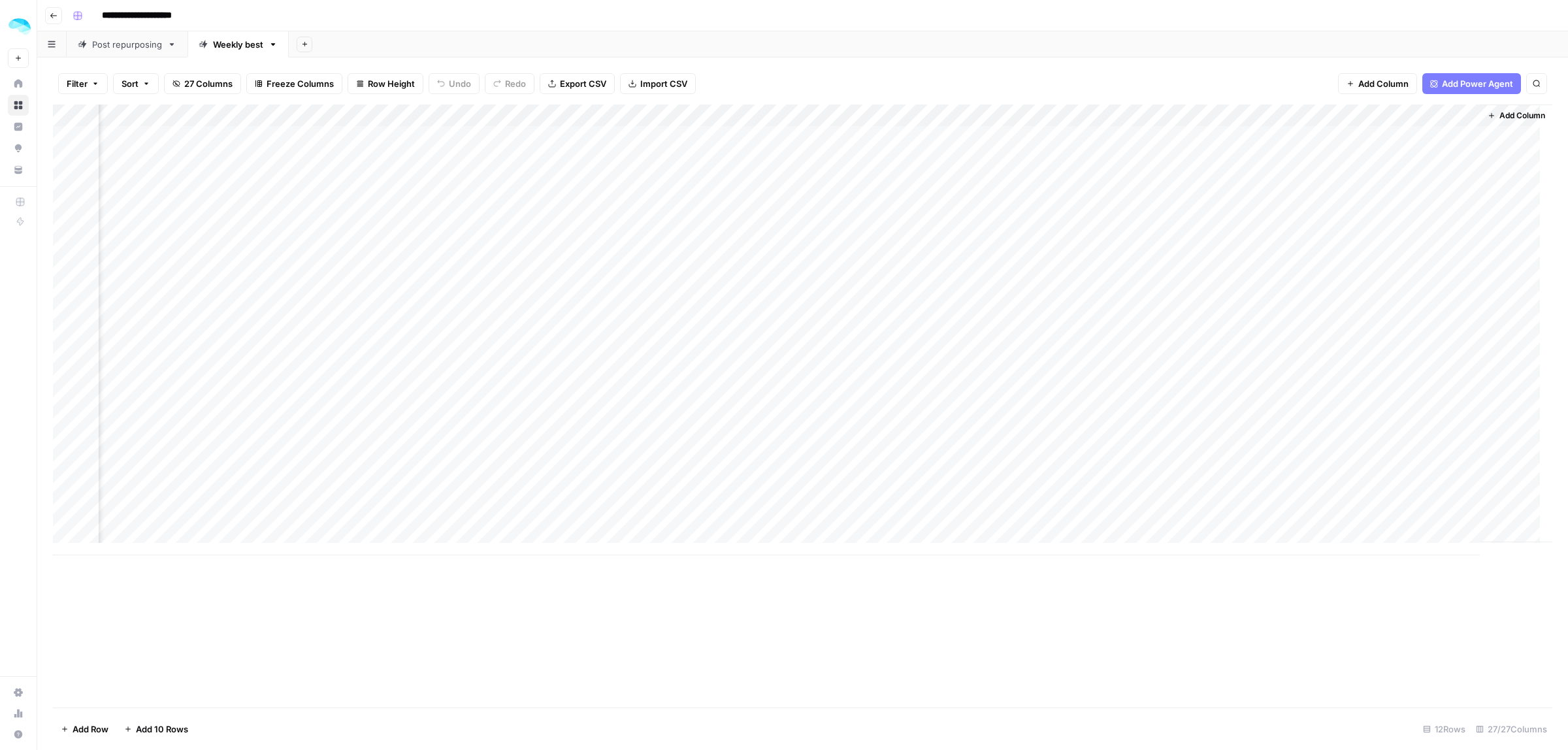
click at [1002, 210] on div "Add Column" at bounding box center [802, 329] width 1499 height 450
click at [914, 119] on div "Add Column" at bounding box center [802, 329] width 1499 height 450
click at [690, 239] on span "Edit Workflow" at bounding box center [744, 243] width 115 height 13
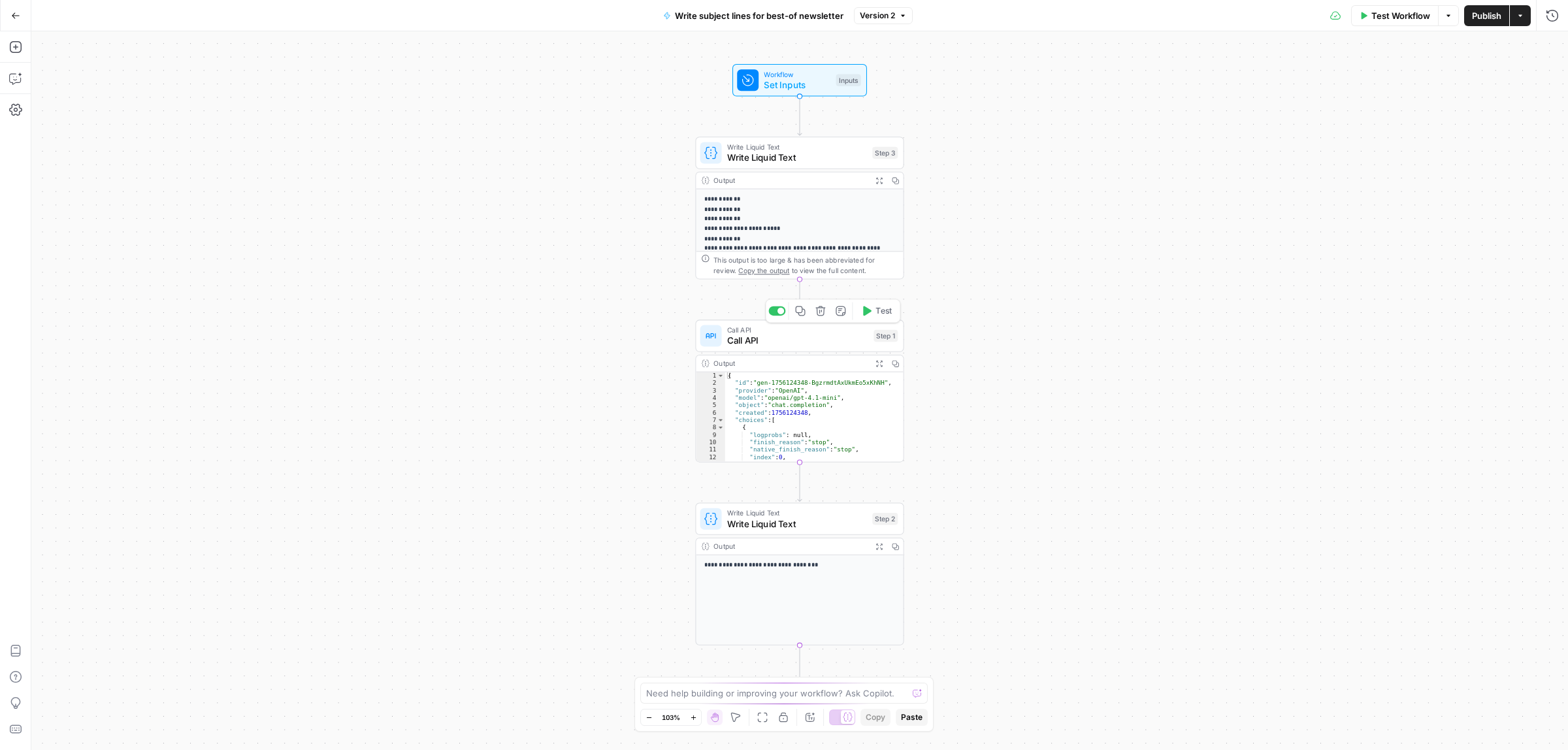
click at [762, 343] on span "Call API" at bounding box center [797, 341] width 141 height 14
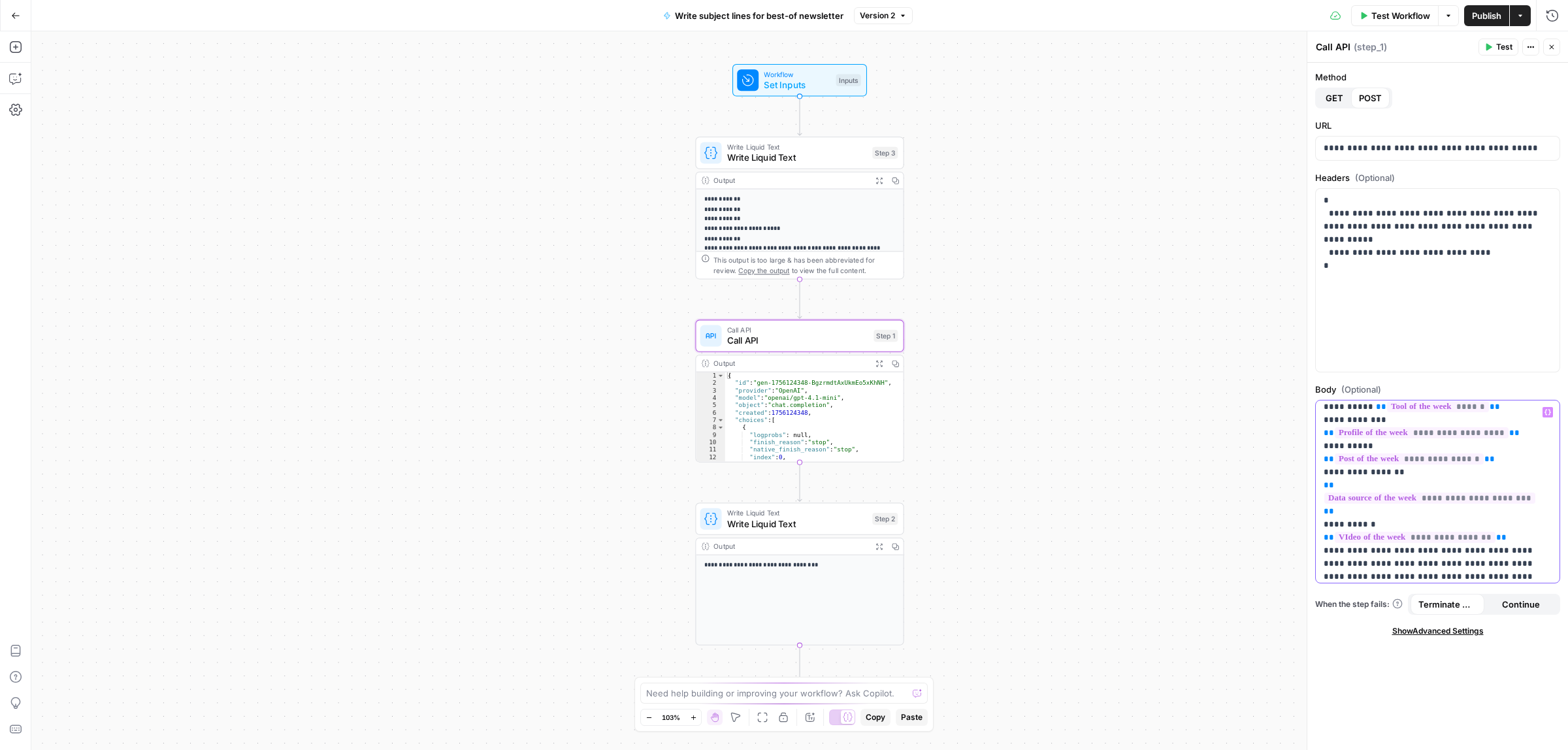
scroll to position [164, 0]
drag, startPoint x: 1487, startPoint y: 523, endPoint x: 1486, endPoint y: 552, distance: 29.0
click at [1486, 523] on p "**********" at bounding box center [1431, 431] width 215 height 379
click at [1488, 20] on span "Publish" at bounding box center [1486, 15] width 29 height 13
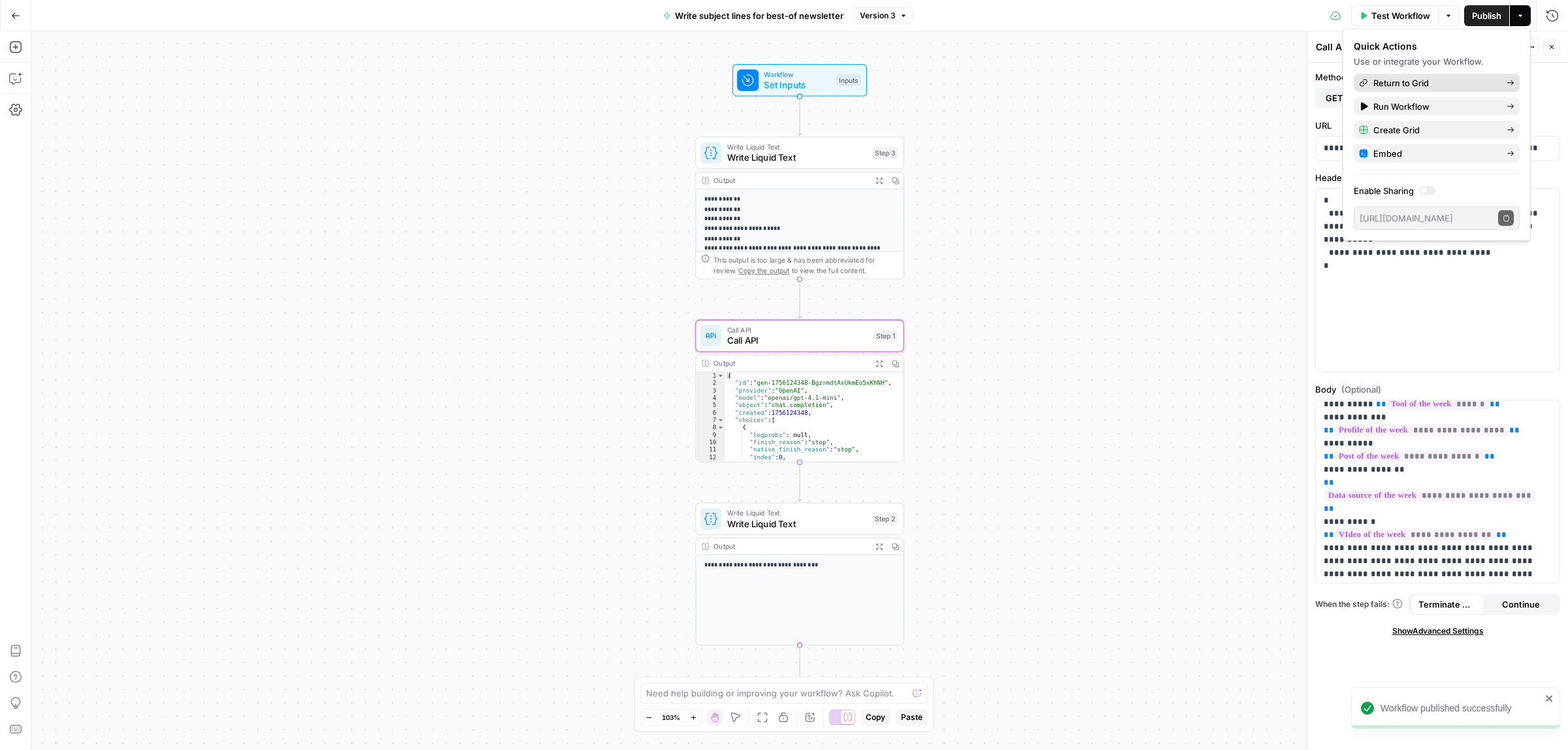
click at [1405, 79] on span "Return to Grid" at bounding box center [1435, 83] width 123 height 13
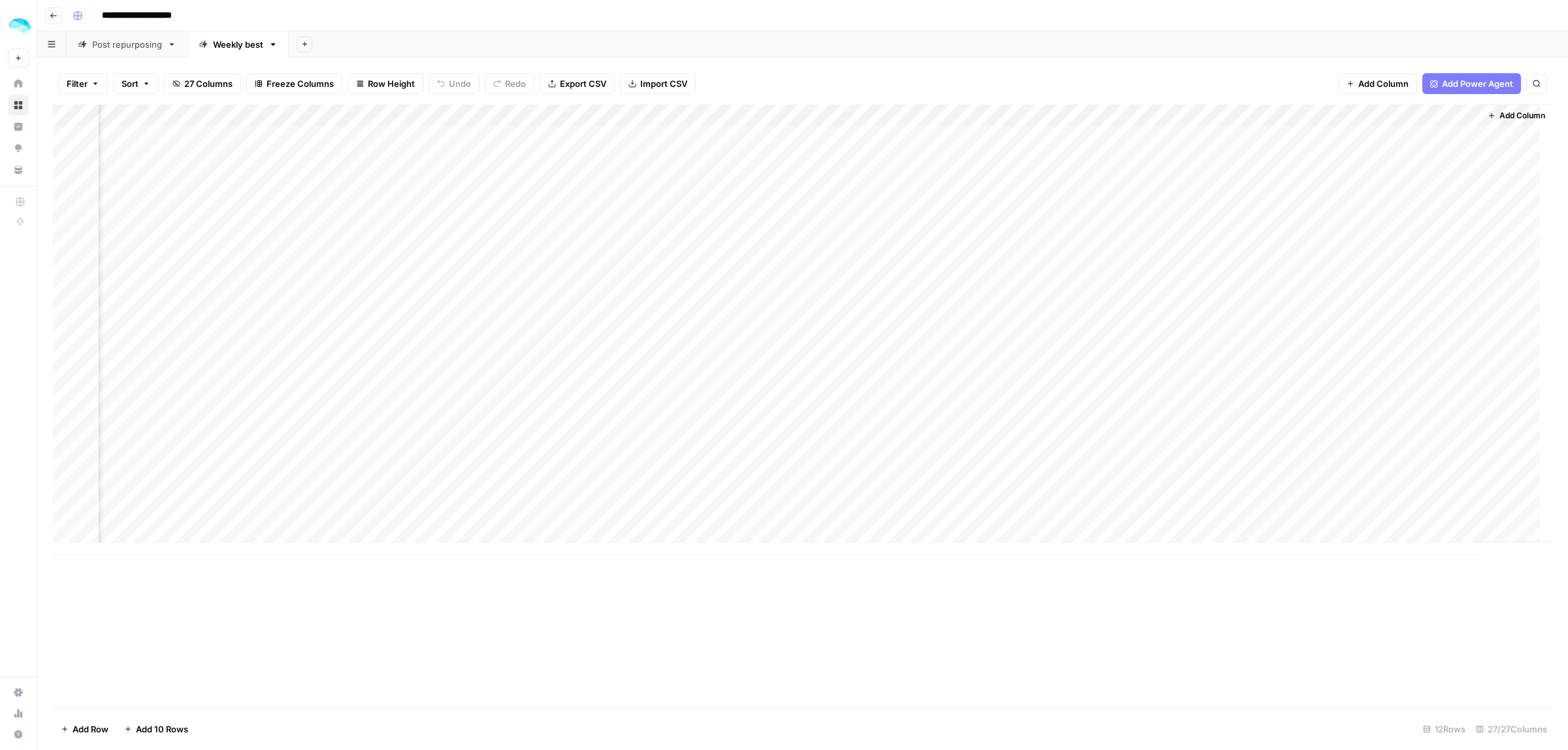
scroll to position [0, 3627]
click at [1033, 202] on div "Add Column" at bounding box center [802, 329] width 1499 height 450
click at [995, 210] on div "Add Column" at bounding box center [802, 329] width 1499 height 450
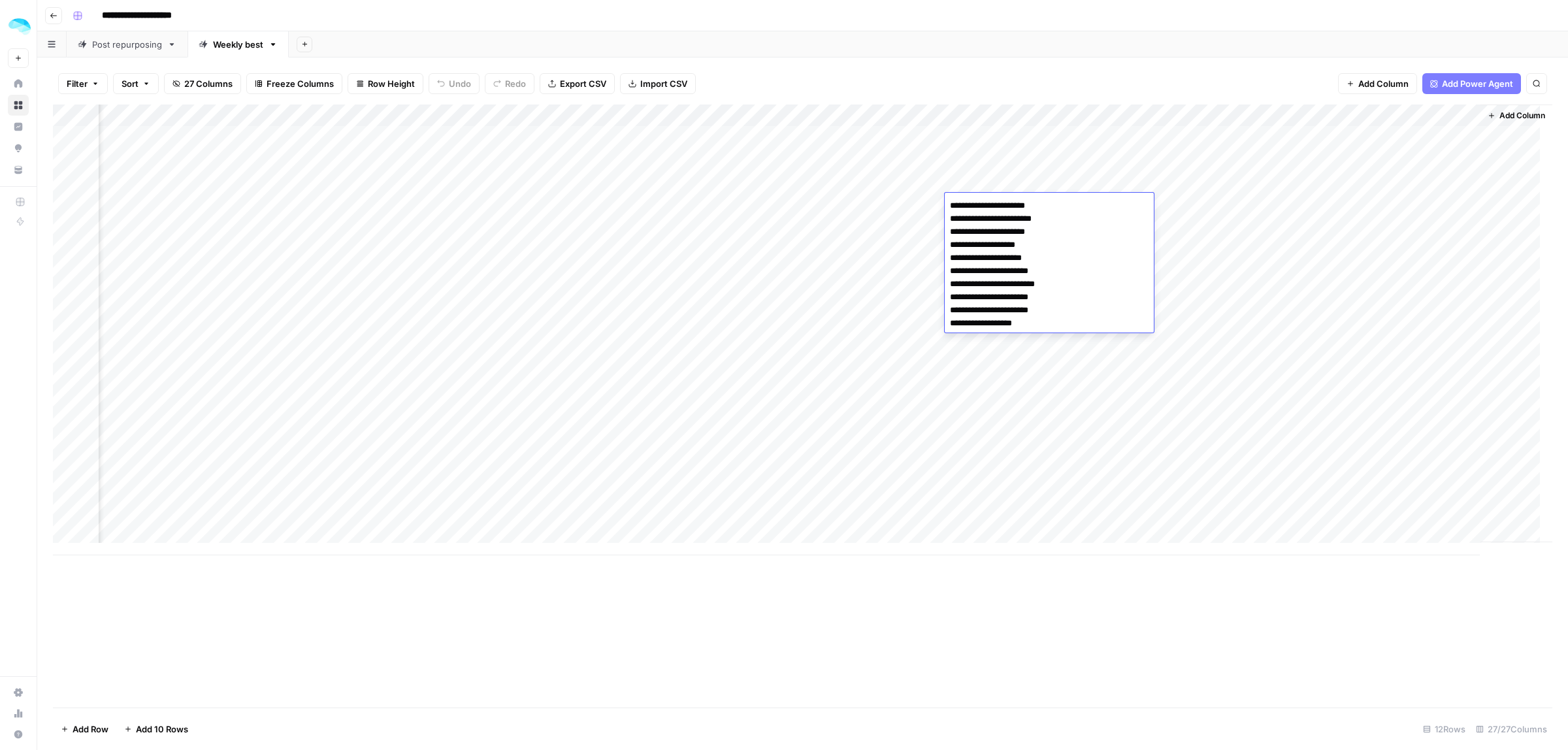
drag, startPoint x: 1029, startPoint y: 245, endPoint x: 951, endPoint y: 245, distance: 78.0
click at [951, 245] on textarea "**********" at bounding box center [1049, 264] width 209 height 136
click at [1306, 269] on div "Add Column" at bounding box center [802, 329] width 1499 height 450
click at [1321, 115] on div "Add Column" at bounding box center [802, 329] width 1499 height 450
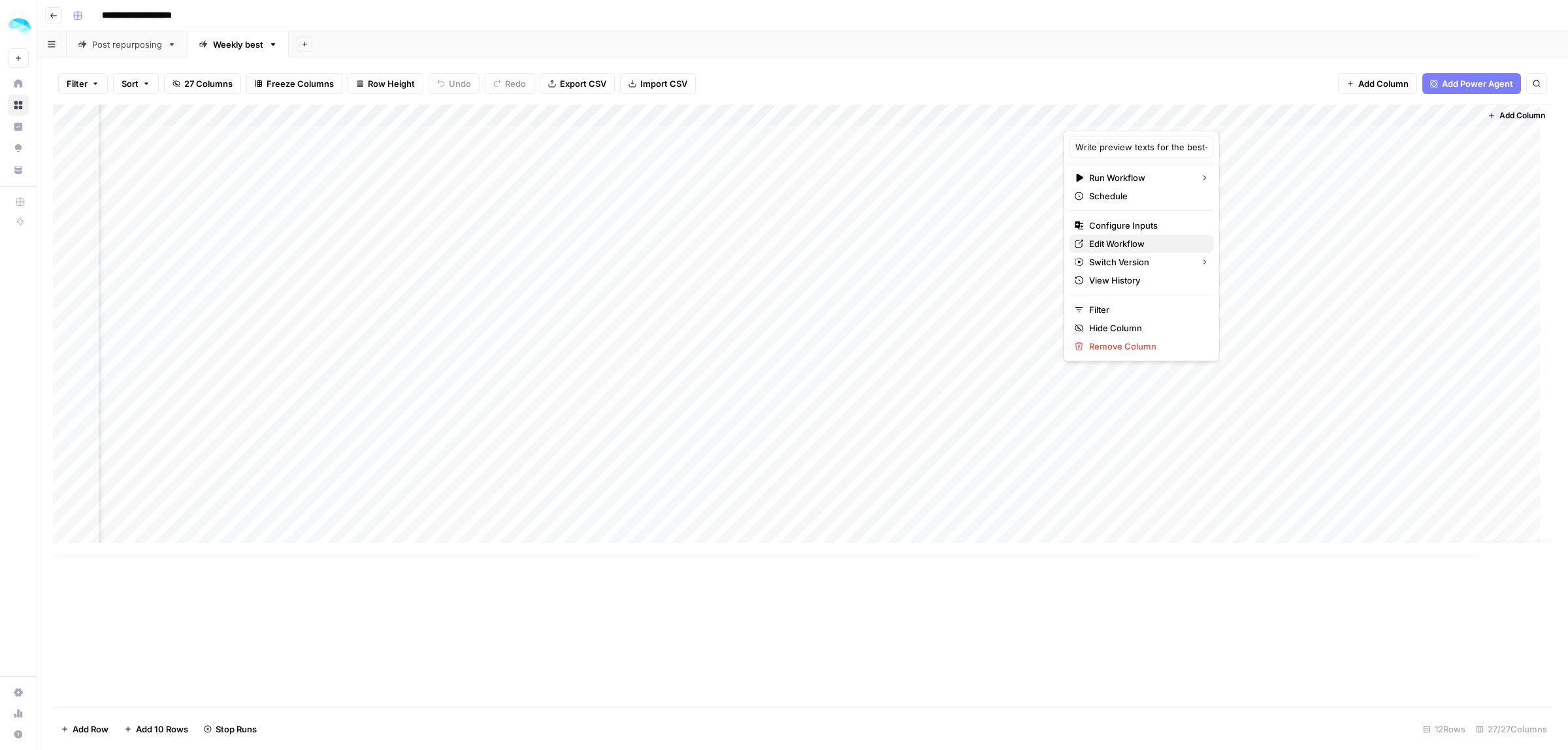
click at [1118, 244] on span "Edit Workflow" at bounding box center [1146, 243] width 115 height 13
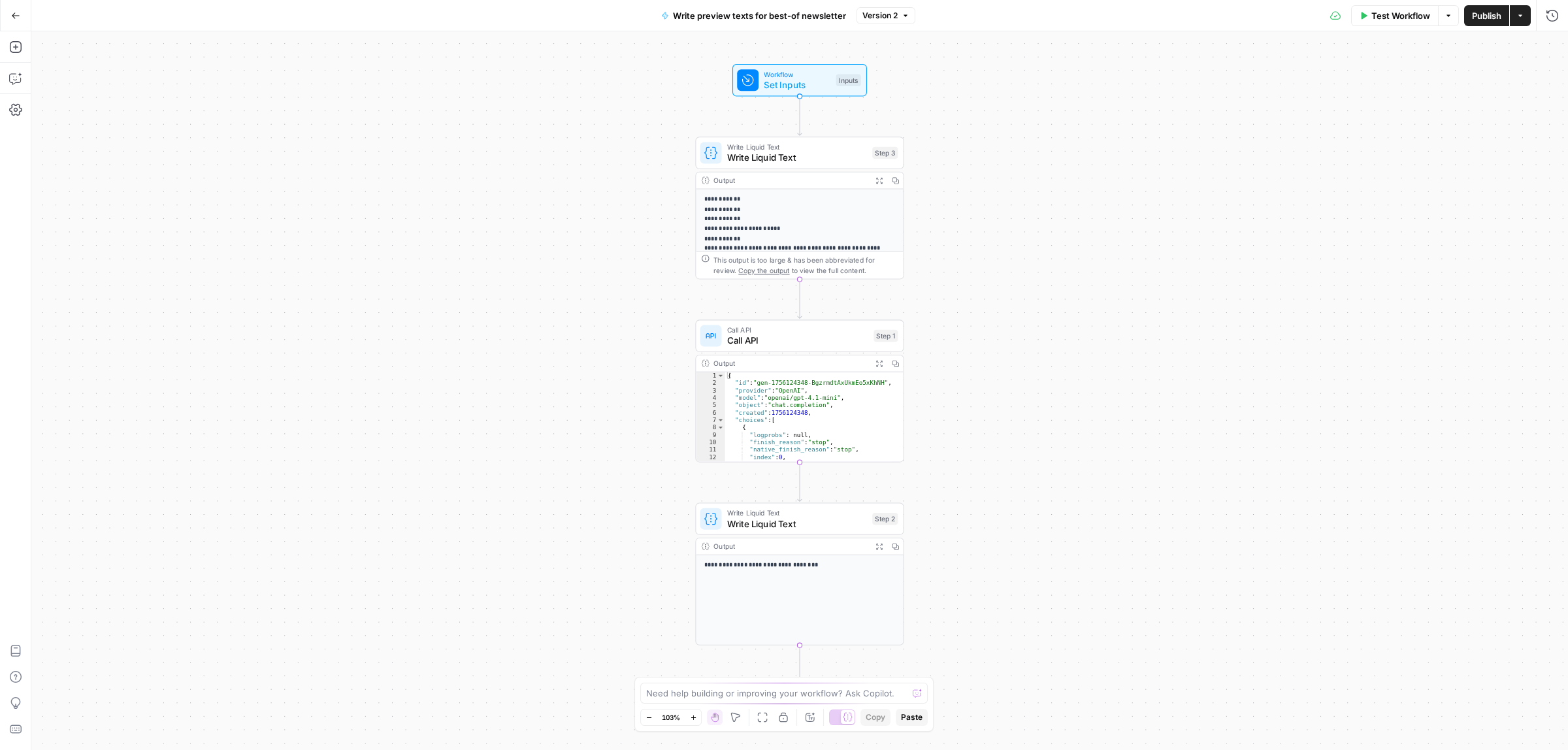
click at [772, 334] on span "Call API" at bounding box center [797, 341] width 141 height 14
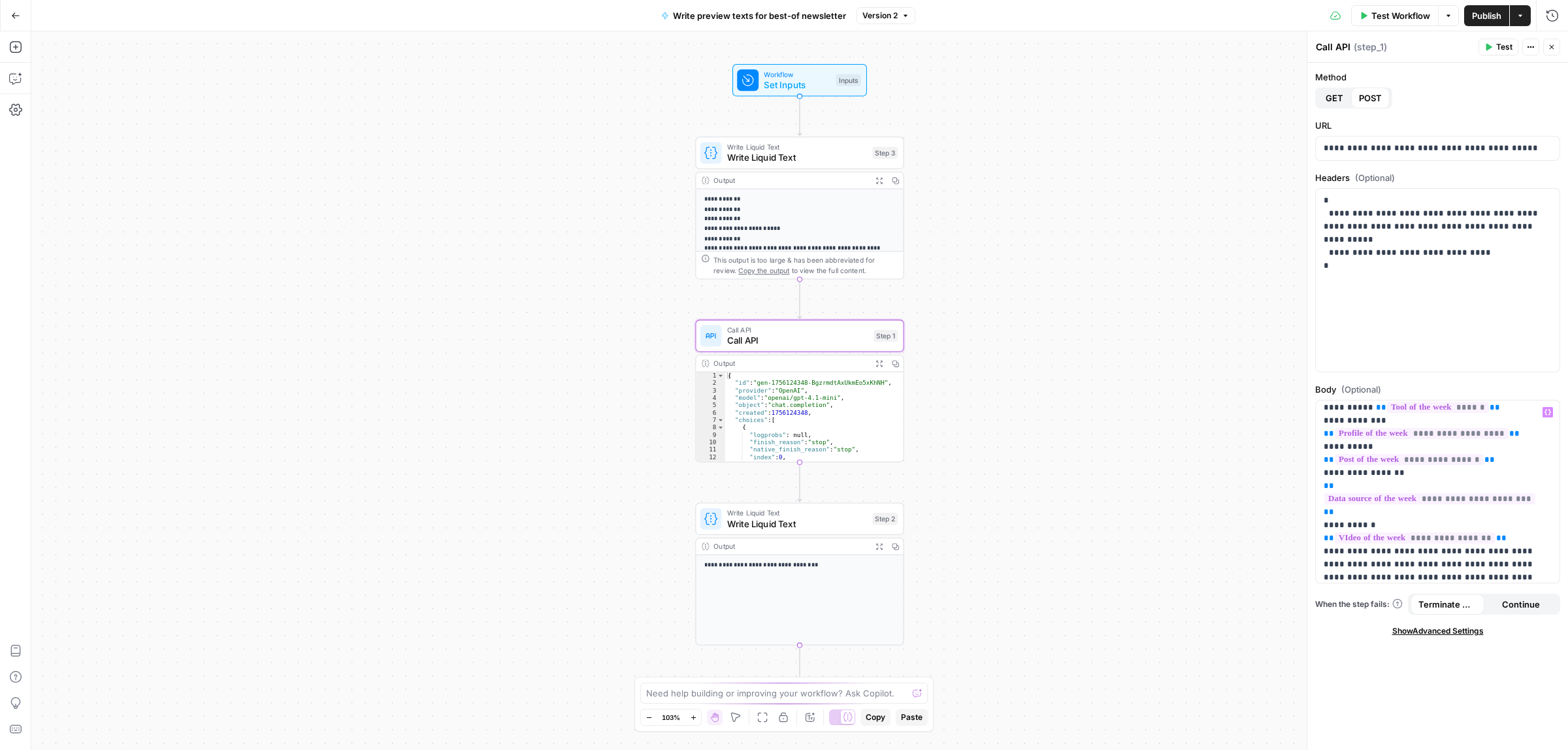
scroll to position [245, 0]
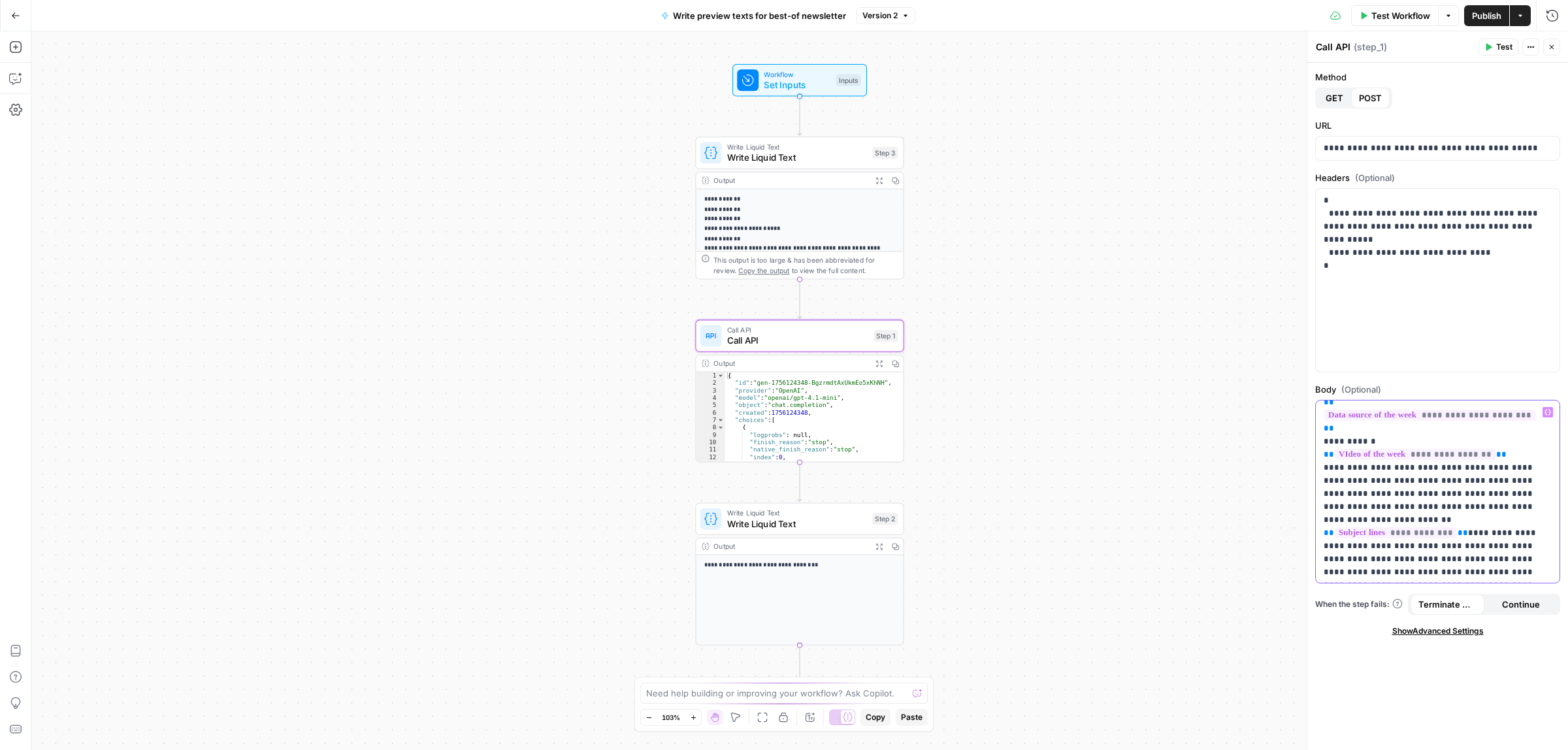
click at [1467, 469] on p "**********" at bounding box center [1431, 376] width 215 height 431
click at [1500, 41] on span "Test" at bounding box center [1503, 47] width 16 height 12
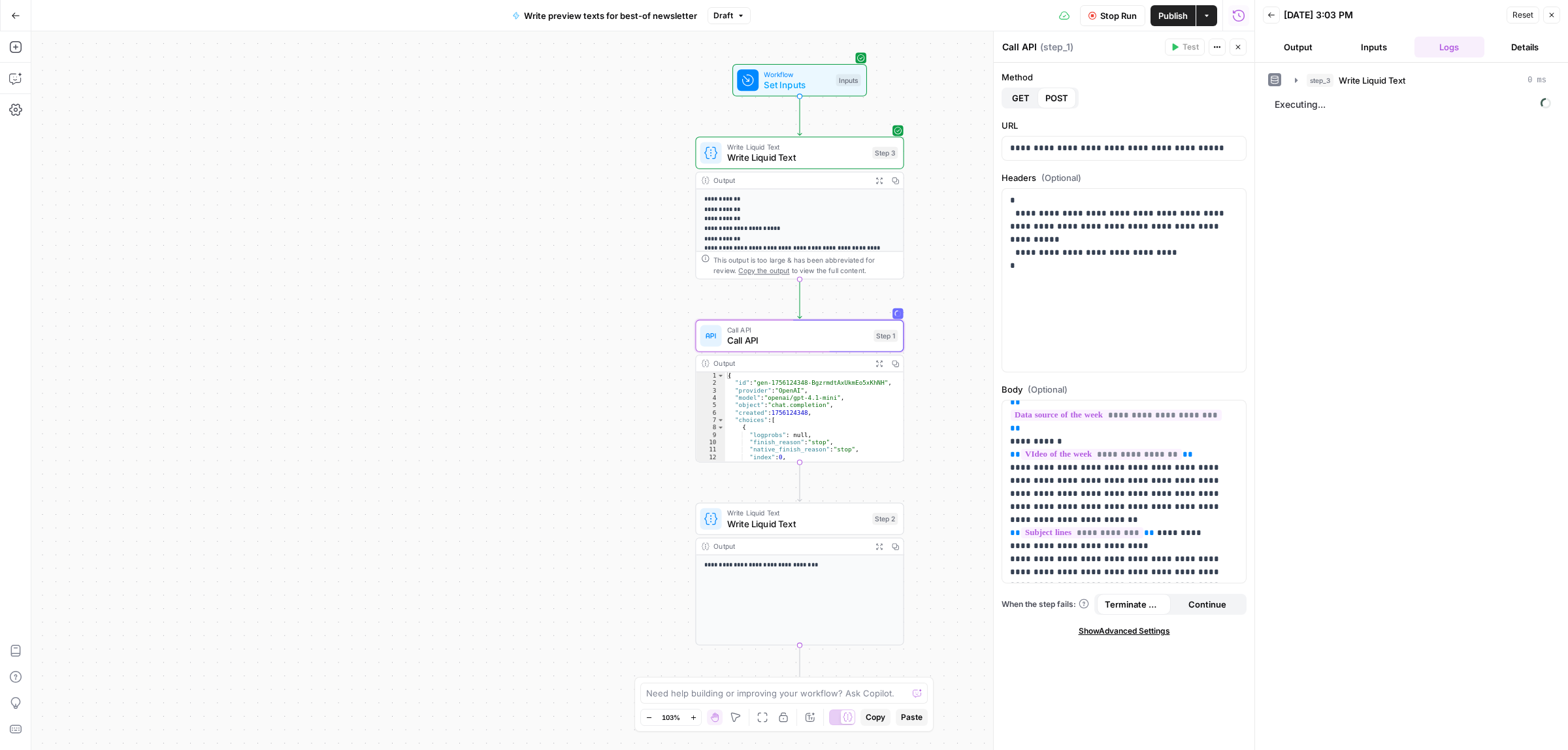
click at [1187, 11] on span "Publish" at bounding box center [1173, 15] width 29 height 13
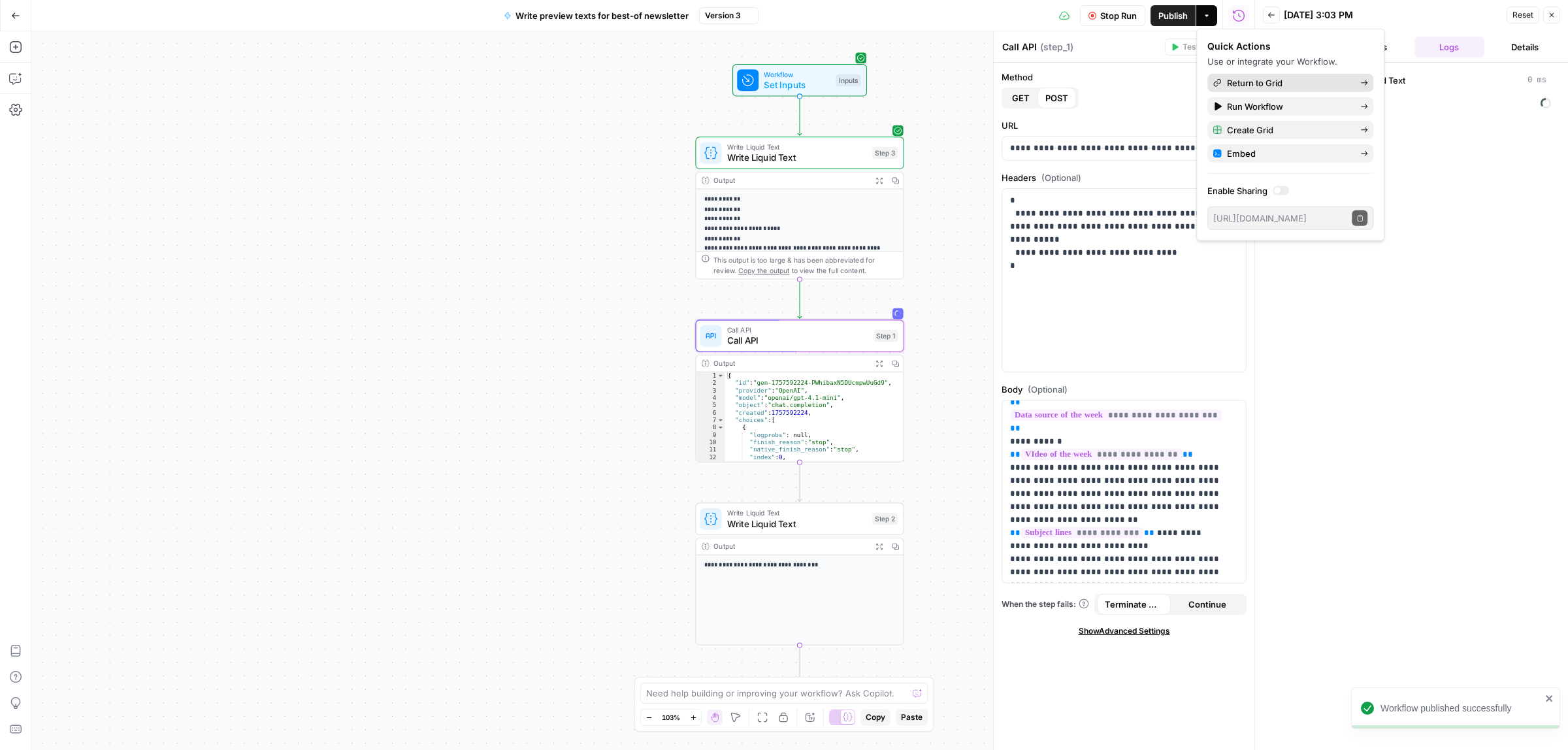
click at [1289, 87] on span "Return to Grid" at bounding box center [1288, 83] width 123 height 13
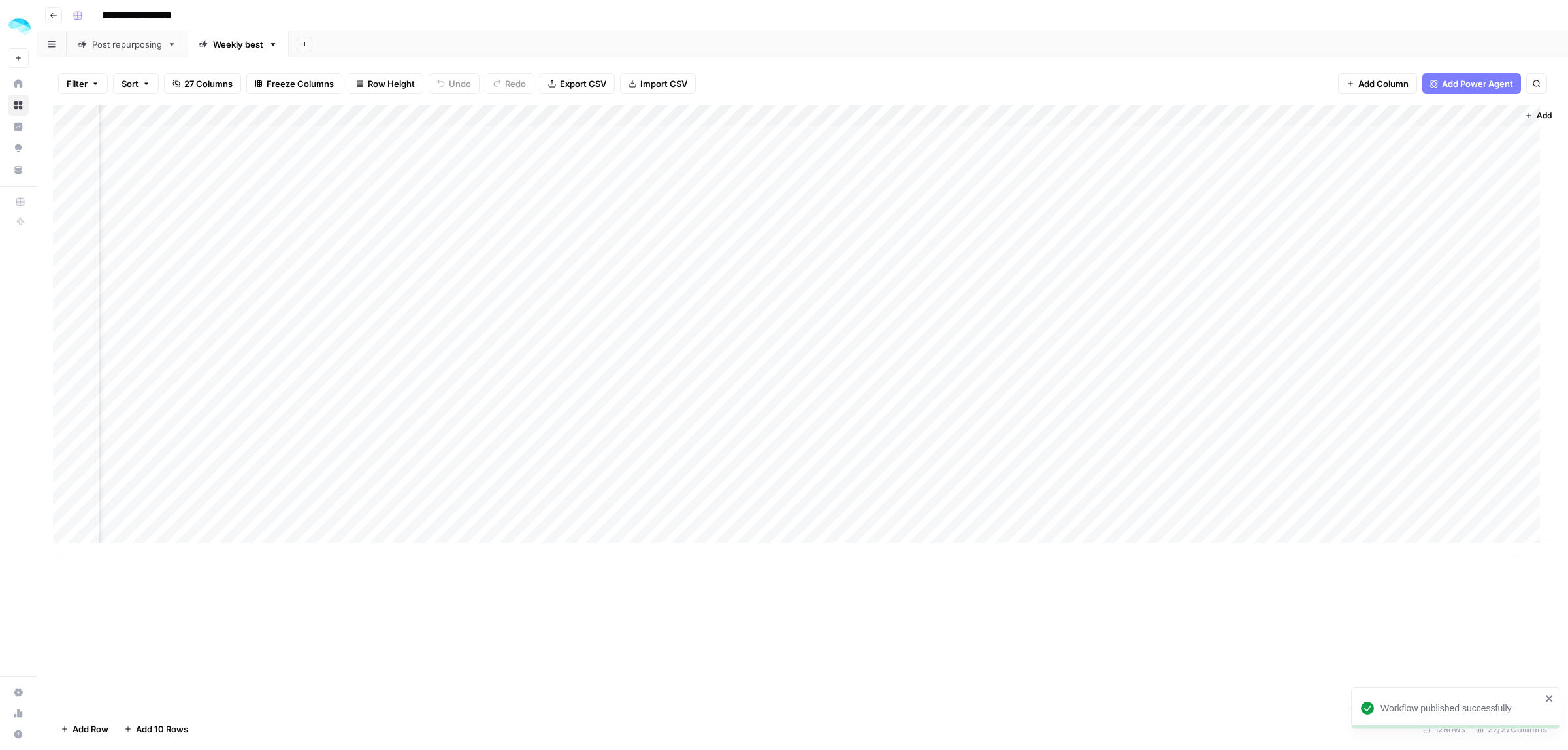
scroll to position [0, 3730]
click at [1338, 202] on div "Add Column" at bounding box center [802, 329] width 1499 height 450
click at [1385, 275] on div "Add Column" at bounding box center [802, 329] width 1499 height 450
click at [1322, 112] on div "Add Column" at bounding box center [802, 329] width 1499 height 450
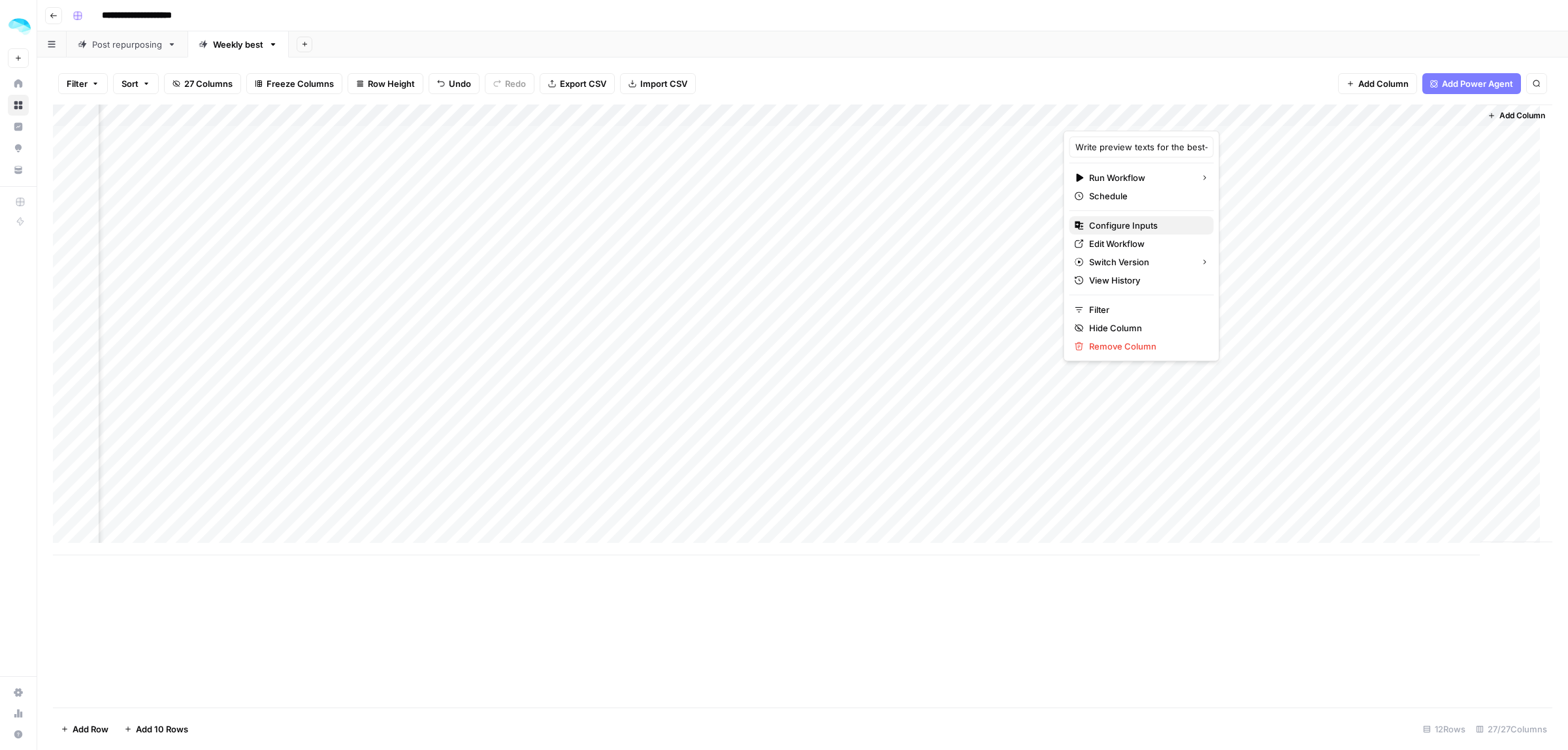
click at [1105, 223] on span "Configure Inputs" at bounding box center [1146, 225] width 115 height 13
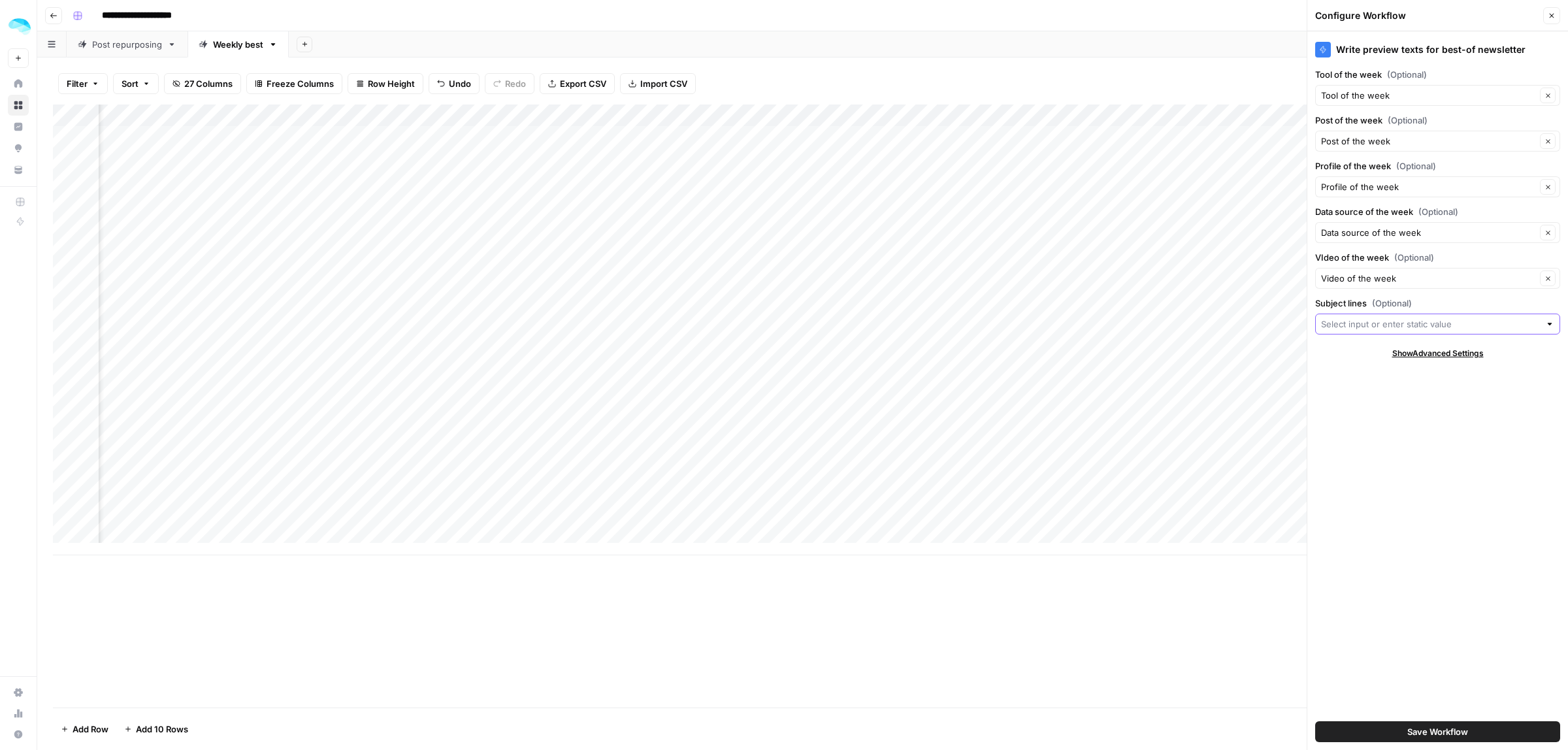
click at [1473, 321] on input "Subject lines (Optional)" at bounding box center [1430, 324] width 219 height 13
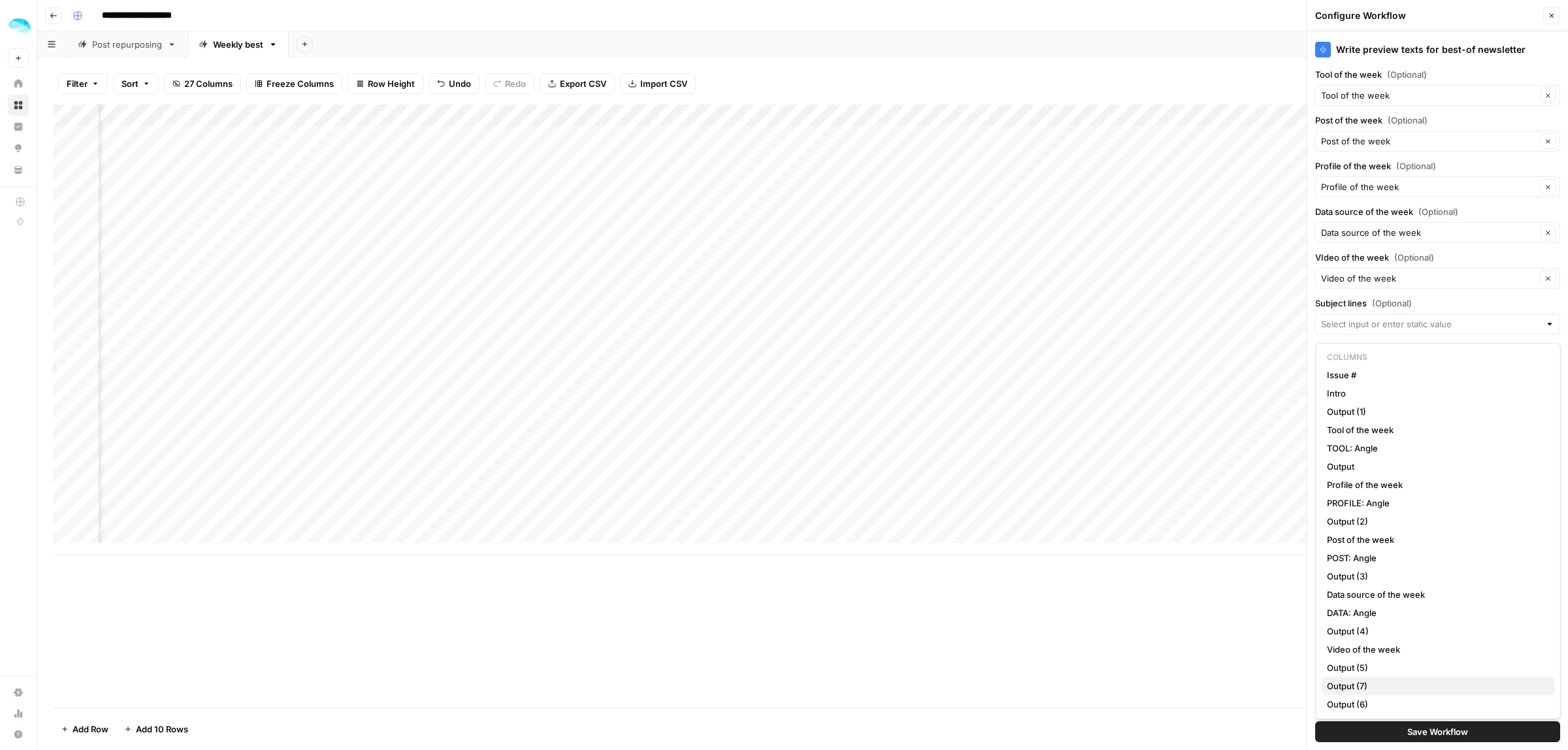
click at [1373, 690] on span "Output (7)" at bounding box center [1435, 685] width 218 height 13
type input "Output (7)"
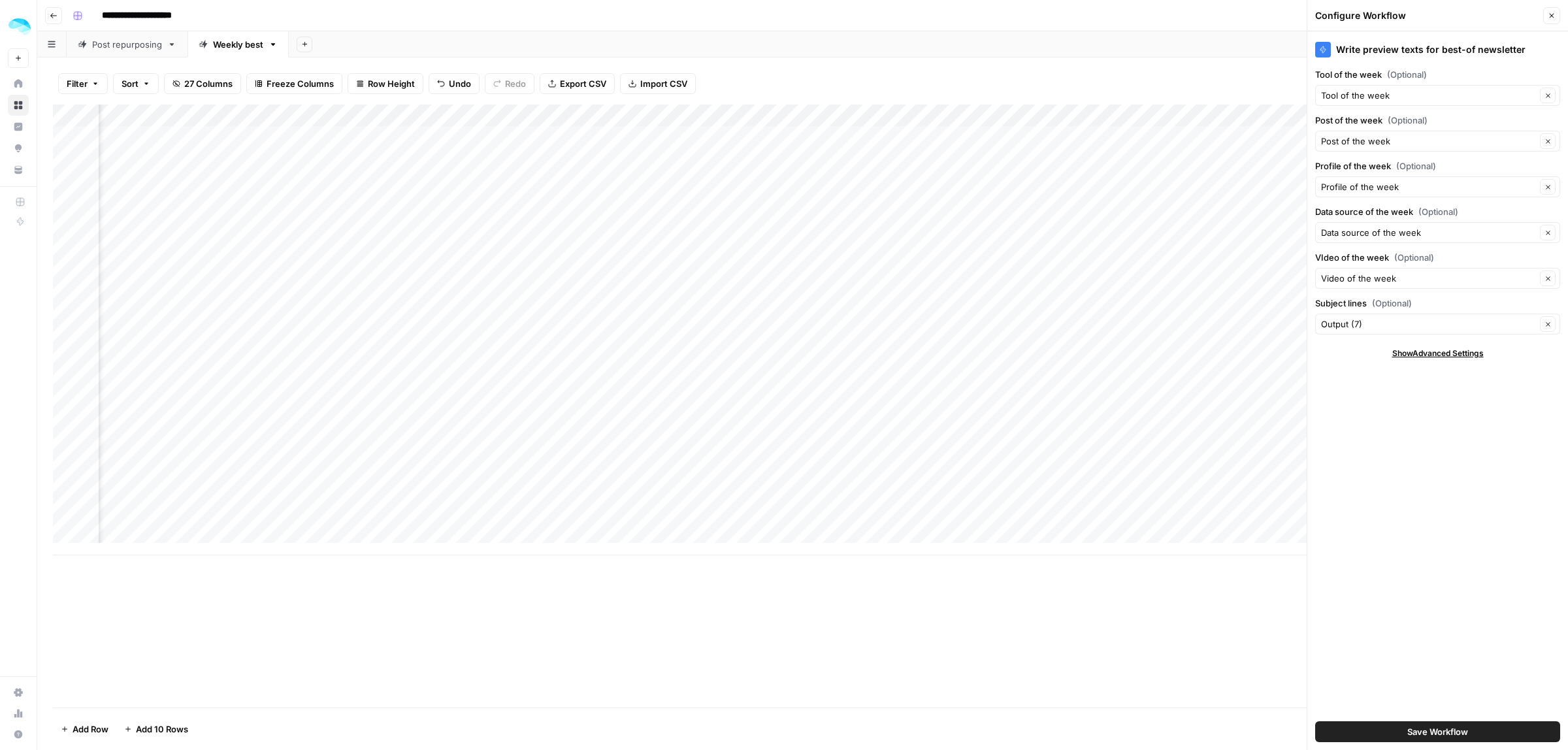
click at [1417, 742] on button "Save Workflow" at bounding box center [1437, 731] width 245 height 21
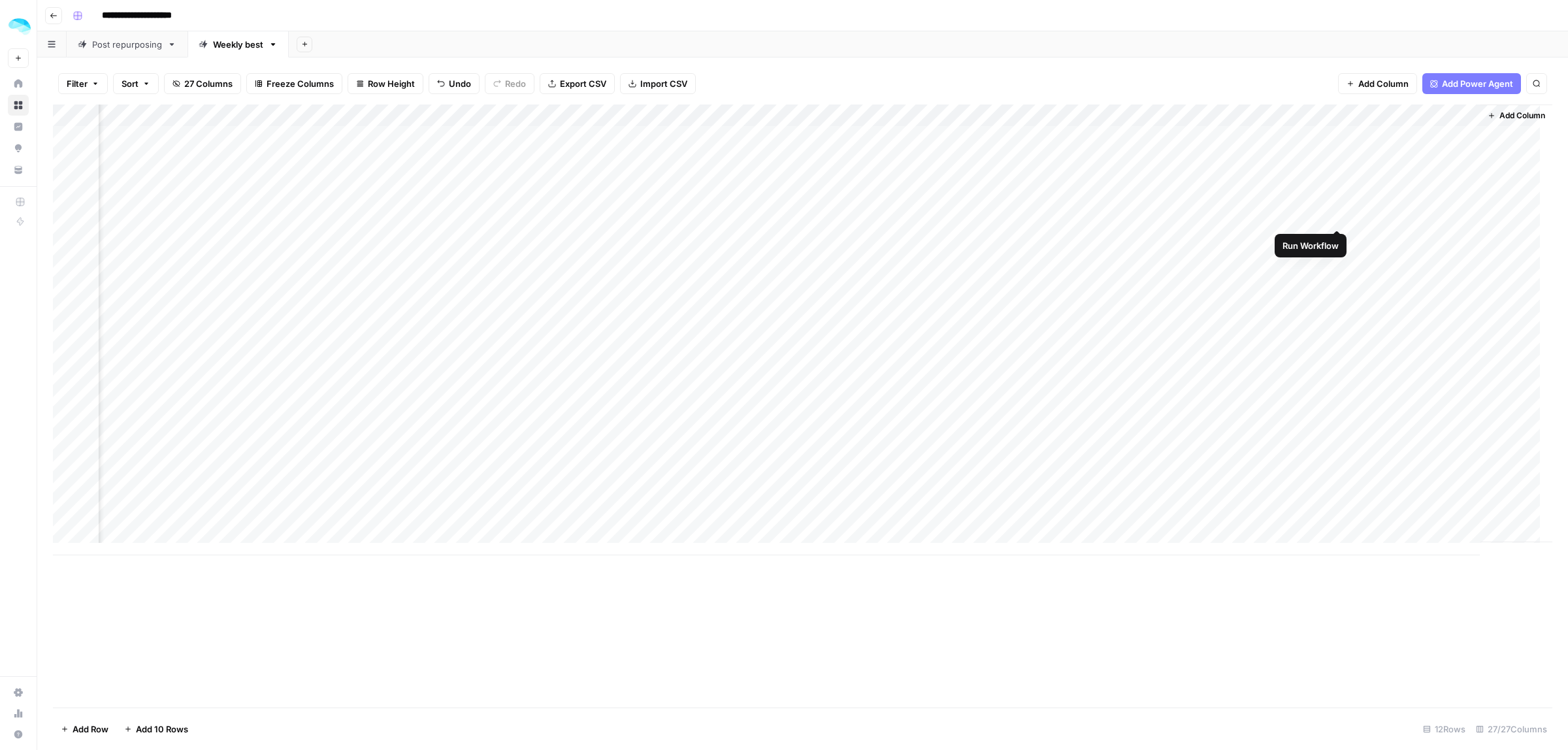
click at [1336, 203] on div "Add Column" at bounding box center [802, 329] width 1499 height 450
click at [919, 115] on div "Add Column" at bounding box center [802, 329] width 1499 height 450
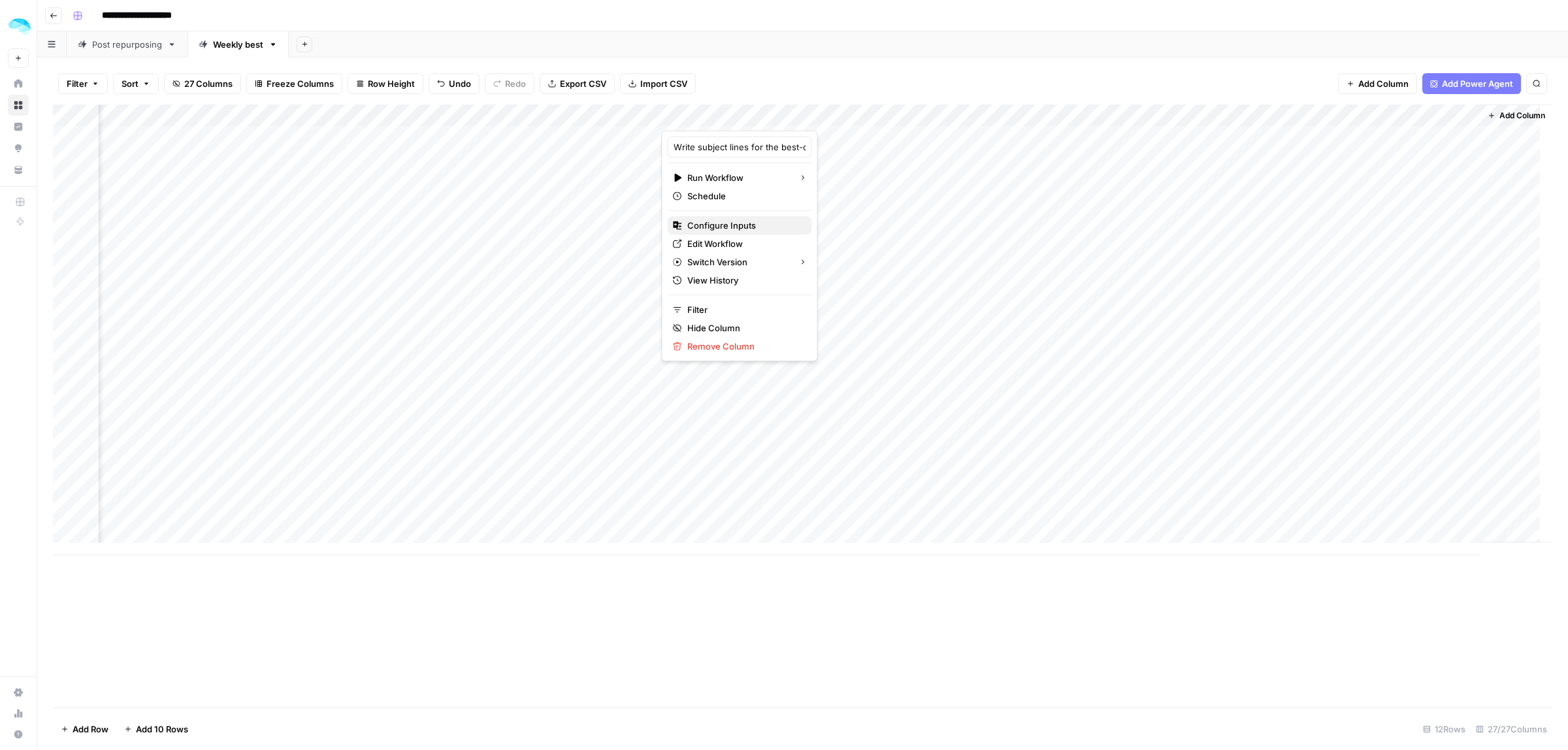
click at [712, 224] on span "Configure Inputs" at bounding box center [744, 225] width 115 height 13
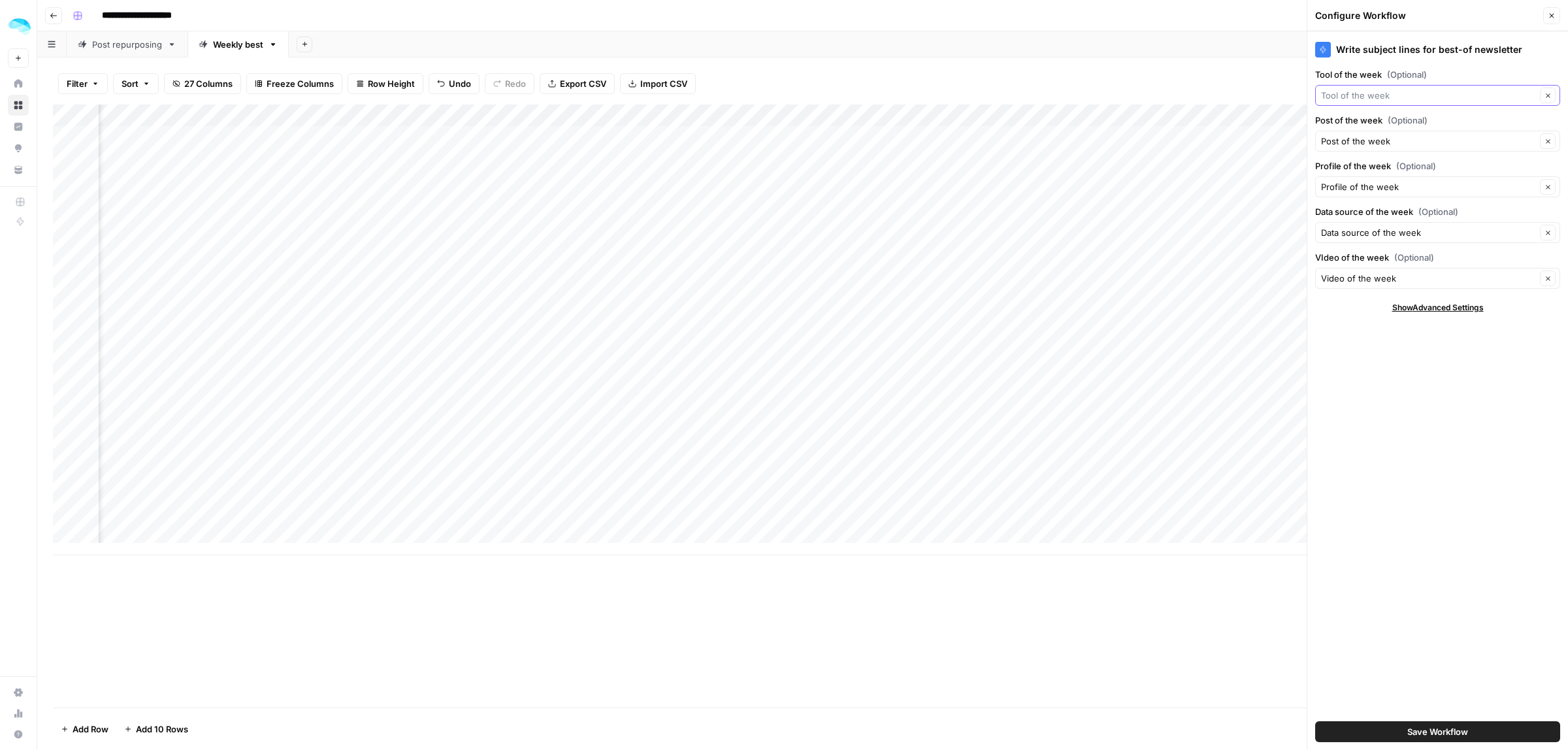
click at [1371, 99] on input "Tool of the week (Optional)" at bounding box center [1429, 95] width 215 height 13
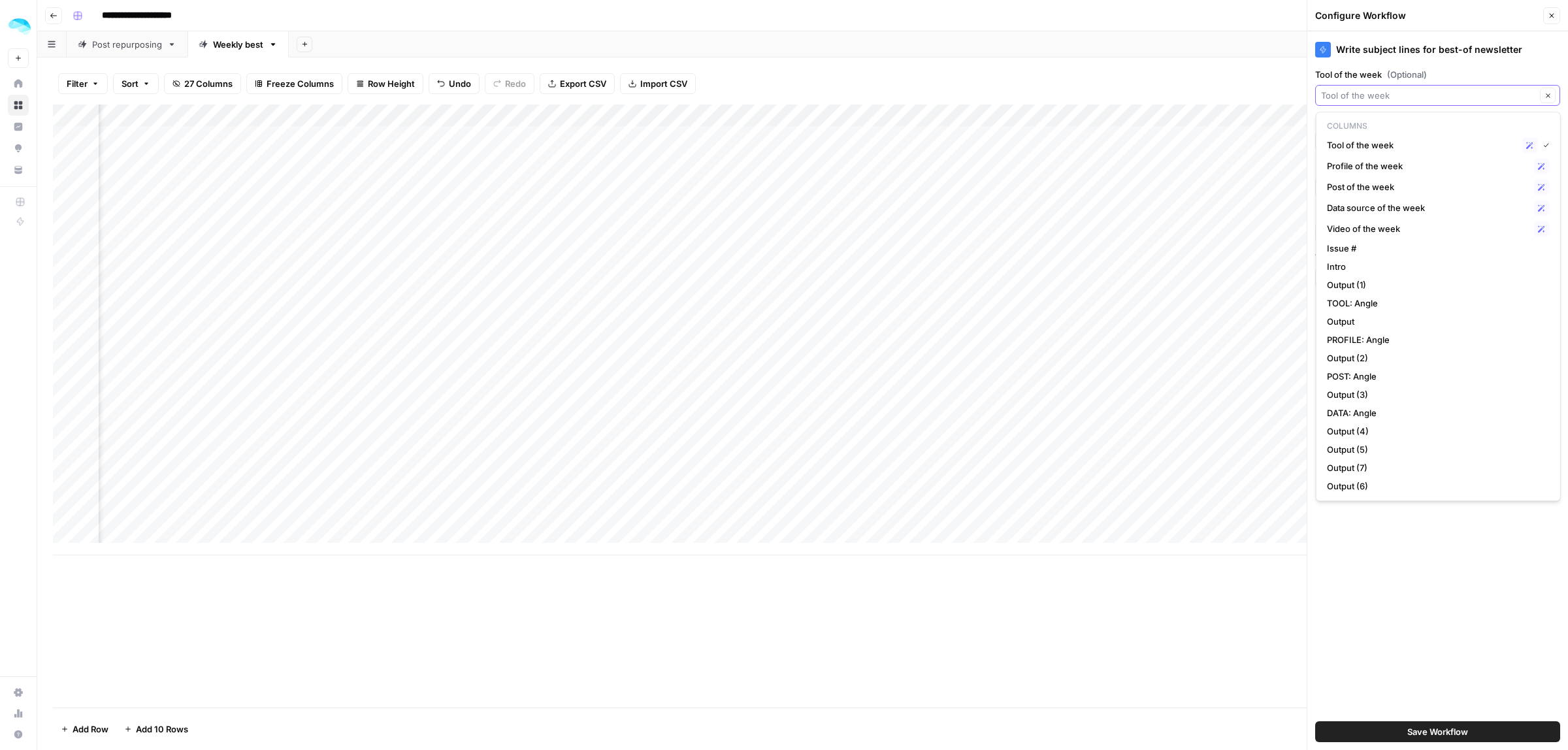
click at [1371, 99] on input "Tool of the week (Optional)" at bounding box center [1429, 95] width 215 height 13
click at [1360, 285] on span "Output (1)" at bounding box center [1435, 284] width 218 height 13
type input "Output (1)"
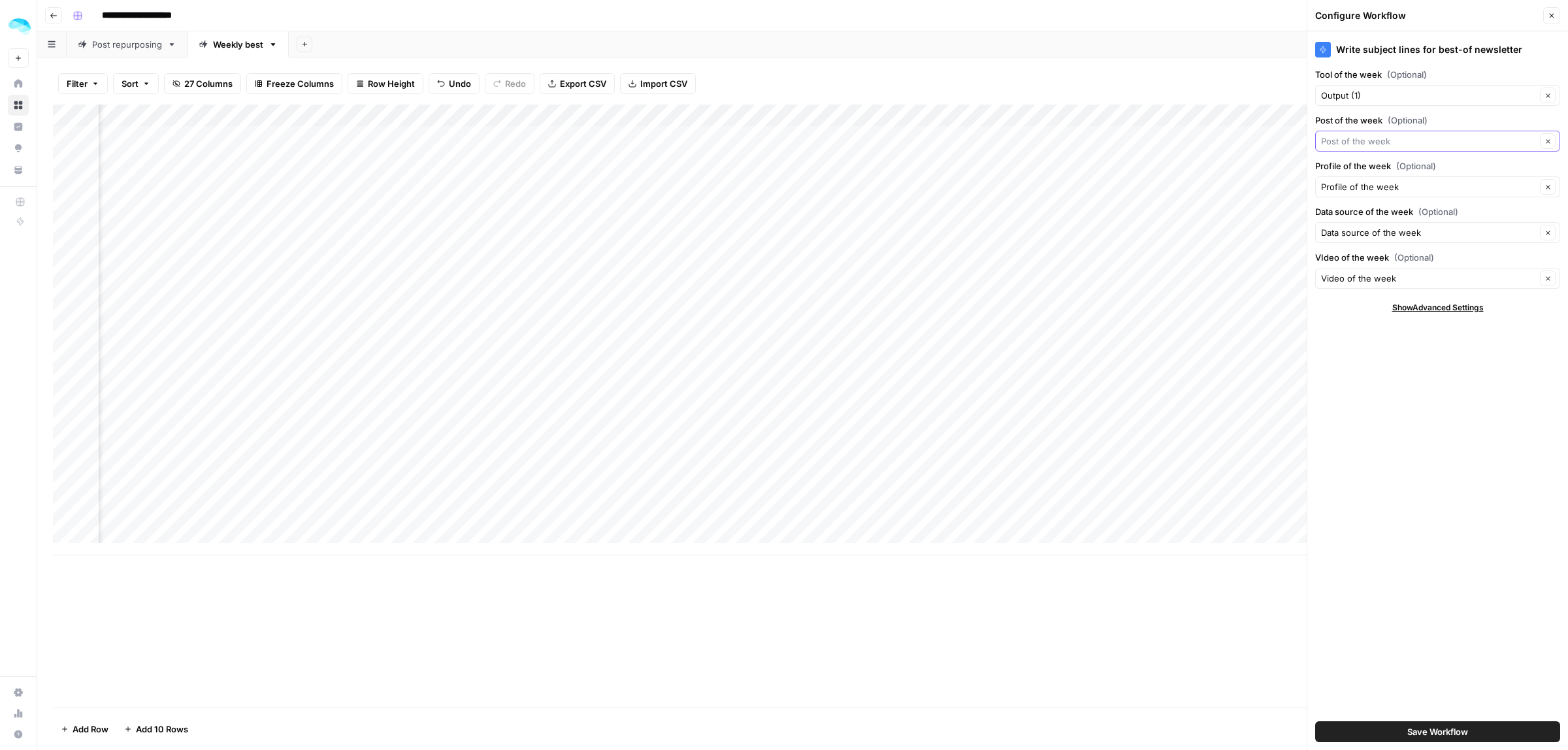
click at [1398, 145] on input "Post of the week (Optional)" at bounding box center [1429, 140] width 215 height 13
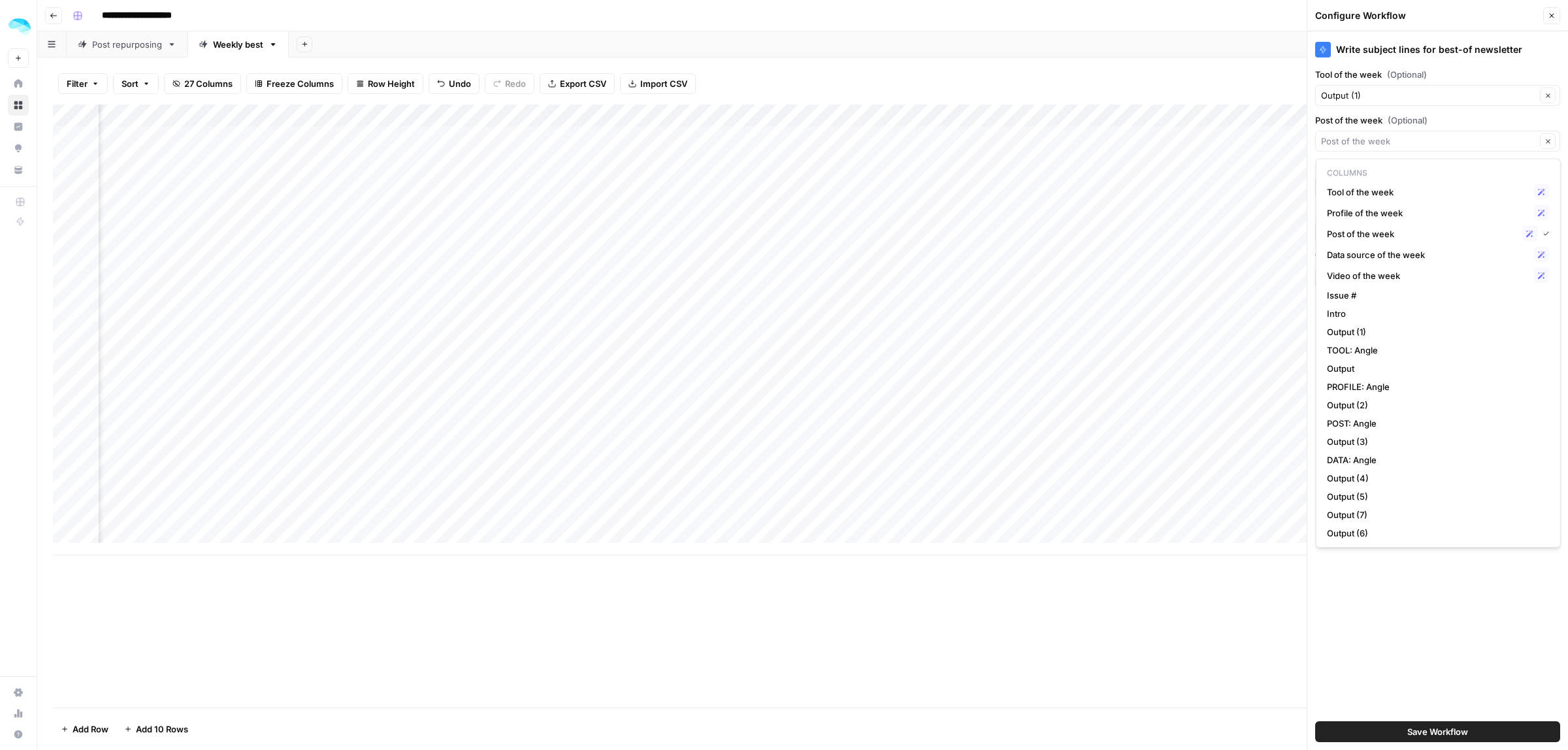
scroll to position [0, 1993]
click at [1371, 437] on span "Output (3)" at bounding box center [1435, 441] width 218 height 13
type input "Output (3)"
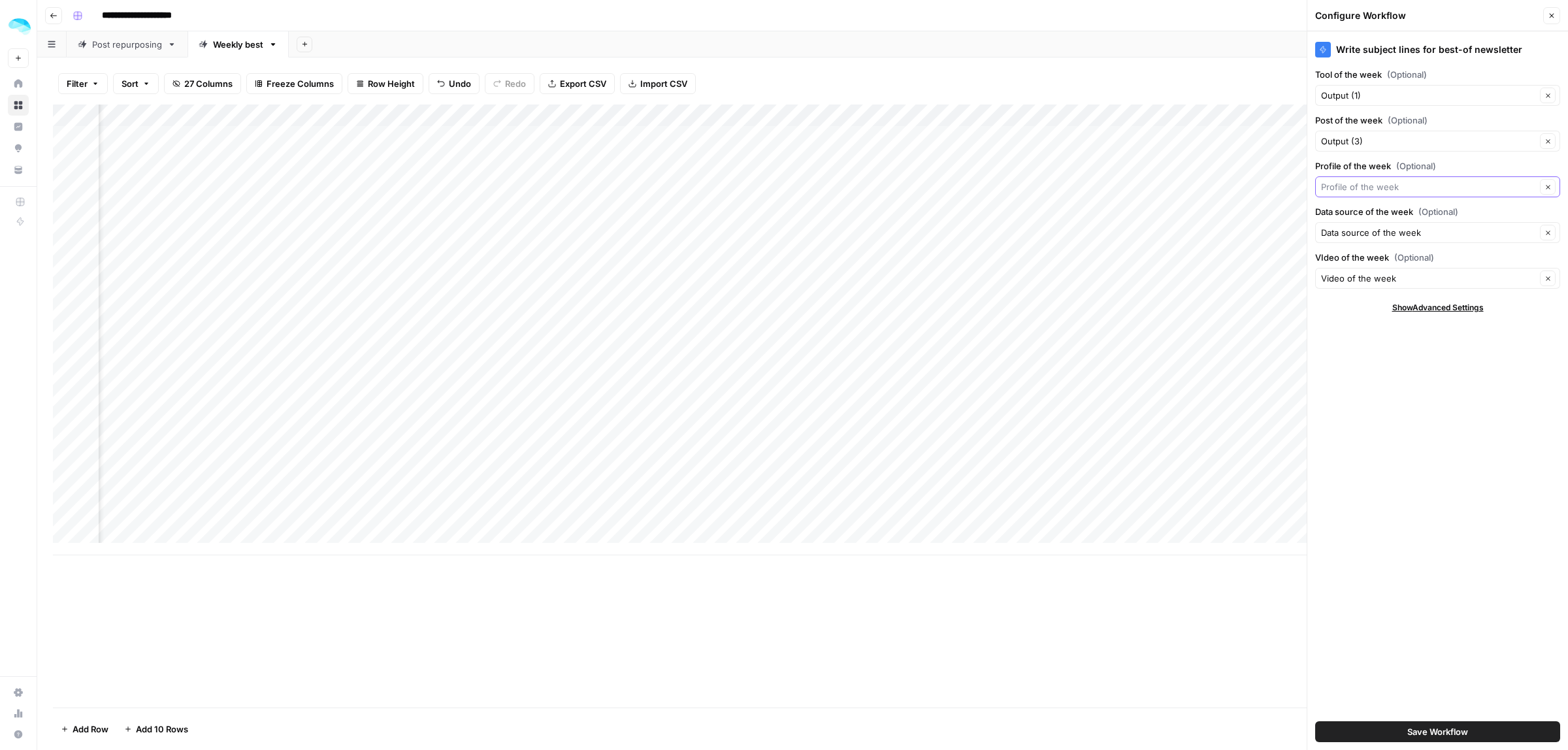
click at [1377, 184] on input "Profile of the week (Optional)" at bounding box center [1429, 186] width 215 height 13
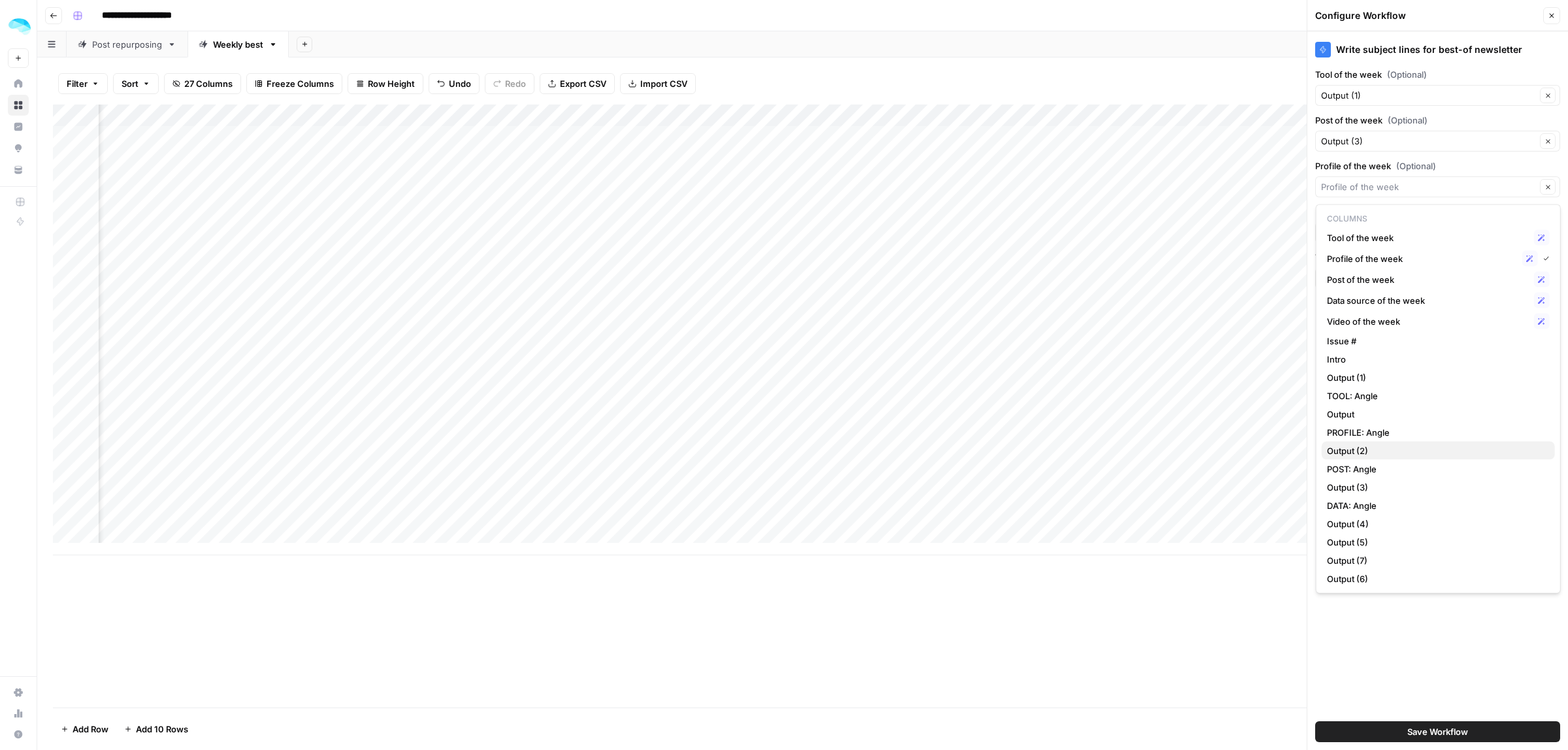
click at [1367, 445] on span "Output (2)" at bounding box center [1435, 450] width 218 height 13
type input "Output (2)"
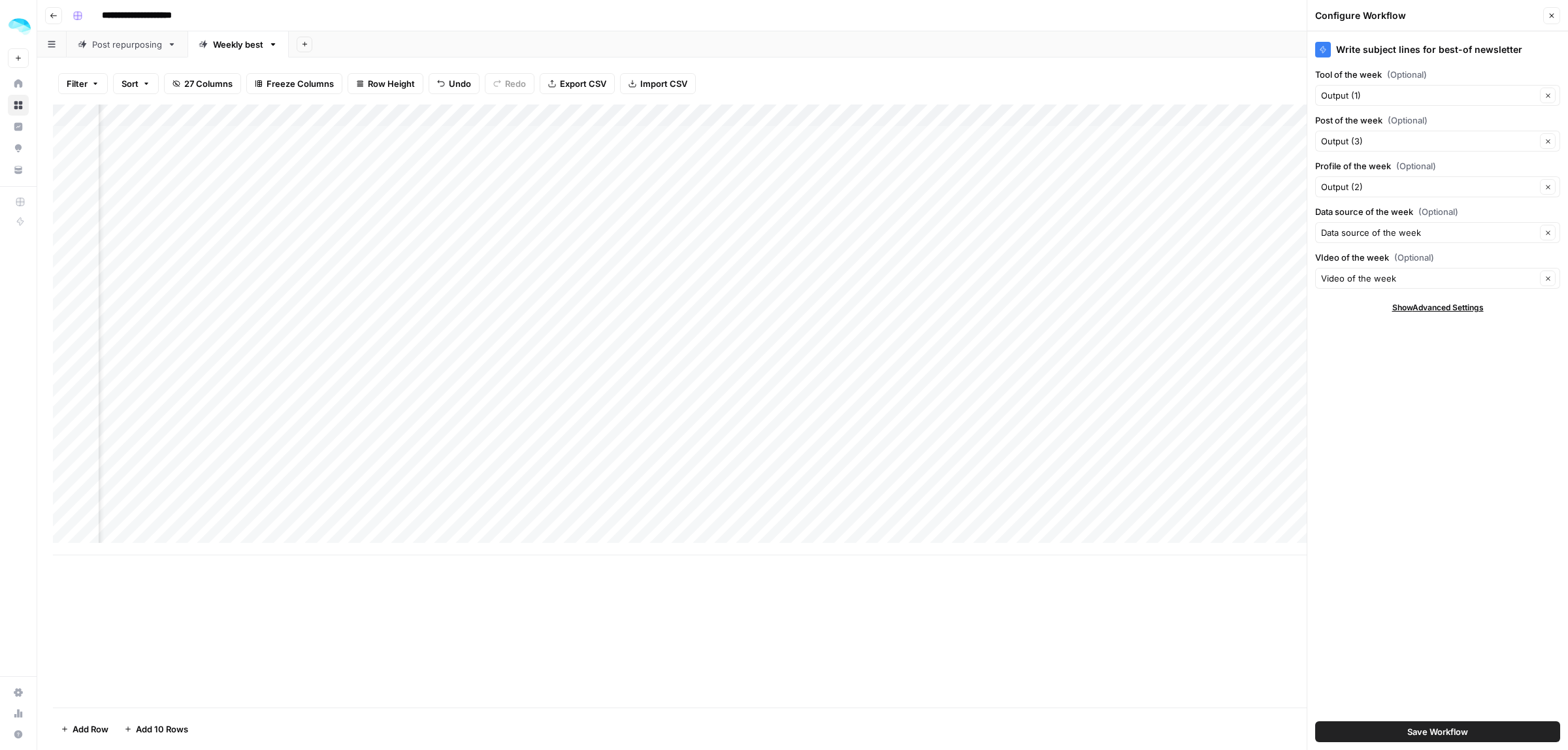
scroll to position [0, 2810]
click at [1409, 237] on input "Data source of the week (Optional)" at bounding box center [1429, 232] width 215 height 13
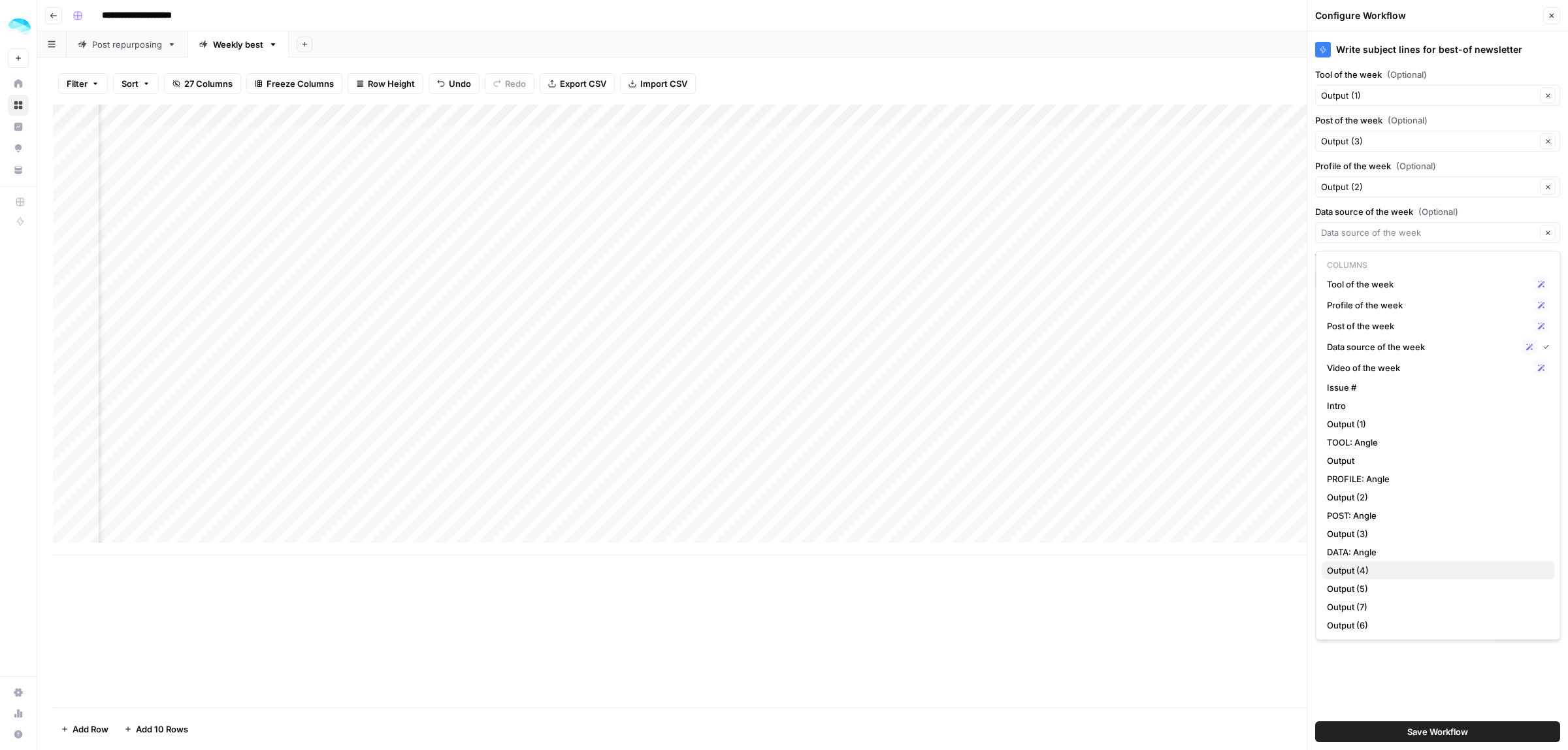
click at [1354, 573] on span "Output (4)" at bounding box center [1435, 570] width 218 height 13
type input "Output (4)"
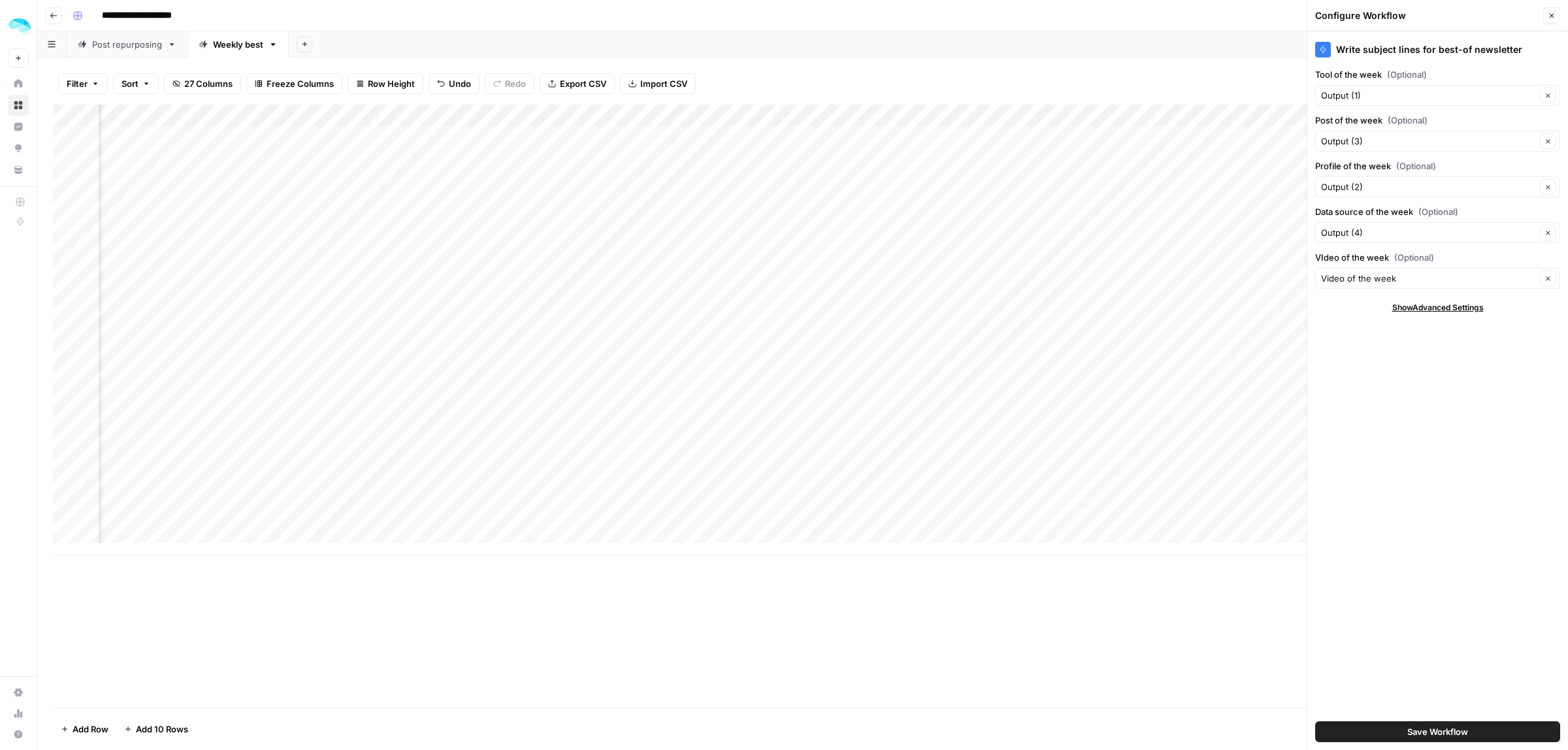
click at [1164, 554] on div "Add Column" at bounding box center [802, 406] width 1499 height 603
click at [1367, 285] on input "VIdeo of the week (Optional)" at bounding box center [1429, 278] width 215 height 13
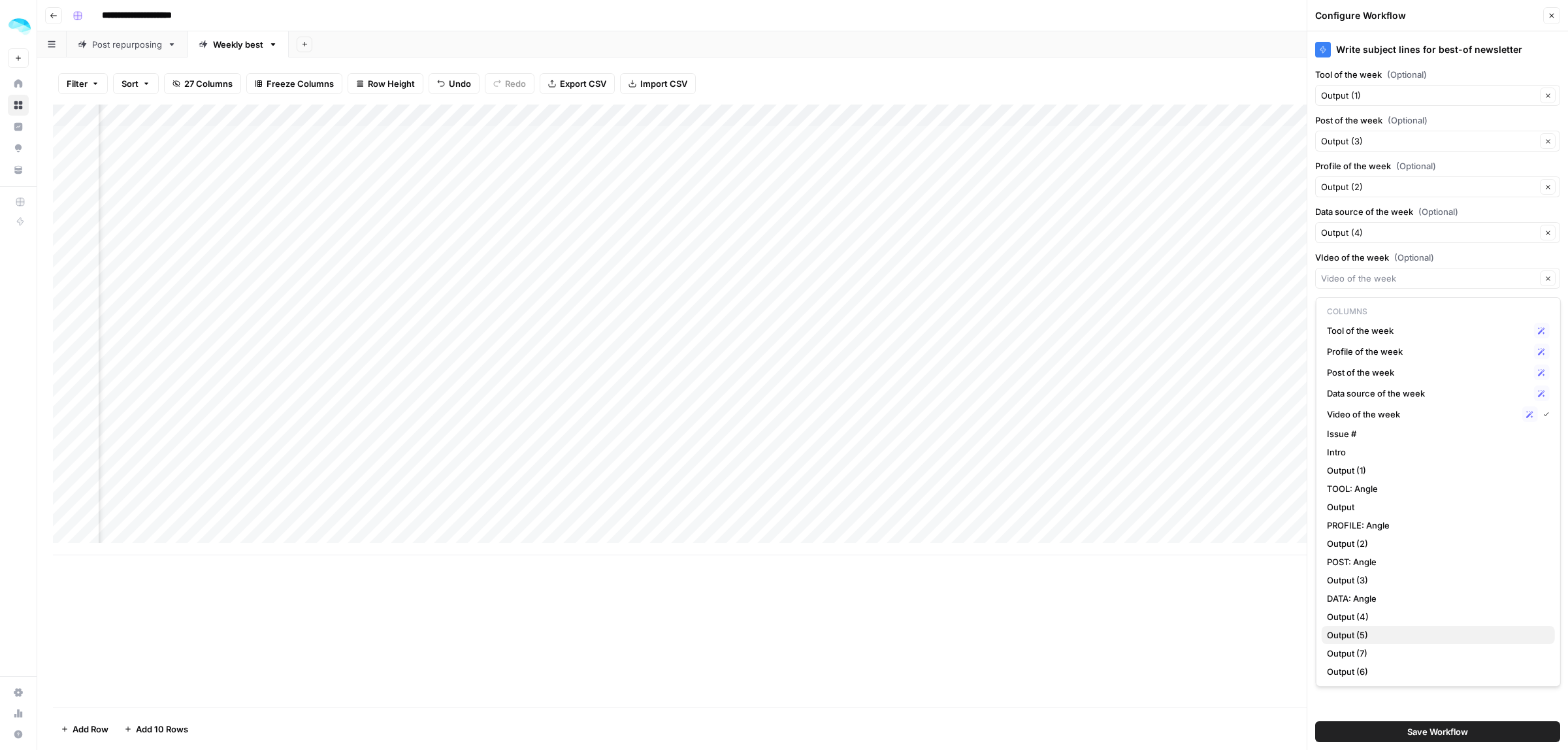
click at [1367, 635] on span "Output (5)" at bounding box center [1435, 635] width 218 height 13
type input "Output (5)"
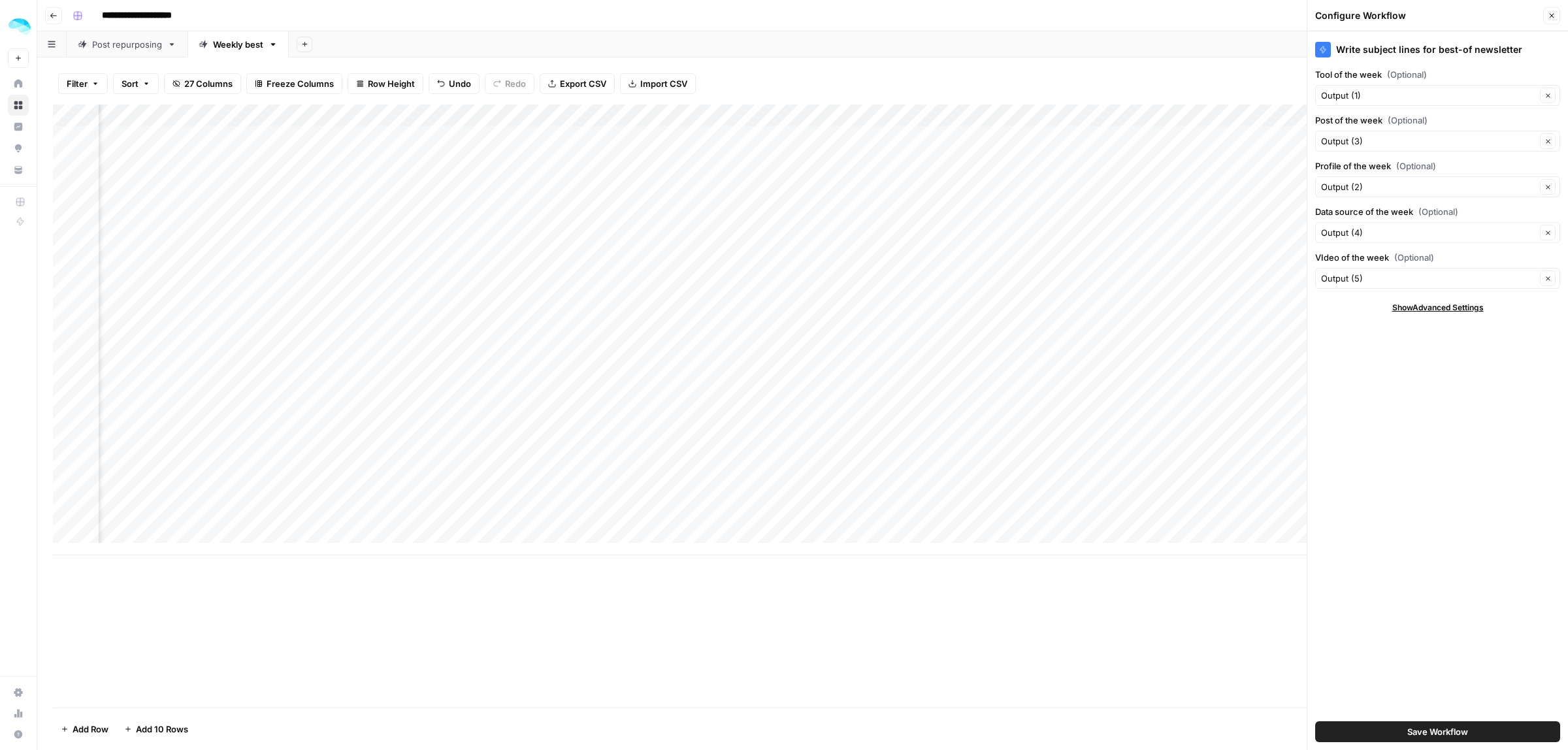
click at [1433, 729] on span "Save Workflow" at bounding box center [1437, 731] width 61 height 13
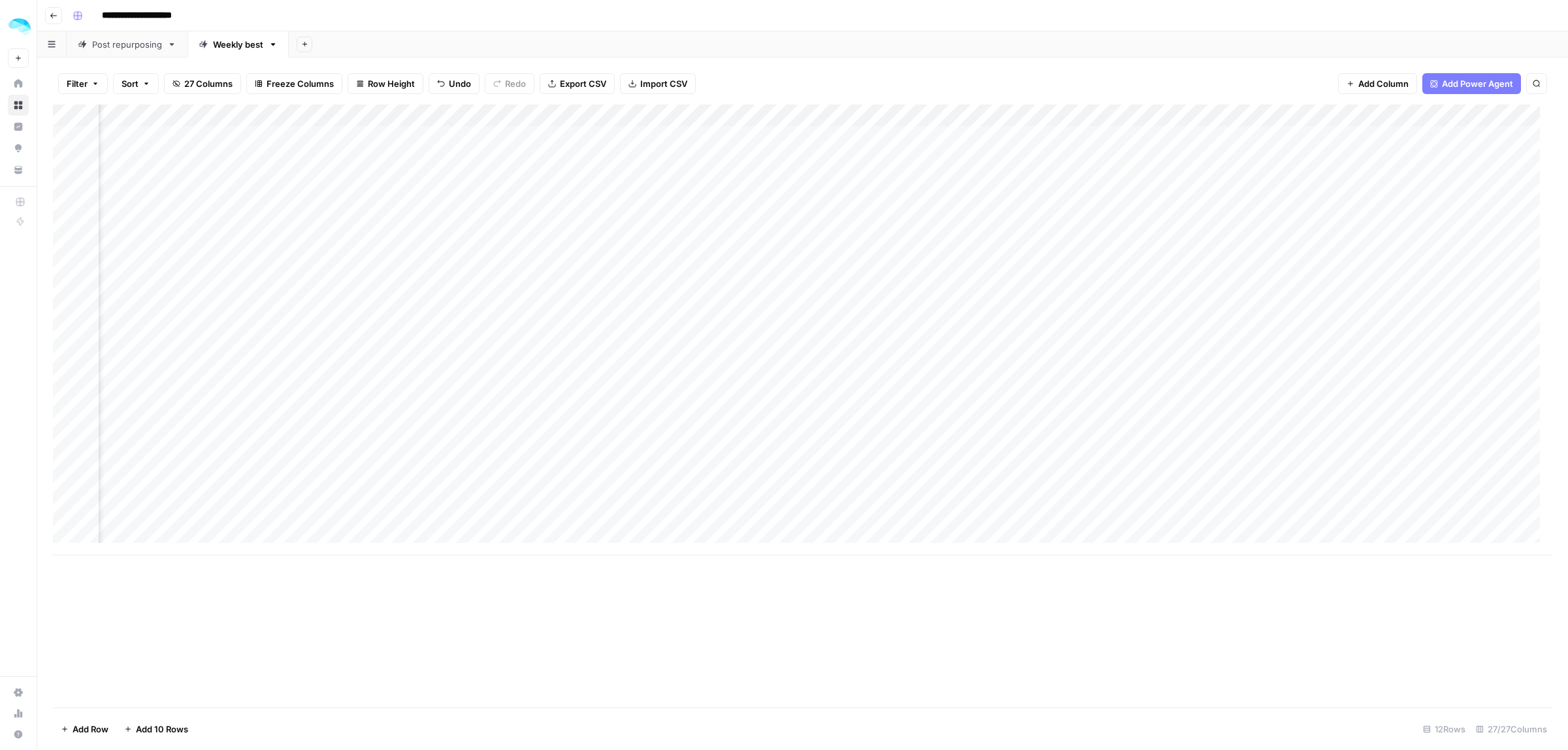
scroll to position [0, 3730]
click at [1322, 115] on div "Add Column" at bounding box center [802, 329] width 1499 height 450
click at [1112, 220] on span "Configure Inputs" at bounding box center [1146, 225] width 115 height 13
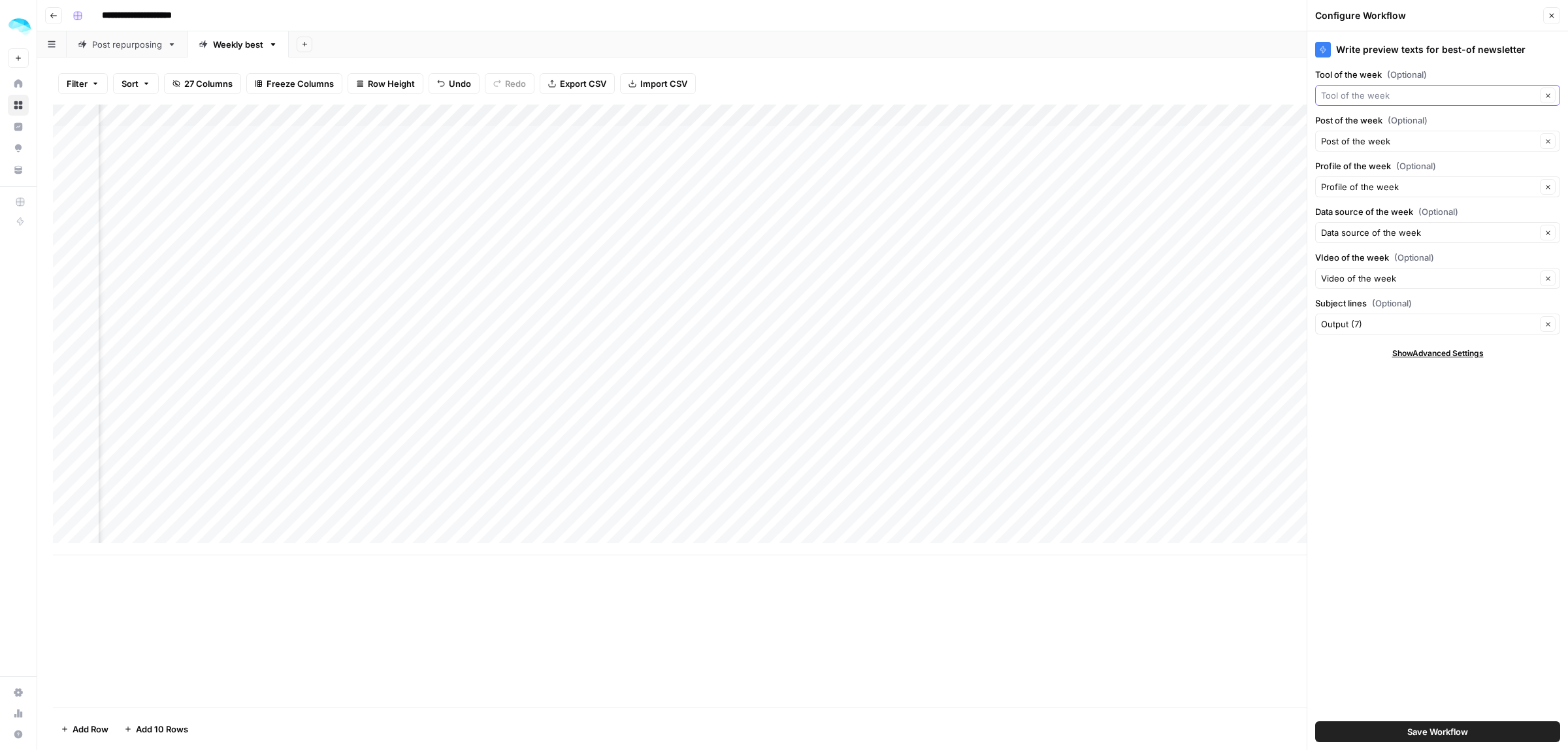
click at [1373, 99] on input "Tool of the week (Optional)" at bounding box center [1429, 95] width 215 height 13
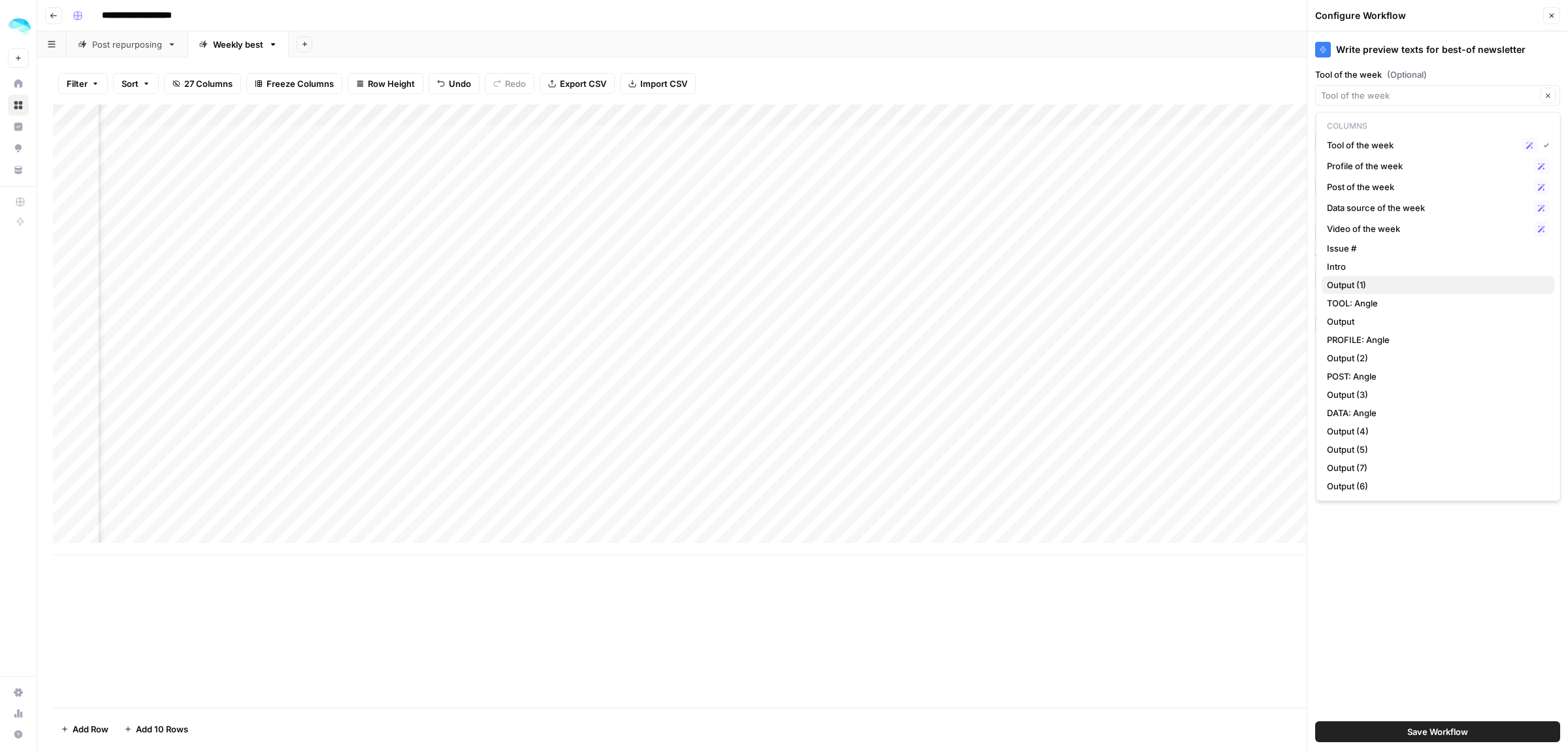
click at [1370, 281] on span "Output (1)" at bounding box center [1435, 284] width 218 height 13
type input "Output (1)"
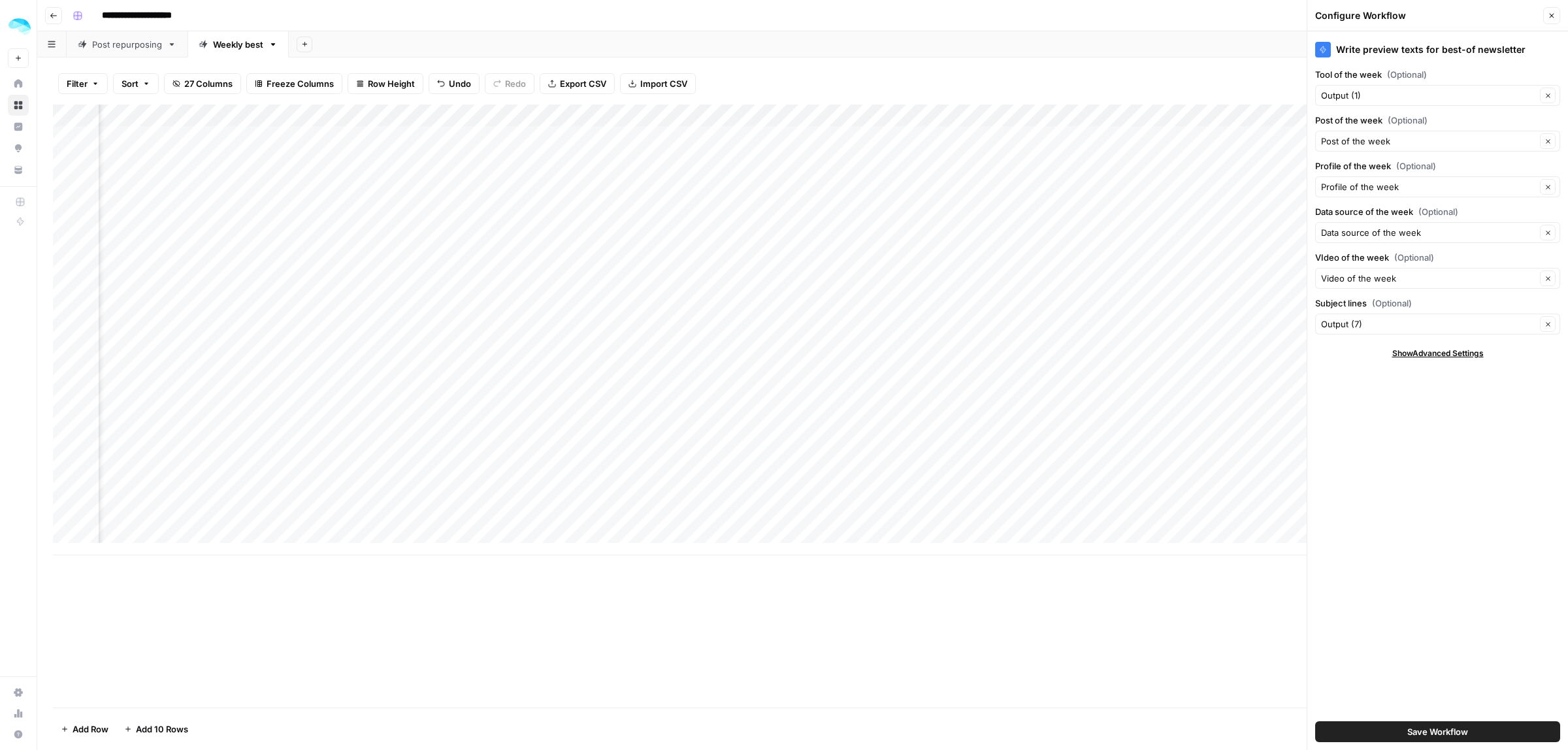
click at [1360, 151] on div "Post of the week Clear" at bounding box center [1437, 141] width 245 height 21
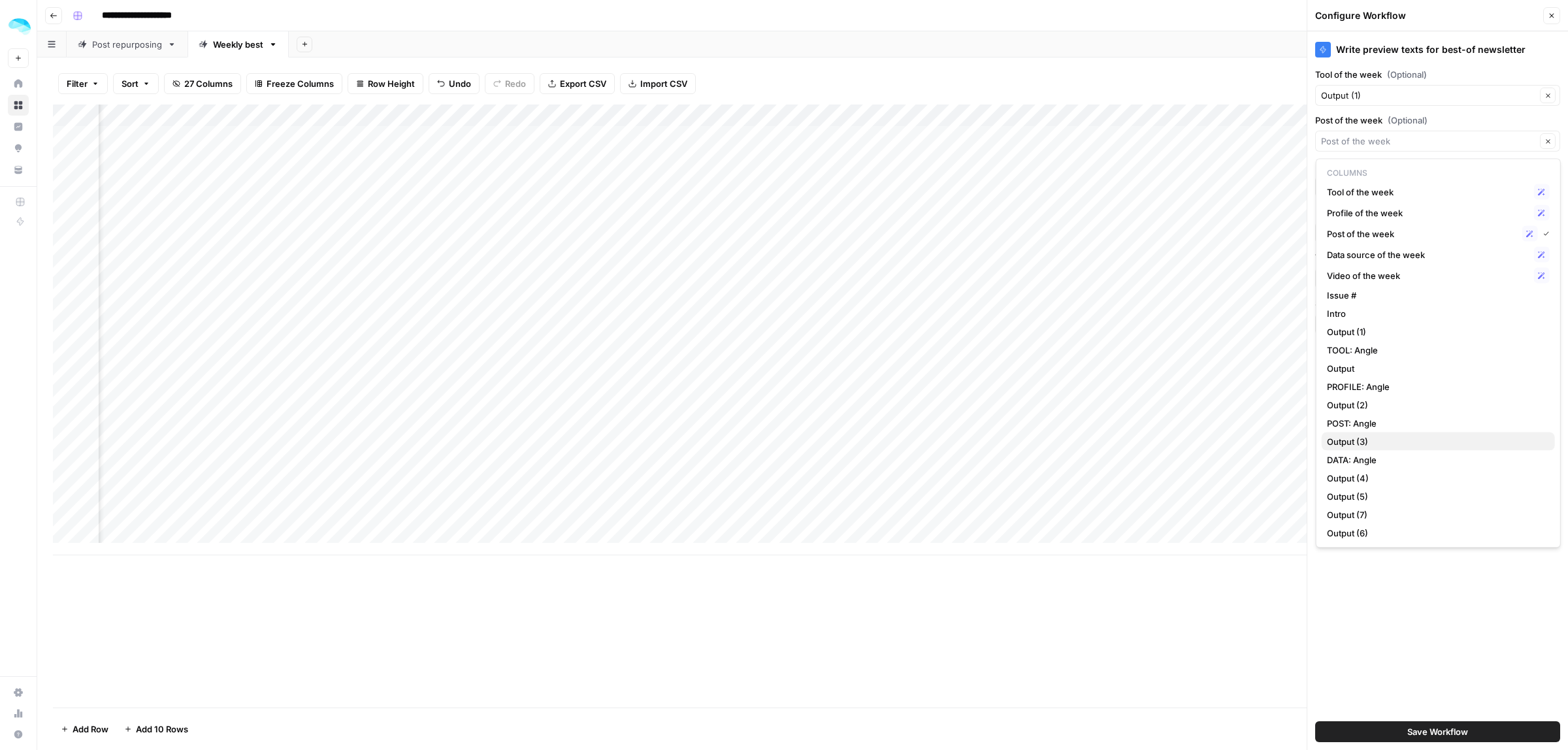
click at [1371, 437] on span "Output (3)" at bounding box center [1435, 441] width 218 height 13
type input "Output (3)"
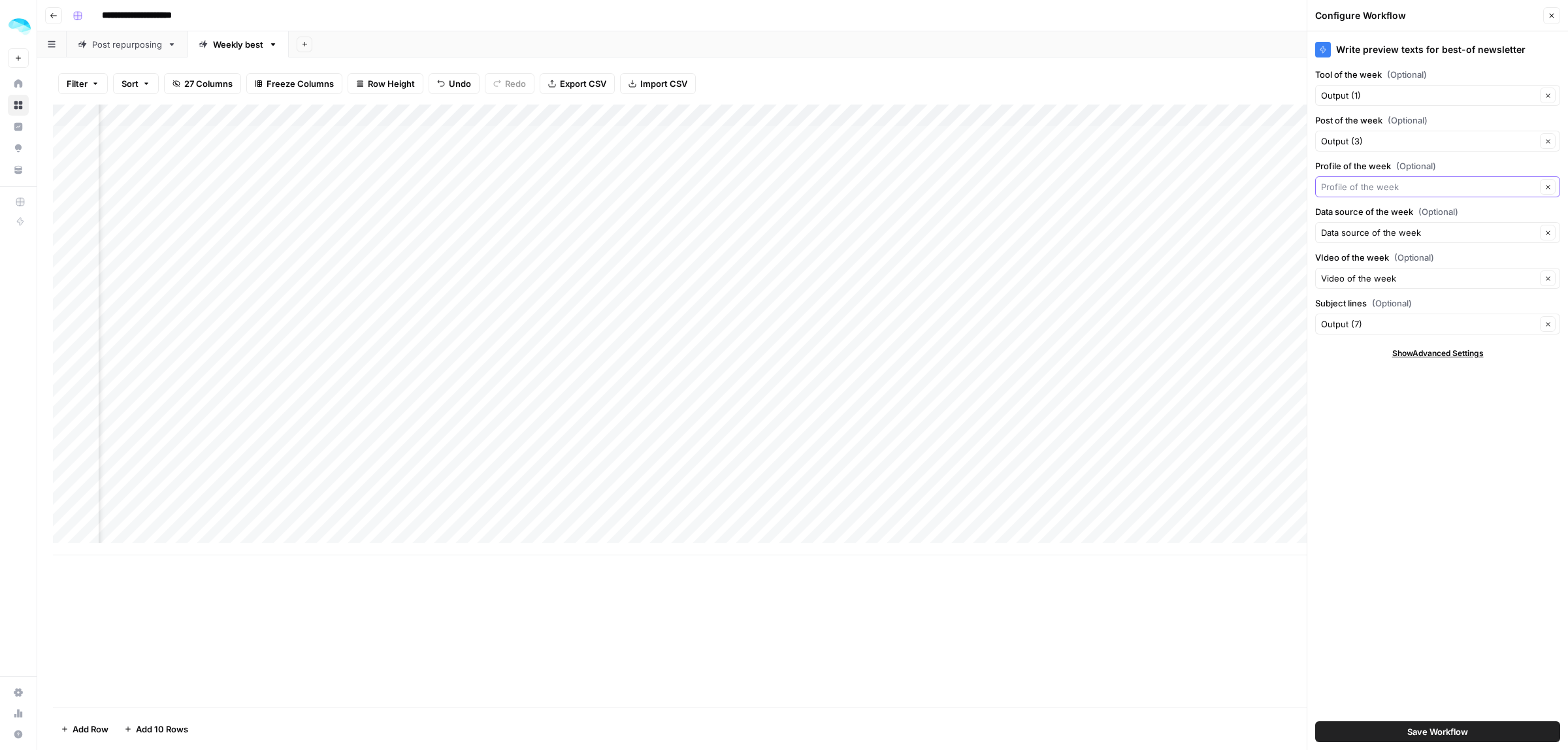
click at [1363, 194] on input "Profile of the week (Optional)" at bounding box center [1429, 186] width 215 height 13
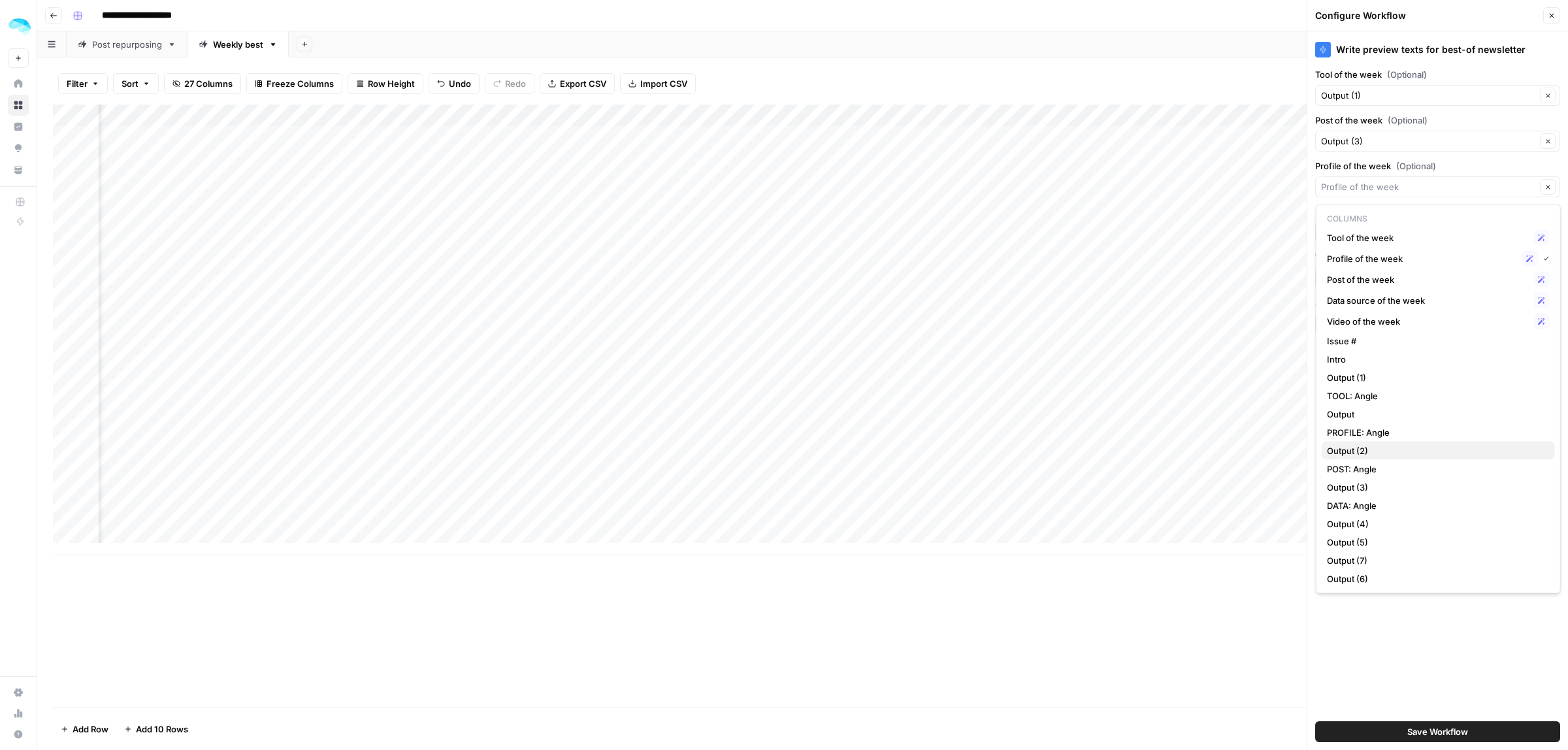
click at [1372, 448] on span "Output (2)" at bounding box center [1435, 450] width 218 height 13
type input "Output (2)"
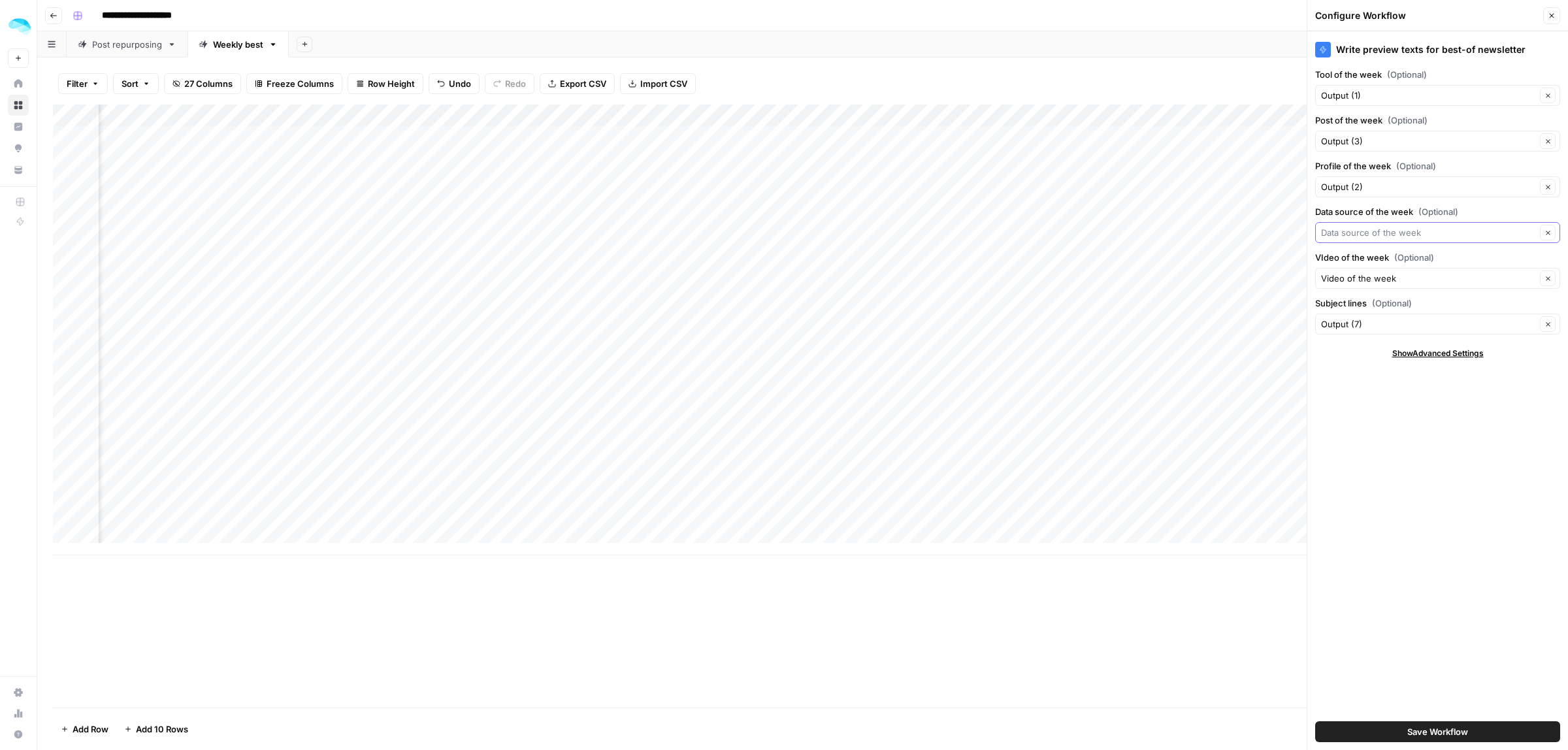
click at [1371, 239] on input "Data source of the week (Optional)" at bounding box center [1429, 232] width 215 height 13
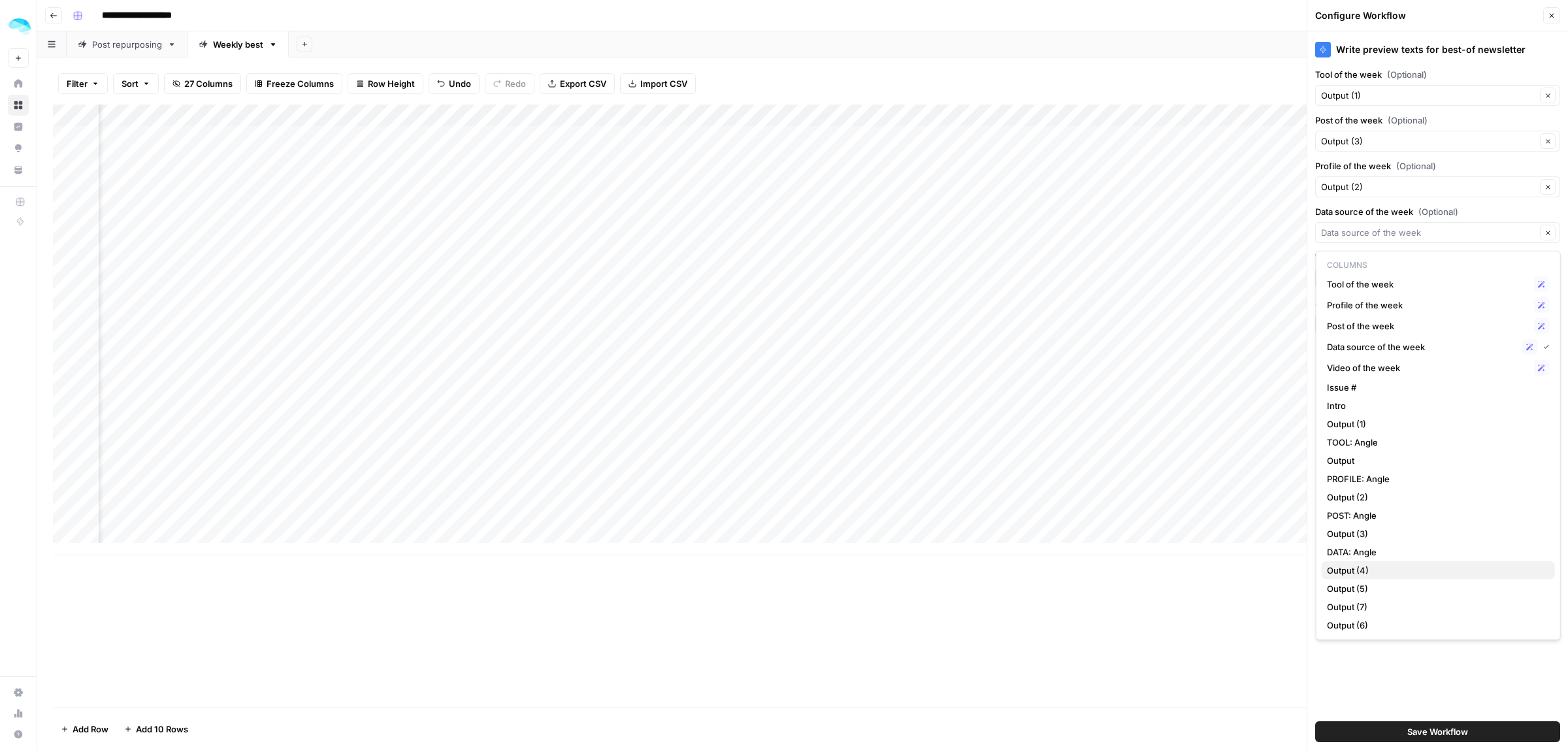
click at [1376, 565] on span "Output (4)" at bounding box center [1435, 570] width 218 height 13
type input "Output (4)"
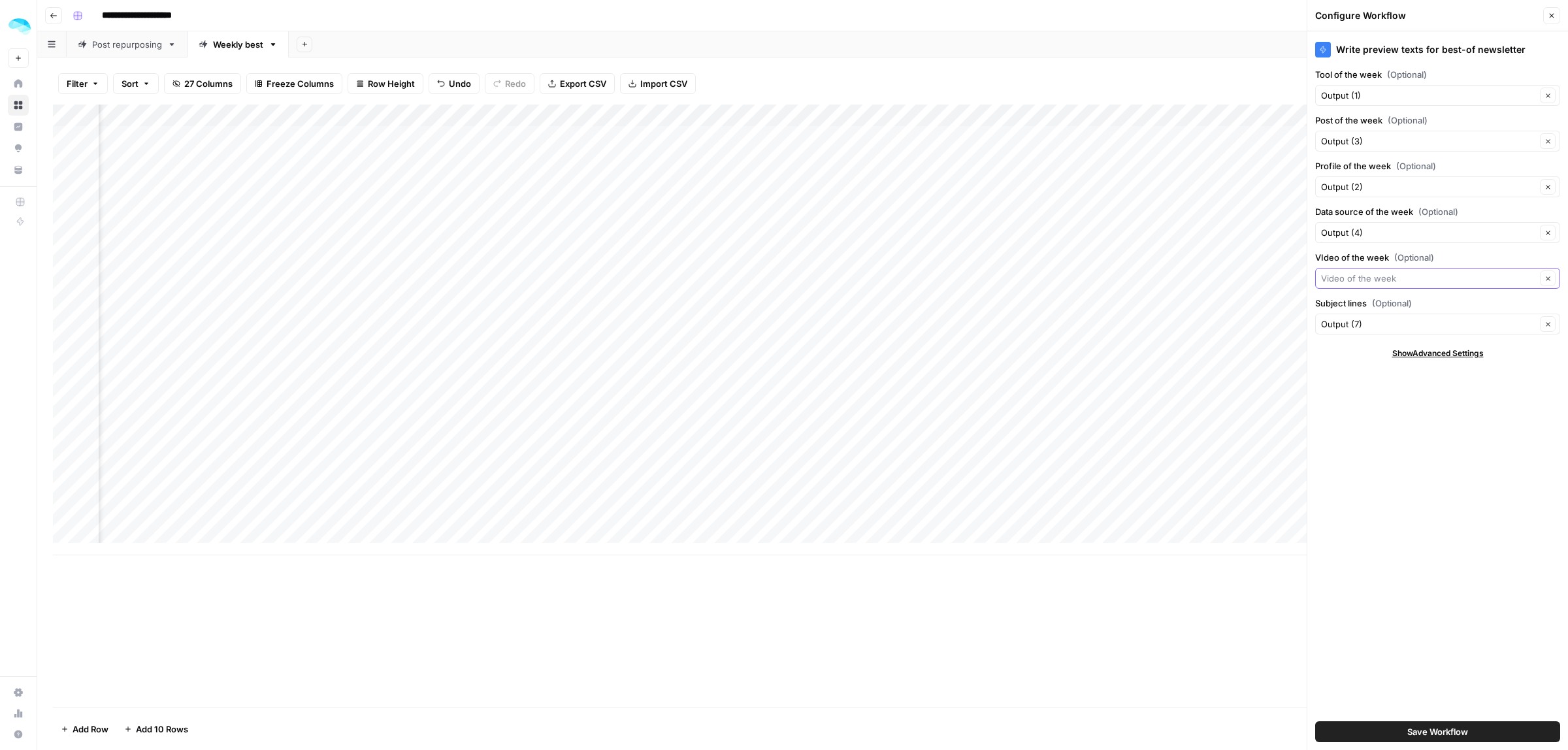
click at [1393, 282] on input "VIdeo of the week (Optional)" at bounding box center [1429, 278] width 215 height 13
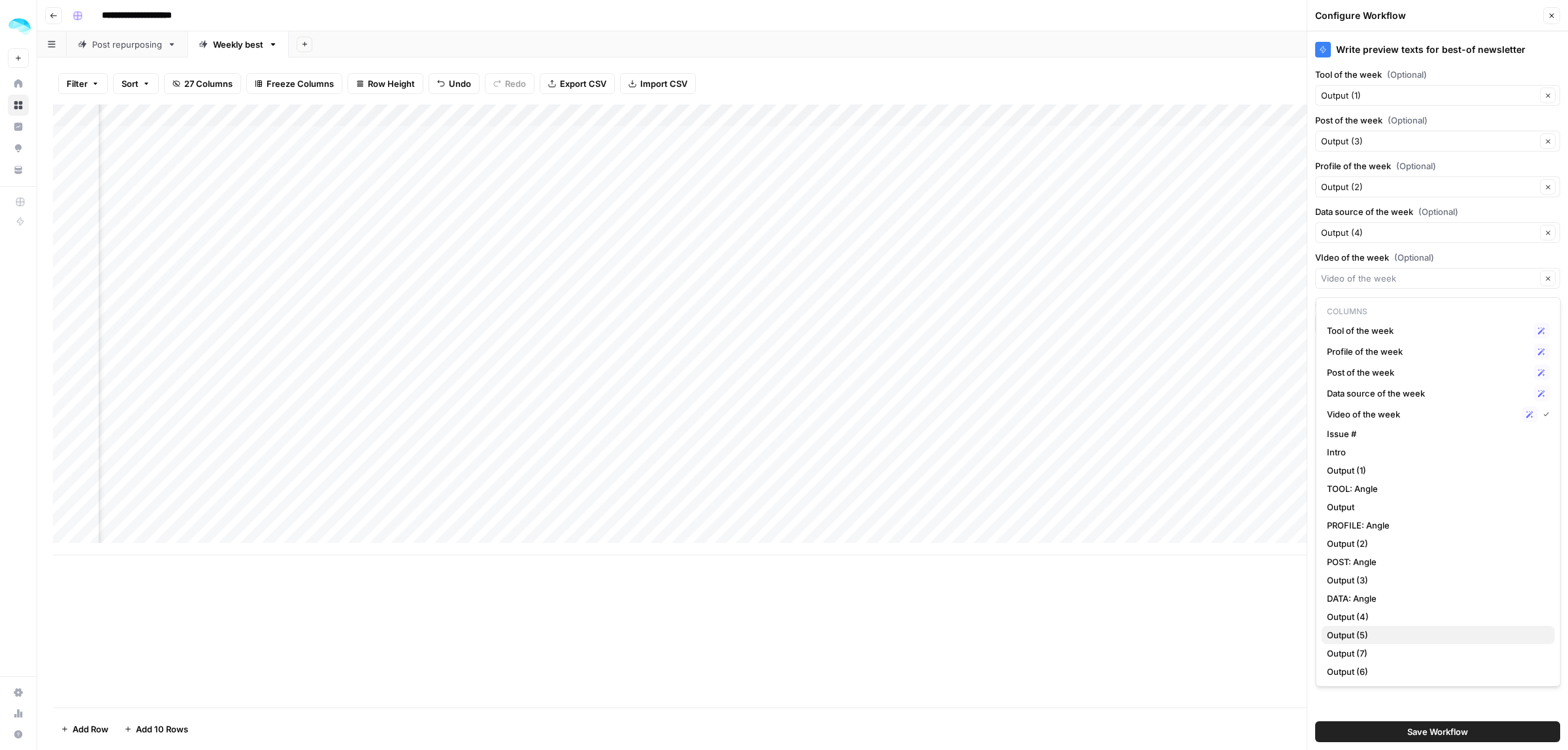
click at [1370, 637] on span "Output (5)" at bounding box center [1435, 635] width 218 height 13
type input "Output (5)"
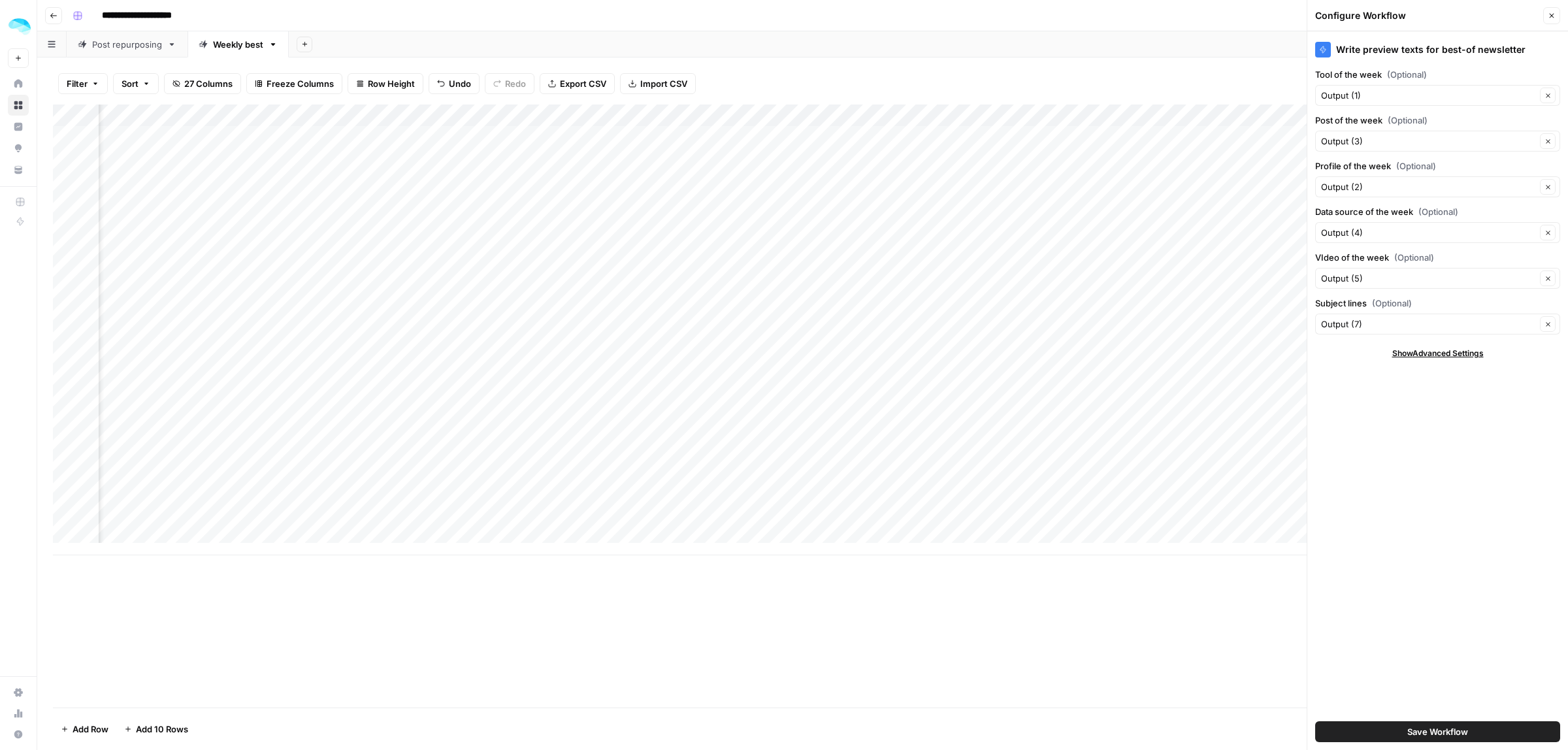
click at [1431, 737] on span "Save Workflow" at bounding box center [1437, 731] width 61 height 13
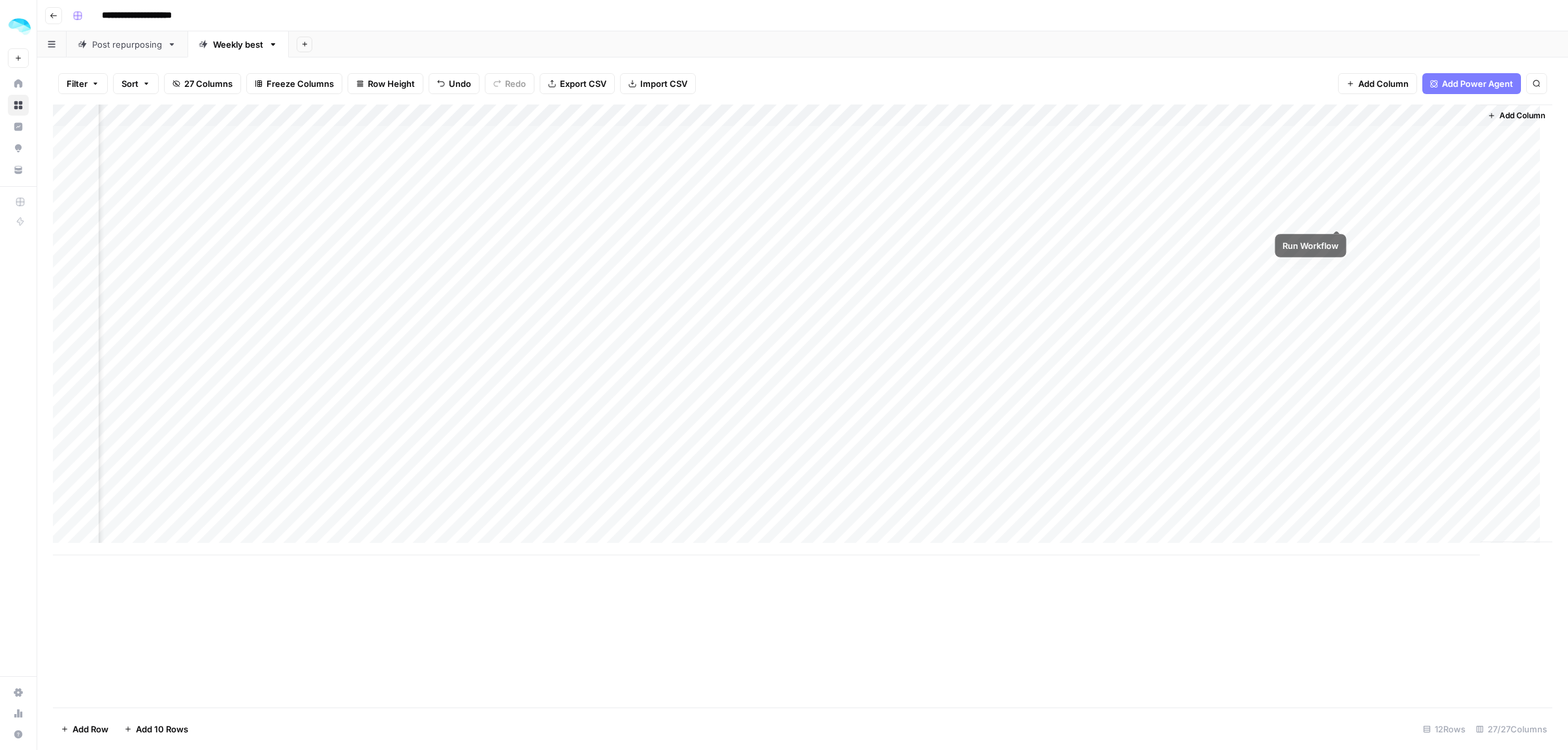
click at [1336, 204] on div "Add Column" at bounding box center [802, 329] width 1499 height 450
click at [935, 202] on div "Add Column" at bounding box center [802, 329] width 1499 height 450
click at [996, 207] on div "Add Column" at bounding box center [802, 329] width 1499 height 450
click at [1230, 621] on div "Add Column" at bounding box center [802, 406] width 1499 height 603
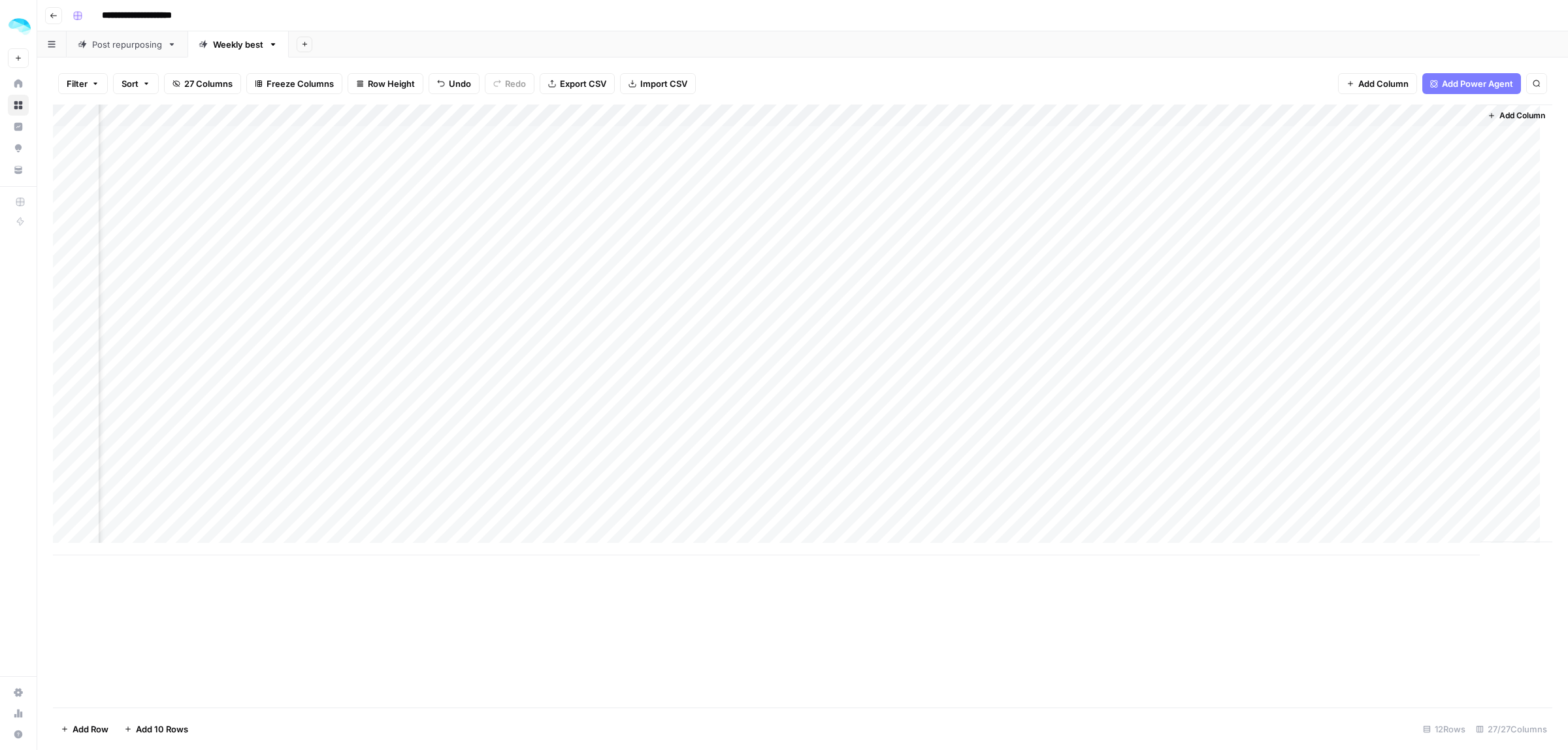
click at [1402, 211] on div "Add Column" at bounding box center [802, 329] width 1499 height 450
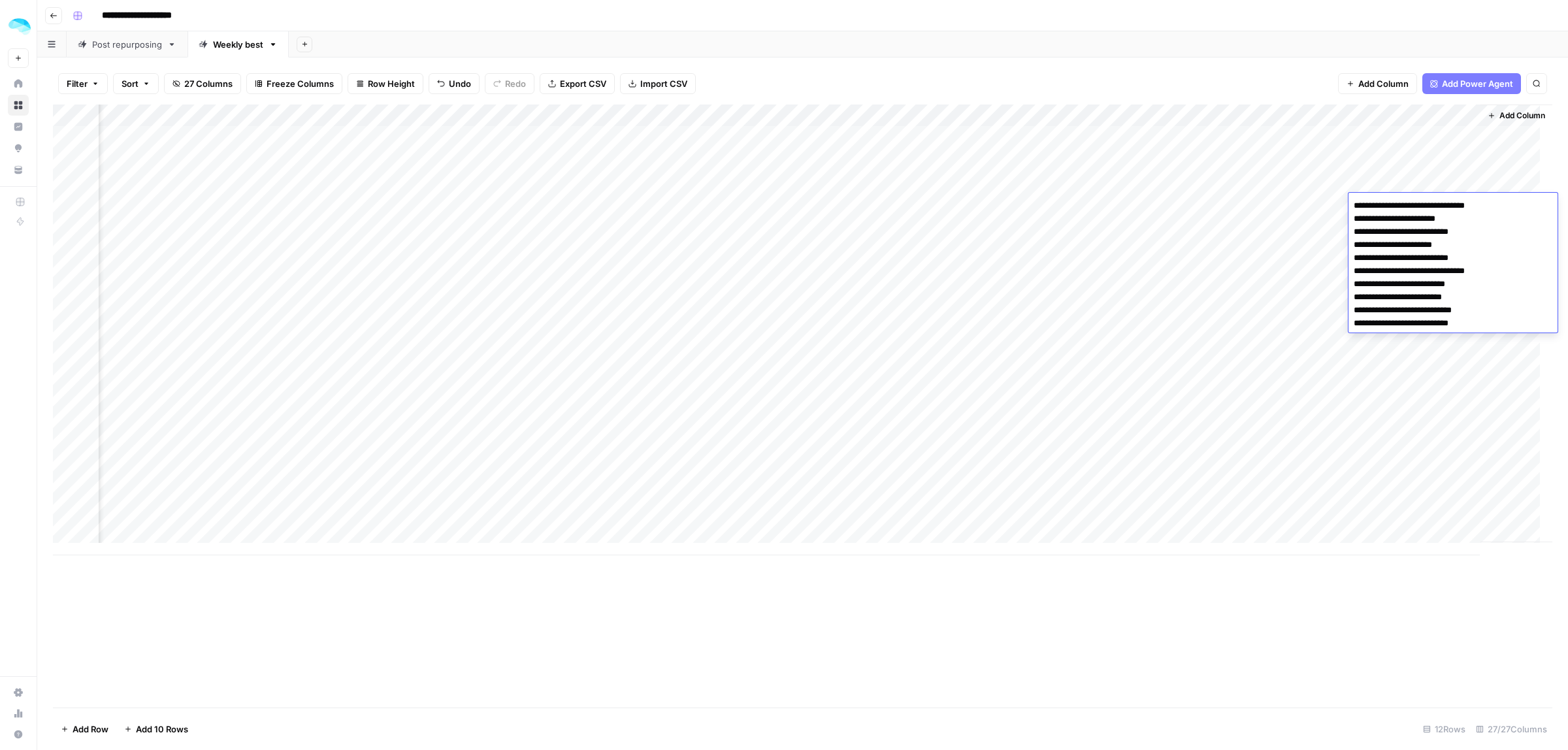
drag, startPoint x: 1494, startPoint y: 272, endPoint x: 1338, endPoint y: 268, distance: 156.1
click at [1338, 268] on body "**********" at bounding box center [784, 375] width 1568 height 750
drag, startPoint x: 1486, startPoint y: 324, endPoint x: 1317, endPoint y: 324, distance: 169.0
click at [1317, 324] on body "**********" at bounding box center [784, 375] width 1568 height 750
click at [1323, 115] on div "Add Column" at bounding box center [802, 329] width 1499 height 450
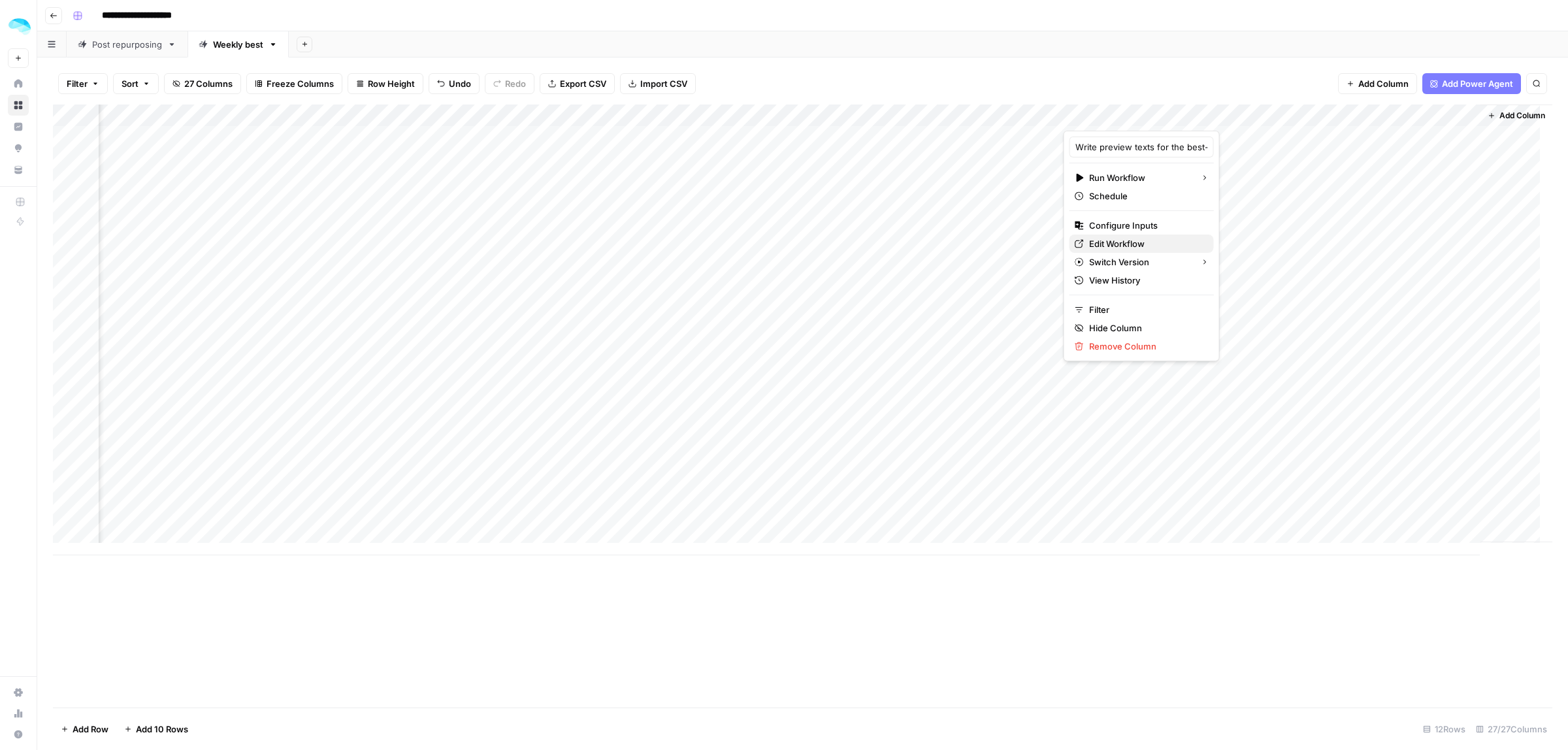
click at [1129, 245] on span "Edit Workflow" at bounding box center [1146, 243] width 115 height 13
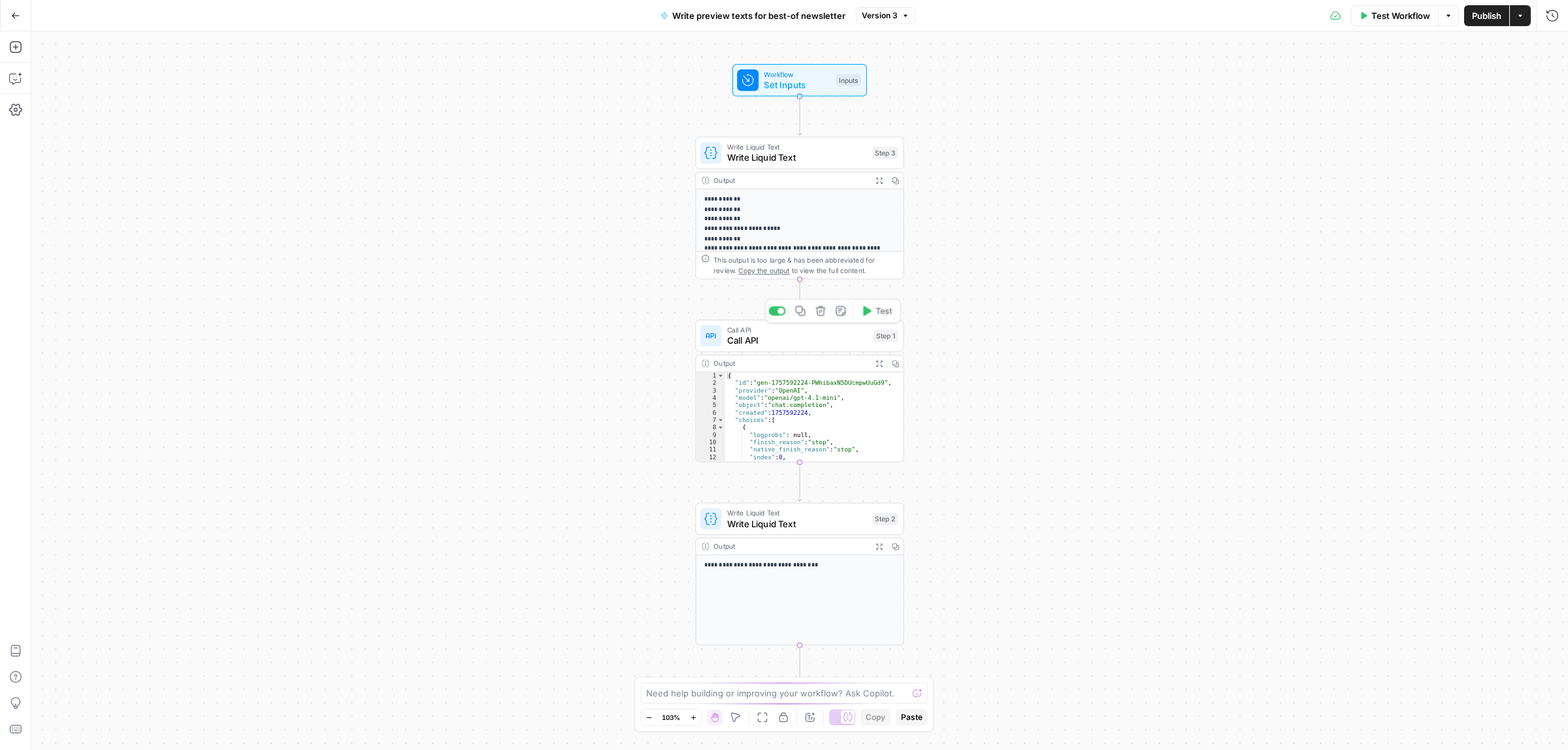
click at [782, 343] on span "Call API" at bounding box center [797, 341] width 141 height 14
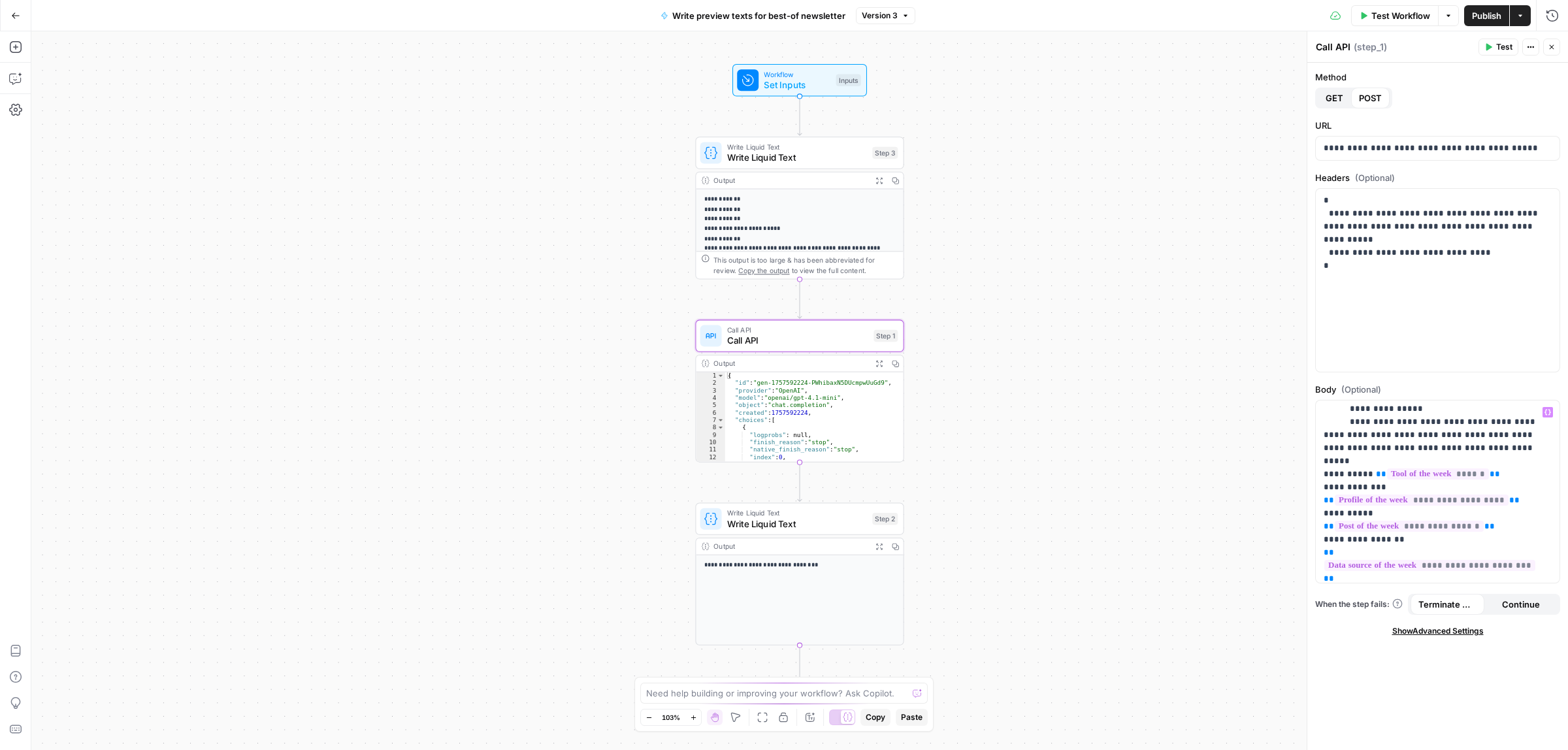
scroll to position [245, 0]
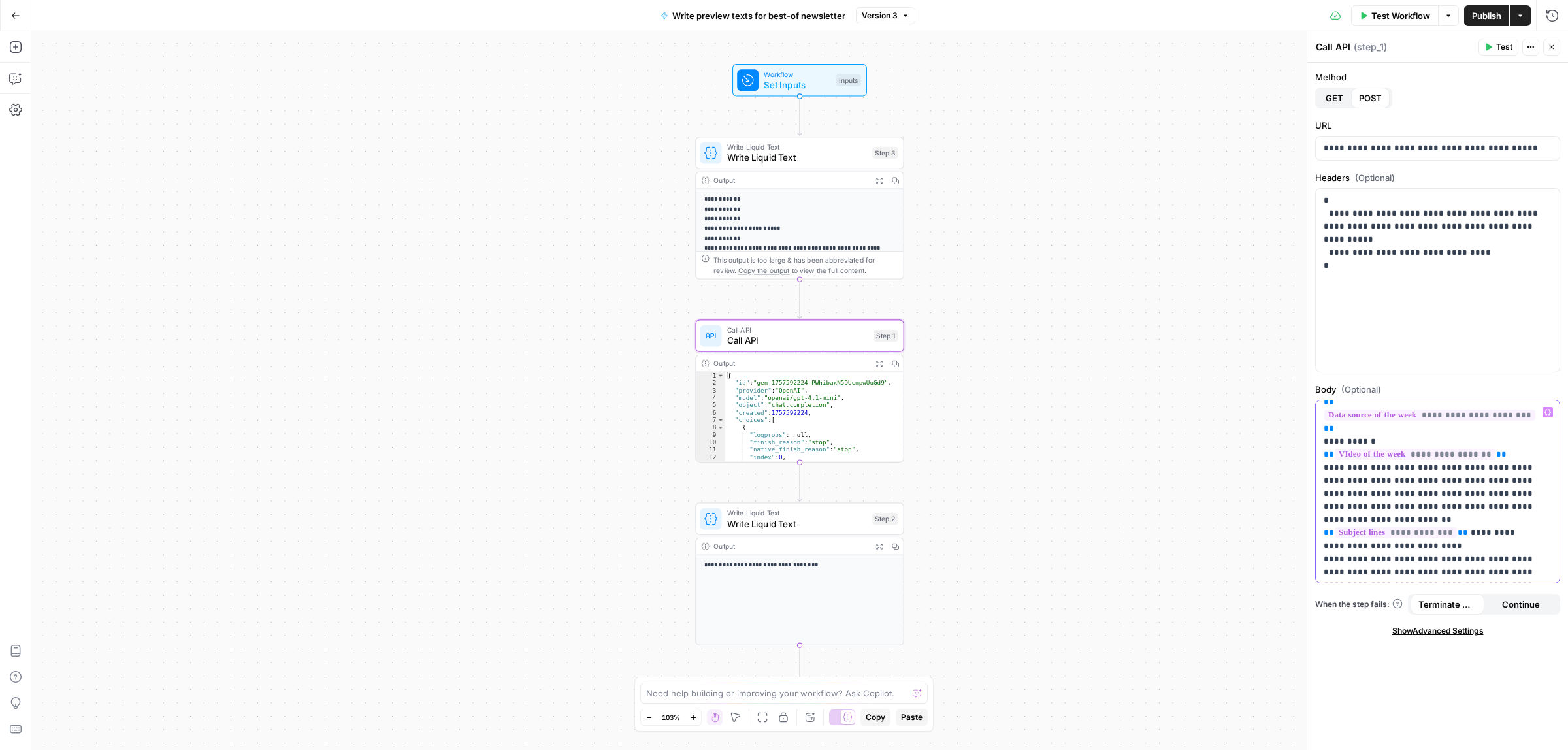
click at [1447, 483] on p "**********" at bounding box center [1431, 389] width 215 height 457
click at [1487, 15] on span "Publish" at bounding box center [1486, 15] width 29 height 13
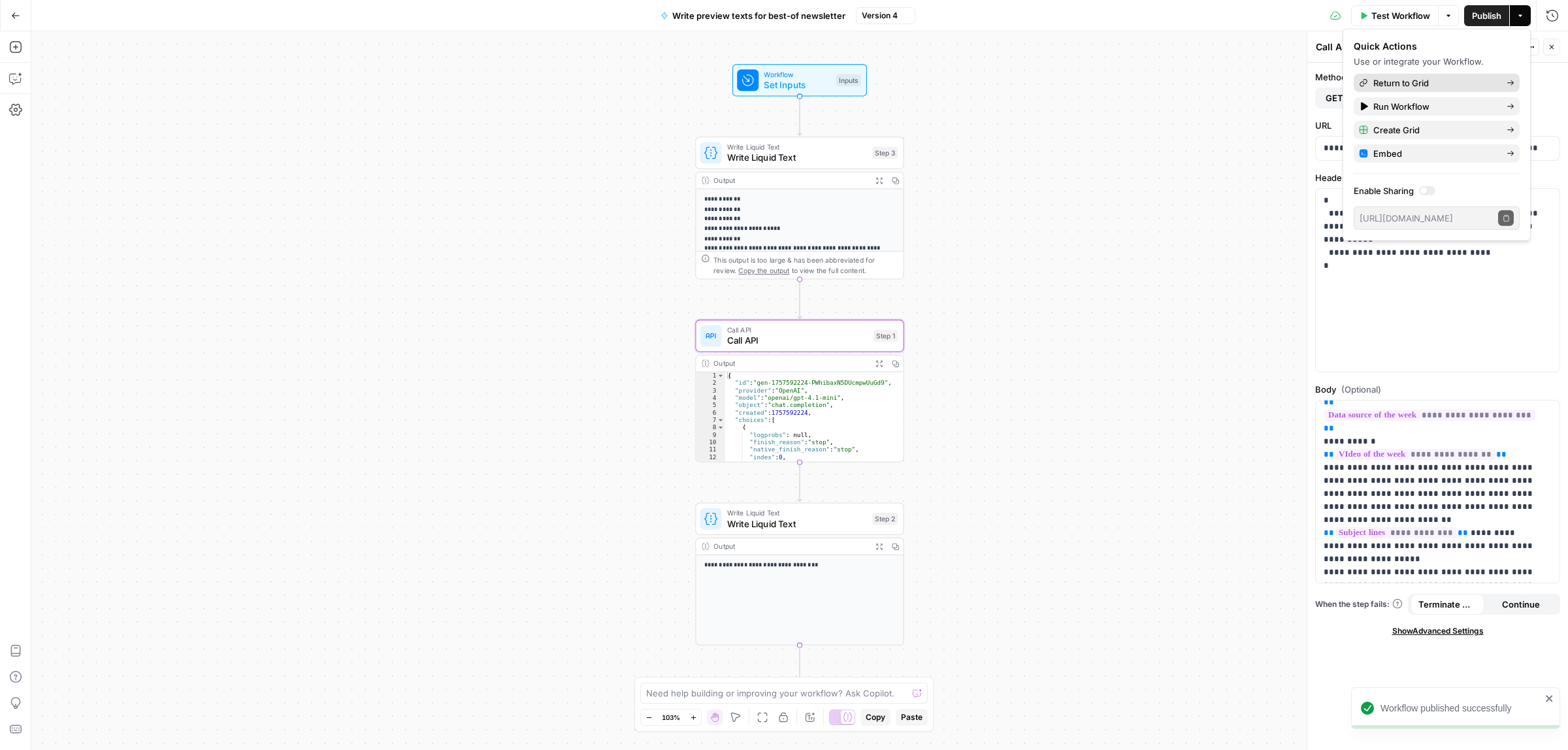
click at [1389, 88] on span "Return to Grid" at bounding box center [1435, 83] width 123 height 13
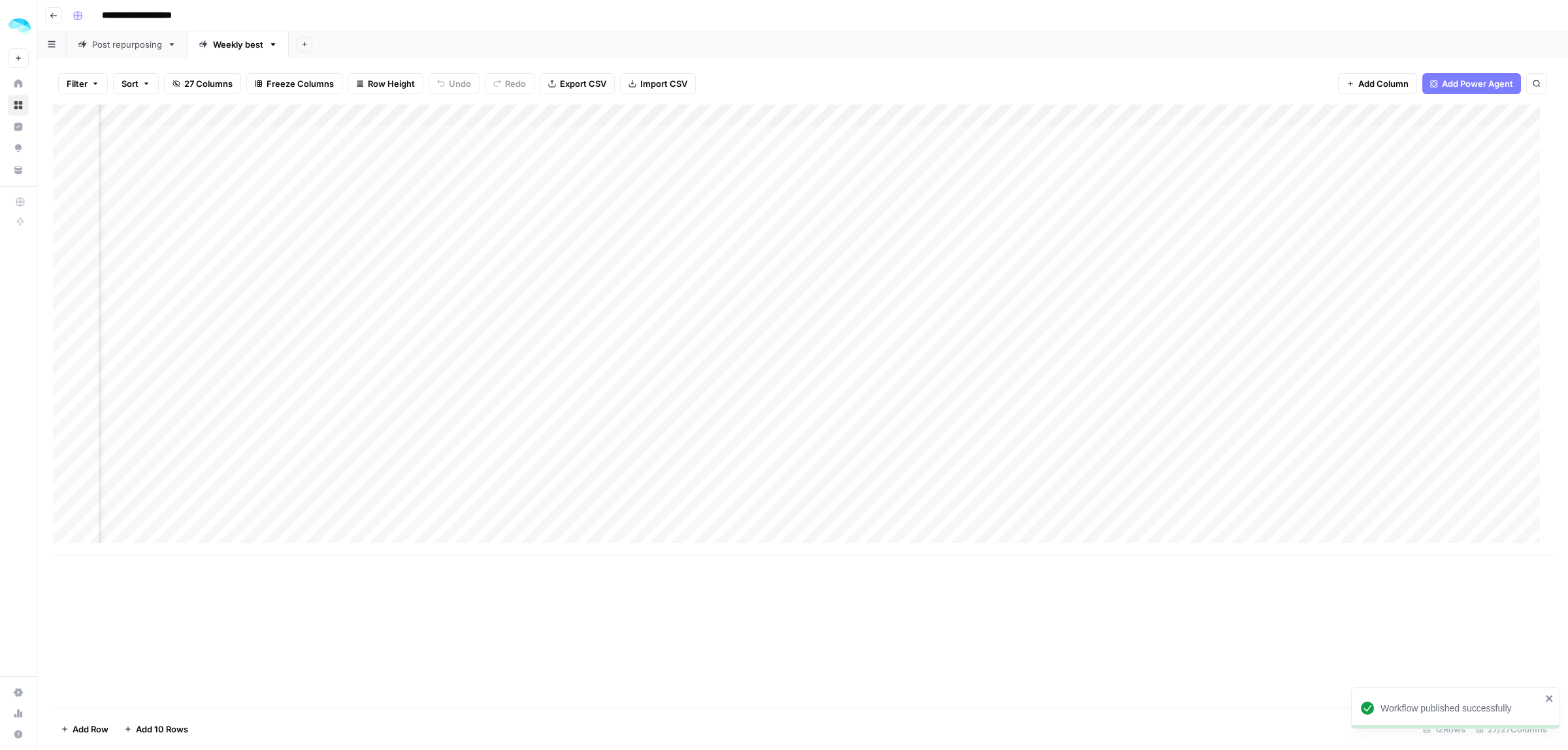
scroll to position [0, 3730]
click at [1334, 204] on div "Add Column" at bounding box center [802, 329] width 1499 height 450
click at [1411, 210] on div "Add Column" at bounding box center [802, 329] width 1499 height 450
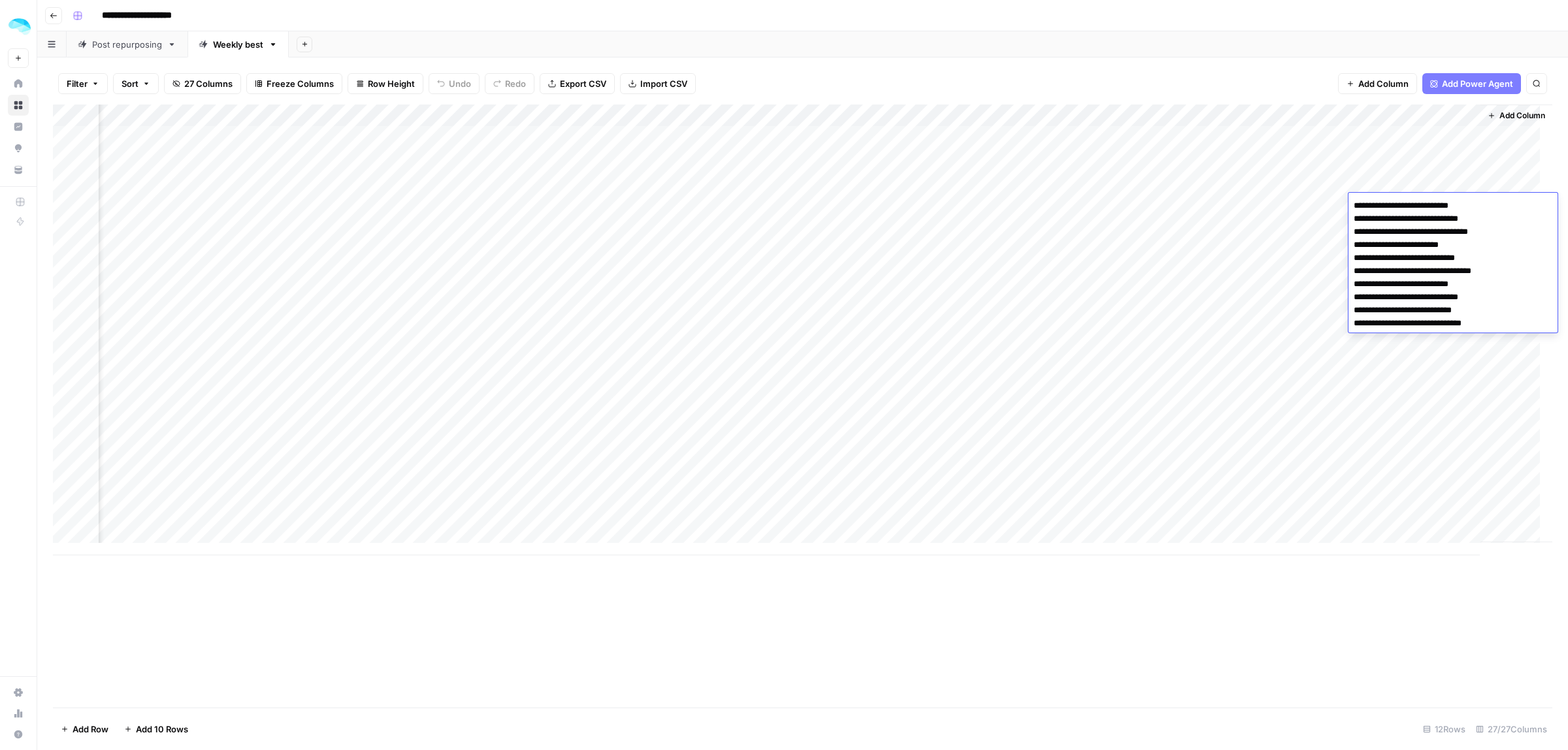
drag, startPoint x: 1490, startPoint y: 220, endPoint x: 1346, endPoint y: 224, distance: 144.1
click at [1346, 224] on body "**********" at bounding box center [784, 375] width 1568 height 750
